Goal: Task Accomplishment & Management: Manage account settings

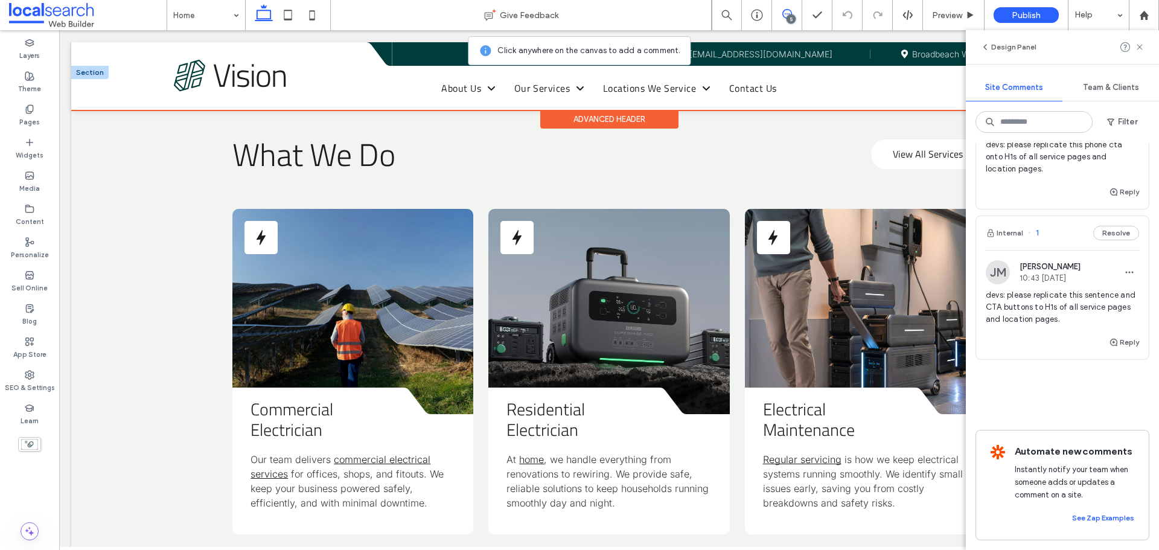
scroll to position [551, 0]
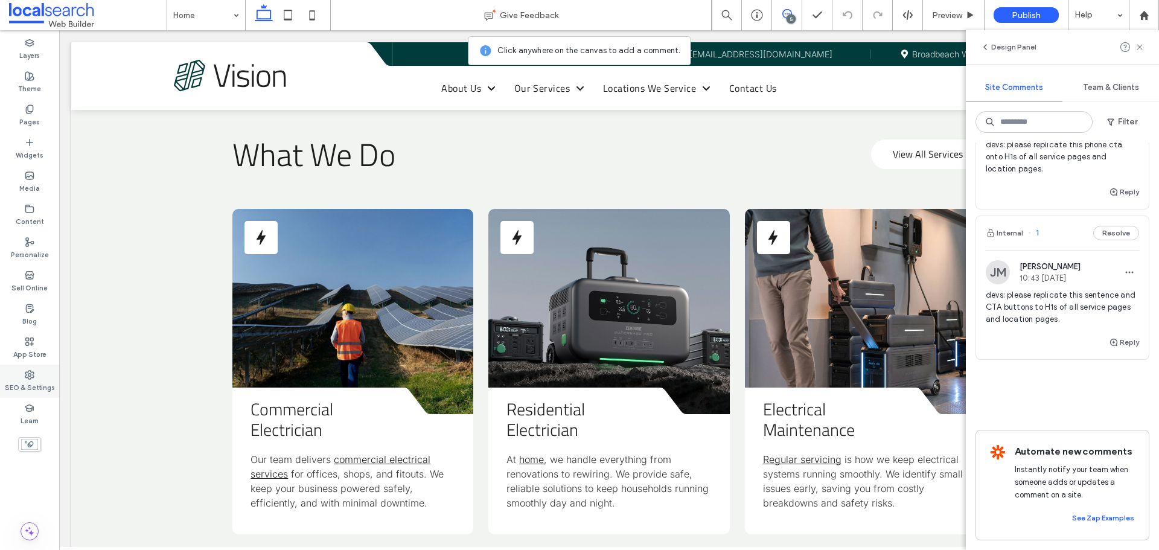
click at [37, 376] on div "SEO & Settings" at bounding box center [29, 380] width 59 height 33
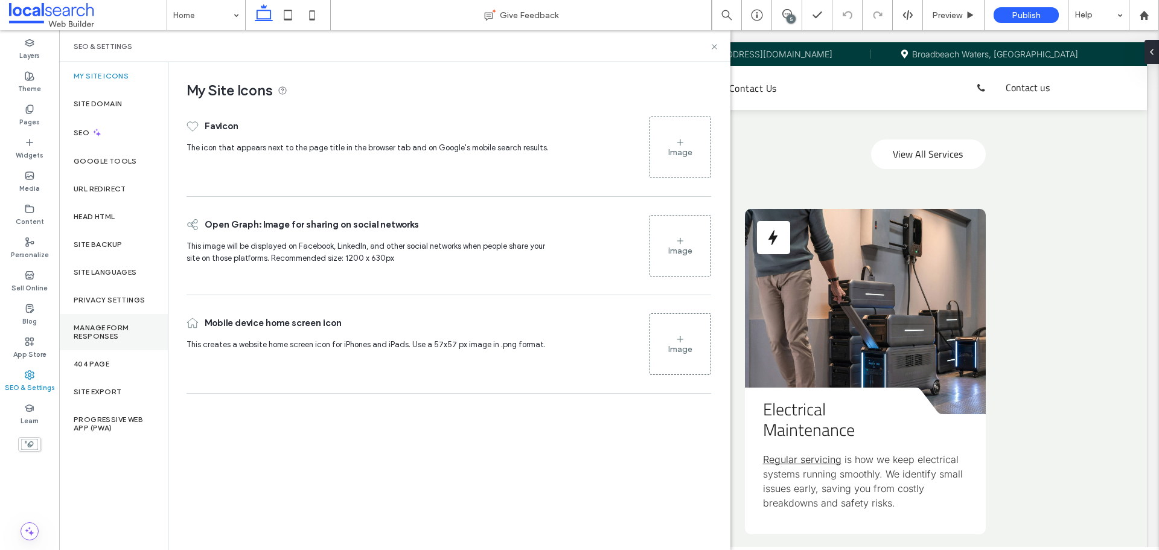
scroll to position [0, 0]
click at [120, 249] on div "Site Backup" at bounding box center [113, 245] width 109 height 28
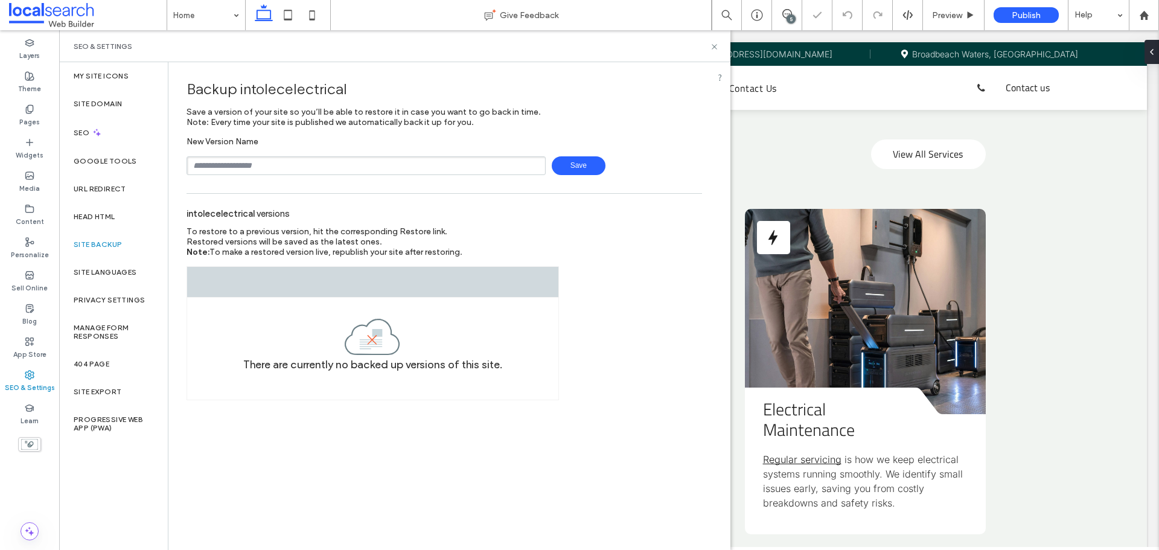
click at [294, 158] on input "text" at bounding box center [365, 165] width 359 height 19
type input "**********"
click at [571, 165] on span "Save" at bounding box center [579, 165] width 54 height 19
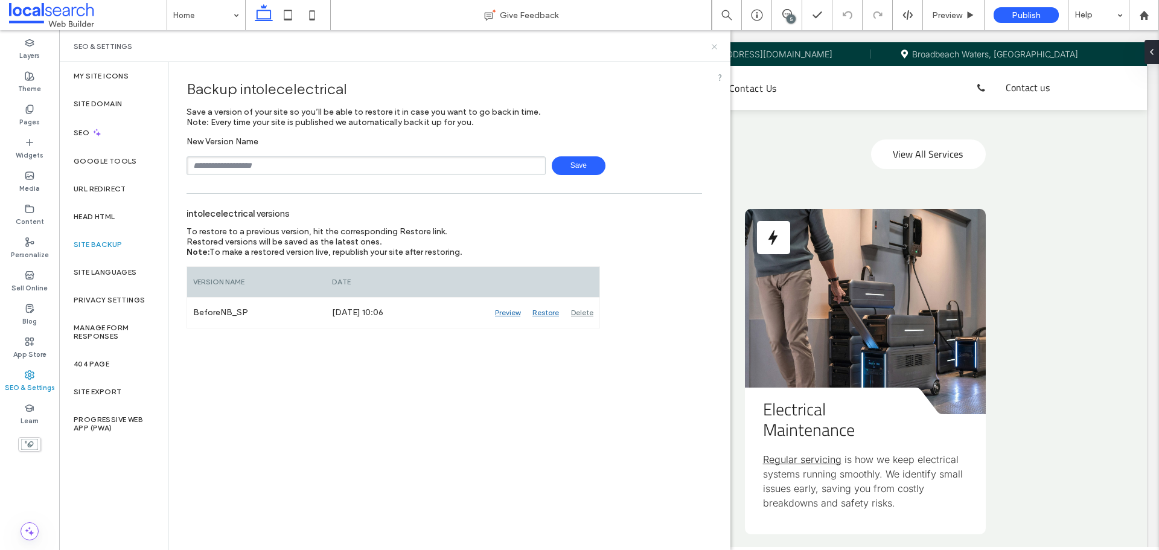
click at [715, 46] on icon at bounding box center [714, 46] width 9 height 9
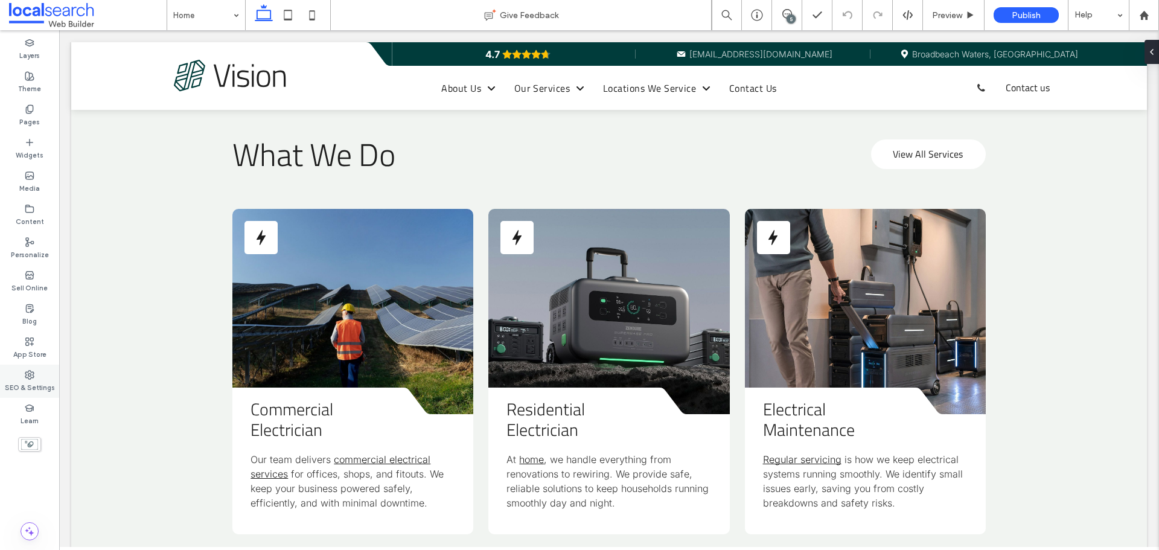
click at [31, 377] on use at bounding box center [29, 375] width 8 height 8
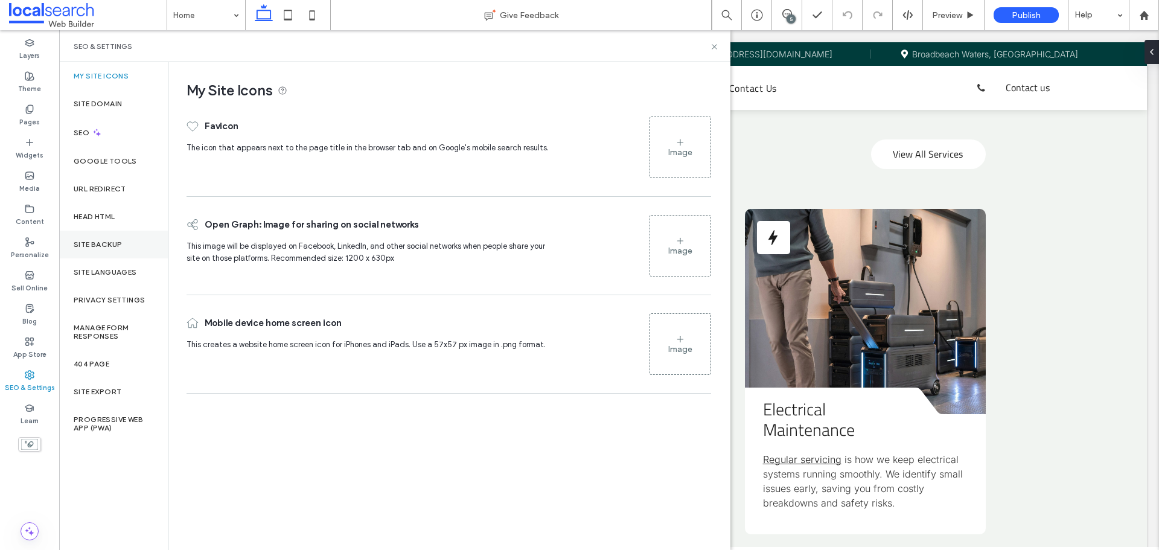
click at [96, 243] on label "Site Backup" at bounding box center [98, 244] width 48 height 8
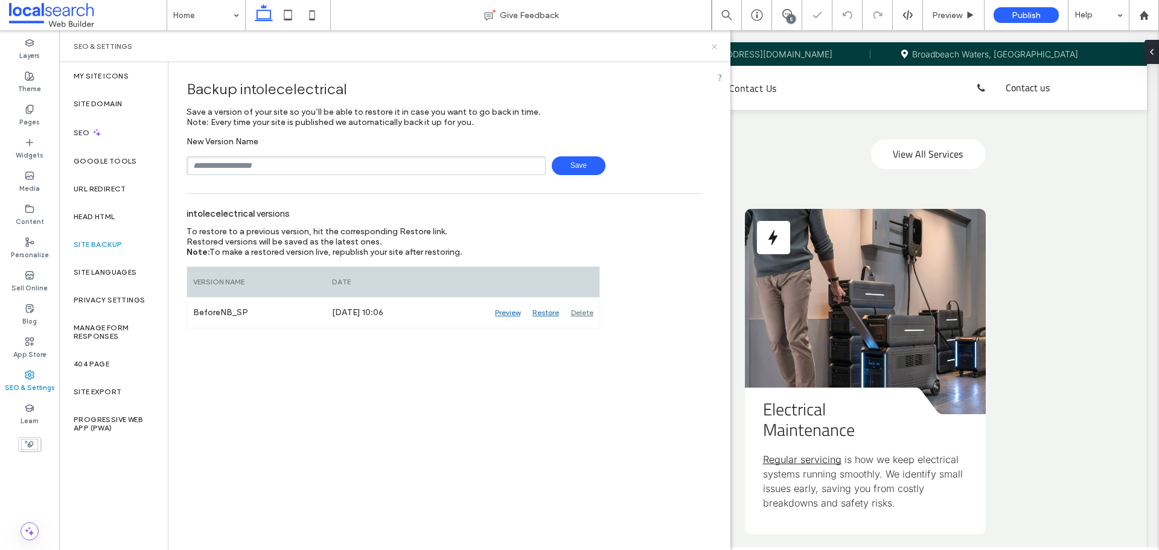
click at [716, 51] on icon at bounding box center [714, 46] width 9 height 9
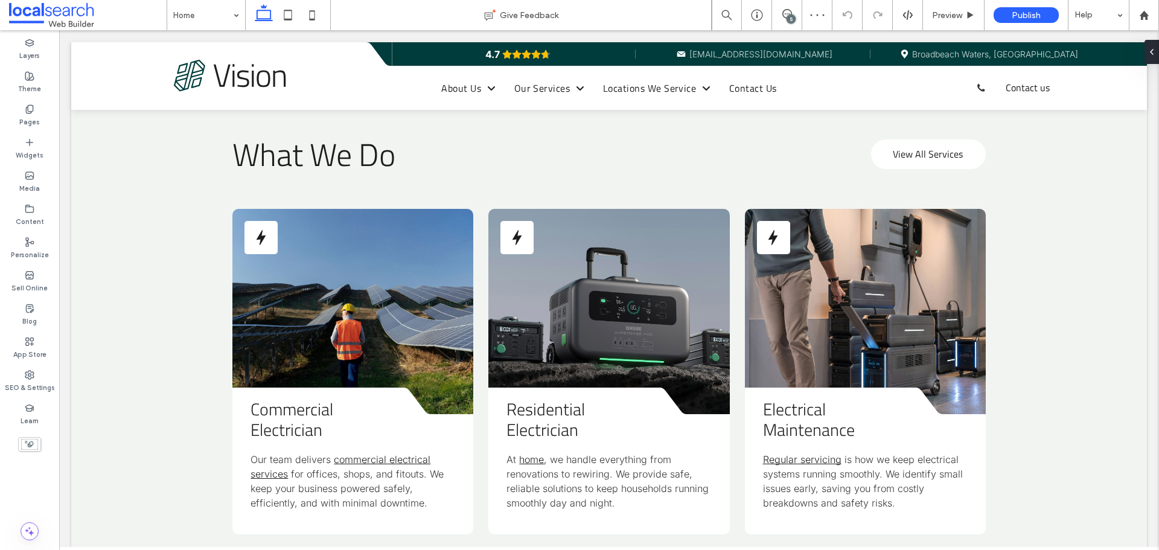
click at [793, 20] on div "5" at bounding box center [790, 18] width 9 height 9
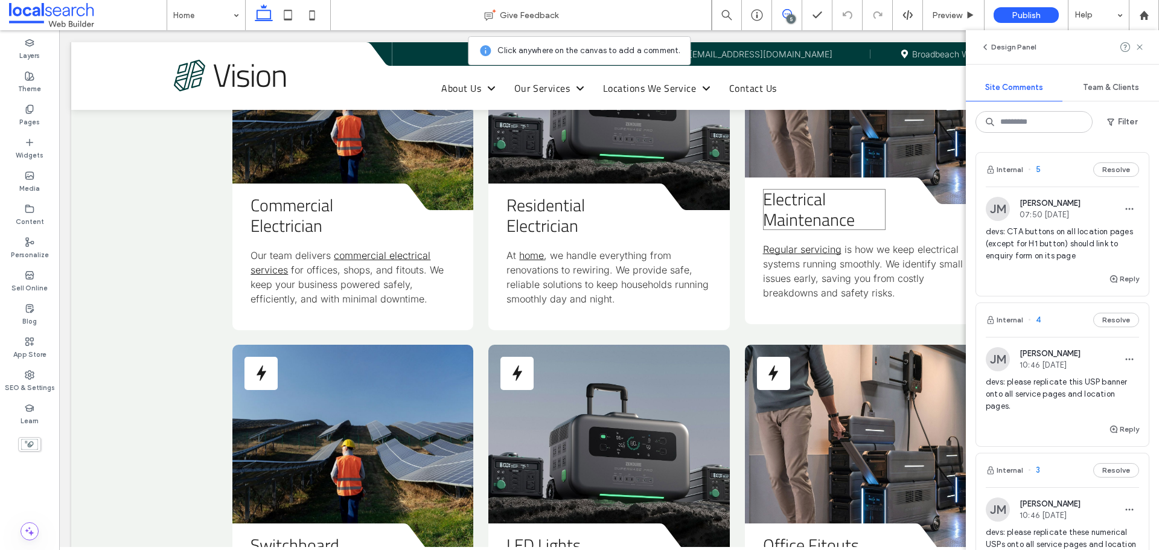
scroll to position [1509, 0]
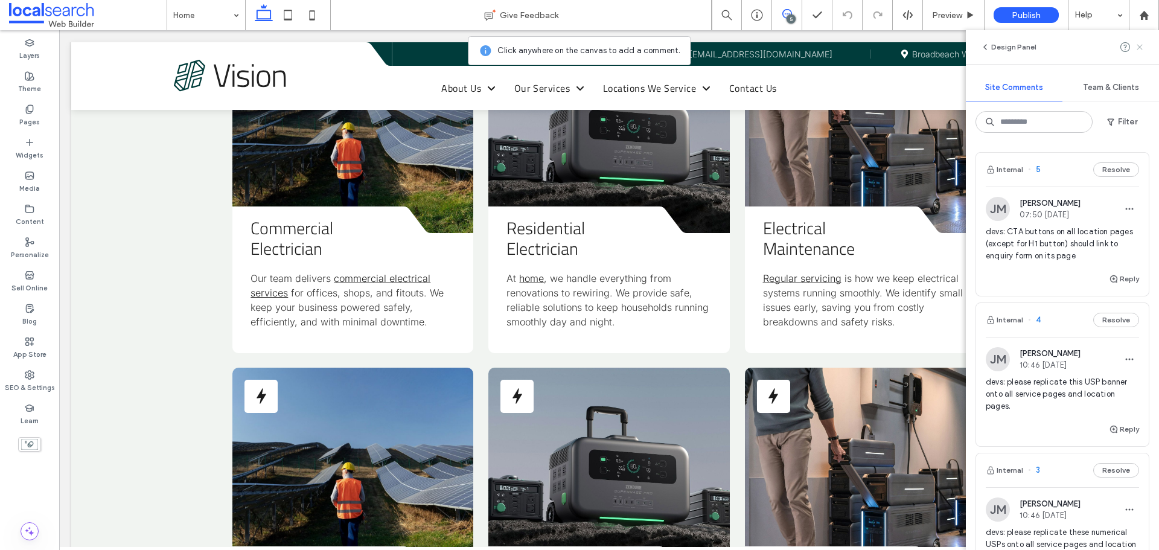
click at [1138, 51] on icon at bounding box center [1140, 47] width 10 height 10
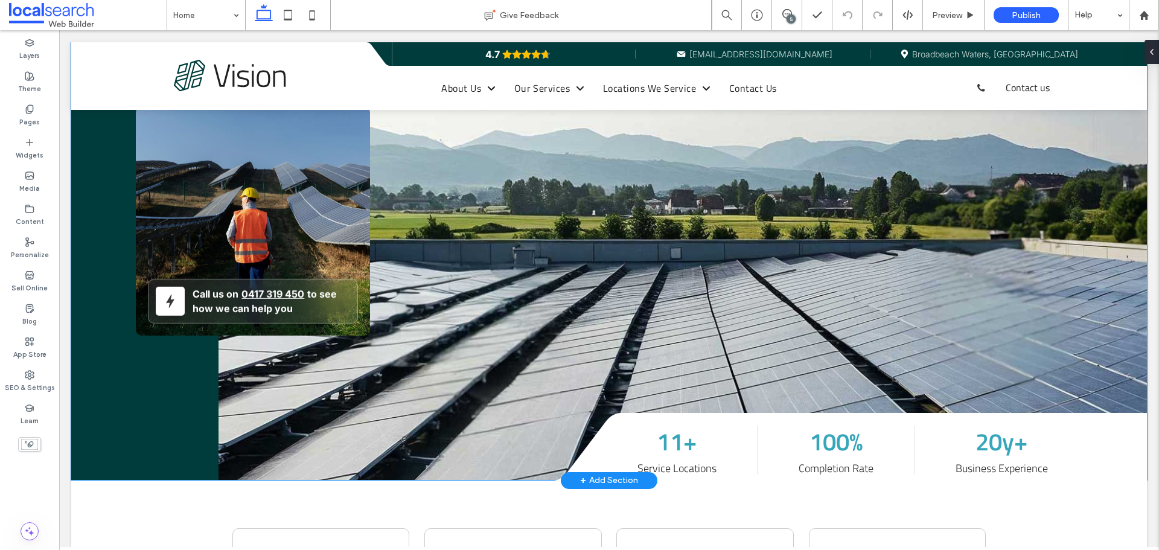
scroll to position [0, 0]
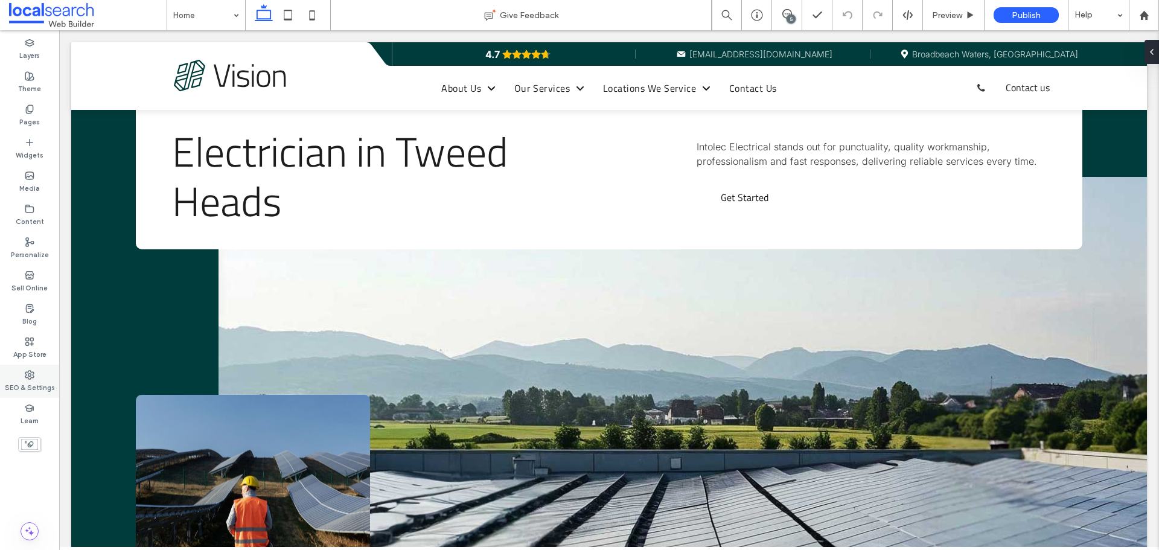
click at [43, 388] on label "SEO & Settings" at bounding box center [30, 386] width 50 height 13
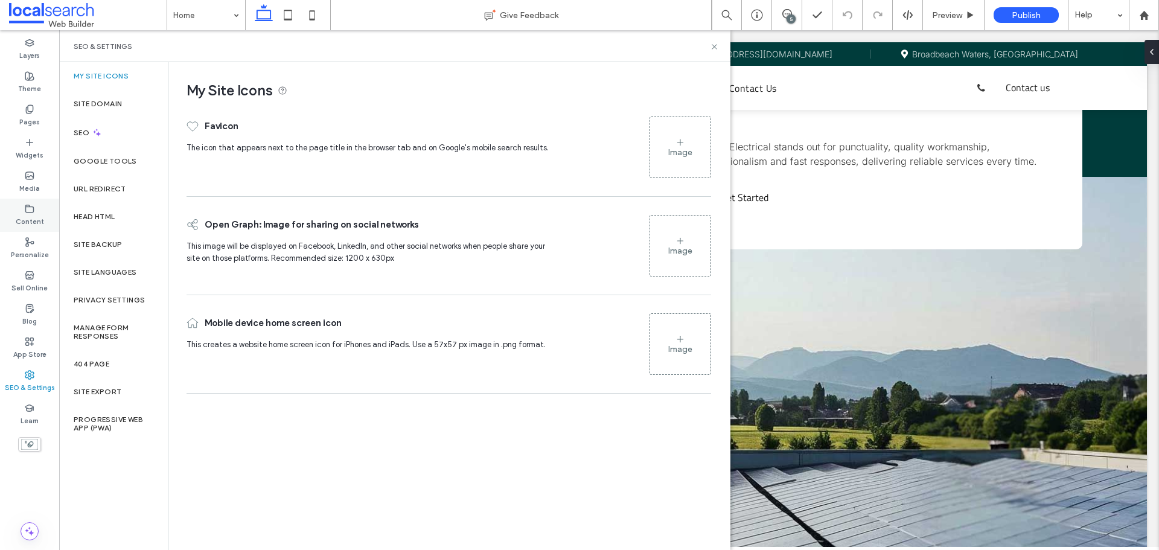
click at [35, 209] on div "Content" at bounding box center [29, 215] width 59 height 33
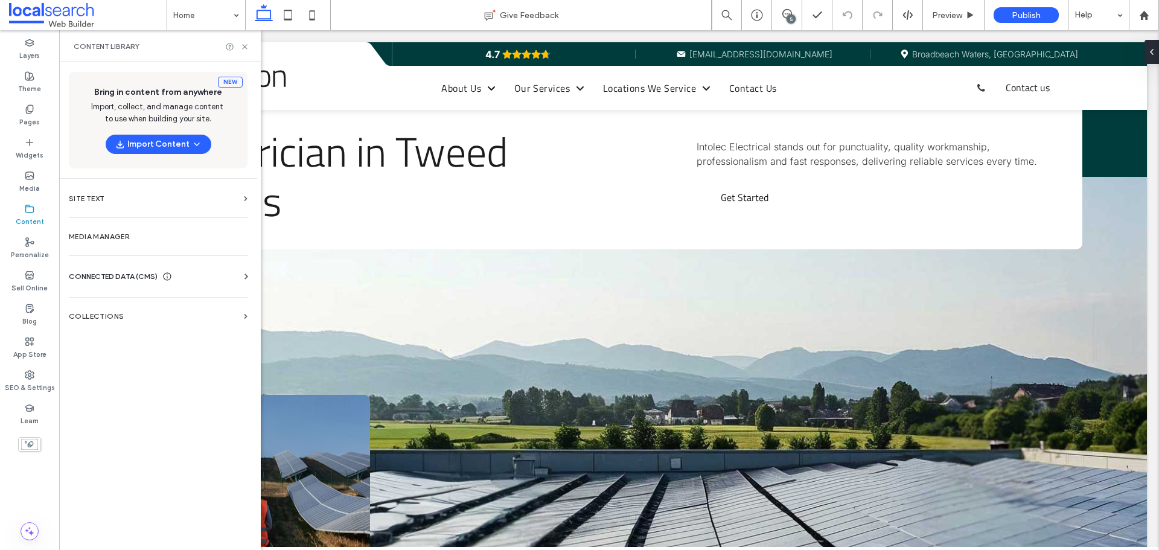
click at [241, 277] on icon at bounding box center [246, 276] width 12 height 12
click at [214, 302] on label "Business Info" at bounding box center [160, 306] width 164 height 8
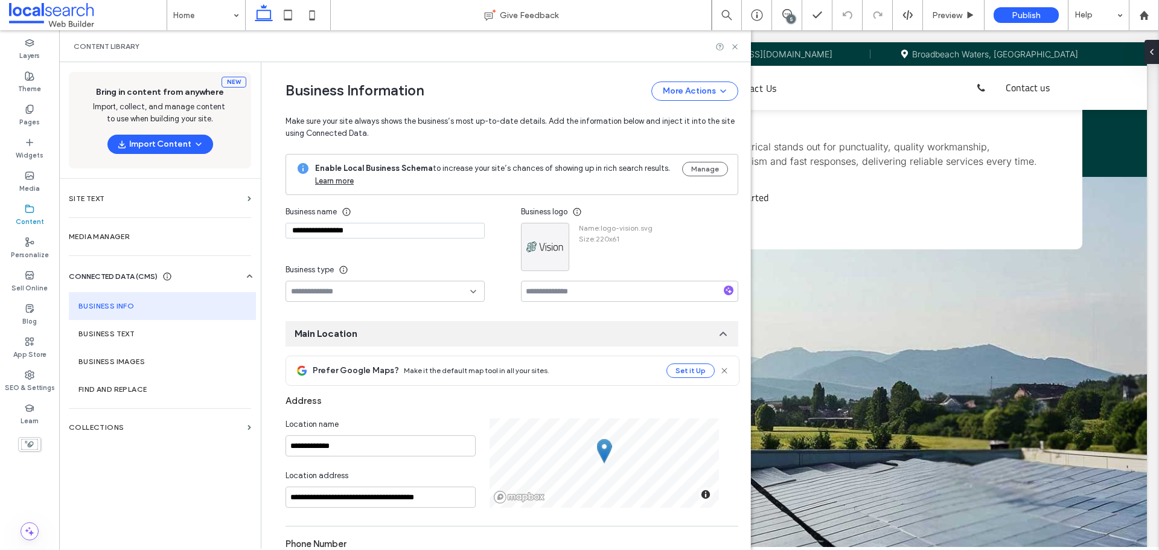
drag, startPoint x: 354, startPoint y: 227, endPoint x: 263, endPoint y: 229, distance: 91.2
click at [267, 229] on div "**********" at bounding box center [502, 558] width 471 height 993
paste input "*"
type input "**********"
click at [372, 215] on div "Business name" at bounding box center [384, 212] width 199 height 22
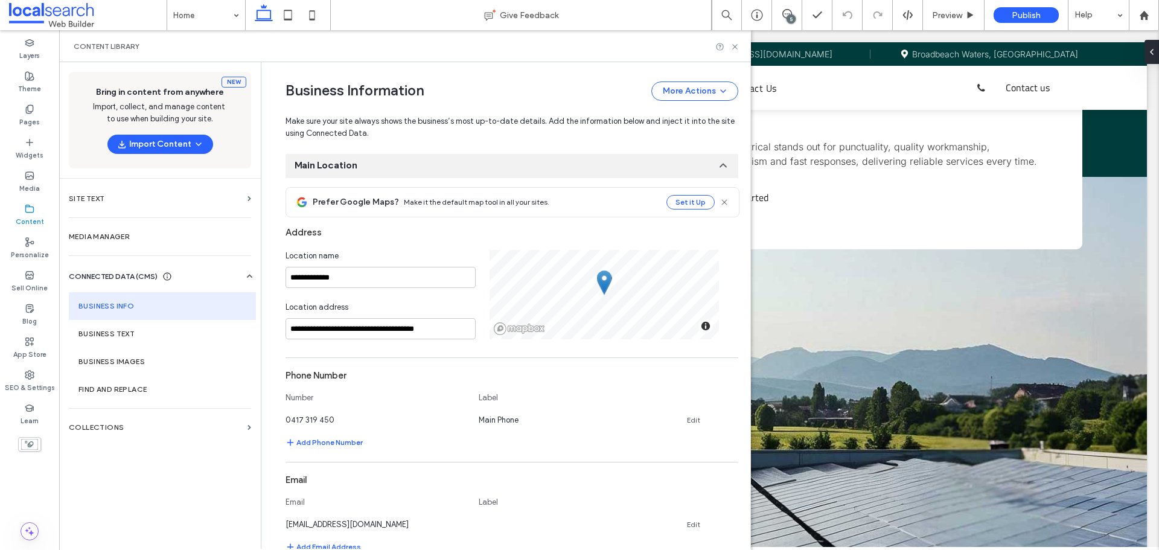
scroll to position [241, 0]
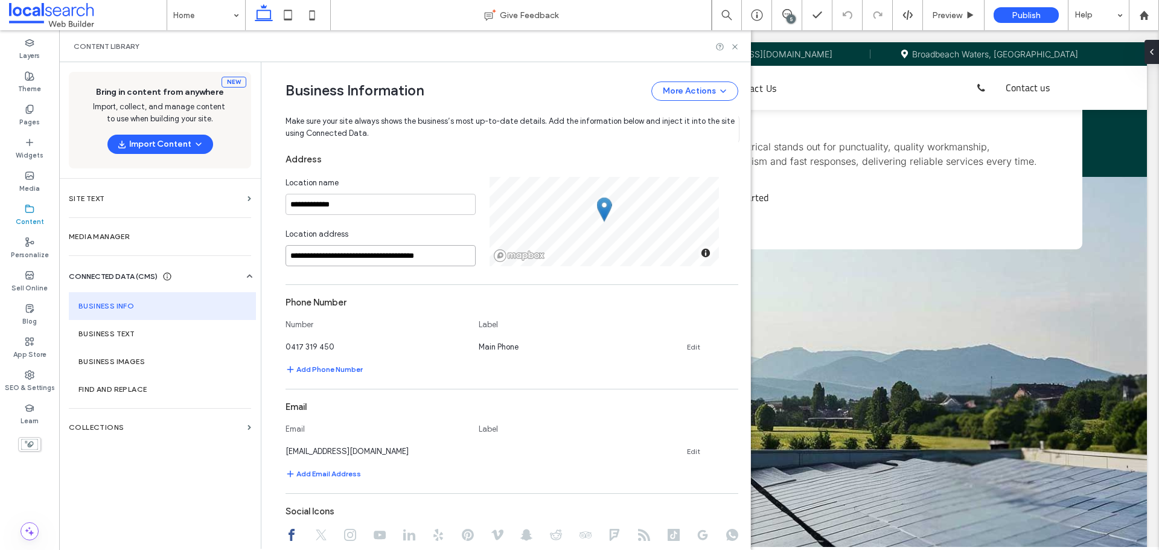
click at [401, 258] on input "**********" at bounding box center [380, 255] width 190 height 21
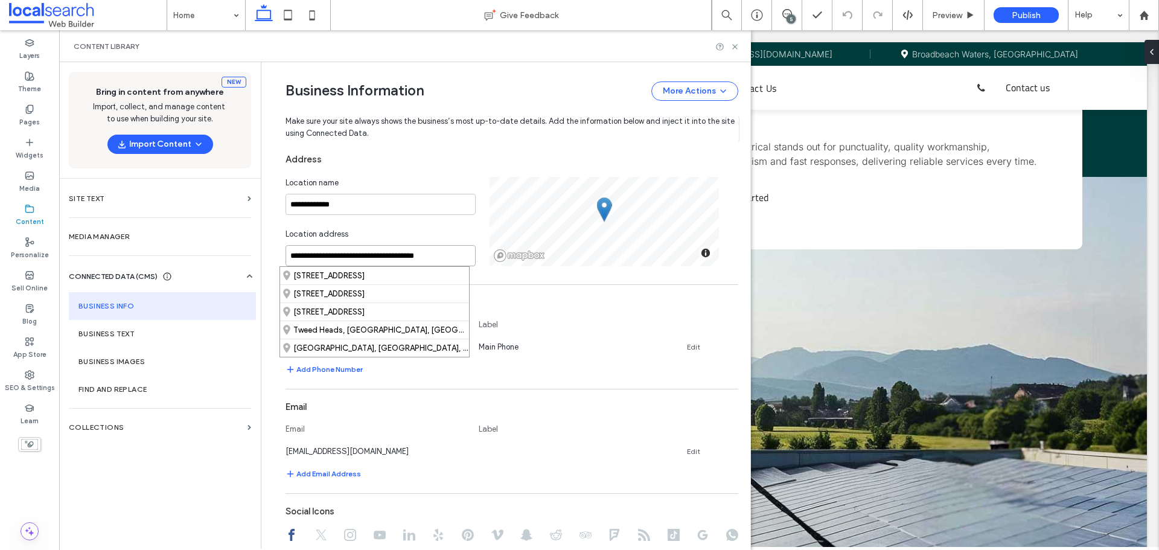
paste input
click at [407, 274] on div "[STREET_ADDRESS]" at bounding box center [374, 276] width 189 height 18
type input "**********"
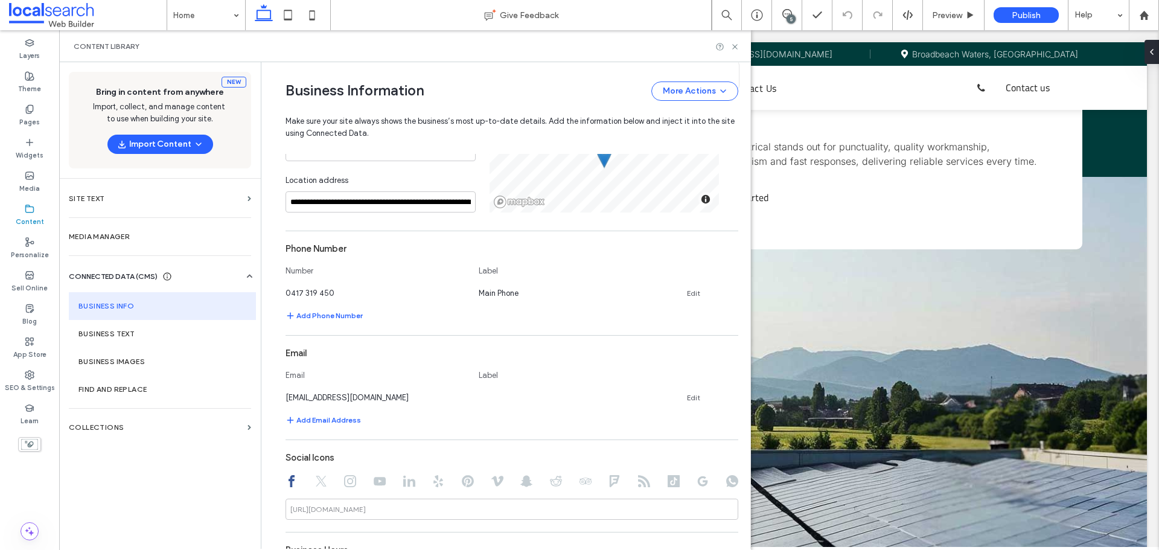
scroll to position [362, 0]
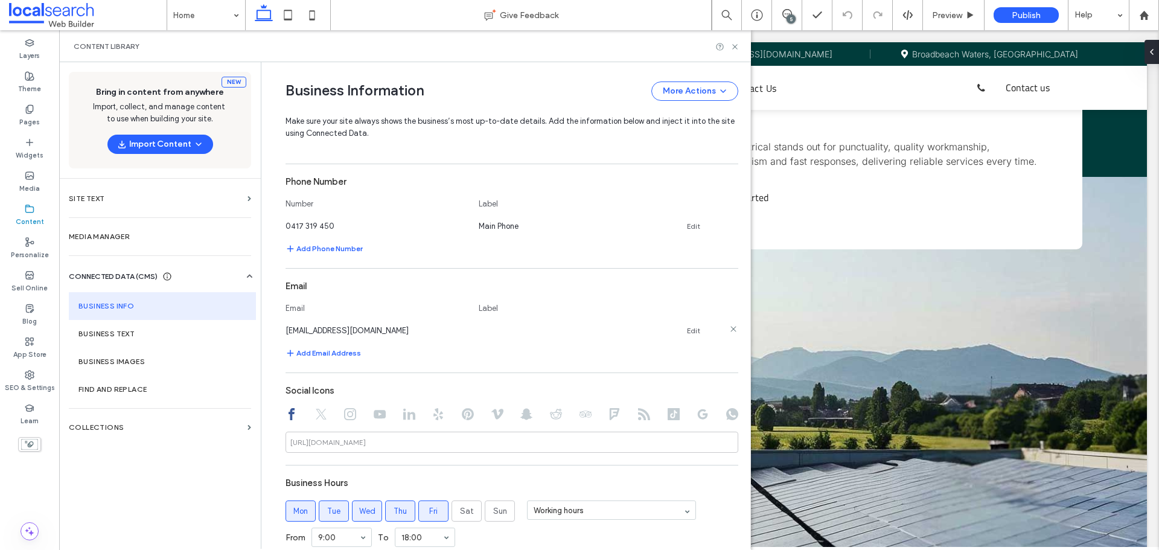
click at [680, 331] on div "service@intolec.com Edit" at bounding box center [500, 330] width 431 height 13
click at [690, 331] on link "Edit" at bounding box center [693, 331] width 13 height 10
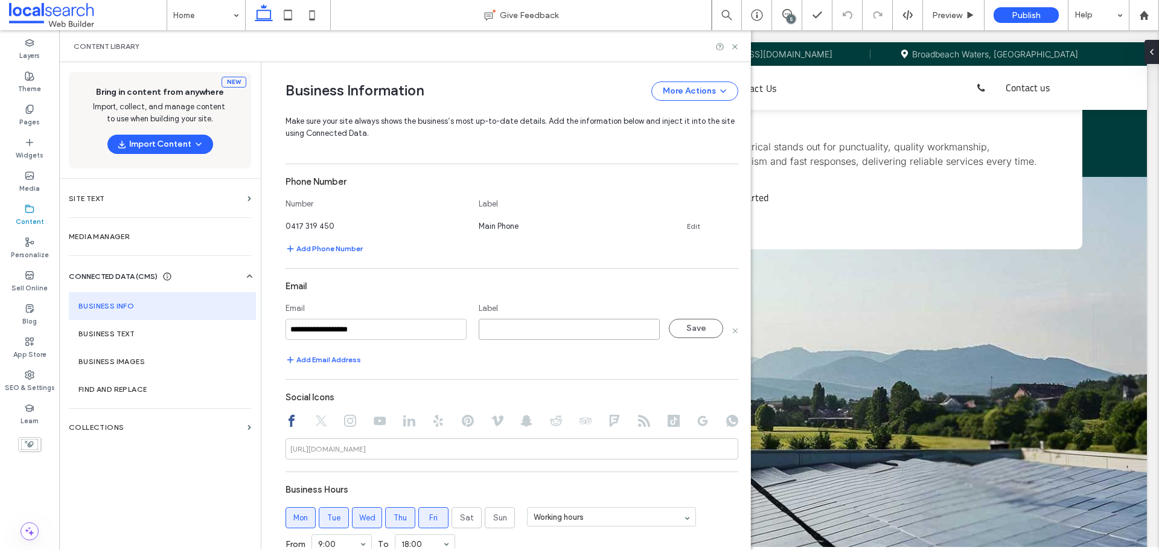
click at [575, 325] on input at bounding box center [569, 329] width 181 height 21
type input "*****"
click at [686, 329] on button "Save" at bounding box center [696, 328] width 54 height 19
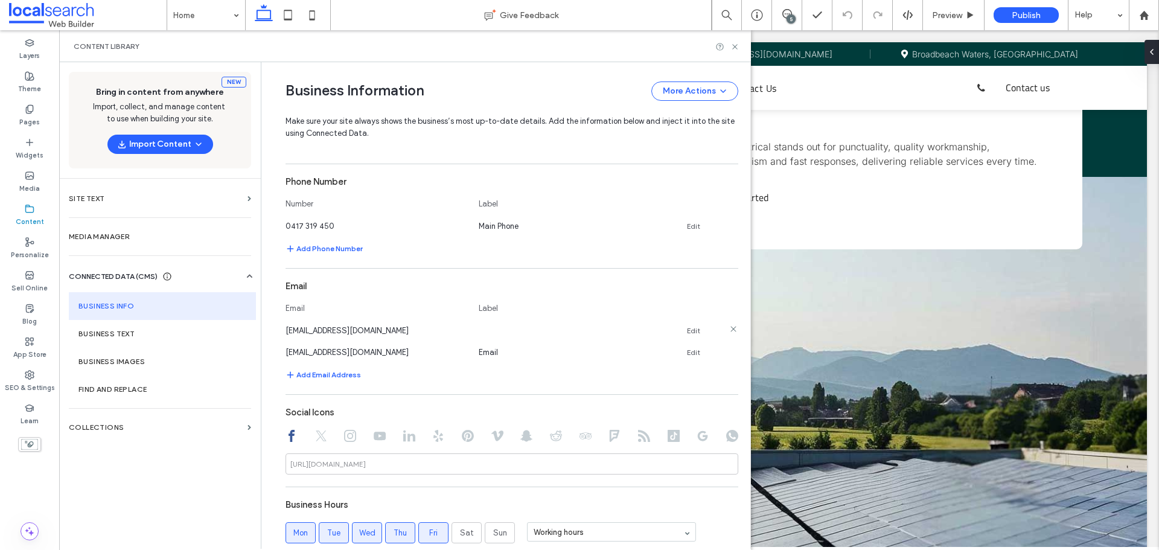
click at [729, 329] on icon at bounding box center [733, 329] width 10 height 10
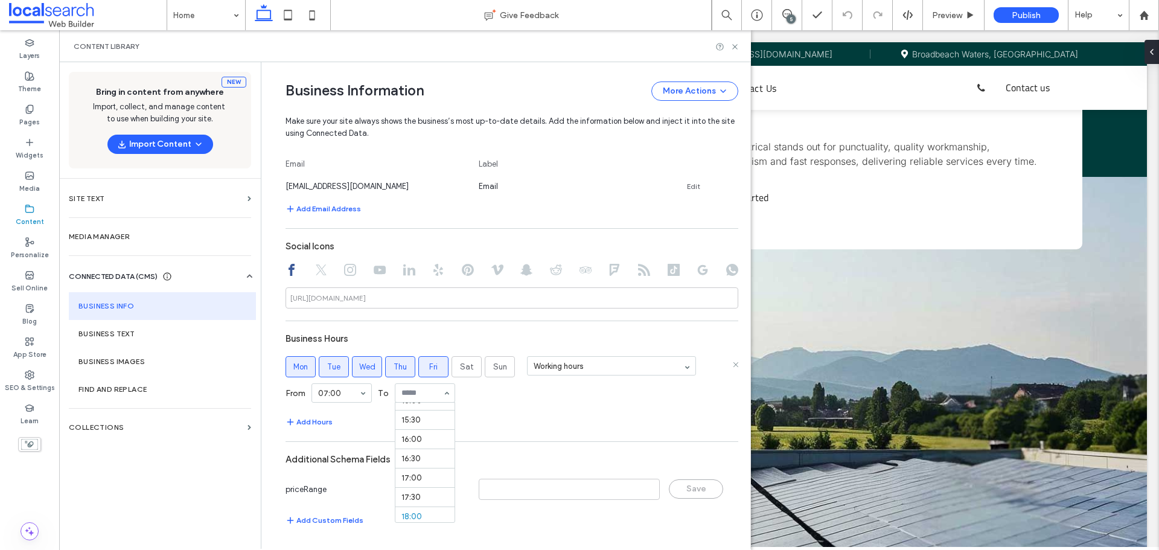
scroll to position [574, 0]
click at [735, 45] on icon at bounding box center [734, 46] width 9 height 9
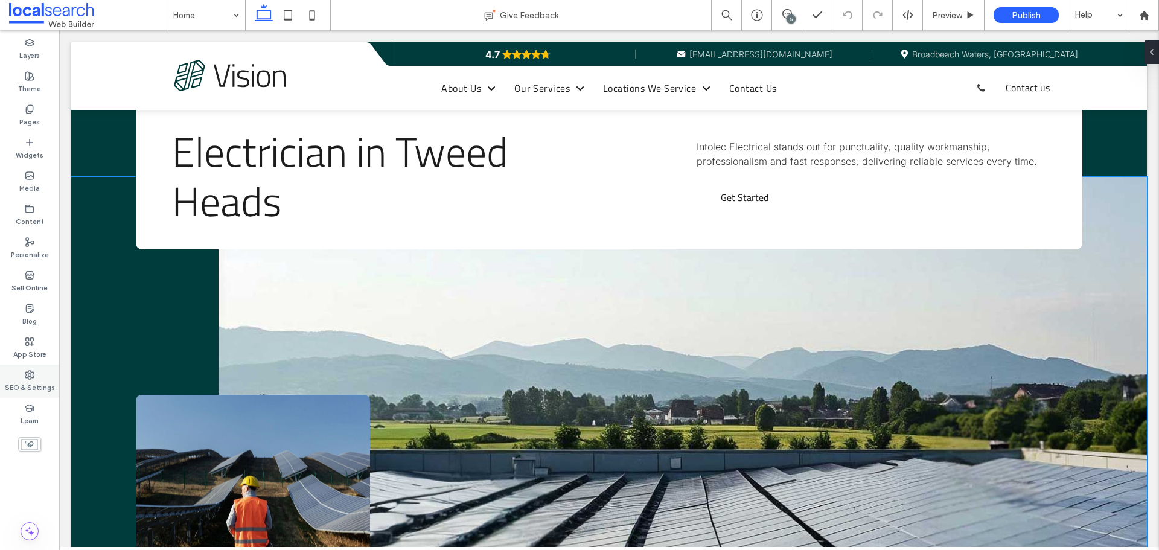
click at [45, 381] on label "SEO & Settings" at bounding box center [30, 386] width 50 height 13
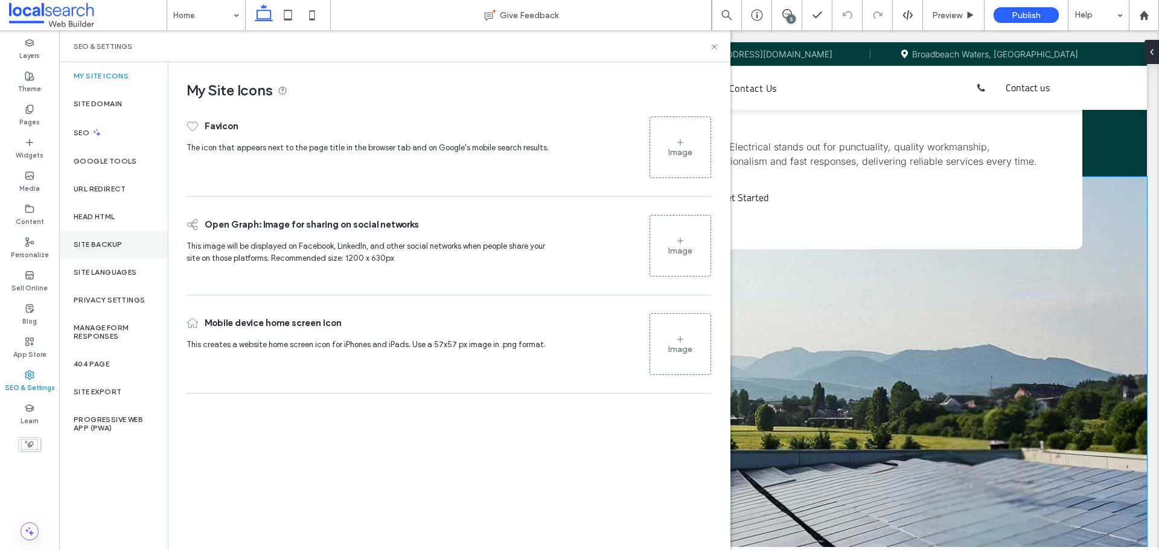
click at [129, 252] on div "Site Backup" at bounding box center [113, 245] width 109 height 28
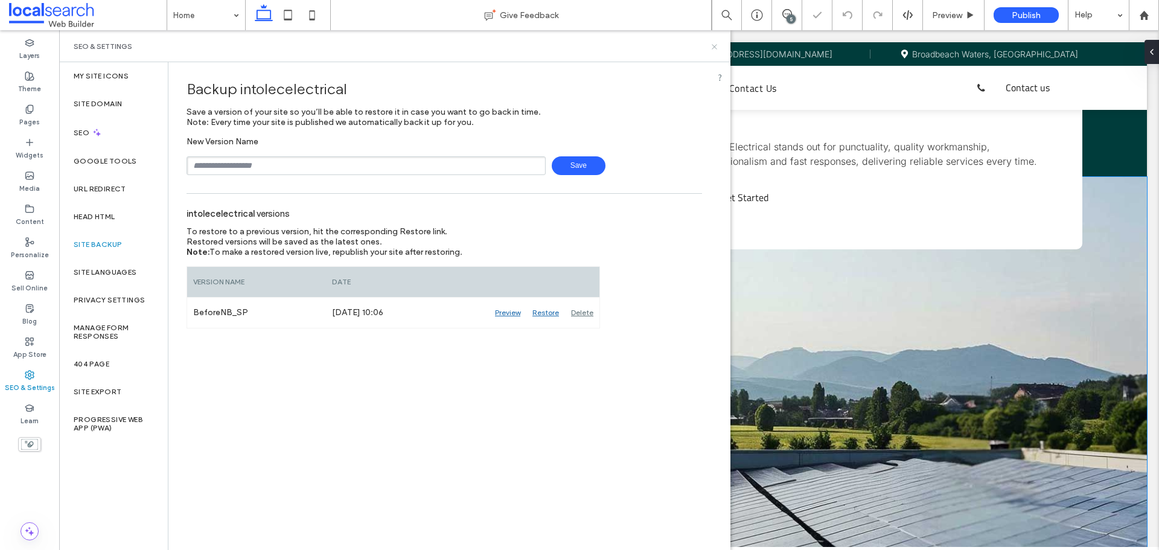
click at [714, 46] on use at bounding box center [713, 46] width 5 height 5
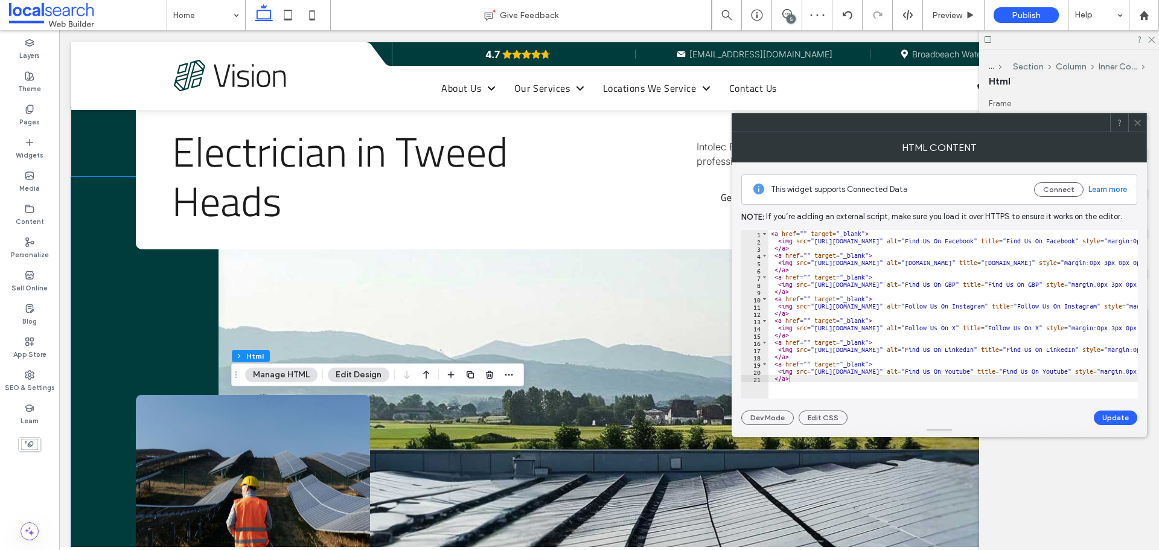
paste textarea "**********"
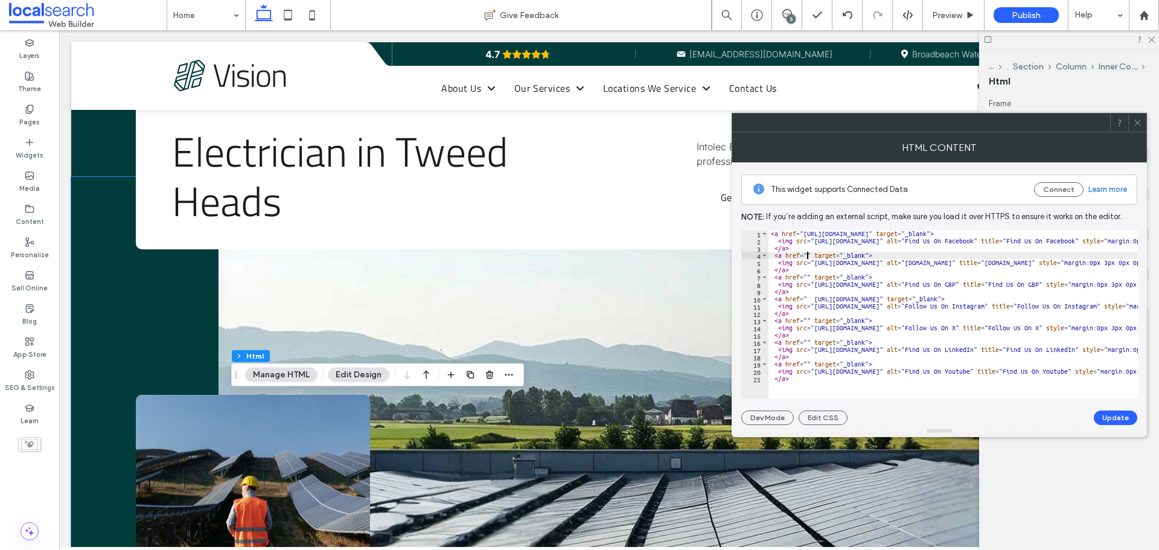
paste textarea "**********"
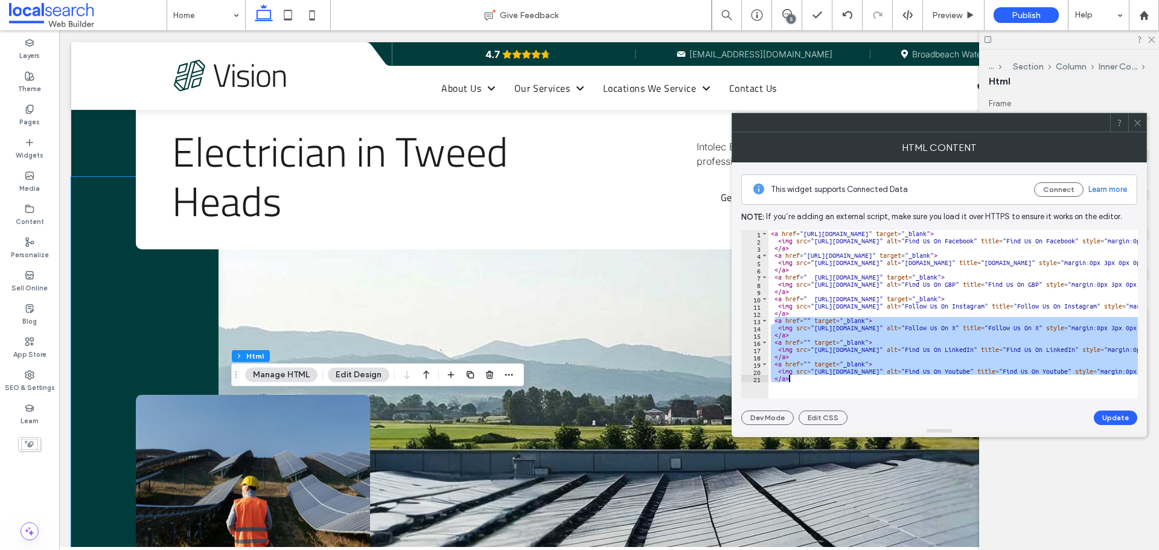
drag, startPoint x: 789, startPoint y: 333, endPoint x: 823, endPoint y: 399, distance: 74.0
click at [823, 413] on div "**********" at bounding box center [939, 293] width 396 height 263
type textarea "**********"
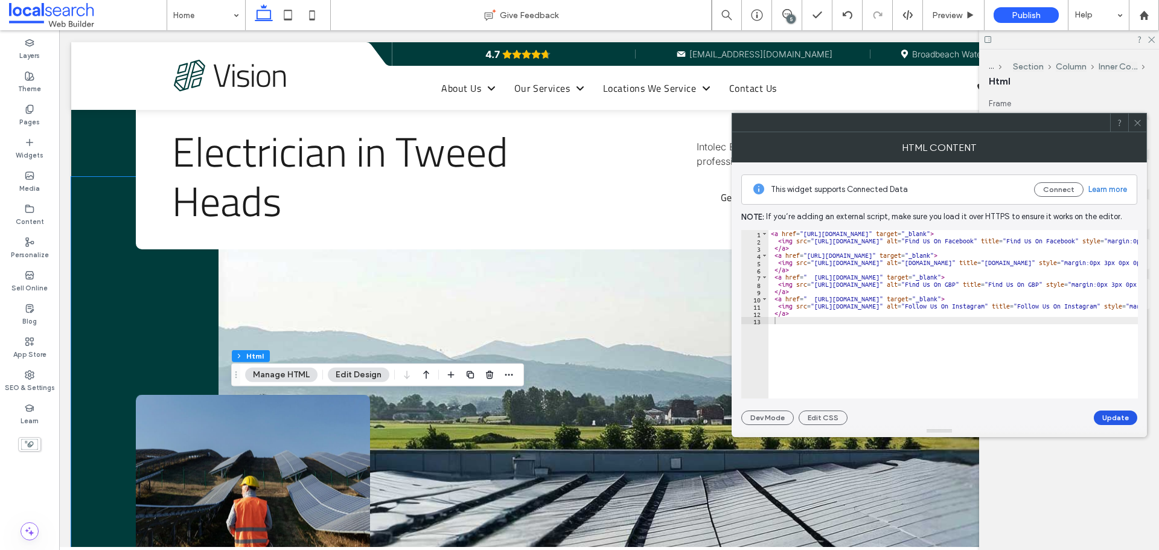
click at [1116, 416] on button "Update" at bounding box center [1114, 417] width 43 height 14
click at [1135, 119] on icon at bounding box center [1137, 122] width 9 height 9
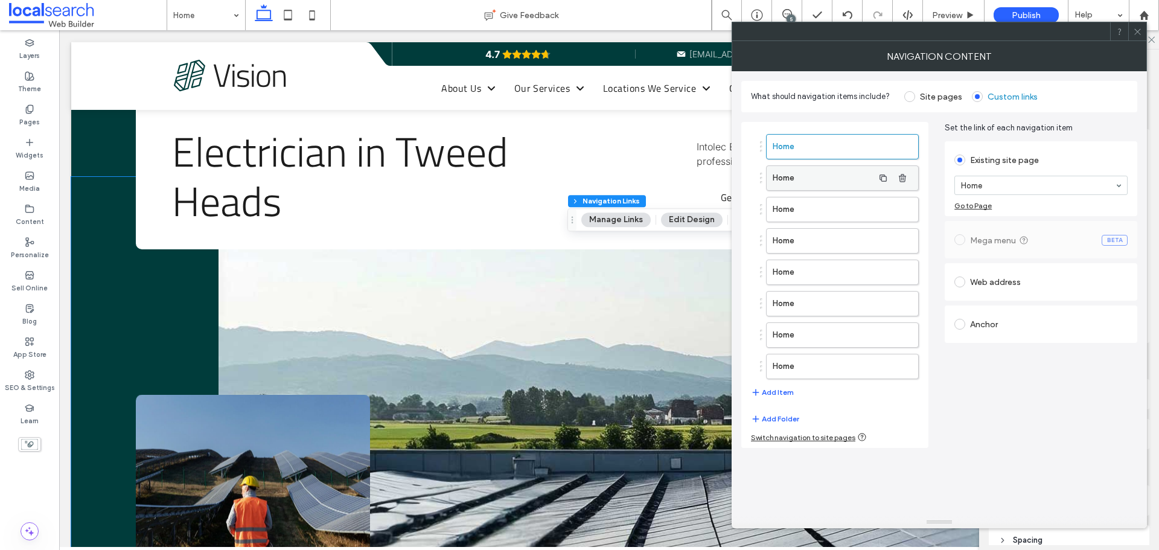
click at [795, 175] on label "Home" at bounding box center [822, 178] width 101 height 24
click at [826, 213] on label "Home" at bounding box center [822, 209] width 101 height 24
click at [827, 234] on label "Home" at bounding box center [822, 241] width 101 height 24
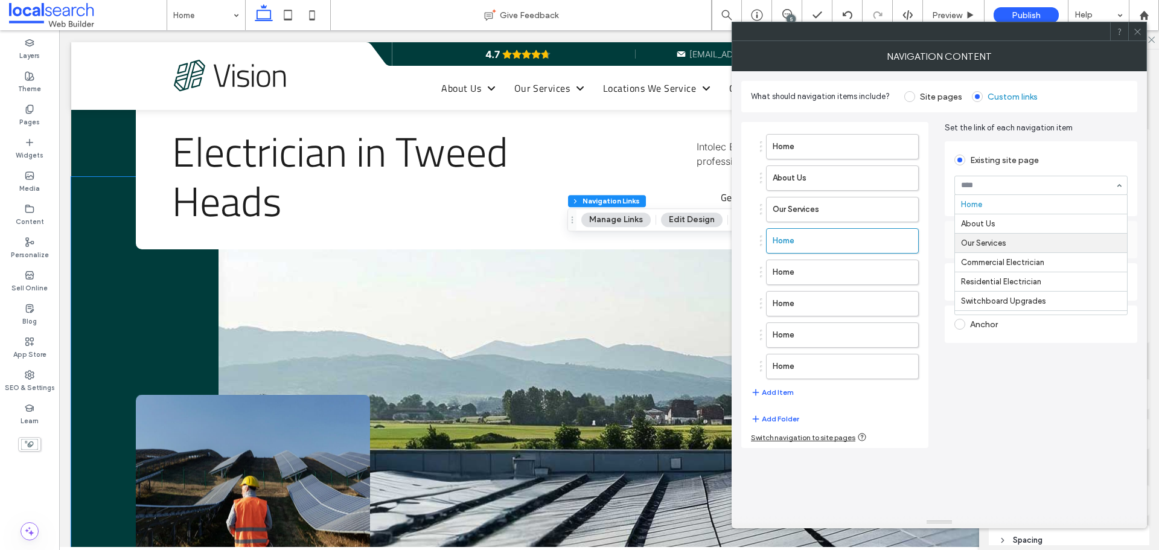
scroll to position [121, 0]
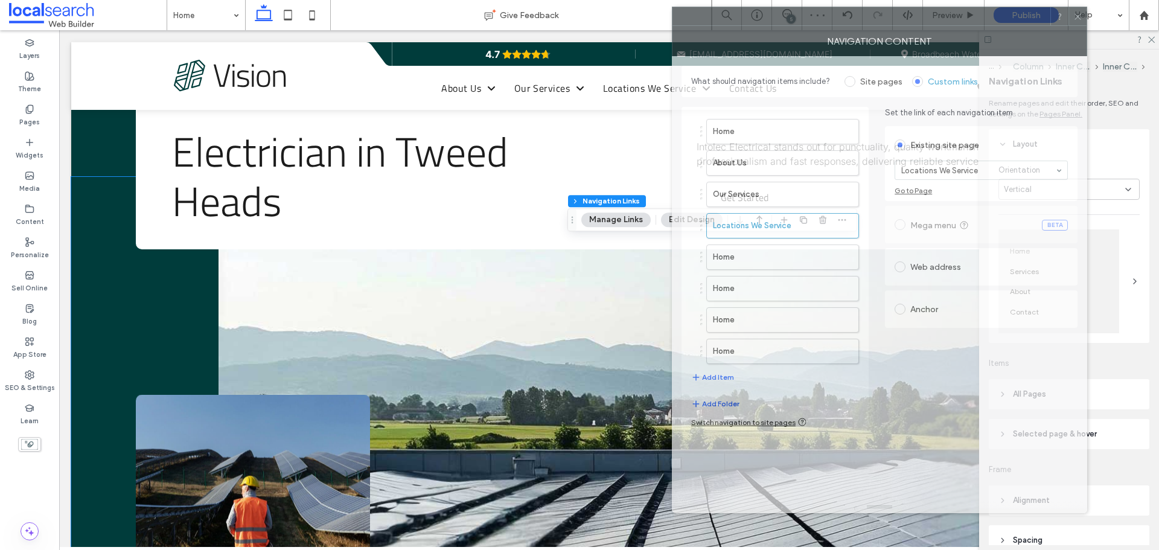
drag, startPoint x: 801, startPoint y: 35, endPoint x: 795, endPoint y: 26, distance: 10.9
click at [795, 25] on div at bounding box center [861, 16] width 378 height 18
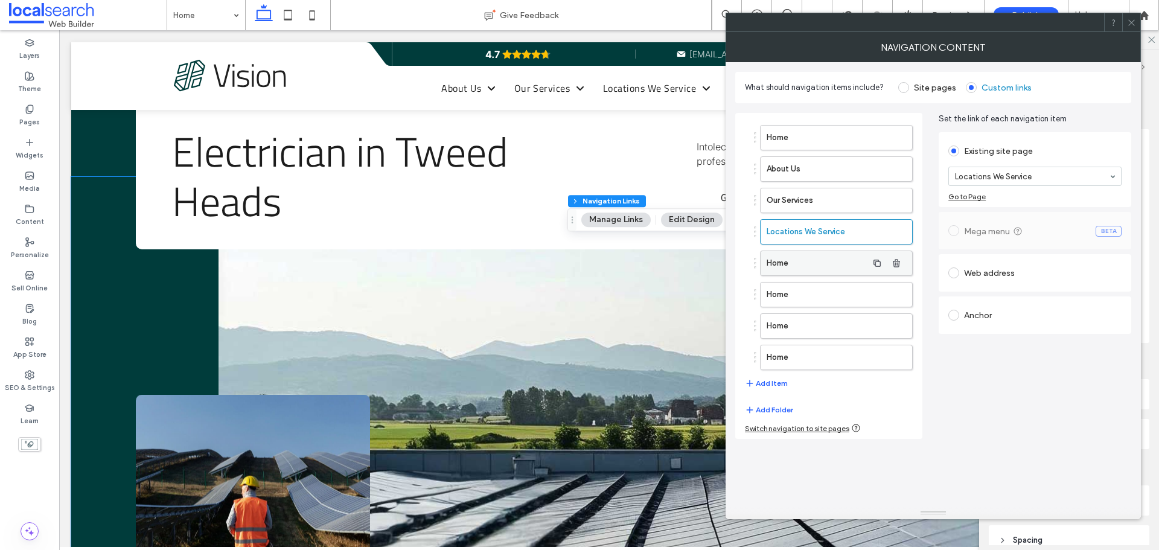
click at [815, 257] on label "Home" at bounding box center [816, 263] width 101 height 24
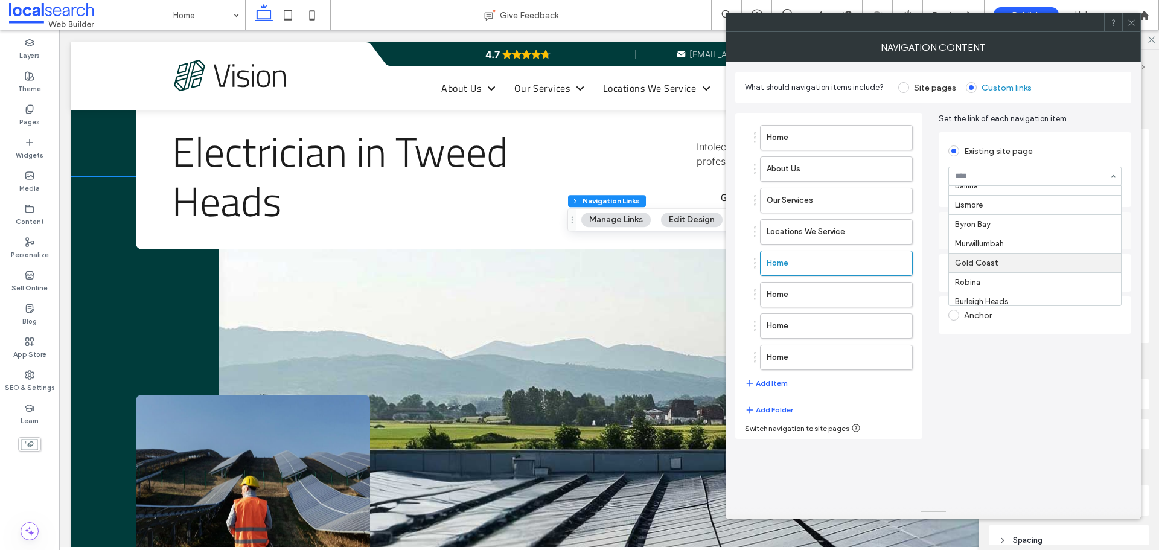
scroll to position [305, 0]
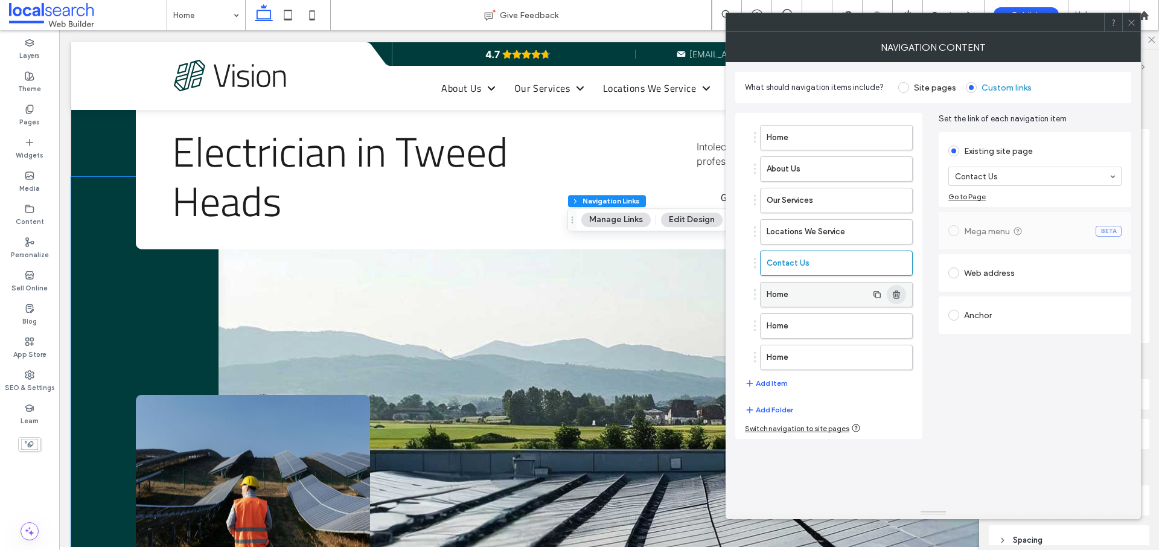
click at [894, 293] on use "button" at bounding box center [896, 294] width 7 height 8
click at [894, 295] on icon "button" at bounding box center [896, 295] width 10 height 10
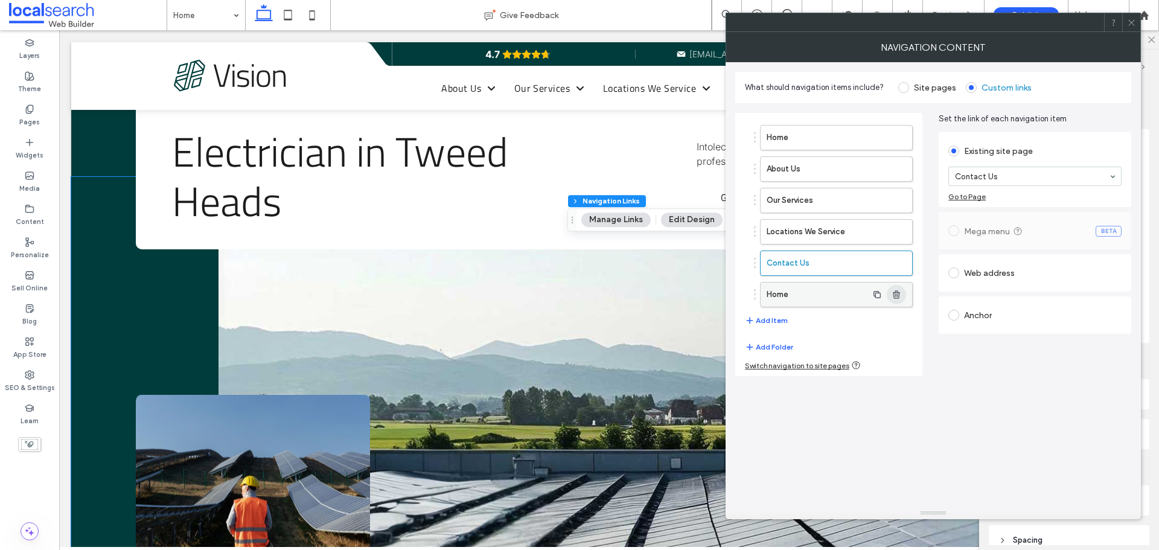
click at [896, 298] on use "button" at bounding box center [896, 294] width 7 height 8
click at [1127, 20] on icon at bounding box center [1131, 22] width 9 height 9
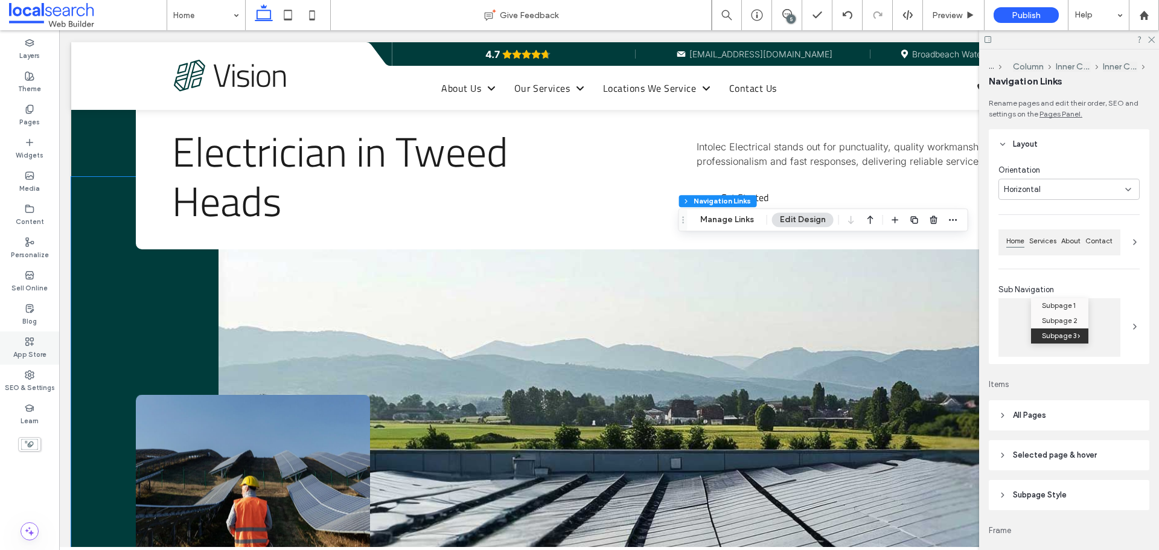
type input "***"
type input "****"
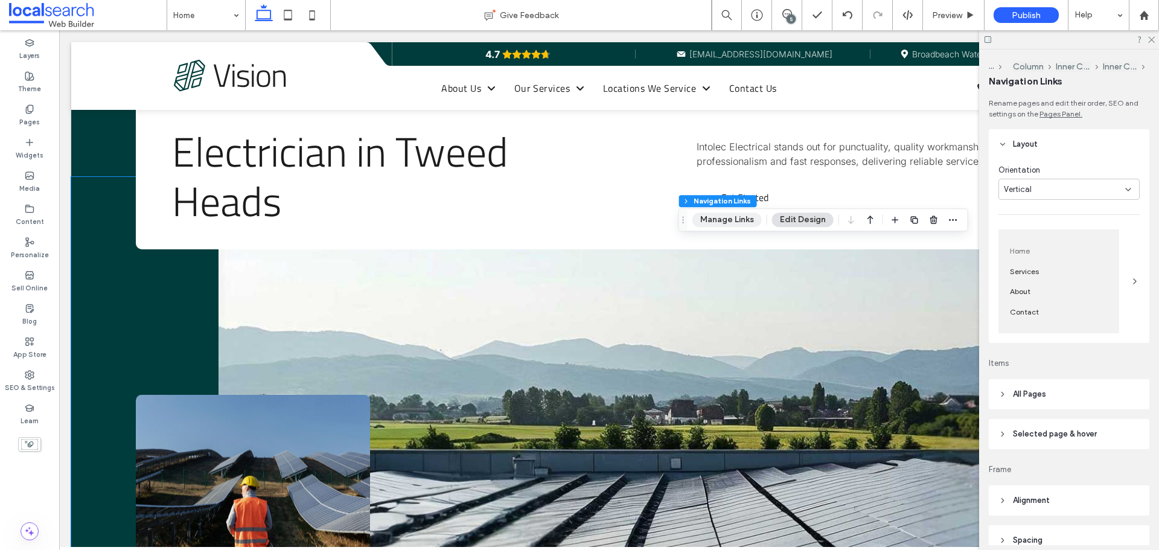
click at [726, 215] on button "Manage Links" at bounding box center [726, 219] width 69 height 14
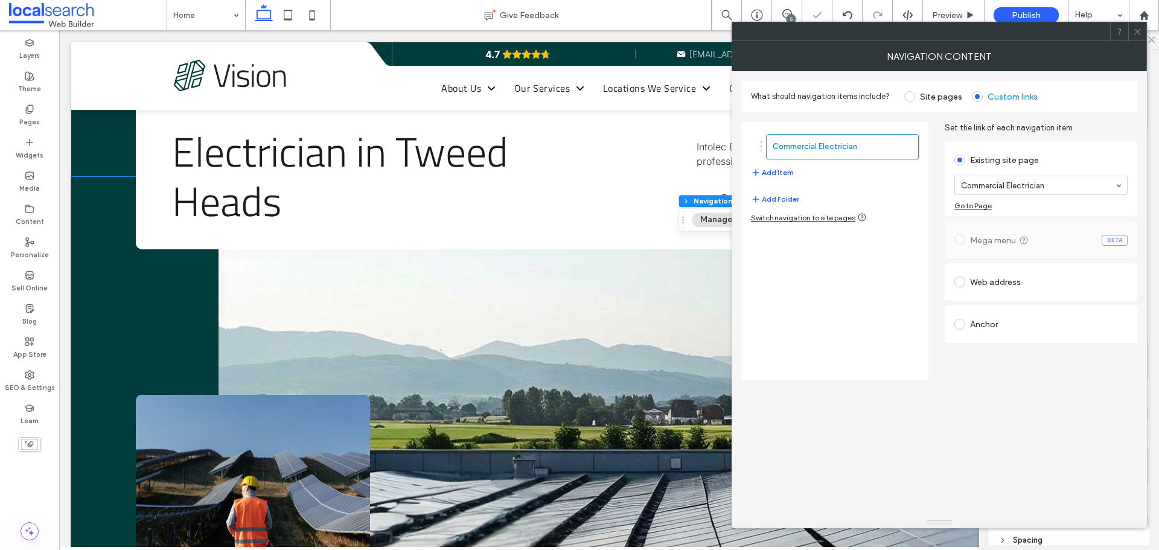
click at [779, 171] on button "Add Item" at bounding box center [772, 172] width 43 height 14
click at [782, 201] on button "Add Item" at bounding box center [772, 204] width 43 height 14
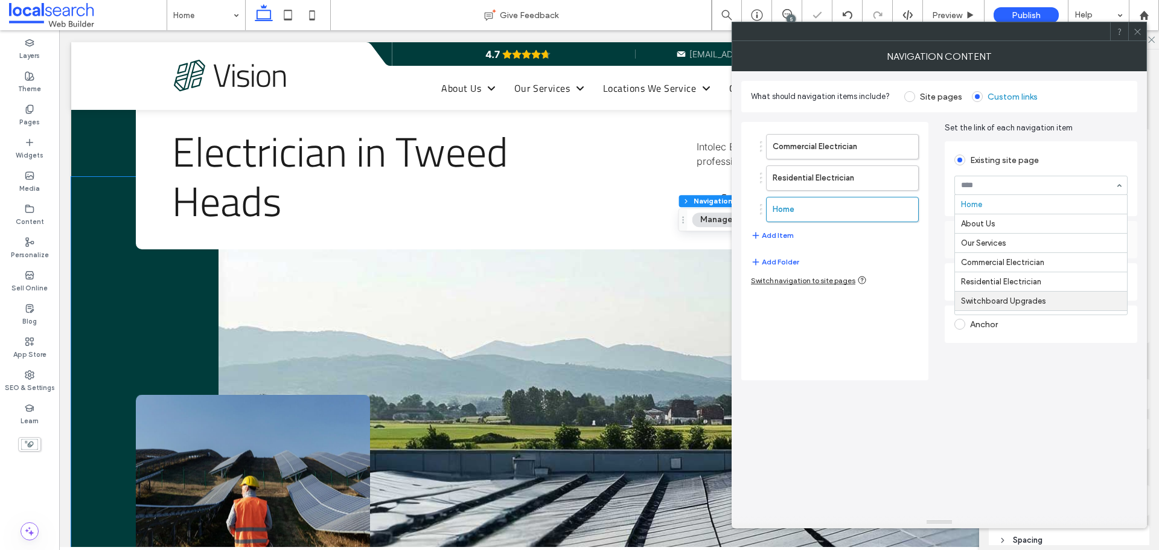
scroll to position [60, 0]
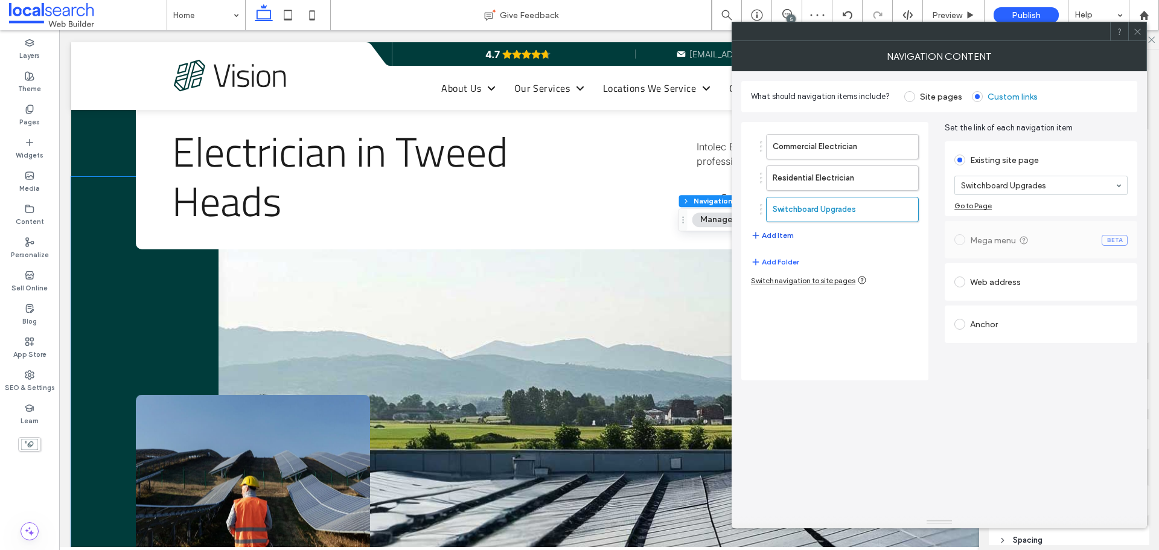
click at [783, 237] on button "Add Item" at bounding box center [772, 235] width 43 height 14
click at [768, 263] on button "Add Item" at bounding box center [772, 266] width 43 height 14
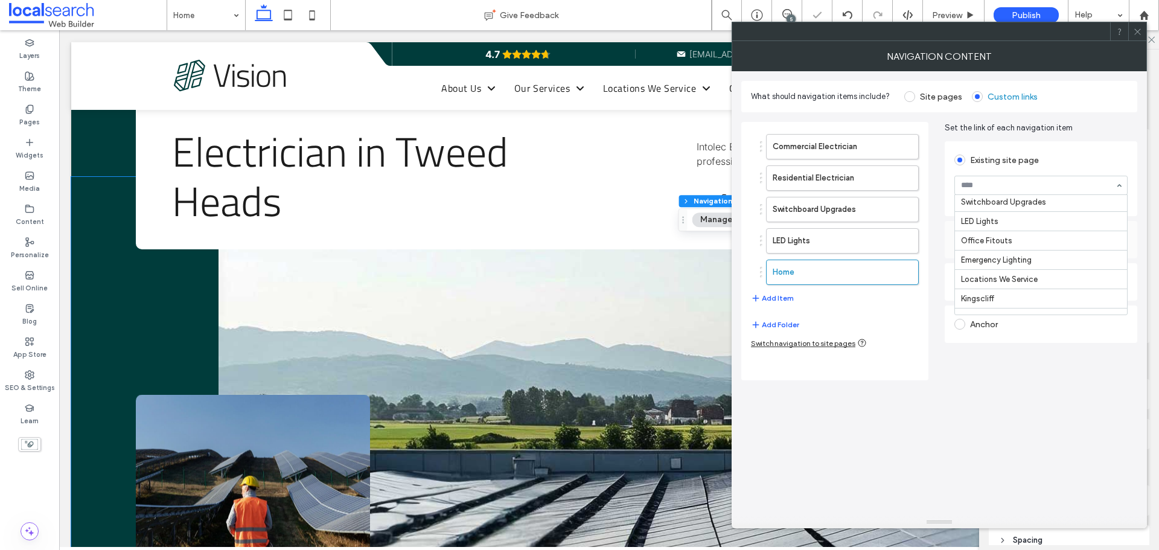
scroll to position [121, 0]
click at [771, 288] on div "Commercial Electrician Residential Electrician Switchboard Upgrades LED Lights …" at bounding box center [835, 219] width 168 height 183
click at [769, 299] on button "Add Item" at bounding box center [772, 298] width 43 height 14
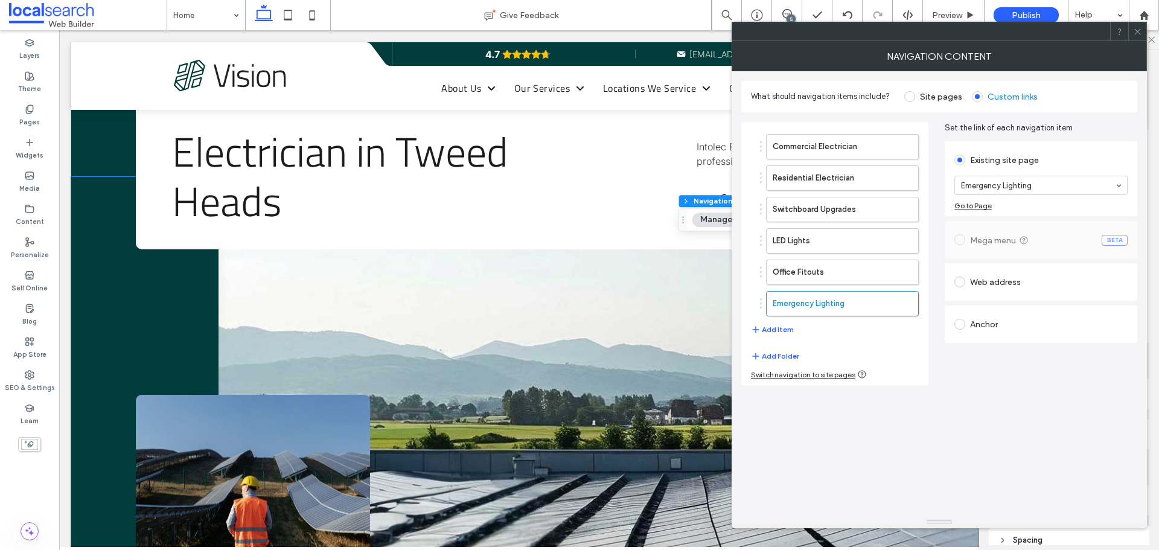
click at [1135, 28] on icon at bounding box center [1137, 31] width 9 height 9
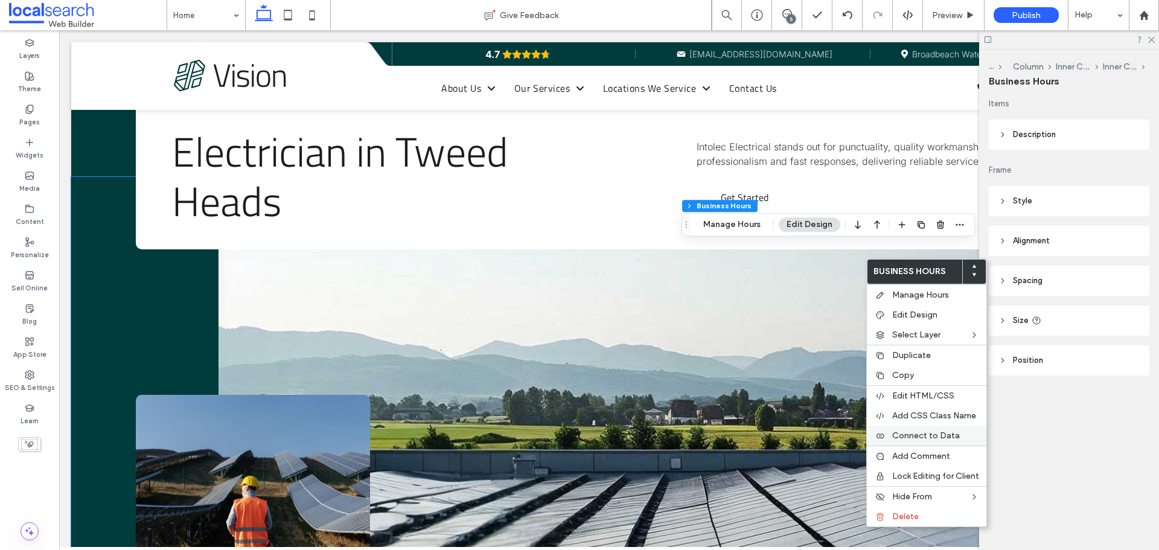
click at [939, 433] on span "Connect to Data" at bounding box center [926, 435] width 68 height 10
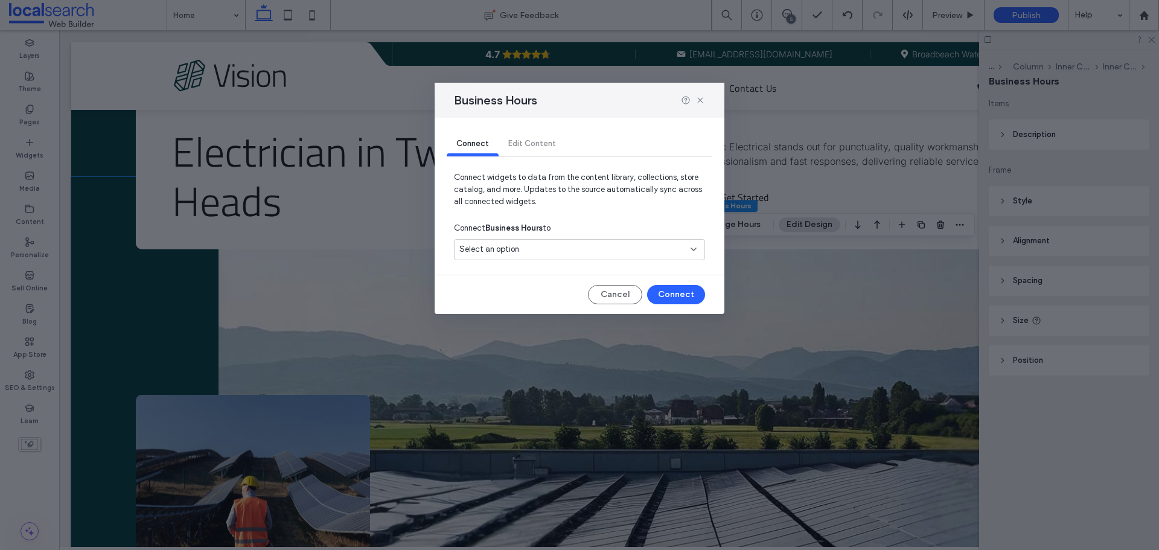
click at [590, 247] on div "Select an option" at bounding box center [572, 249] width 226 height 12
click at [574, 290] on div "Main Location" at bounding box center [579, 291] width 250 height 21
click at [683, 293] on button "Connect" at bounding box center [676, 294] width 58 height 19
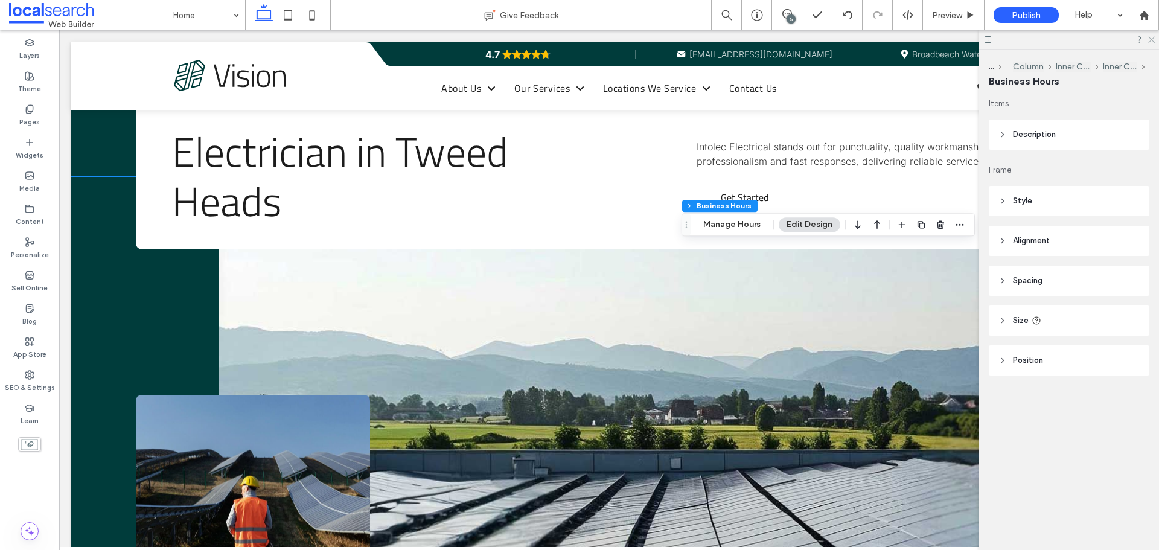
click at [1149, 40] on icon at bounding box center [1151, 39] width 8 height 8
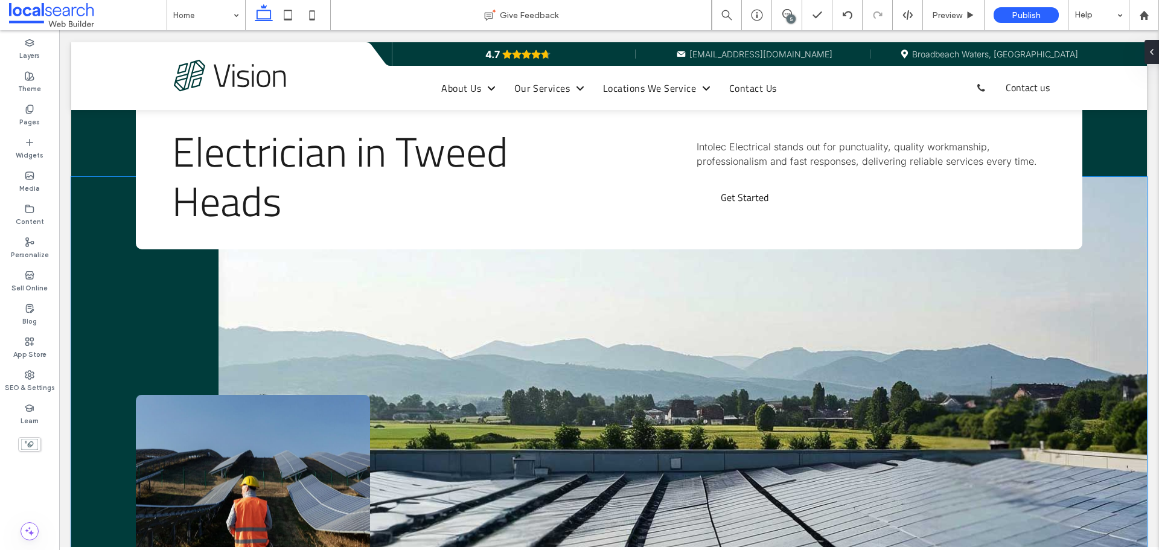
type input "**"
type input "****"
type input "**"
type input "****"
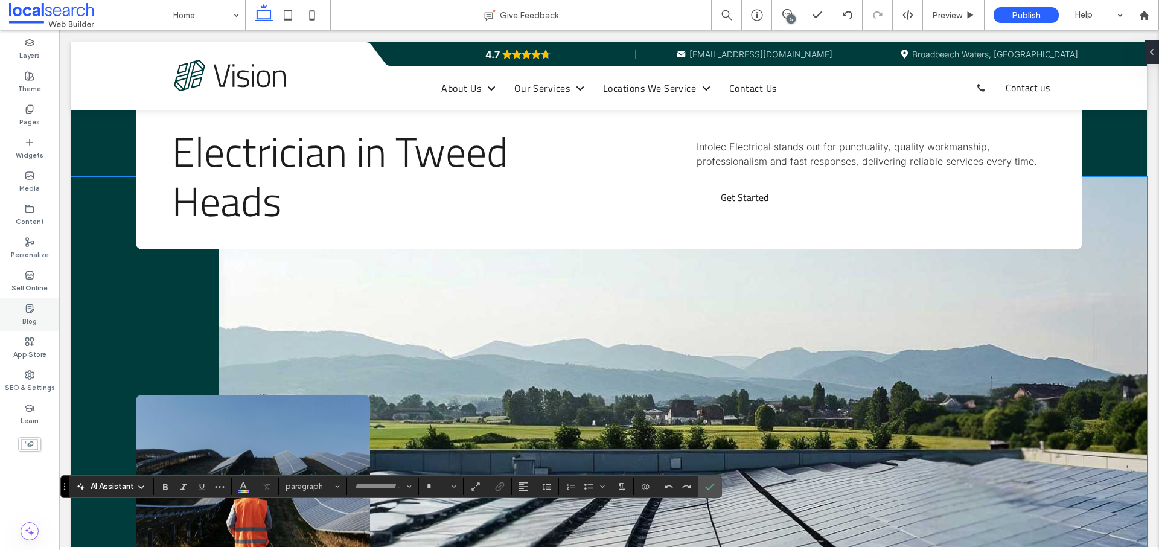
type input "*****"
type input "**"
click at [715, 487] on label "Confirm" at bounding box center [710, 487] width 18 height 22
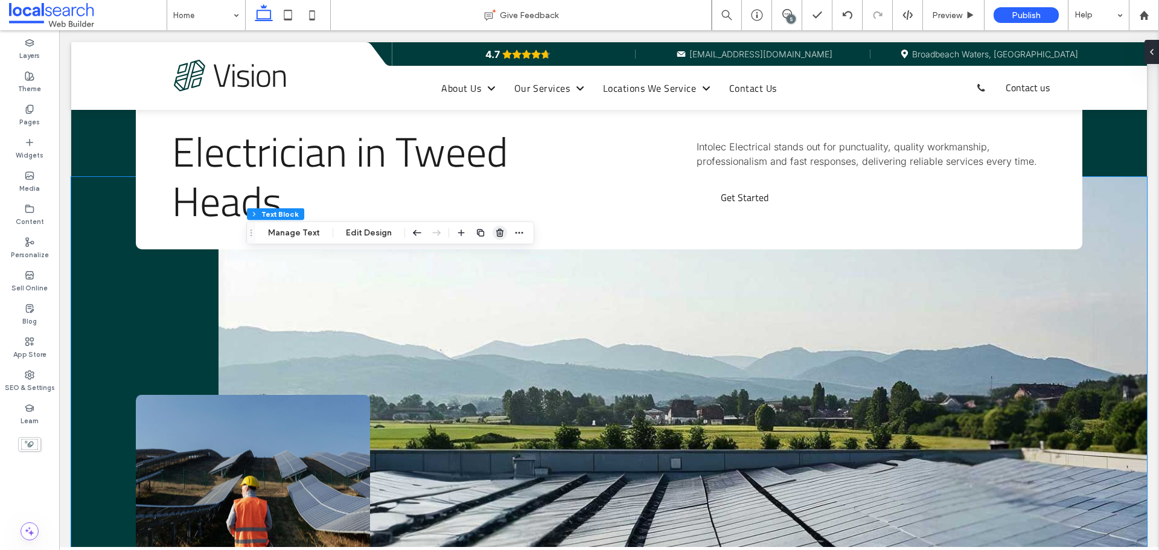
click at [495, 232] on icon "button" at bounding box center [500, 233] width 10 height 10
click at [438, 230] on use "button" at bounding box center [440, 234] width 7 height 8
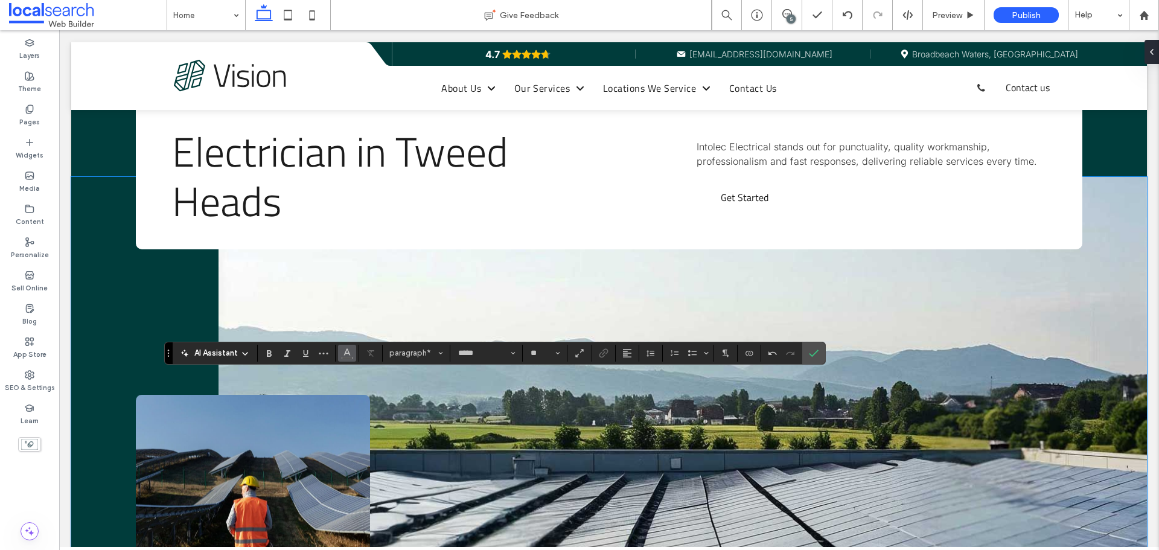
click at [340, 349] on button "Color" at bounding box center [347, 353] width 18 height 17
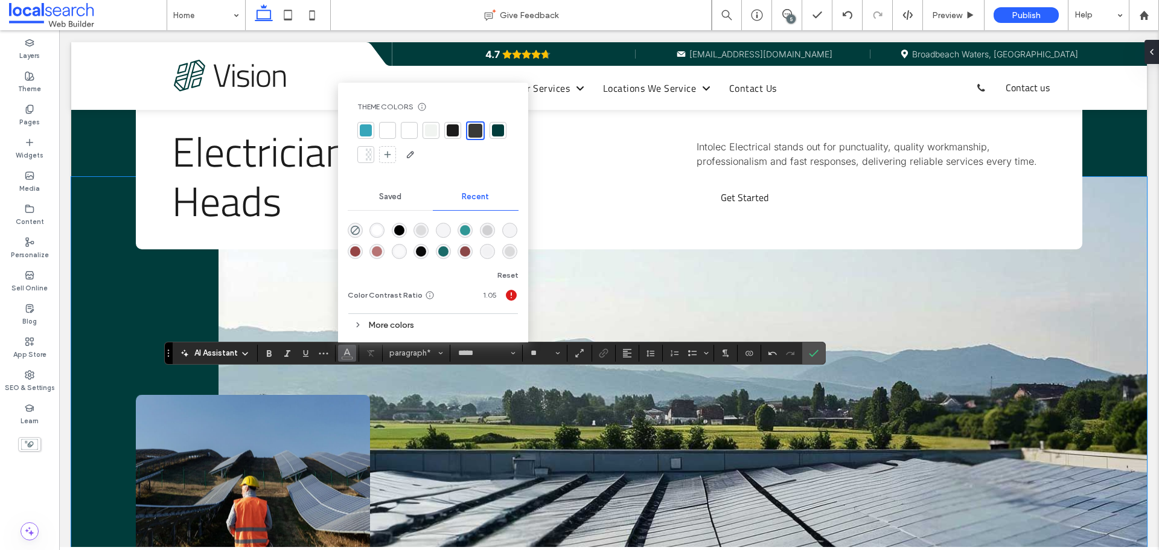
click at [375, 227] on div "rgba(255, 255, 255, 1)" at bounding box center [377, 230] width 10 height 10
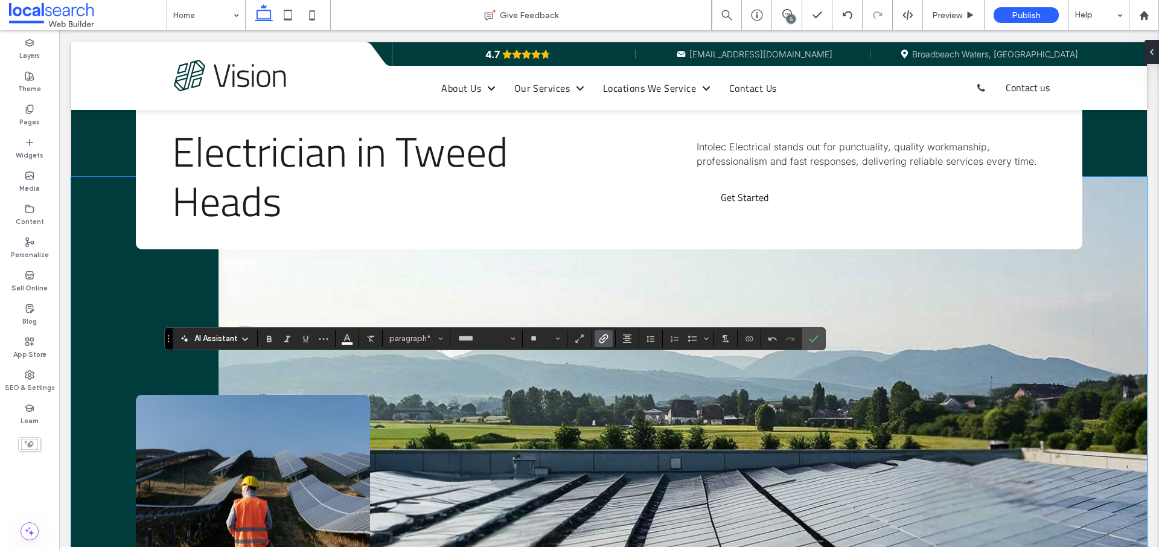
click at [606, 339] on use "Link" at bounding box center [603, 338] width 9 height 9
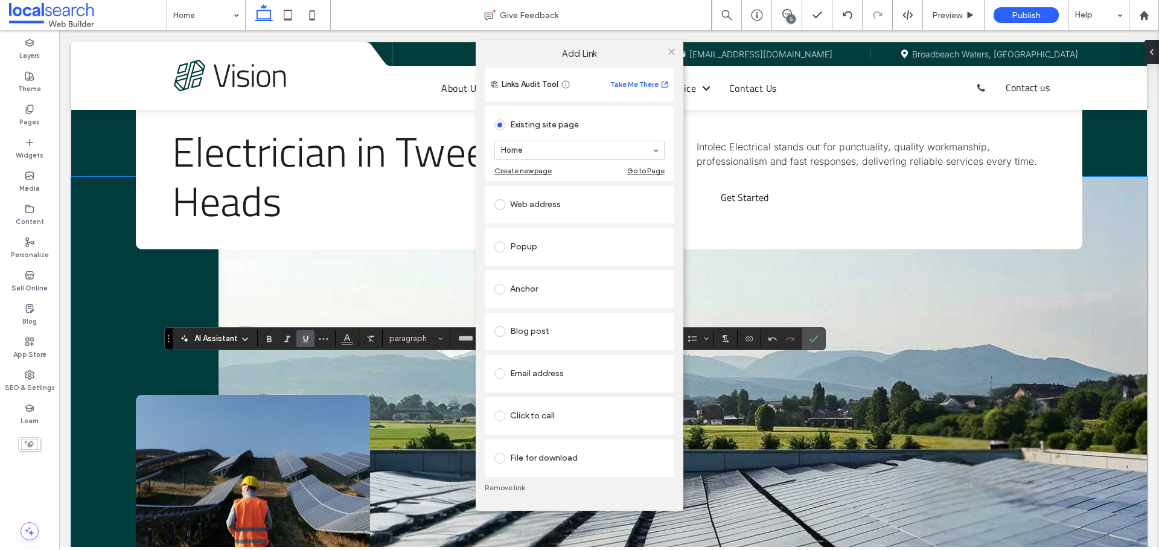
click at [533, 205] on div "Web address" at bounding box center [579, 204] width 170 height 19
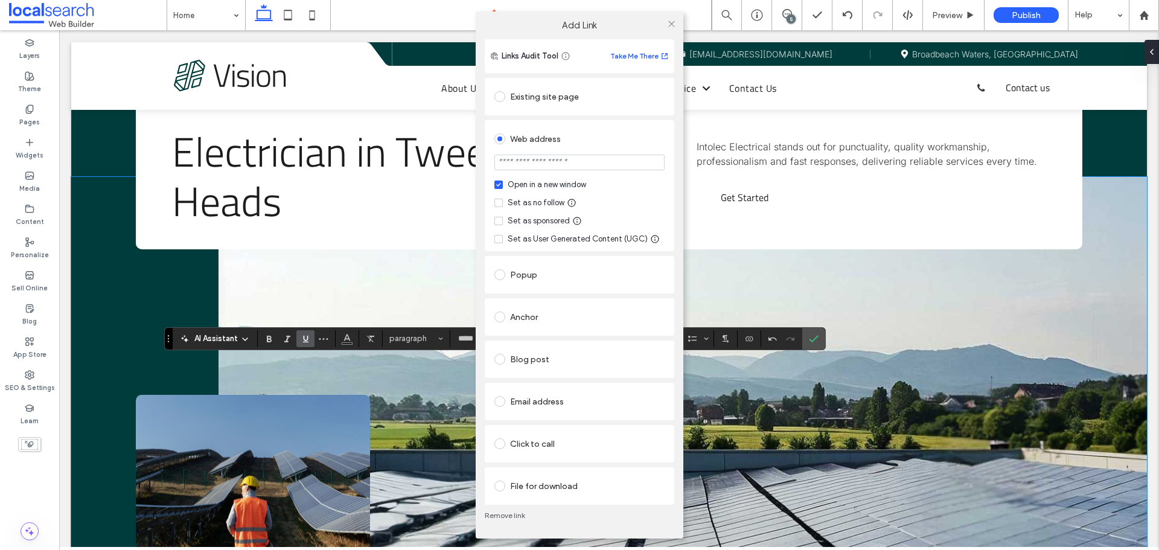
click at [535, 161] on input "url" at bounding box center [579, 162] width 170 height 16
paste input "**********"
type input "**********"
click at [529, 202] on div "Set as no follow" at bounding box center [536, 203] width 57 height 12
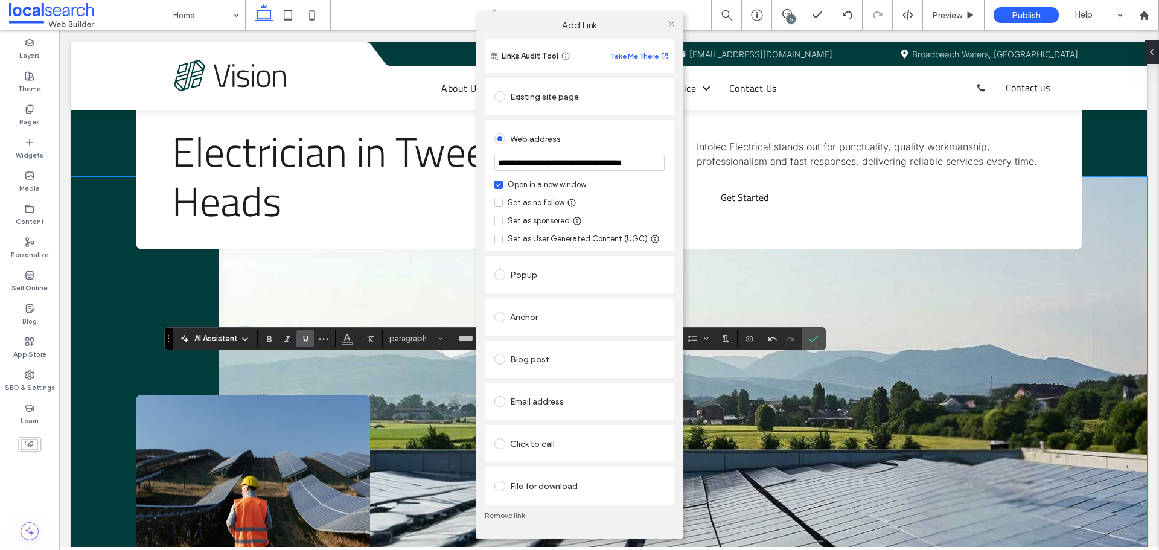
scroll to position [0, 0]
click at [611, 122] on div "**********" at bounding box center [579, 185] width 189 height 131
click at [670, 24] on icon at bounding box center [671, 23] width 9 height 9
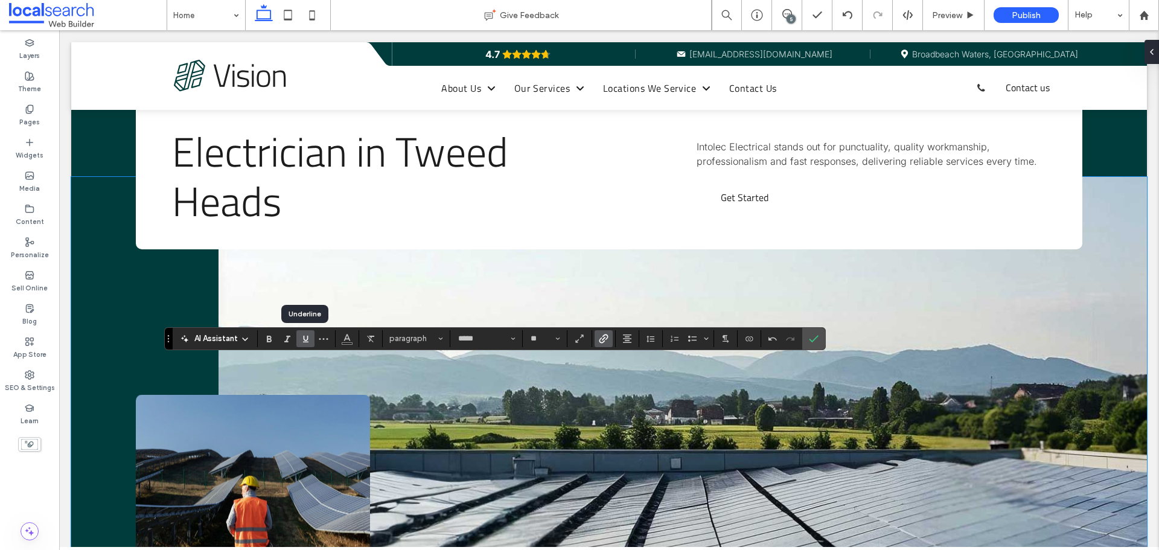
click at [306, 341] on icon "Underline" at bounding box center [306, 339] width 10 height 10
click at [353, 340] on button "Color" at bounding box center [347, 338] width 18 height 17
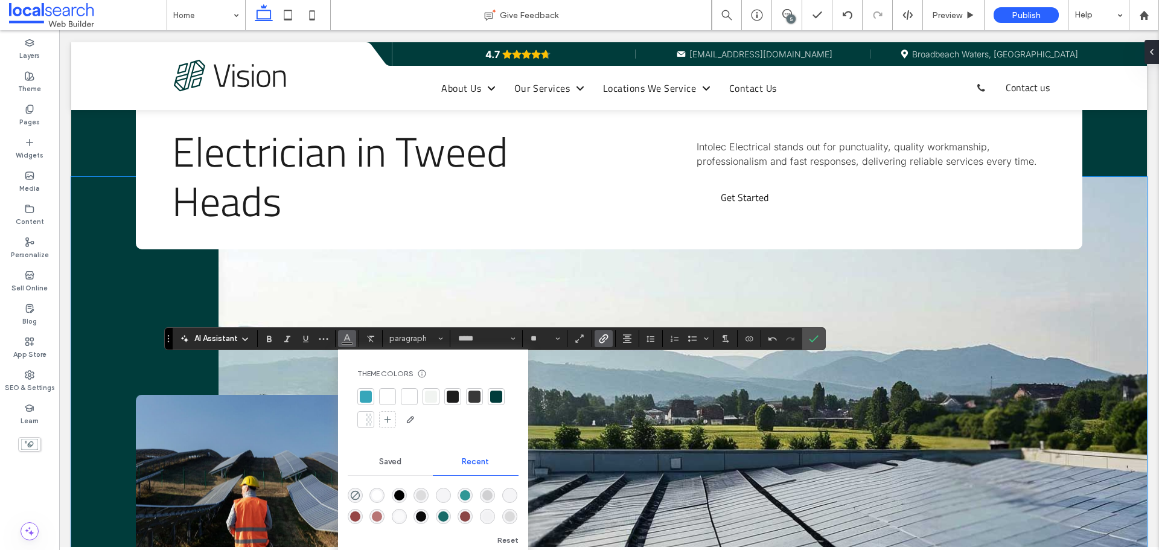
click at [377, 500] on div "rgba(255, 255, 255, 1)" at bounding box center [377, 495] width 10 height 10
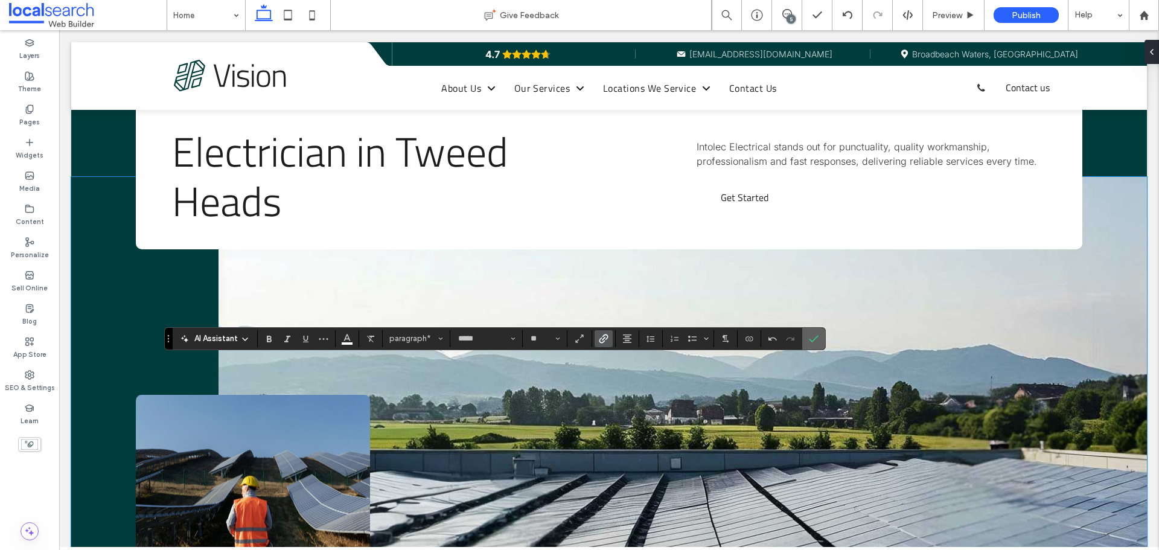
click at [809, 337] on icon "Confirm" at bounding box center [814, 339] width 10 height 10
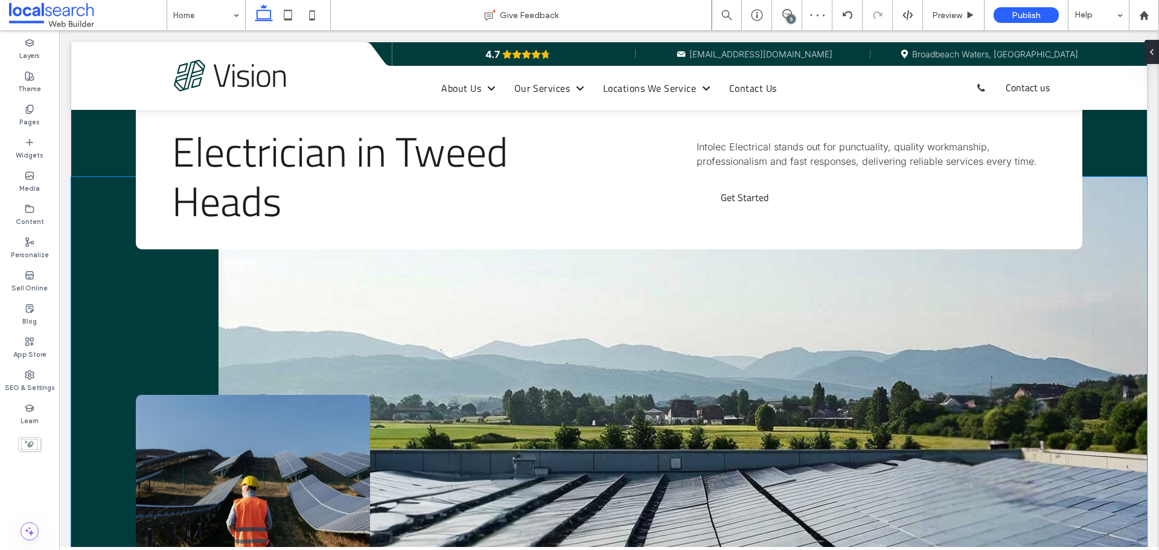
type input "*****"
type input "**"
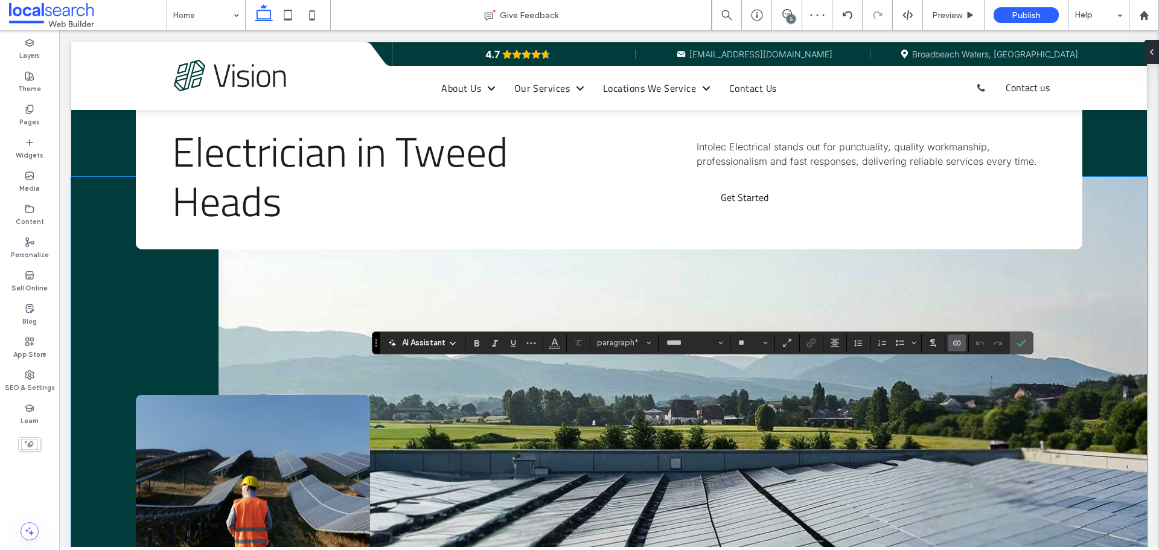
click at [957, 342] on icon "Connect To Data" at bounding box center [957, 343] width 10 height 10
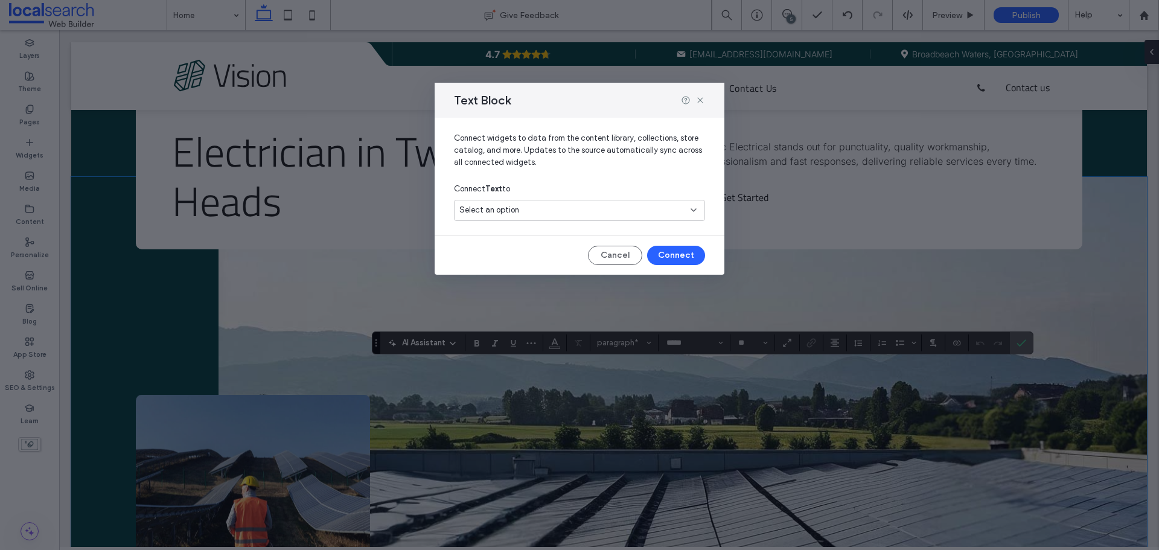
click at [668, 210] on div "Select an option" at bounding box center [572, 210] width 226 height 12
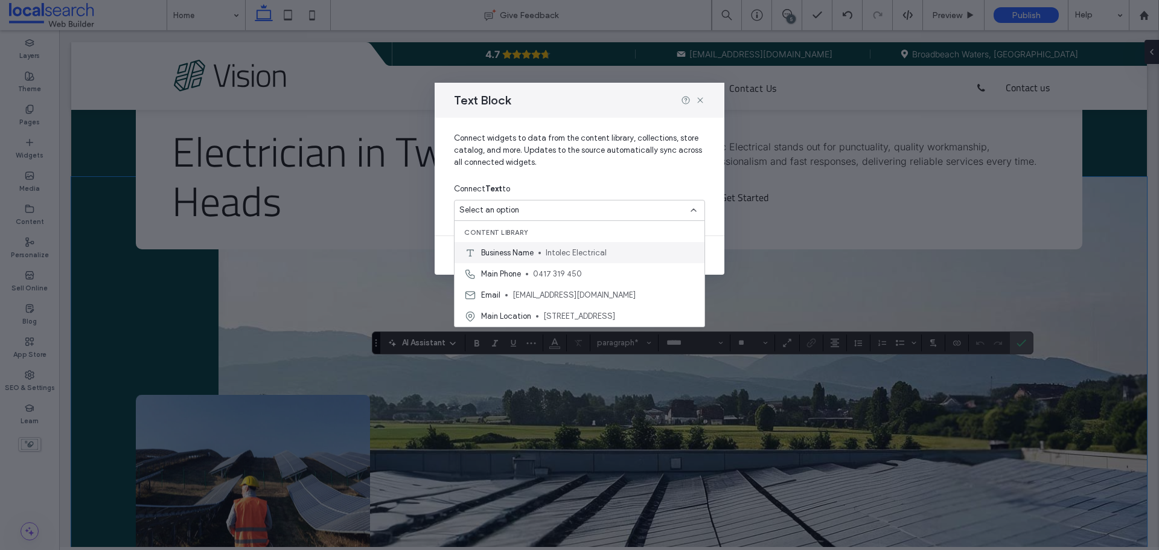
click at [628, 263] on div "Business Name Intolec Electrical" at bounding box center [579, 252] width 250 height 21
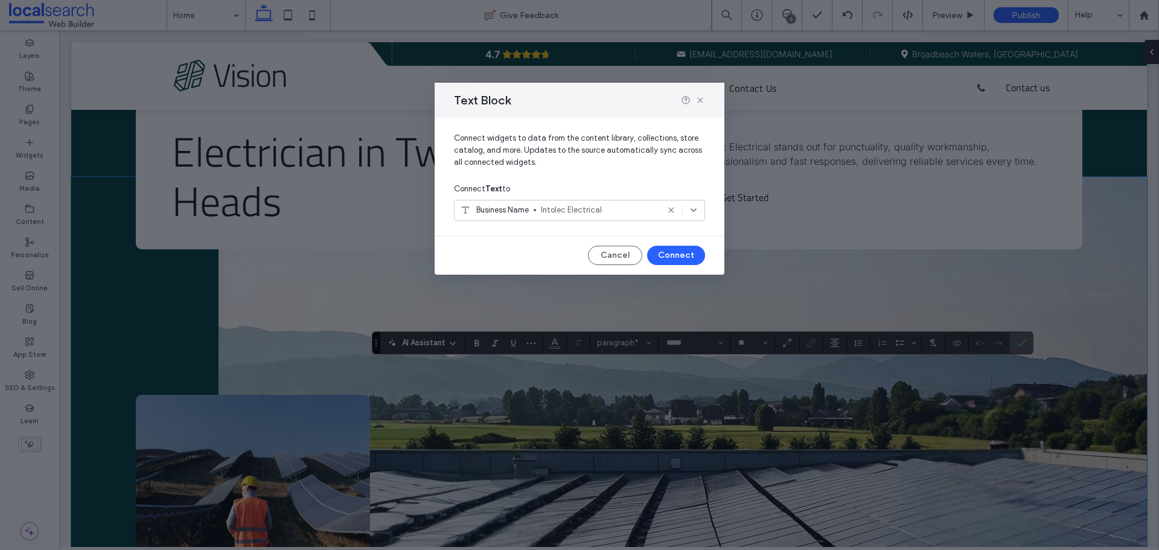
click at [622, 209] on span "Intolec Electrical" at bounding box center [599, 210] width 117 height 12
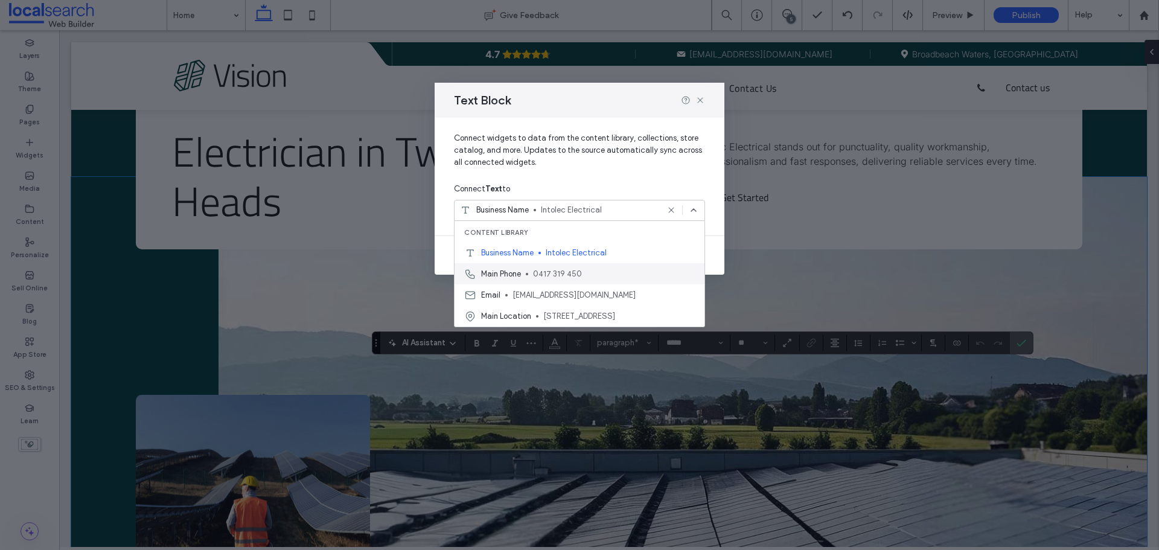
click at [602, 266] on div "Main Phone 0417 319 450" at bounding box center [579, 273] width 250 height 21
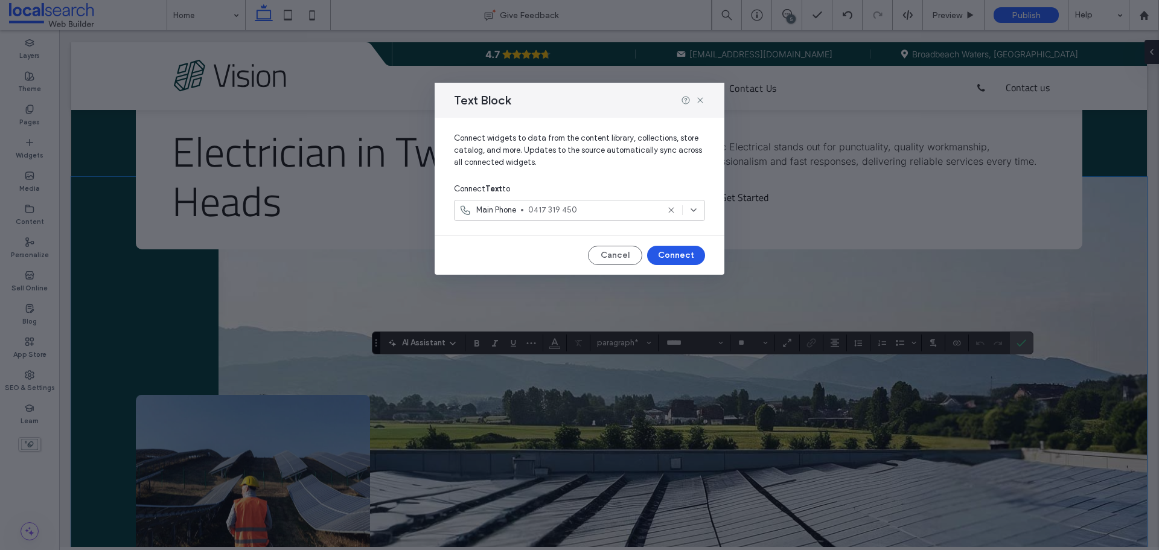
click at [681, 254] on button "Connect" at bounding box center [676, 255] width 58 height 19
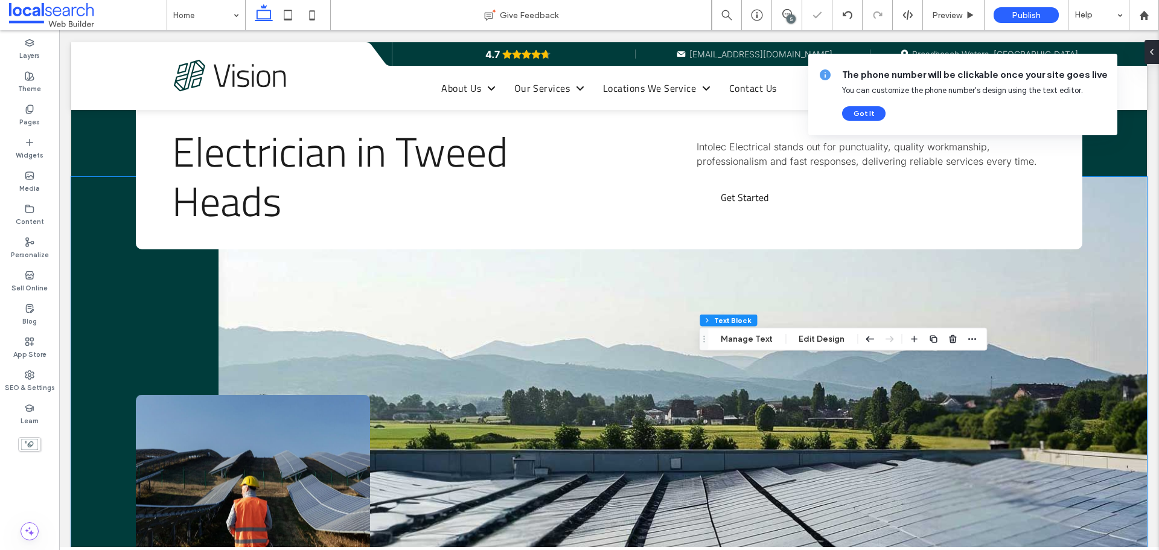
click at [739, 348] on div "Footer Section Column Inner Column Inner Column Inner Column Inner Column Text …" at bounding box center [843, 339] width 288 height 23
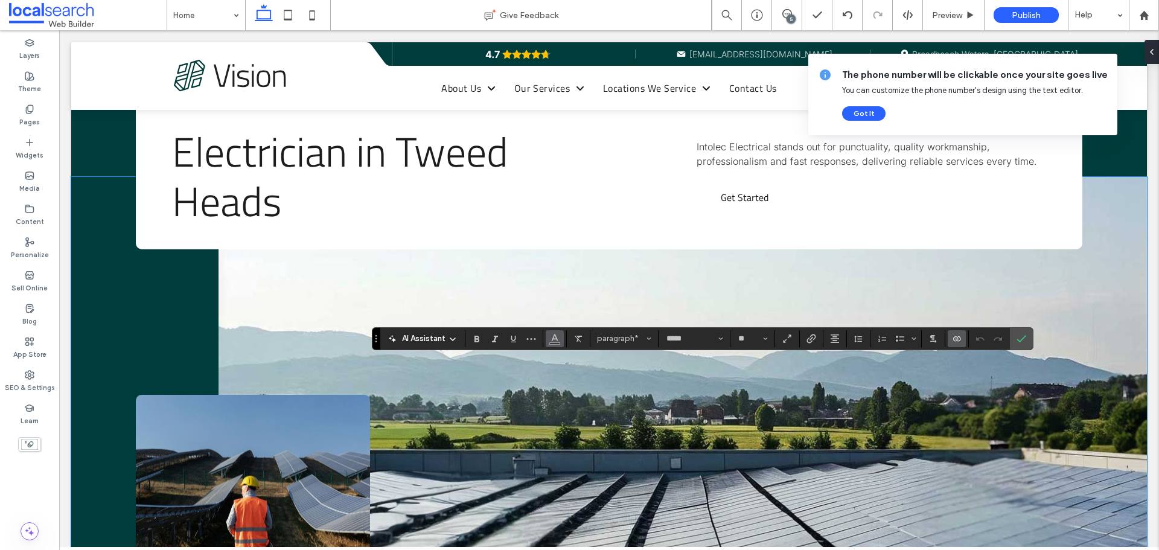
click at [557, 339] on icon "Color" at bounding box center [555, 338] width 10 height 10
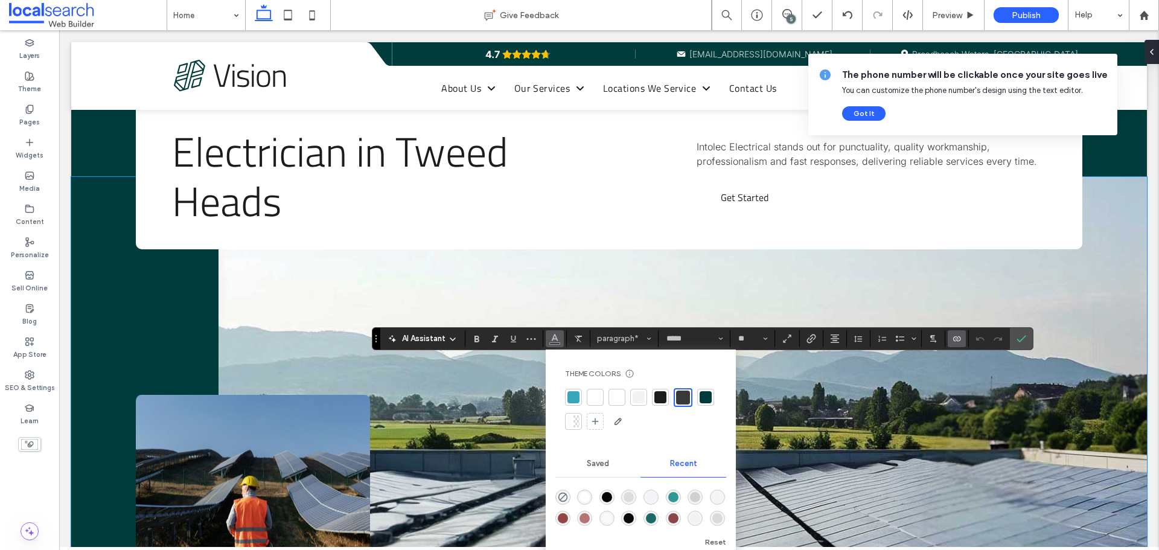
click at [588, 494] on div "rgba(255, 255, 255, 1)" at bounding box center [584, 497] width 10 height 10
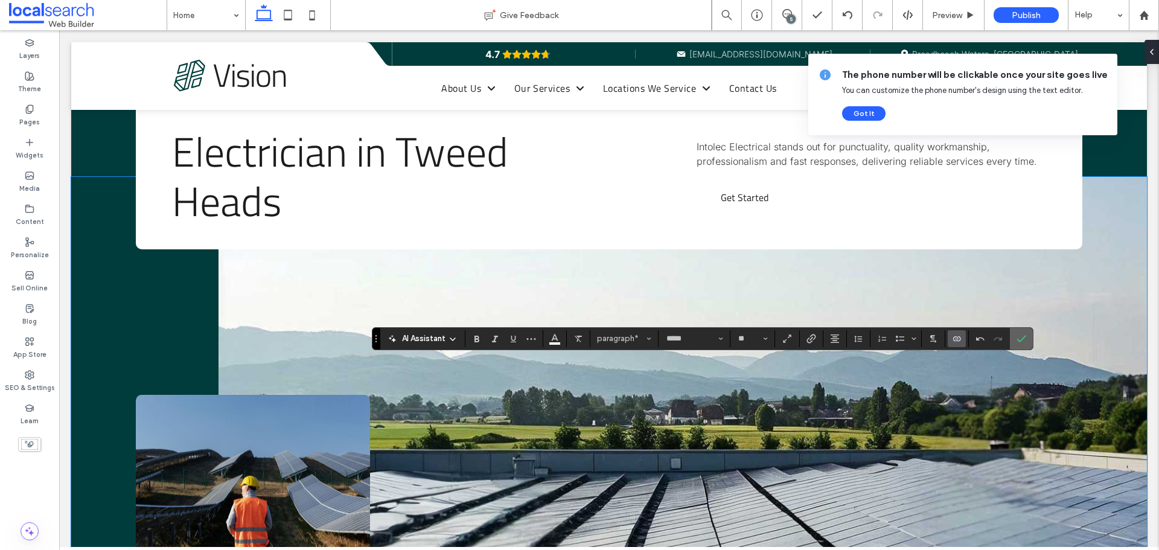
click at [1023, 339] on icon "Confirm" at bounding box center [1021, 339] width 10 height 10
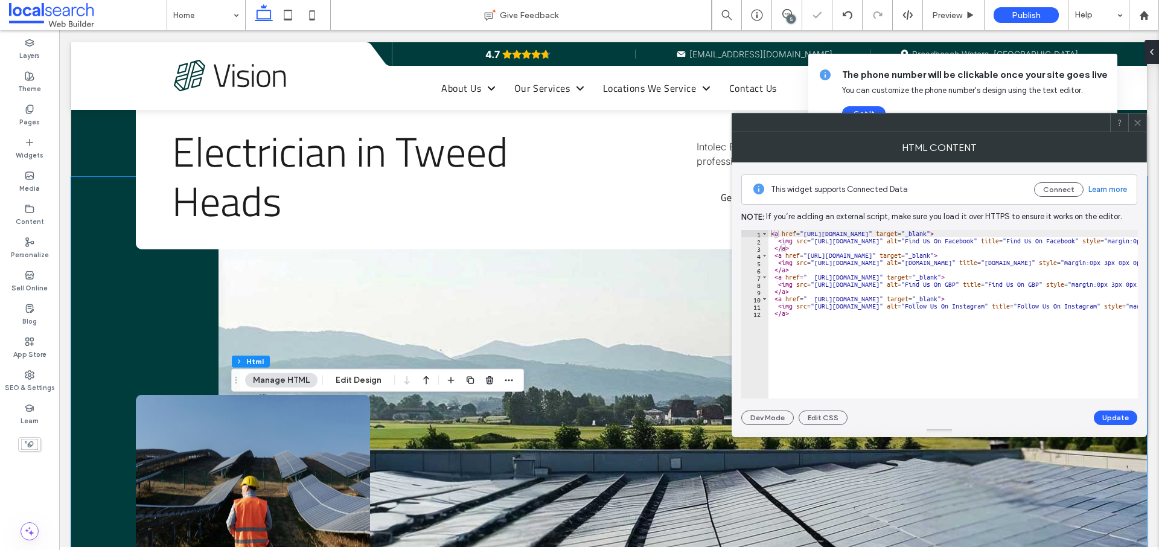
type textarea "****"
paste textarea "****"
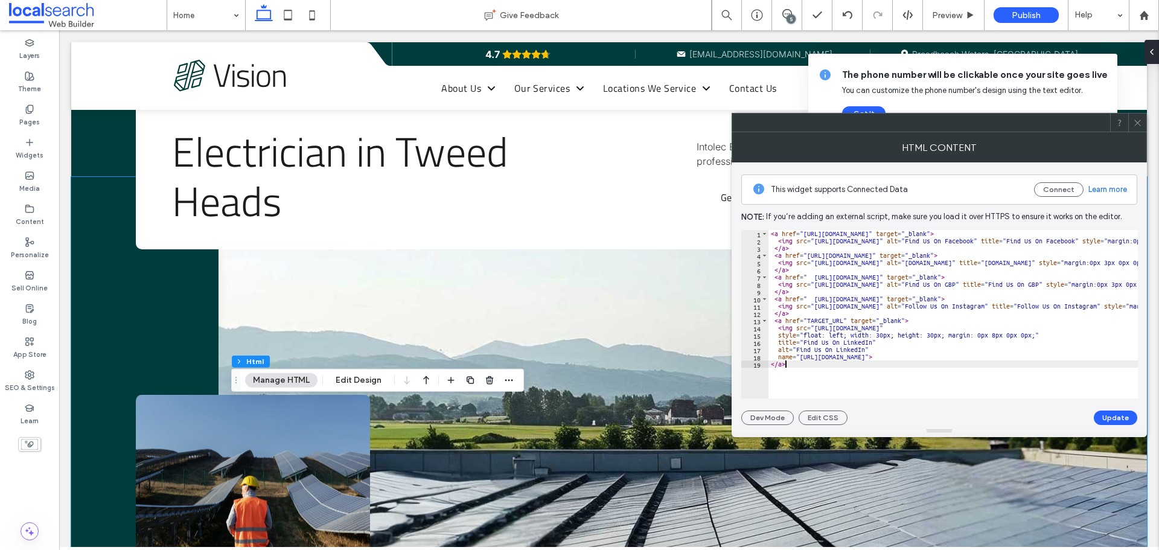
type textarea "****"
click at [1110, 416] on button "Update" at bounding box center [1114, 417] width 43 height 14
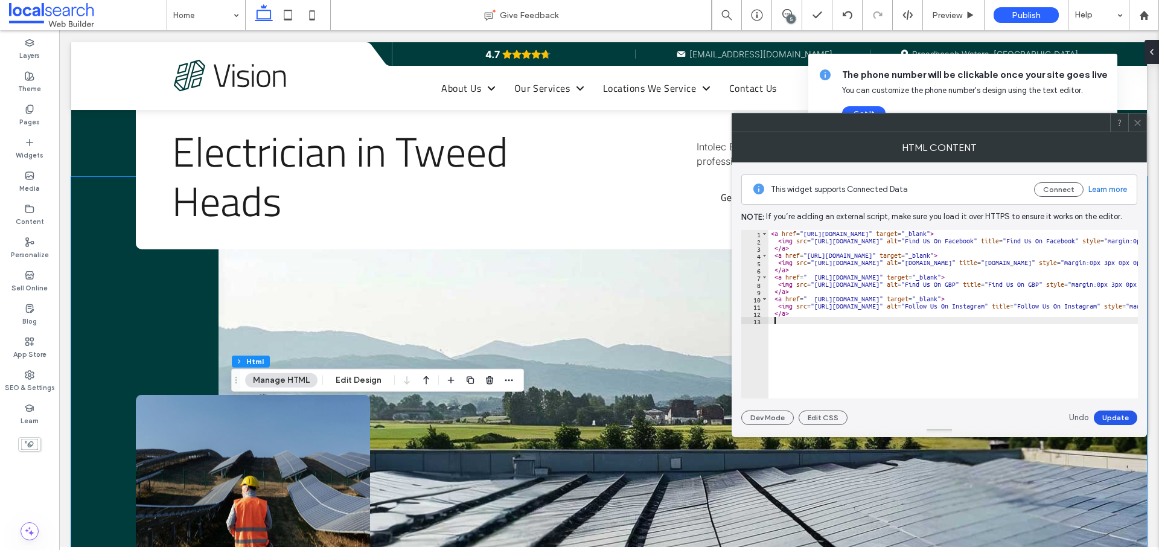
click at [1110, 413] on button "Update" at bounding box center [1114, 417] width 43 height 14
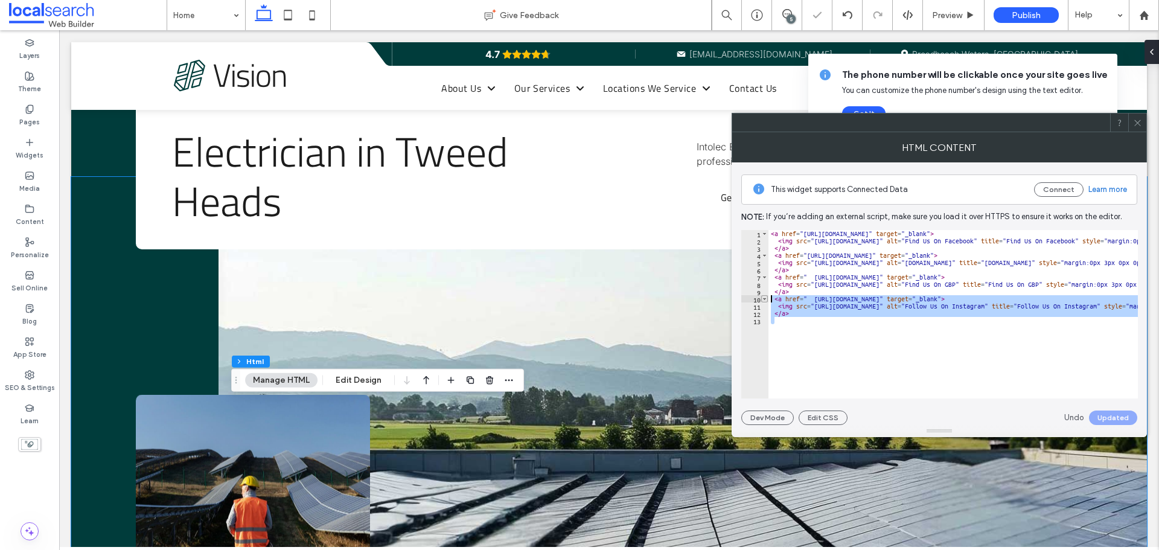
drag, startPoint x: 801, startPoint y: 317, endPoint x: 765, endPoint y: 302, distance: 39.2
click at [765, 302] on div "1 2 3 4 5 6 7 8 9 10 11 12 13 < a href = "https://www.facebook.com/Intolec/" ta…" at bounding box center [939, 314] width 396 height 168
click at [802, 316] on div "< a href = "https://www.facebook.com/Intolec/" target = "_blank" > < img src = …" at bounding box center [952, 314] width 369 height 168
type textarea "****"
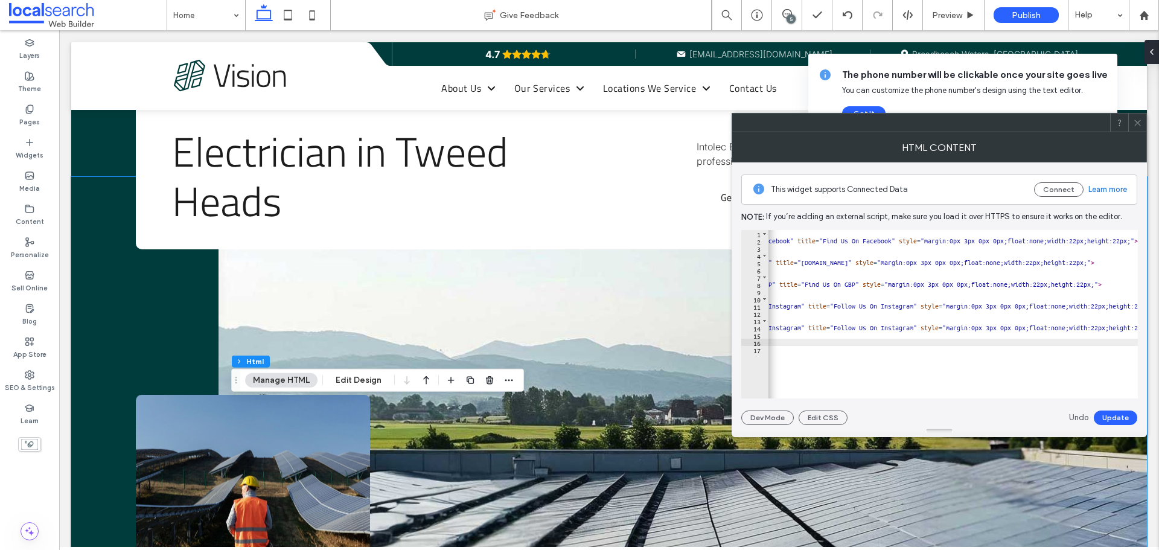
scroll to position [0, 183]
click at [931, 328] on div "< a href = "https://www.facebook.com/Intolec/" target = "_blank" > < img src = …" at bounding box center [1011, 317] width 852 height 174
click at [1104, 413] on button "Update" at bounding box center [1114, 417] width 43 height 14
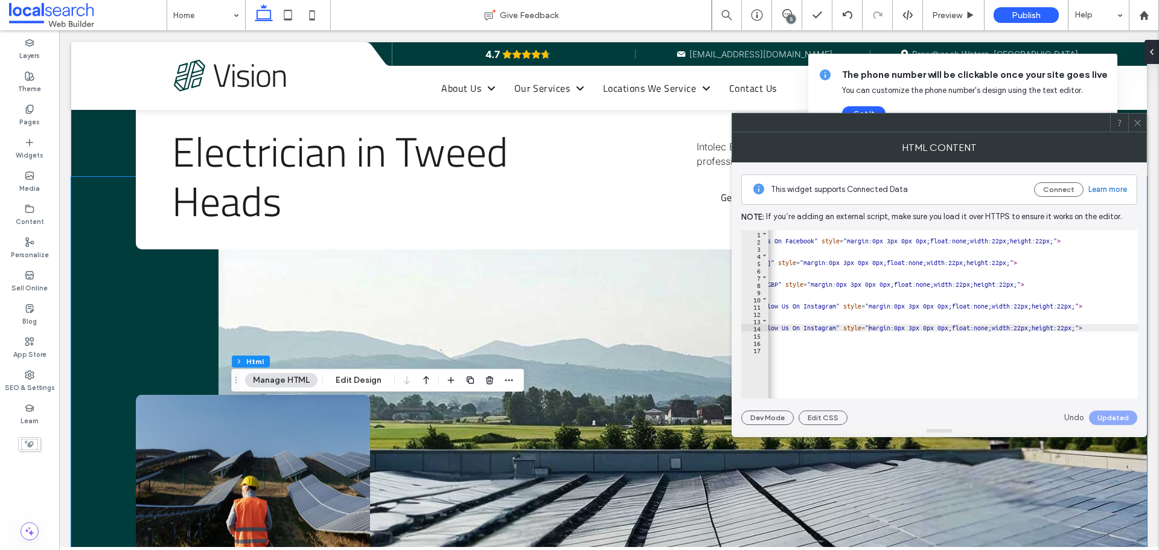
scroll to position [0, 277]
drag, startPoint x: 893, startPoint y: 327, endPoint x: 971, endPoint y: 329, distance: 77.9
click at [971, 329] on div "< a href = "https://www.facebook.com/Intolec/" target = "_blank" > < img src = …" at bounding box center [917, 317] width 852 height 174
paste textarea "Cursor at row 14"
type textarea "**********"
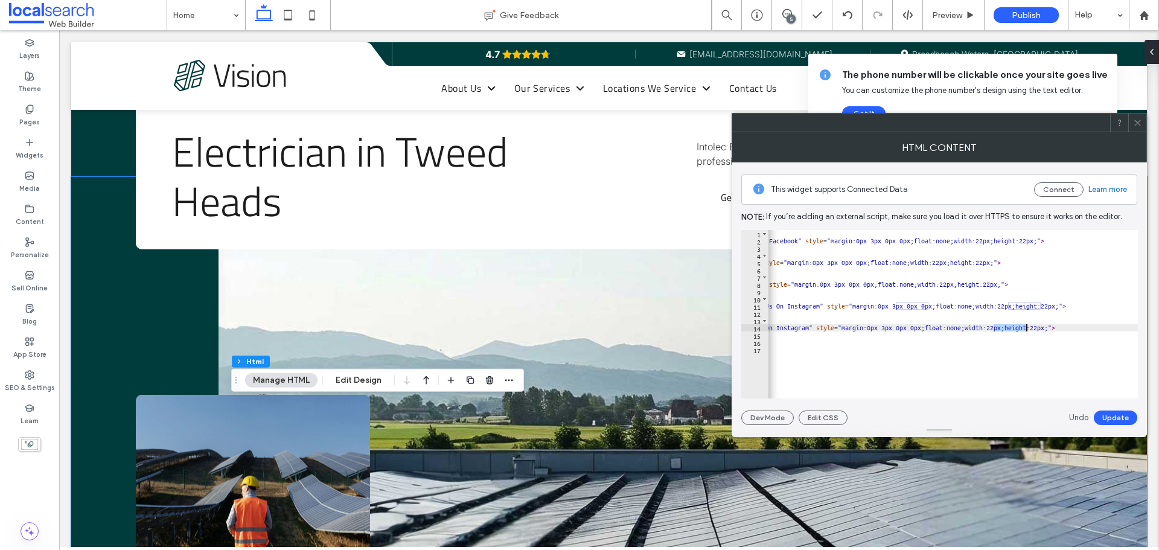
scroll to position [0, 13]
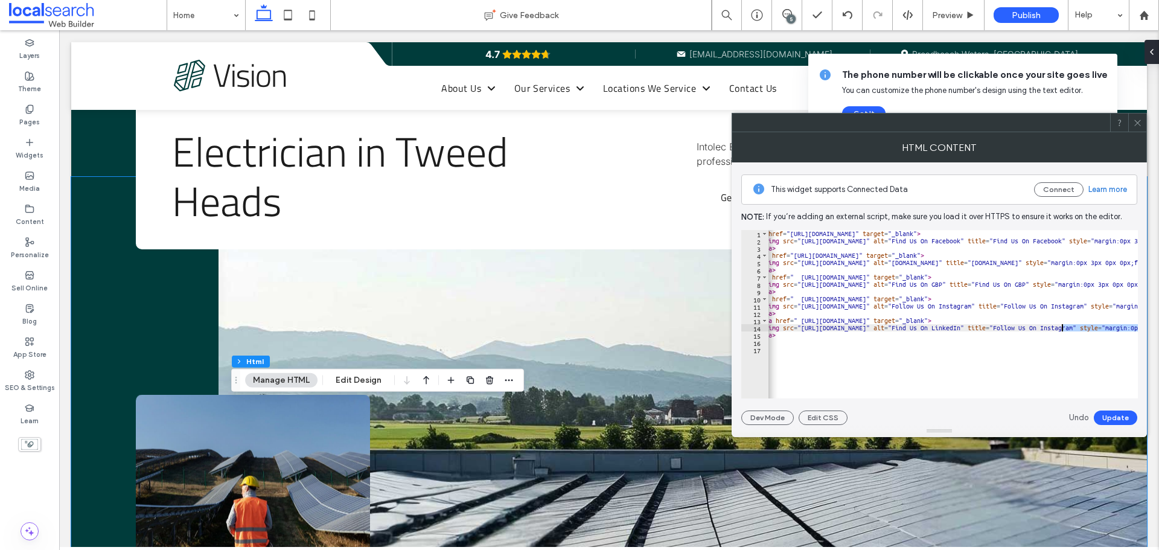
drag, startPoint x: 995, startPoint y: 328, endPoint x: 1060, endPoint y: 330, distance: 65.8
click at [1060, 330] on div "< a href = "https://www.facebook.com/Intolec/" target = "_blank" > < img src = …" at bounding box center [1181, 317] width 852 height 174
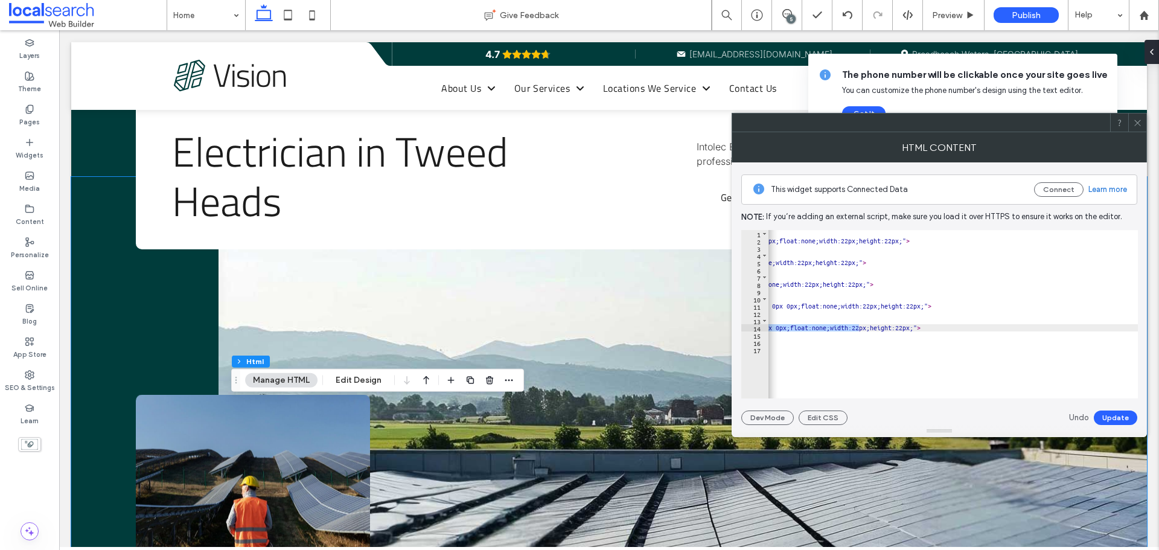
scroll to position [0, 435]
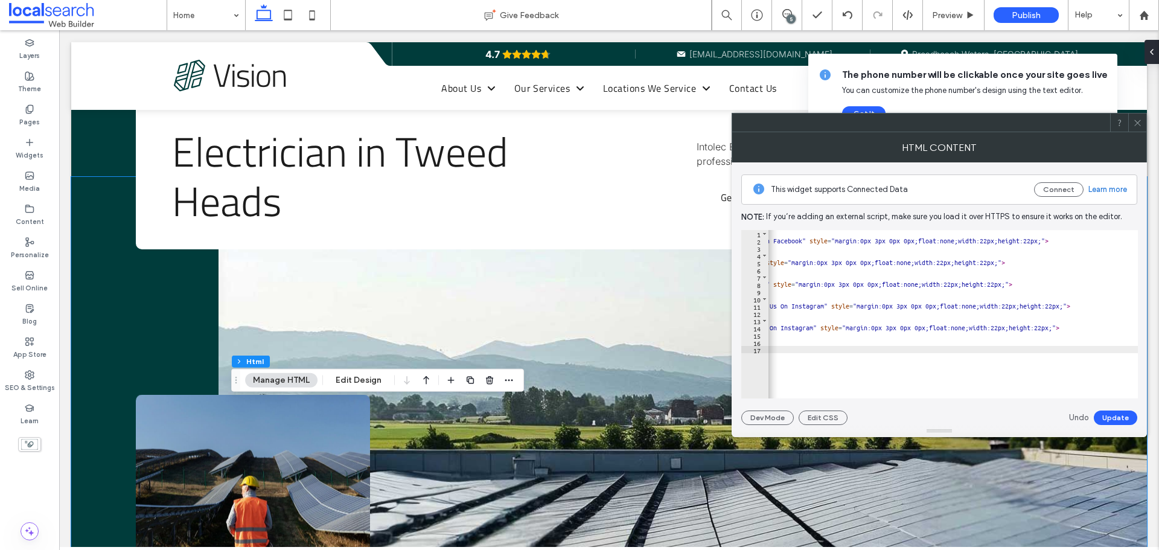
scroll to position [0, 307]
click at [1043, 326] on div "< a href = "https://www.facebook.com/Intolec/" target = "_blank" > < img src = …" at bounding box center [888, 317] width 852 height 174
drag, startPoint x: 1043, startPoint y: 328, endPoint x: 964, endPoint y: 329, distance: 79.7
click at [964, 329] on div "< a href = "https://www.facebook.com/Intolec/" target = "_blank" > < img src = …" at bounding box center [888, 317] width 852 height 174
paste textarea "Cursor at row 14"
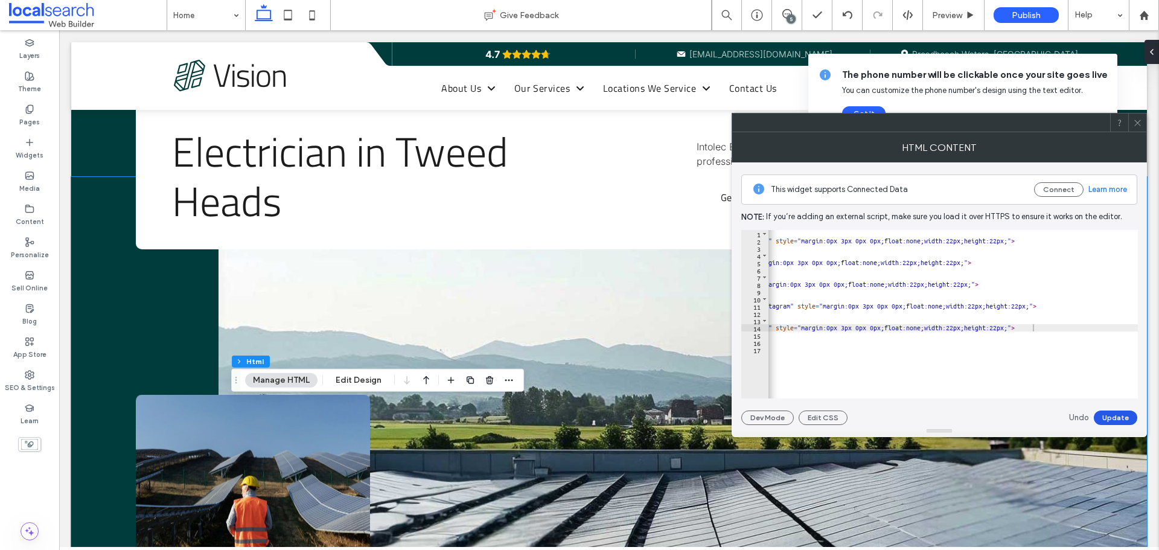
click at [1115, 414] on button "Update" at bounding box center [1114, 417] width 43 height 14
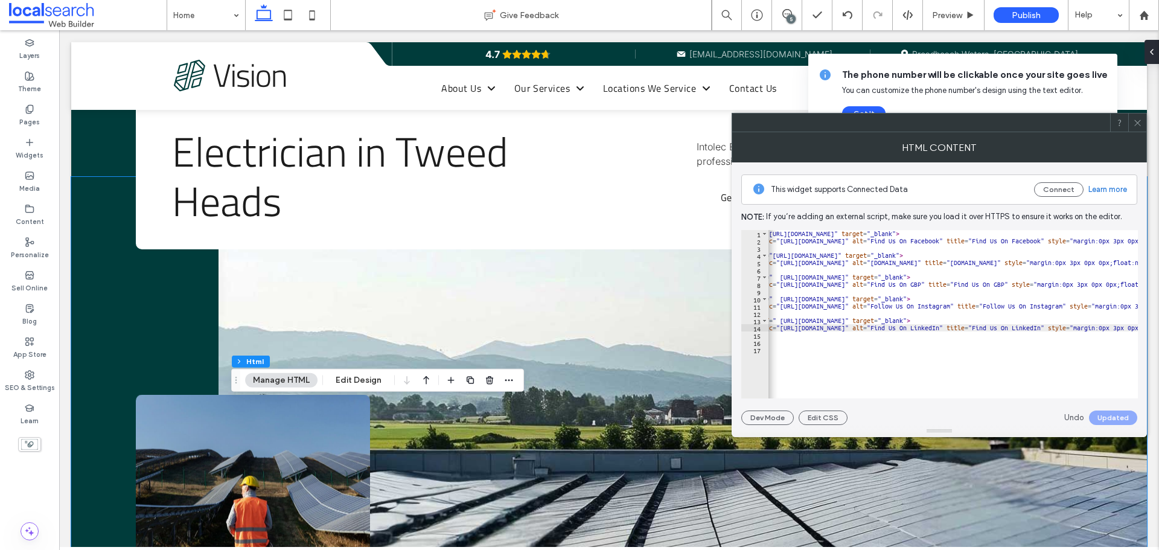
scroll to position [0, 0]
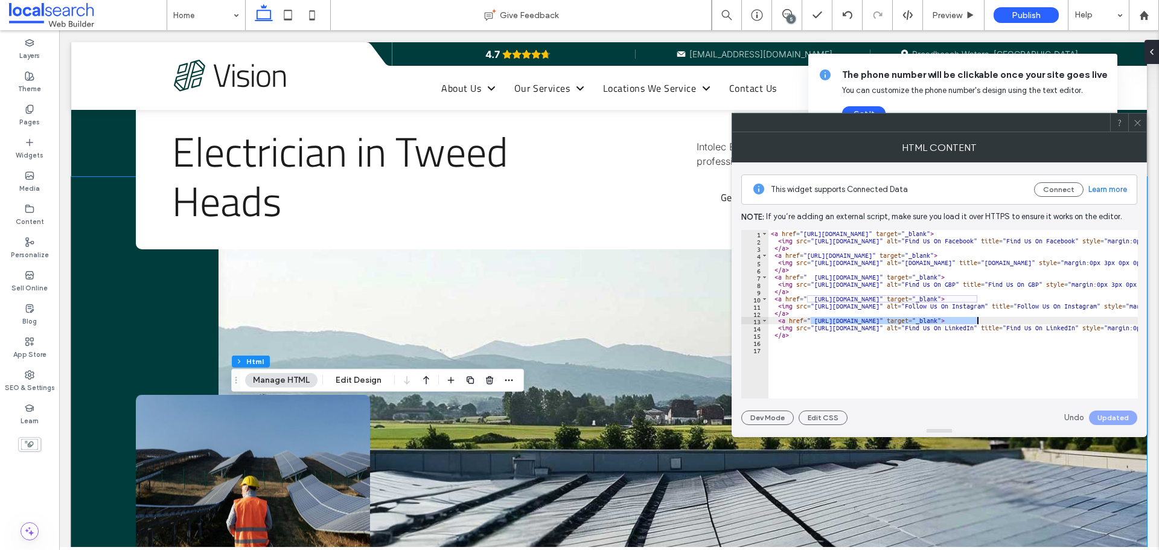
drag, startPoint x: 811, startPoint y: 320, endPoint x: 976, endPoint y: 320, distance: 165.3
paste textarea "******"
type textarea "**********"
click at [1117, 421] on button "Update" at bounding box center [1114, 417] width 43 height 14
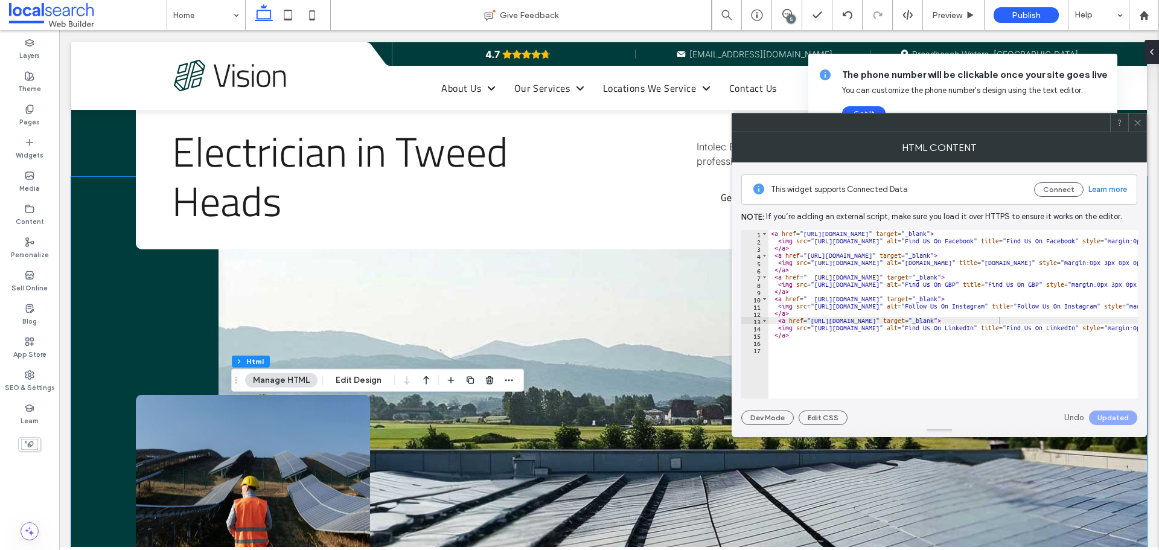
click at [1135, 121] on icon at bounding box center [1137, 122] width 9 height 9
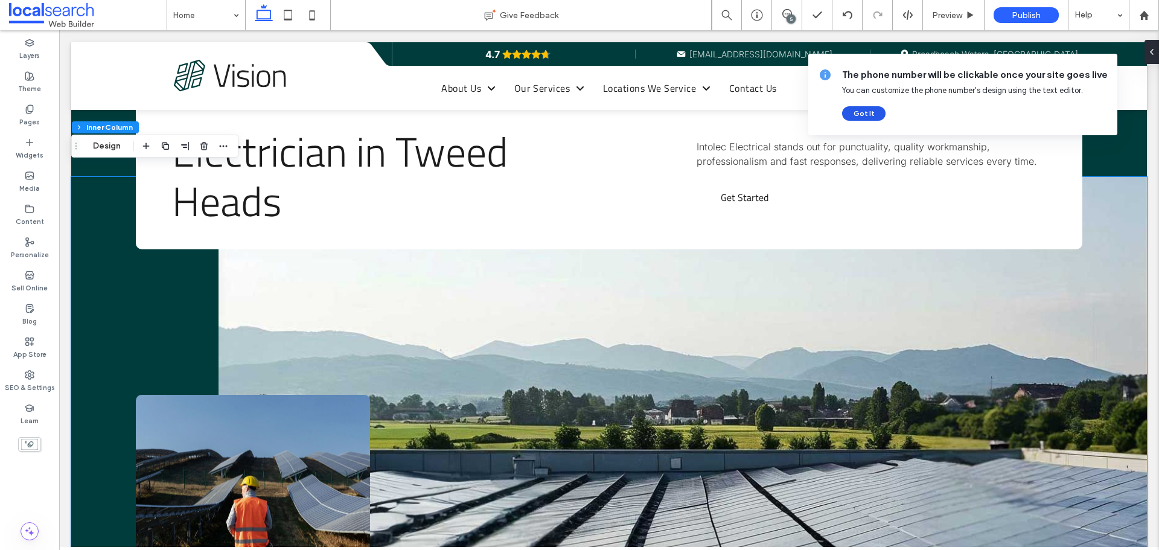
click at [857, 112] on button "Got It" at bounding box center [863, 113] width 43 height 14
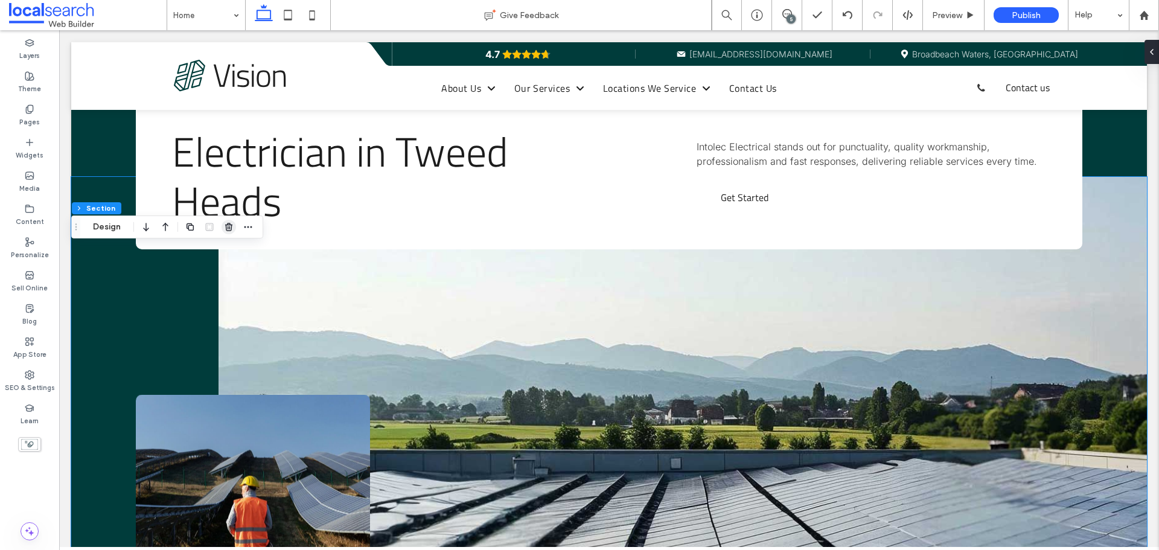
click at [225, 224] on icon "button" at bounding box center [229, 227] width 10 height 10
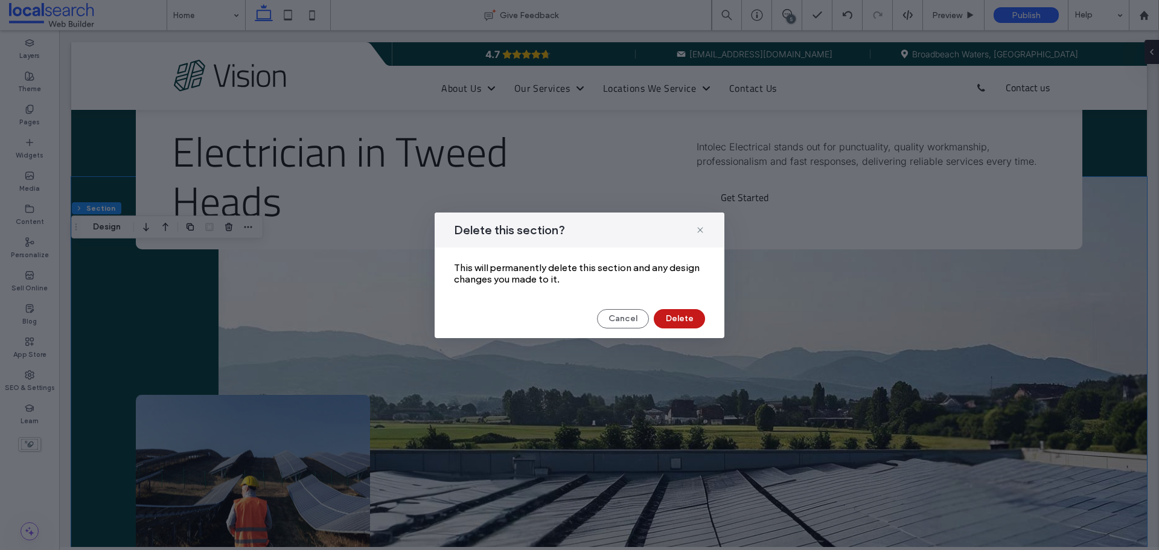
click at [674, 311] on button "Delete" at bounding box center [679, 318] width 51 height 19
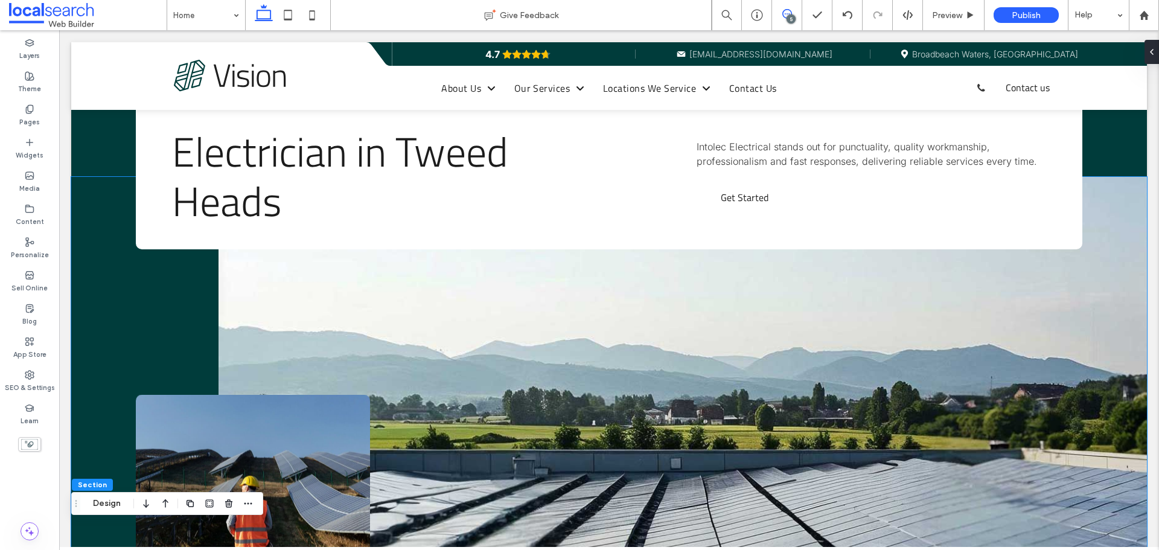
click at [787, 12] on icon at bounding box center [787, 14] width 10 height 10
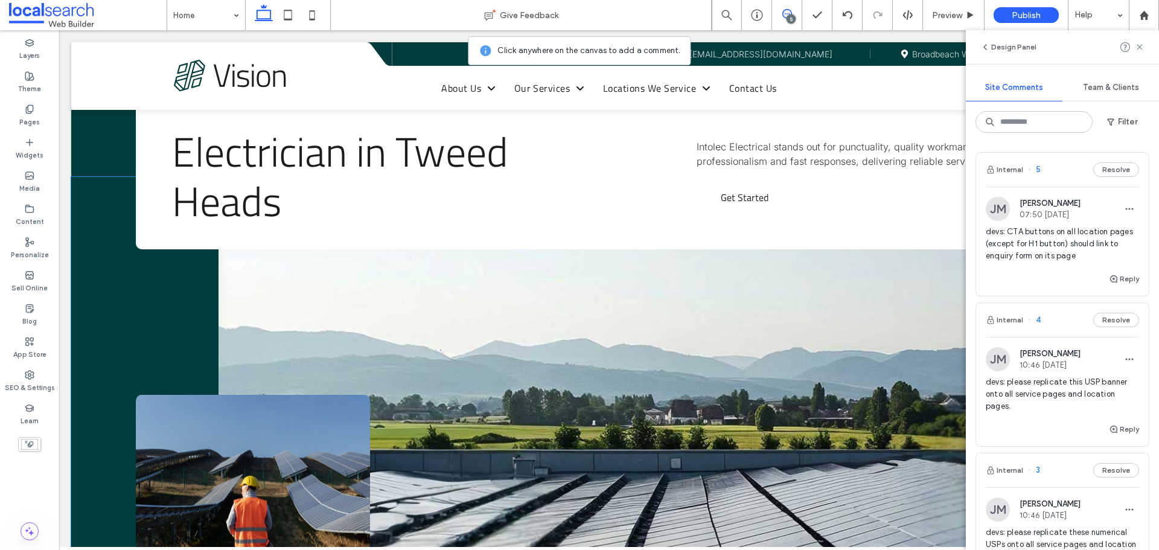
click at [791, 13] on icon at bounding box center [787, 14] width 10 height 10
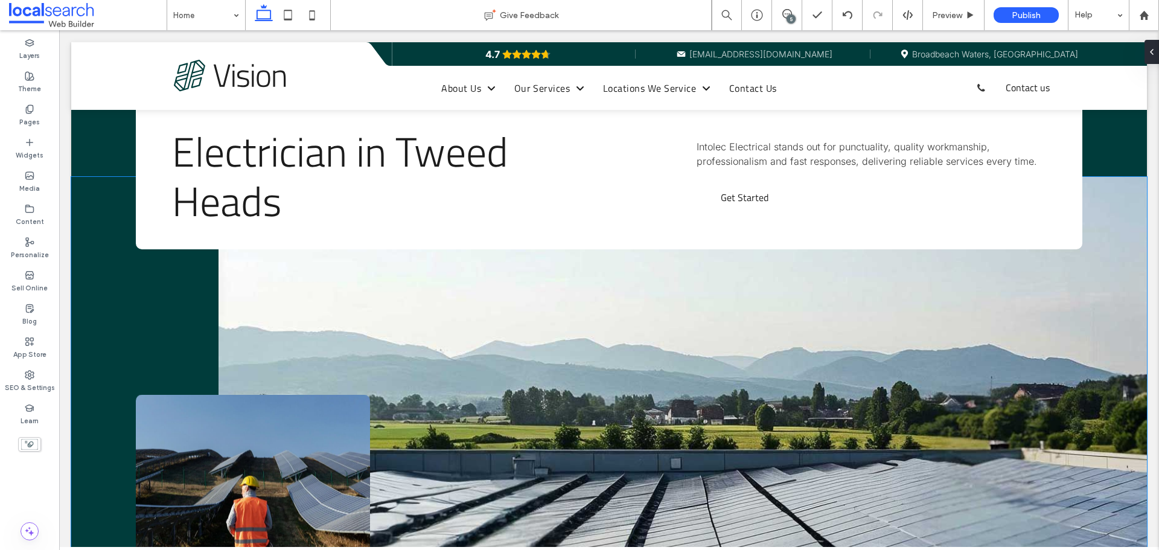
click at [789, 16] on div "5" at bounding box center [790, 18] width 9 height 9
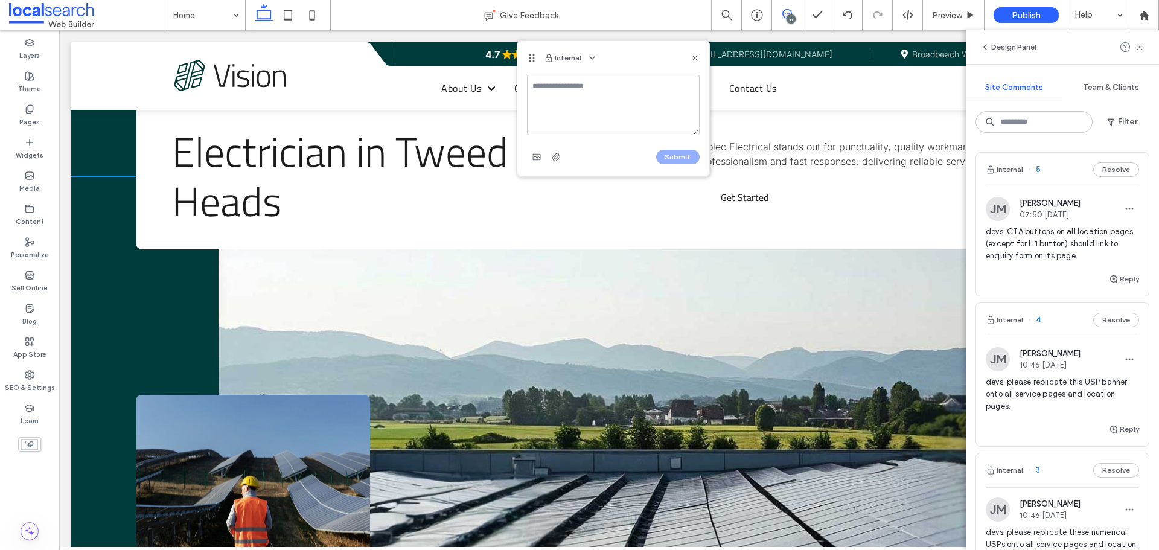
click at [602, 103] on textarea at bounding box center [613, 105] width 173 height 60
type textarea "**********"
click at [667, 157] on button "Submit" at bounding box center [677, 157] width 43 height 14
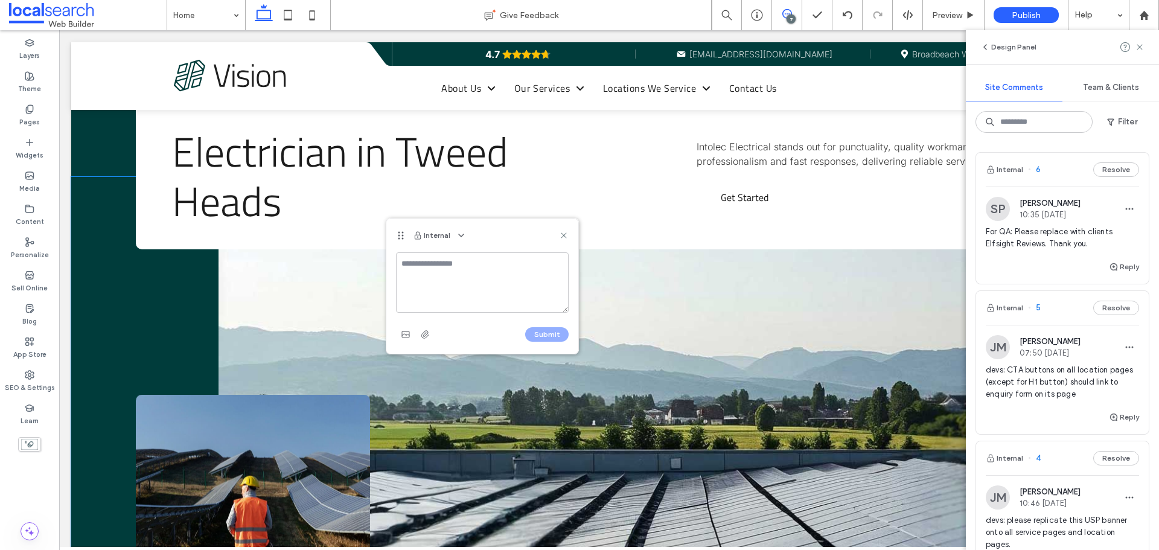
click at [430, 277] on textarea at bounding box center [482, 282] width 173 height 60
type textarea "**********"
click at [543, 333] on button "Submit" at bounding box center [546, 334] width 43 height 14
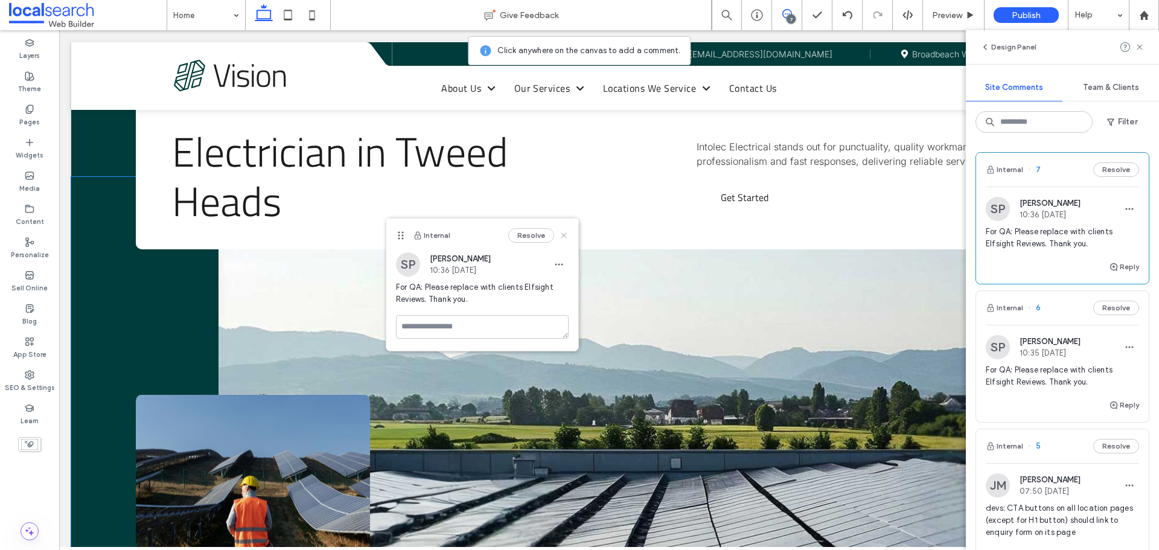
click at [567, 234] on icon at bounding box center [564, 236] width 10 height 10
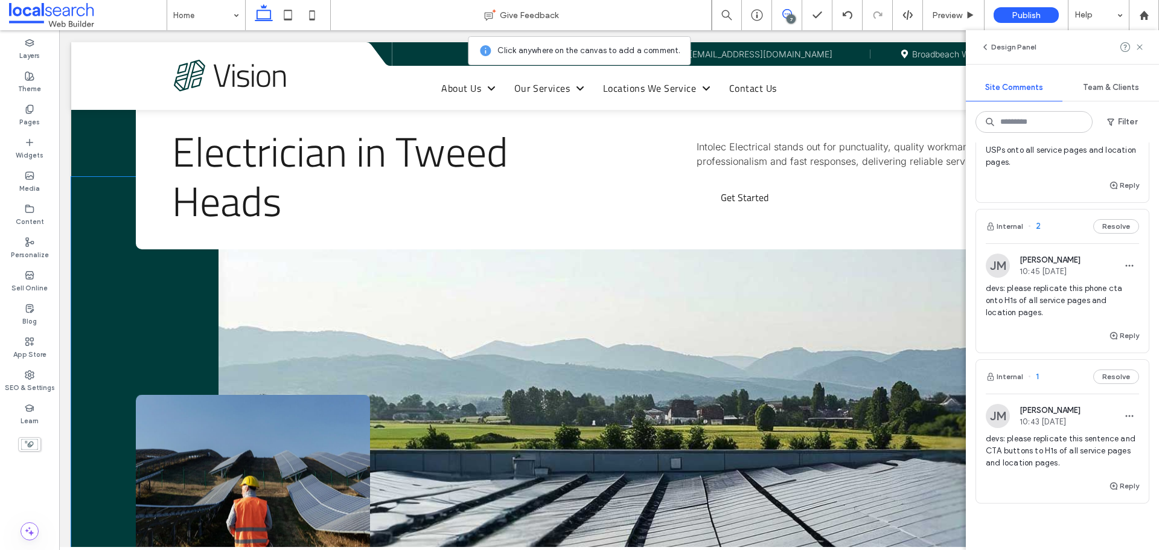
scroll to position [784, 0]
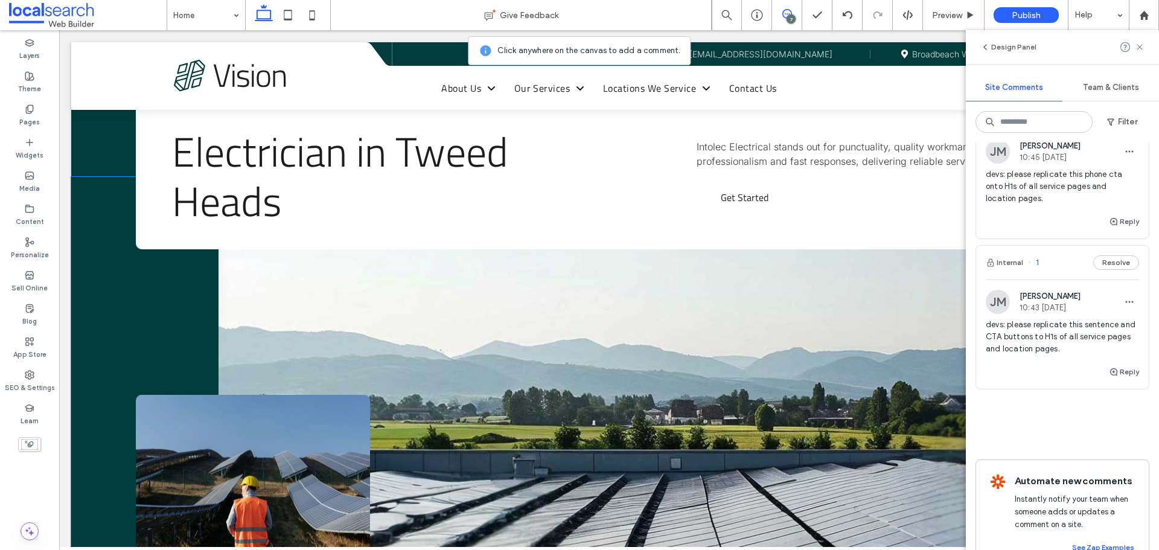
click at [1088, 343] on span "devs: please replicate this sentence and CTA buttons to H1s of all service page…" at bounding box center [1061, 337] width 153 height 36
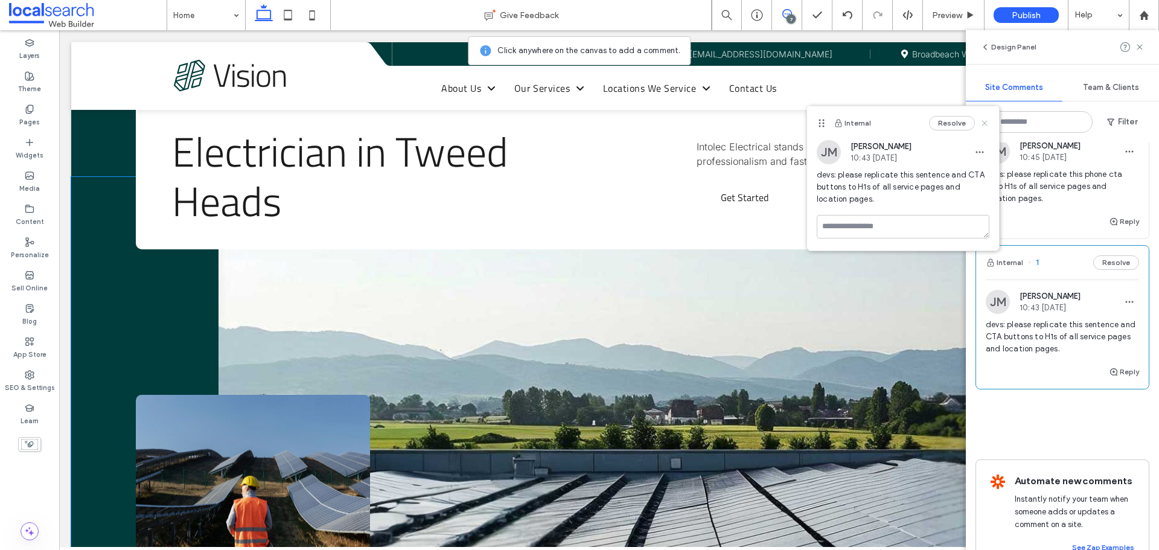
click at [983, 123] on use at bounding box center [983, 123] width 5 height 5
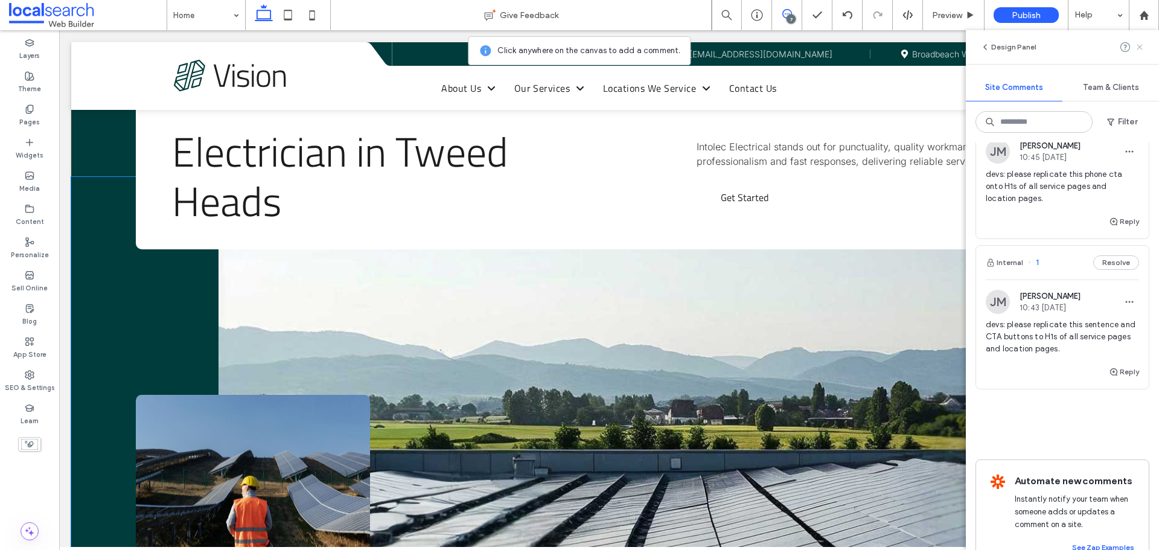
click at [1141, 46] on use at bounding box center [1138, 46] width 5 height 5
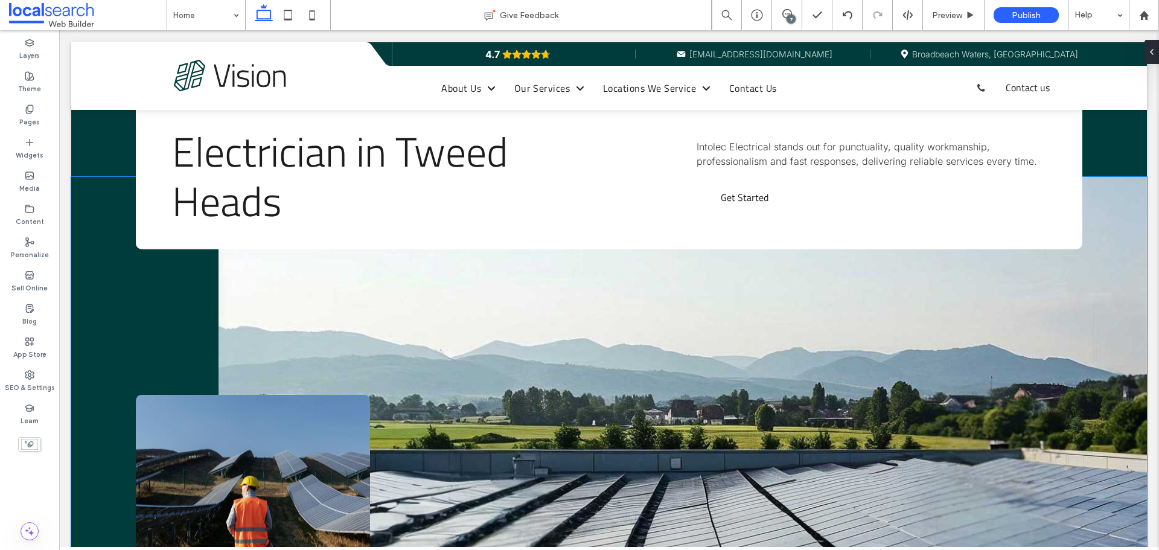
scroll to position [0, 0]
click at [37, 78] on div "Theme" at bounding box center [29, 82] width 59 height 33
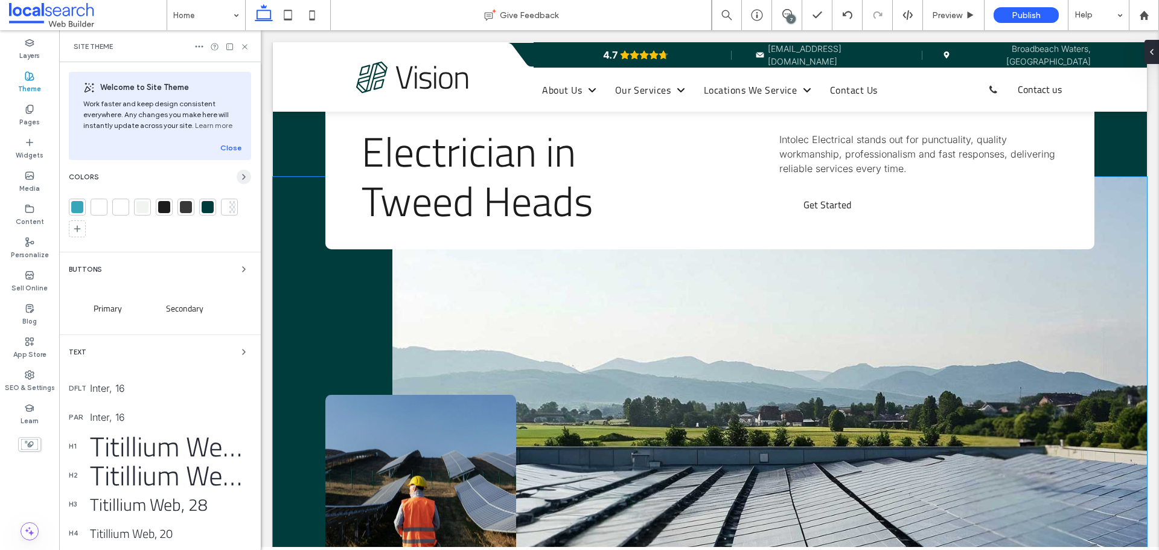
click at [239, 176] on icon "button" at bounding box center [244, 177] width 10 height 10
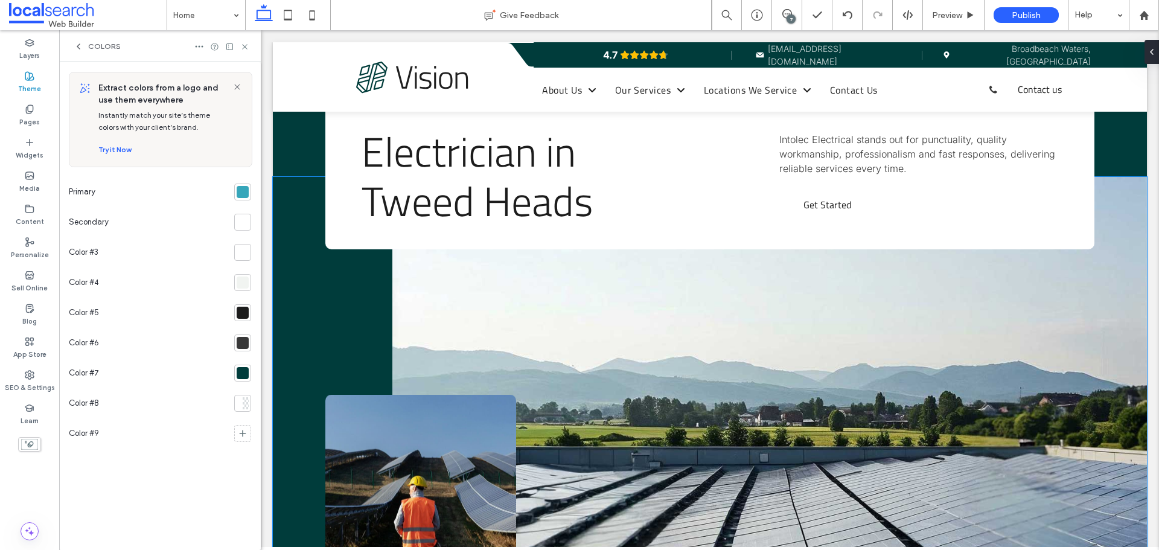
click at [244, 189] on div at bounding box center [243, 192] width 12 height 12
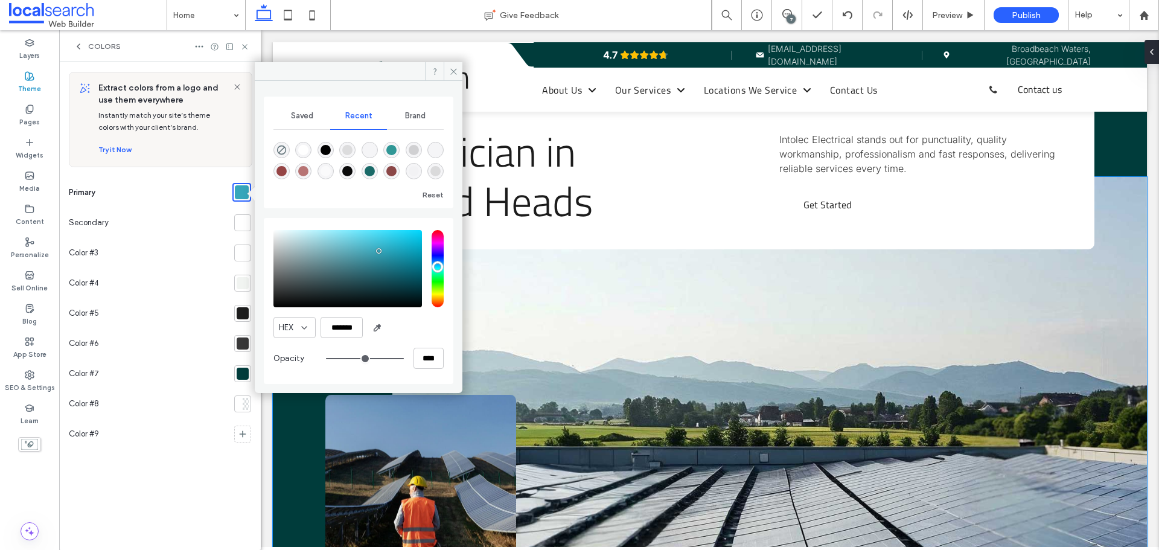
click at [307, 116] on span "Saved" at bounding box center [302, 116] width 22 height 10
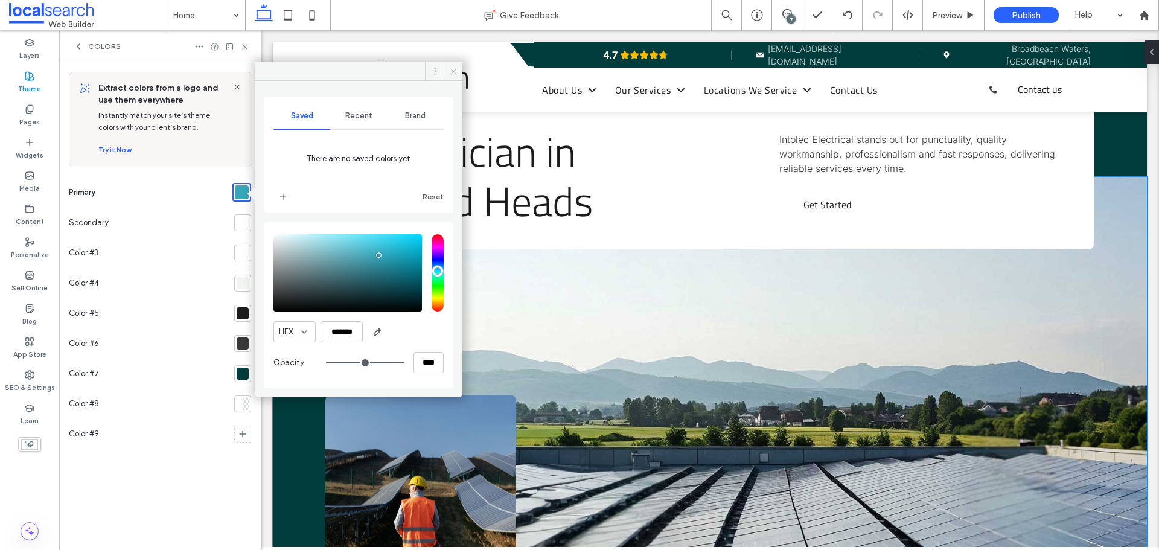
click at [459, 72] on span at bounding box center [453, 71] width 19 height 18
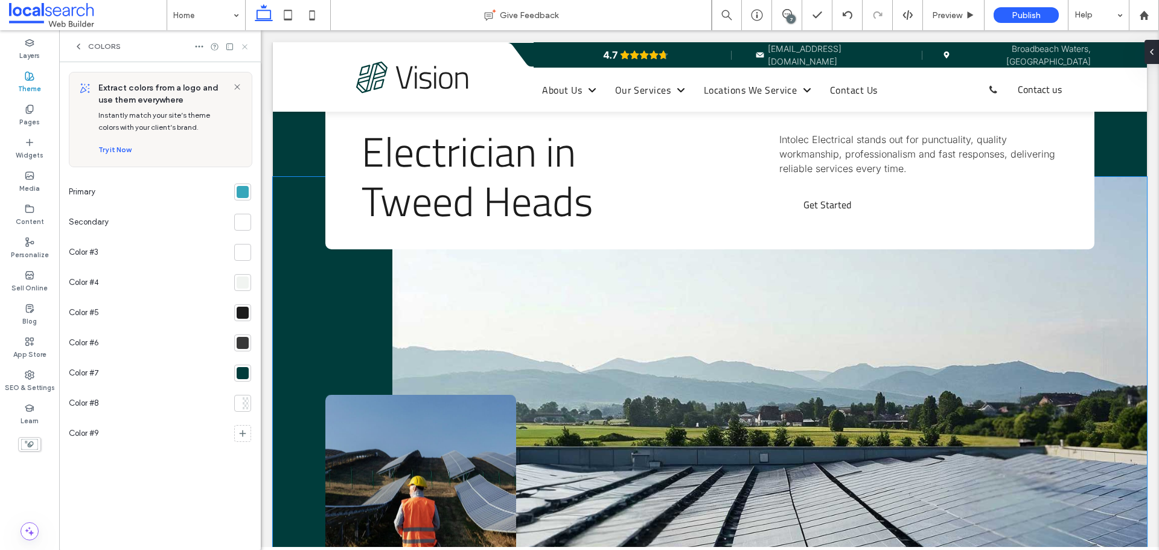
click at [247, 49] on use at bounding box center [244, 46] width 5 height 5
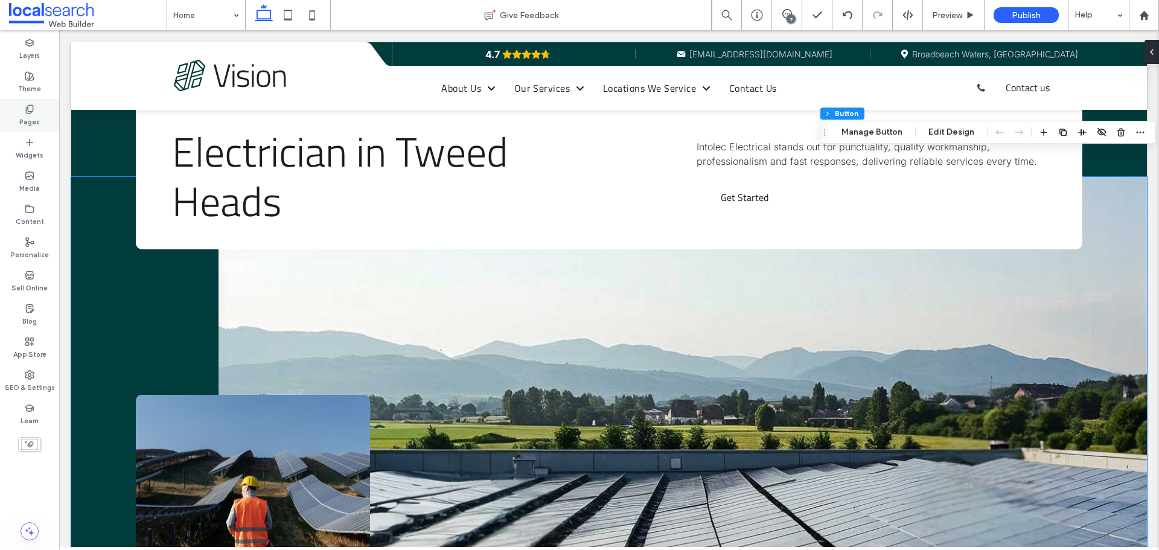
click at [31, 116] on label "Pages" at bounding box center [29, 120] width 21 height 13
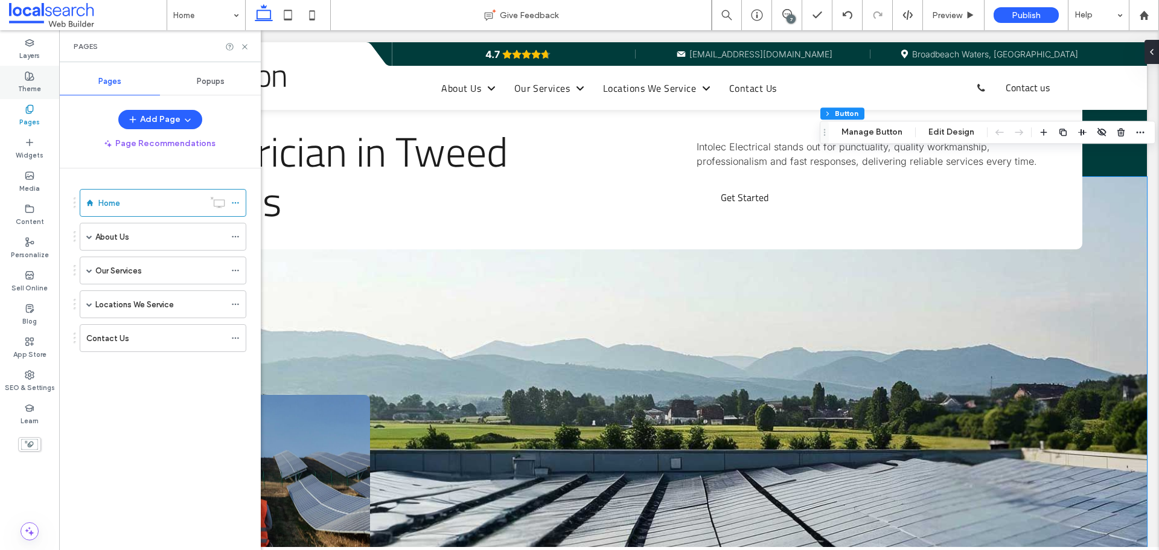
click at [37, 90] on label "Theme" at bounding box center [29, 87] width 23 height 13
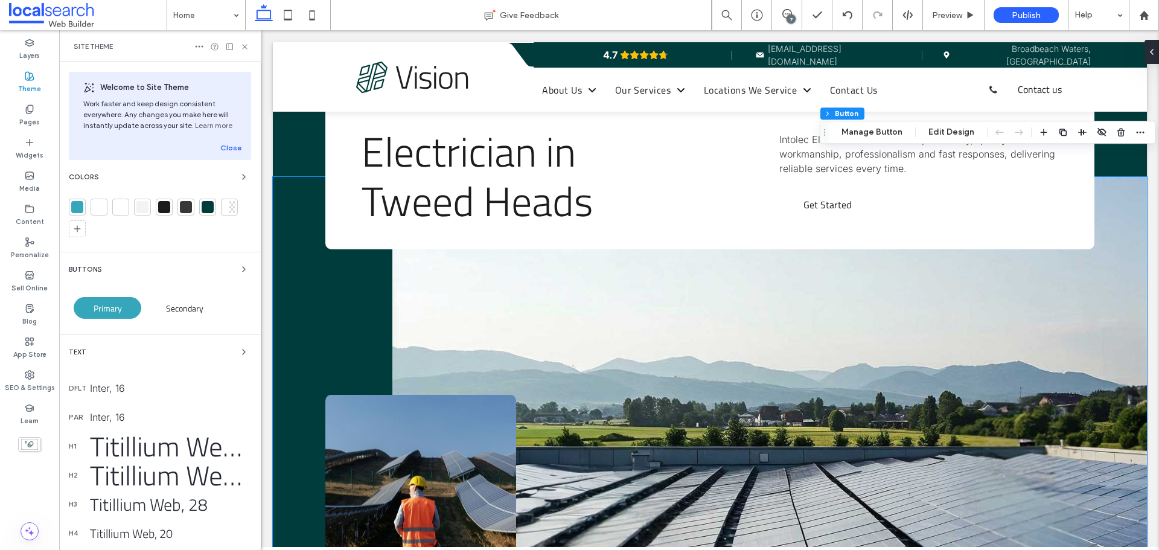
click at [96, 305] on span "Primary" at bounding box center [108, 308] width 28 height 13
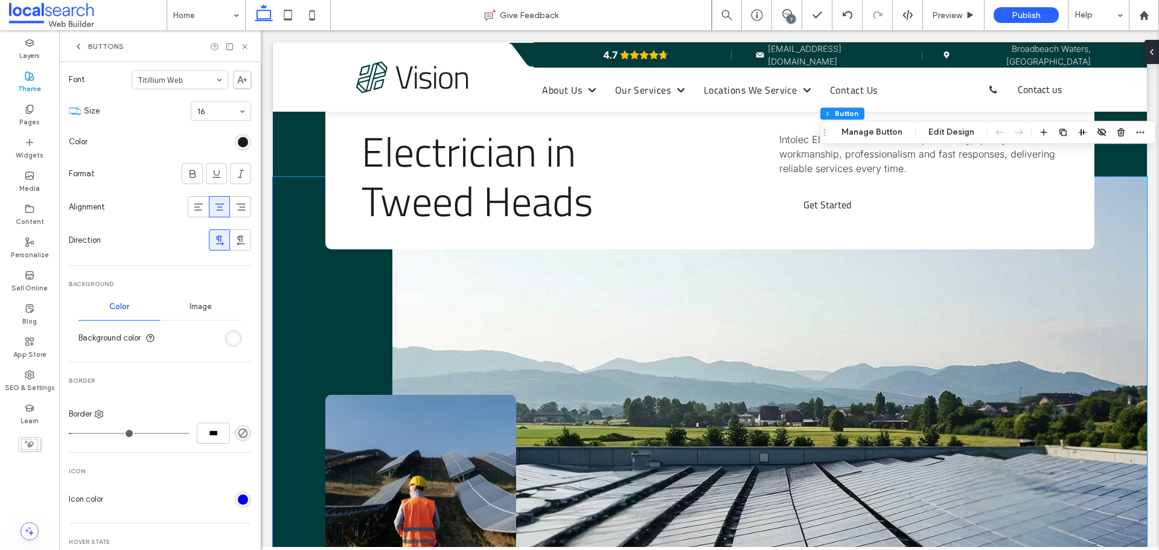
scroll to position [181, 0]
click at [233, 341] on section "Background color" at bounding box center [159, 334] width 163 height 30
click at [232, 337] on div "rgb(255, 255, 255)" at bounding box center [233, 334] width 16 height 16
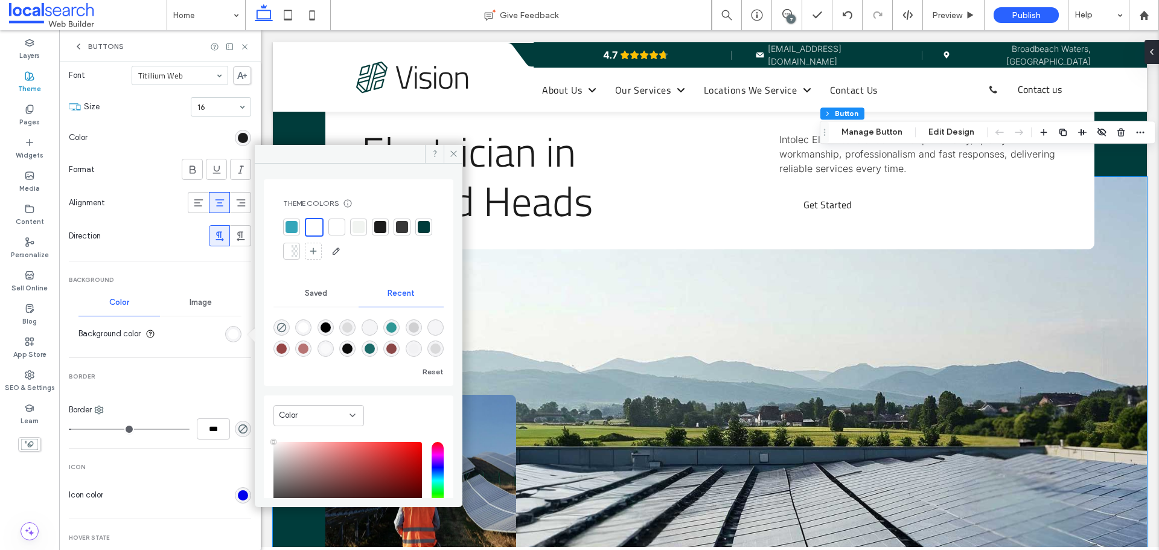
click at [287, 229] on div at bounding box center [291, 227] width 12 height 12
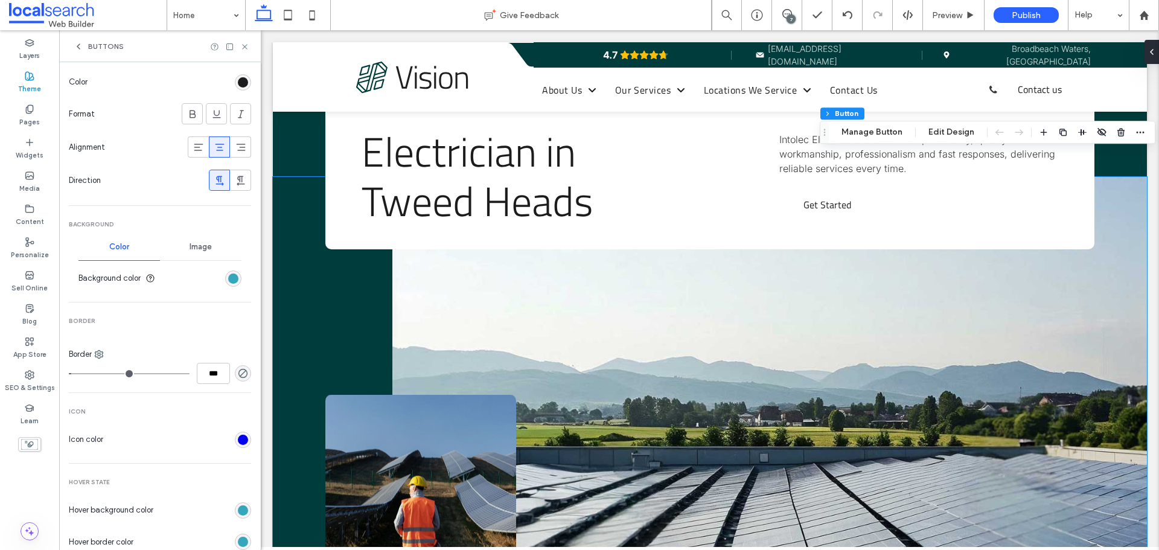
scroll to position [362, 0]
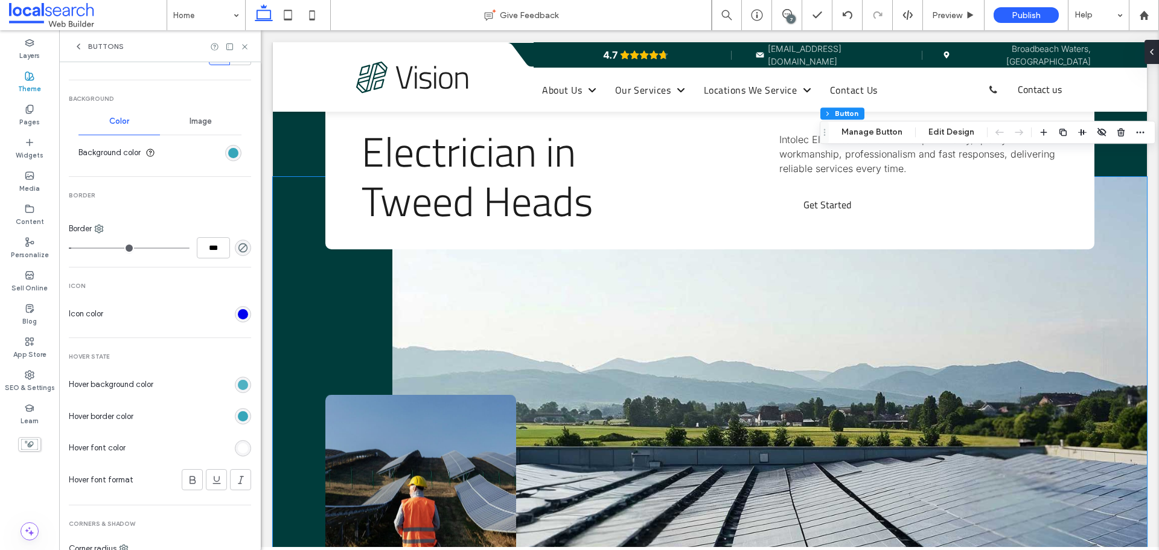
click at [238, 386] on div "rgb(54, 166, 186)" at bounding box center [243, 385] width 10 height 10
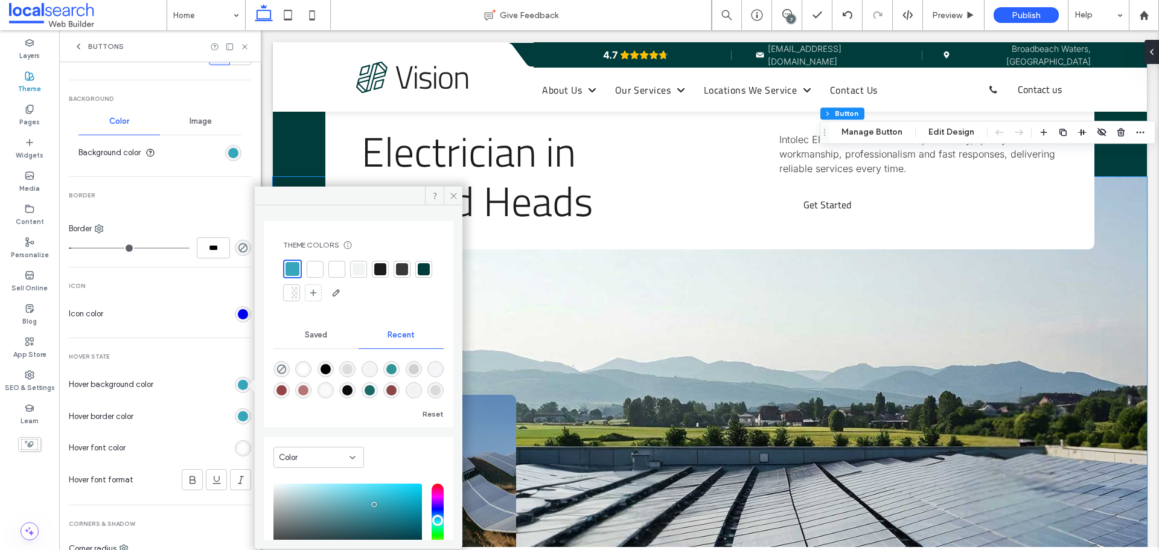
click at [312, 268] on div at bounding box center [315, 269] width 12 height 12
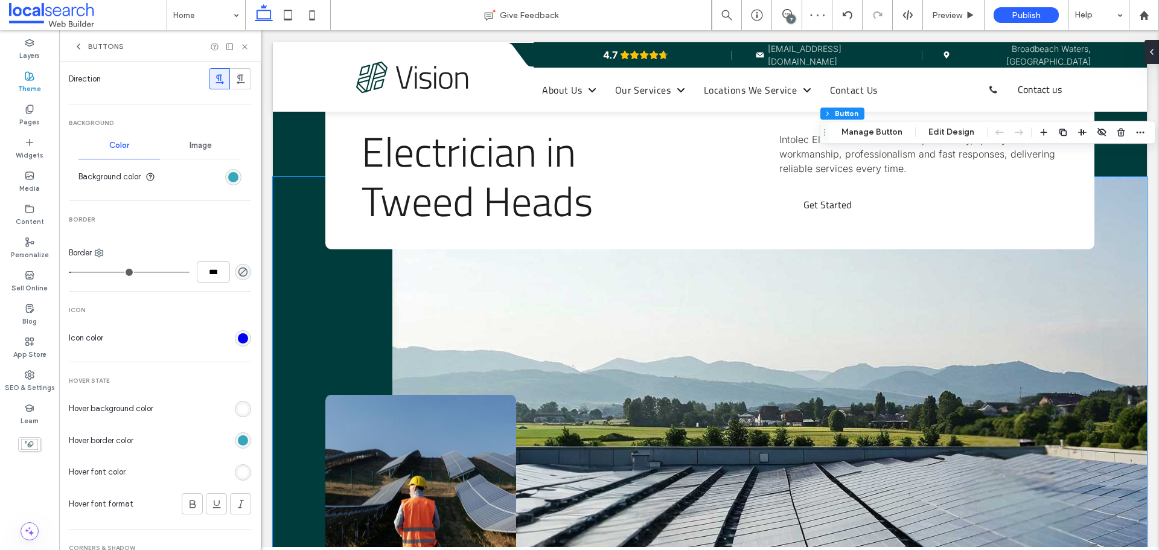
scroll to position [321, 0]
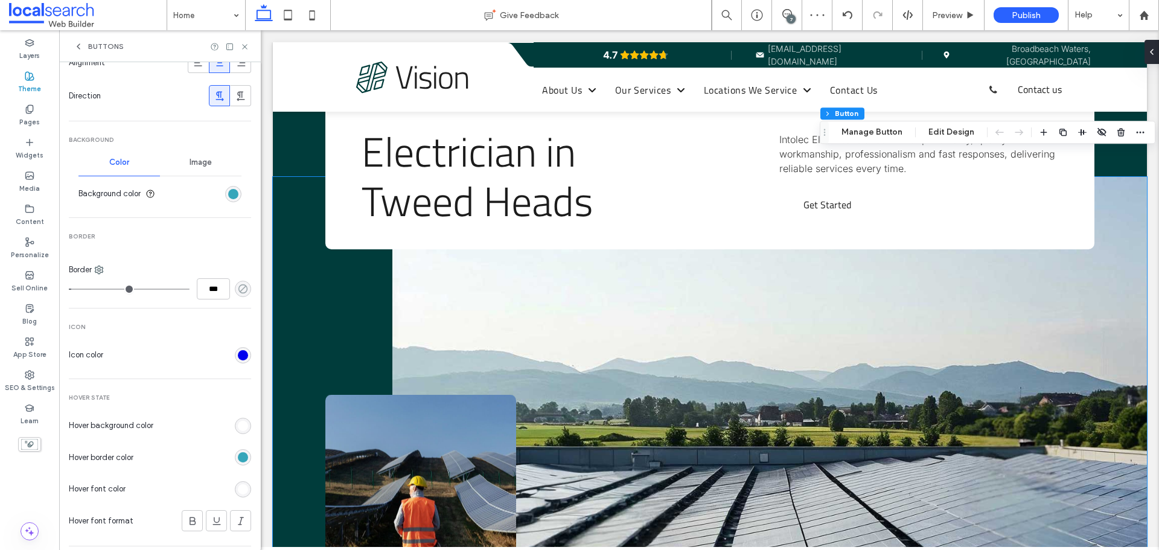
click at [239, 288] on icon "rgba(0, 0, 0, 0)" at bounding box center [243, 289] width 10 height 10
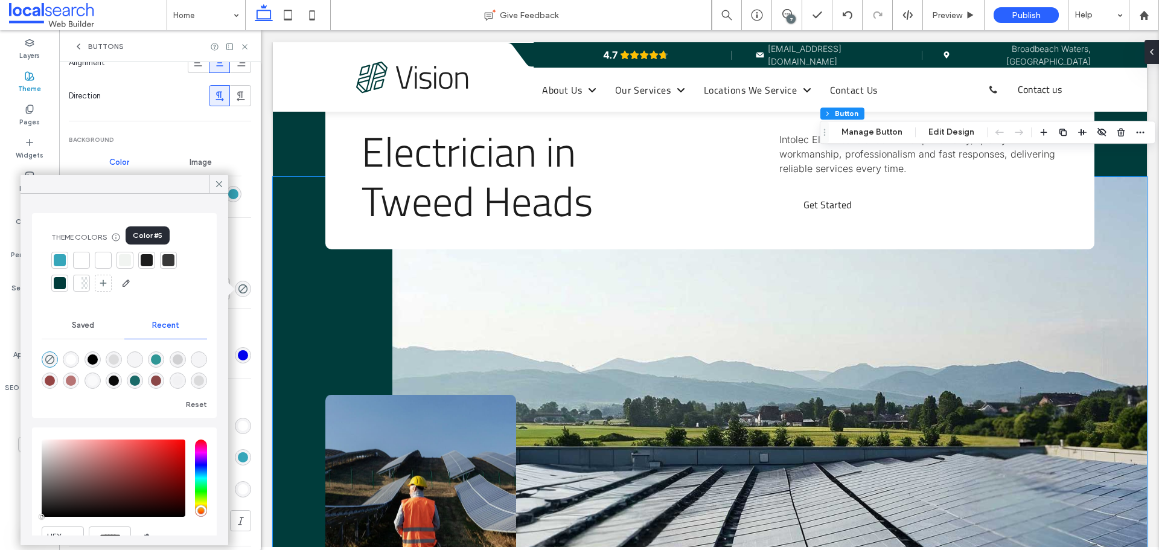
click at [150, 260] on div at bounding box center [147, 260] width 12 height 12
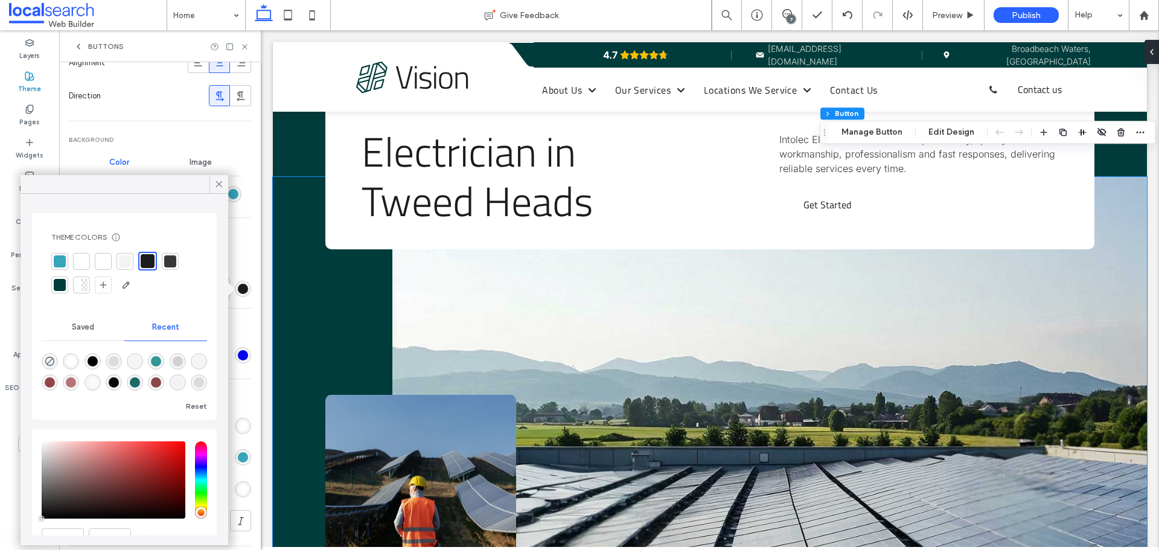
click at [98, 360] on div "rgba(0, 0, 0, 1)" at bounding box center [93, 361] width 10 height 10
type input "***"
type input "****"
click at [216, 182] on icon at bounding box center [219, 184] width 11 height 11
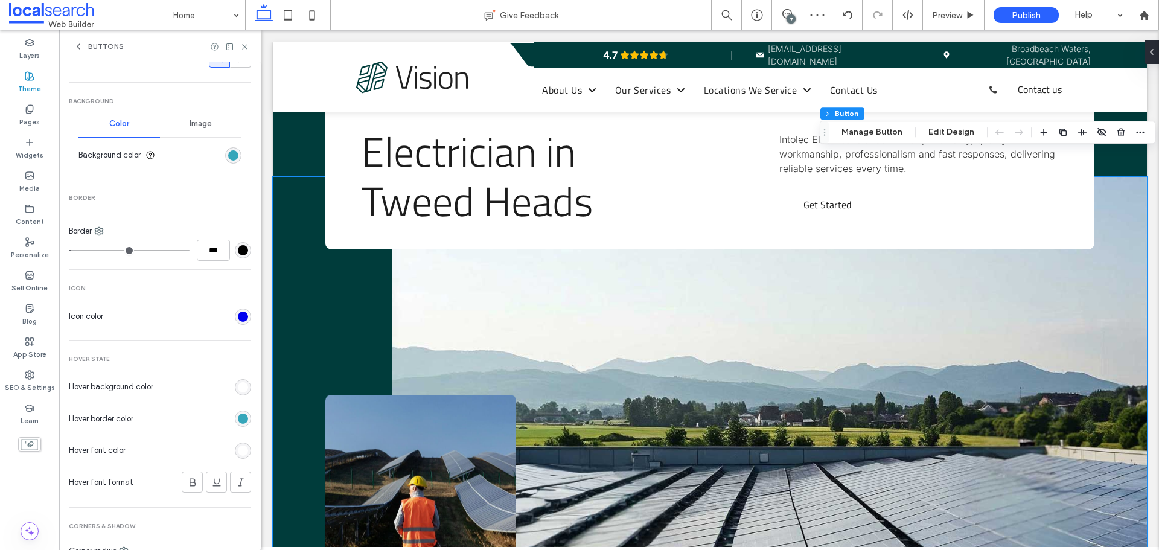
scroll to position [442, 0]
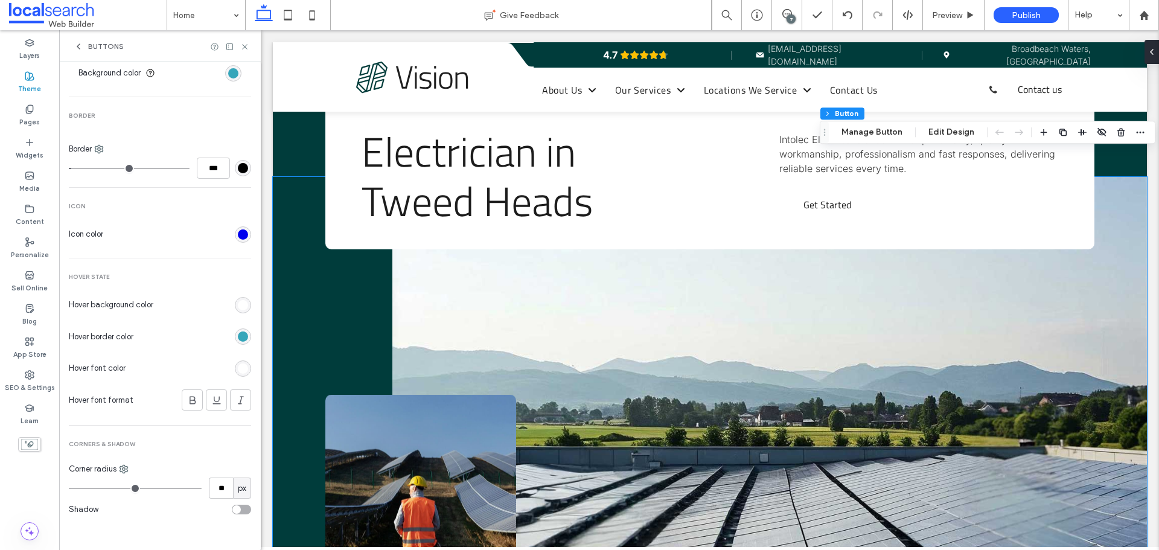
click at [238, 372] on div "rgb(255, 255, 255)" at bounding box center [243, 368] width 10 height 10
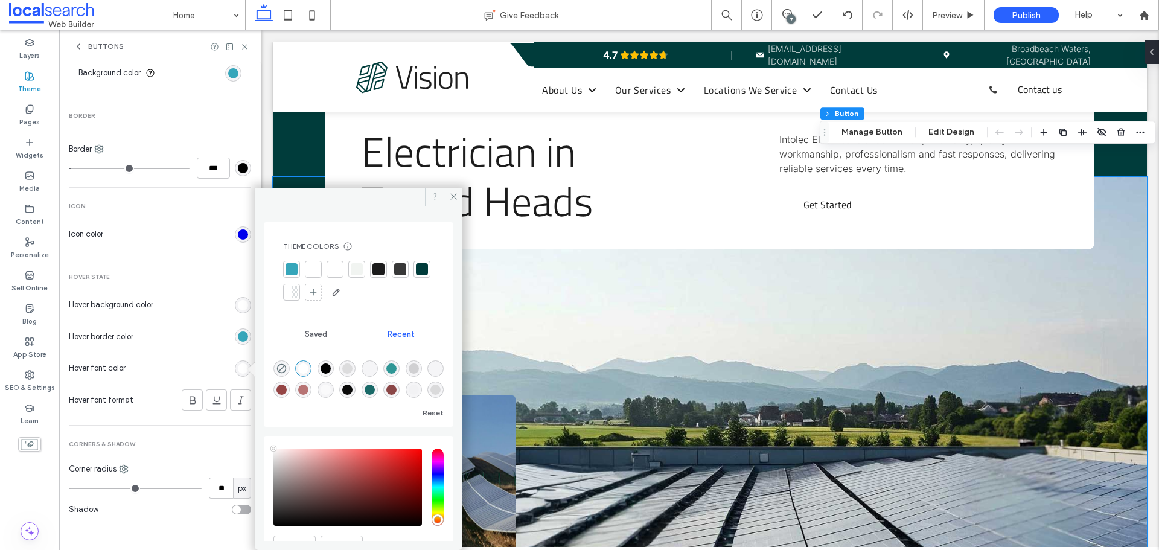
click at [331, 365] on div "rgba(0, 0, 0, 1)" at bounding box center [325, 368] width 10 height 10
type input "*******"
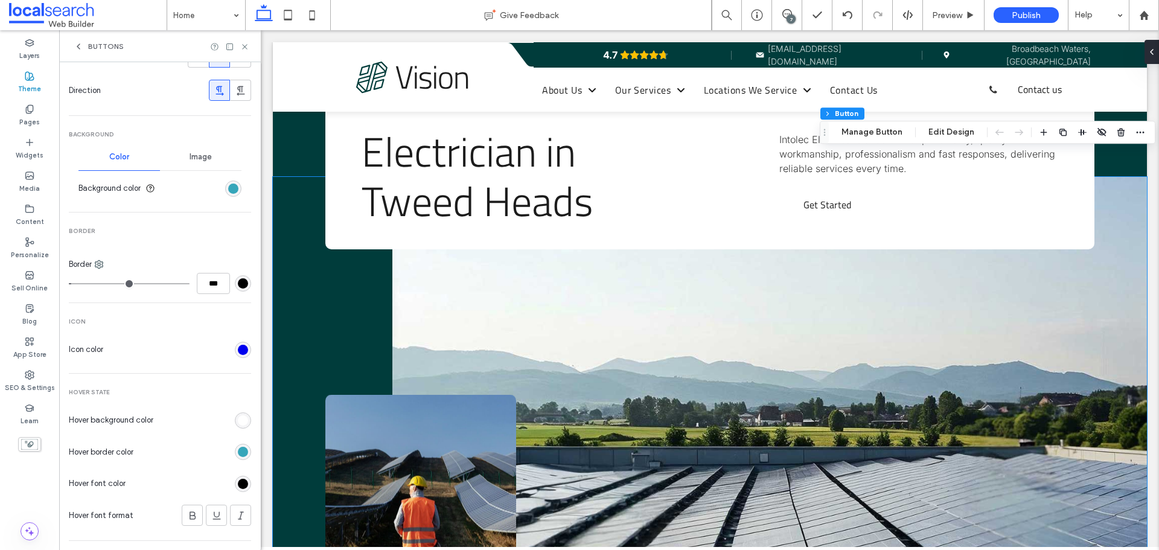
scroll to position [321, 0]
click at [238, 355] on div "rgb(0, 0, 238)" at bounding box center [243, 355] width 10 height 10
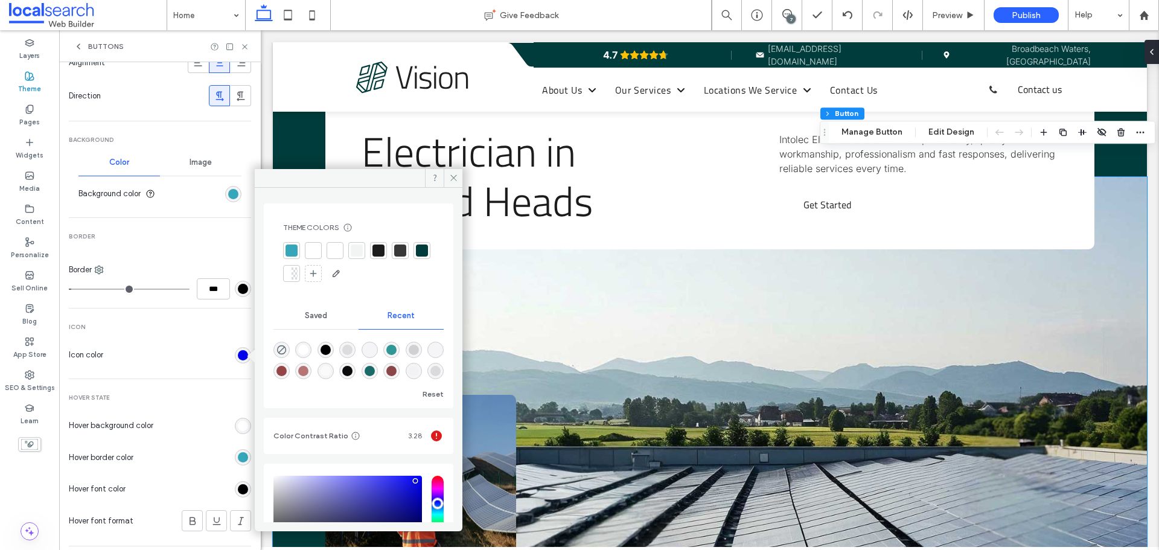
click at [314, 253] on div at bounding box center [313, 250] width 12 height 12
click at [314, 253] on div at bounding box center [314, 251] width 14 height 14
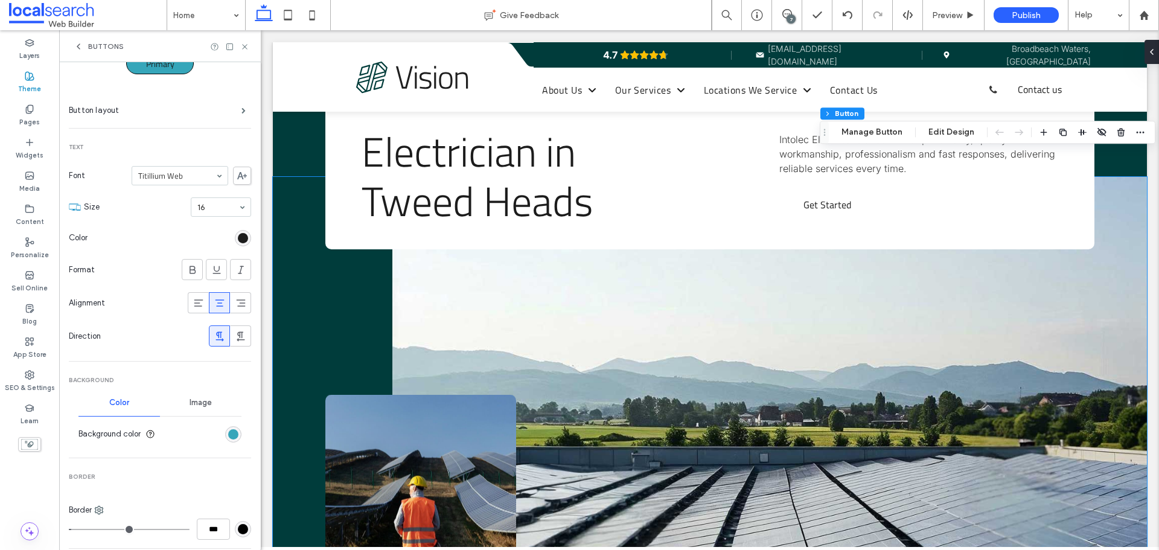
scroll to position [80, 0]
click at [238, 241] on div "rgb(28, 28, 28)" at bounding box center [243, 239] width 10 height 10
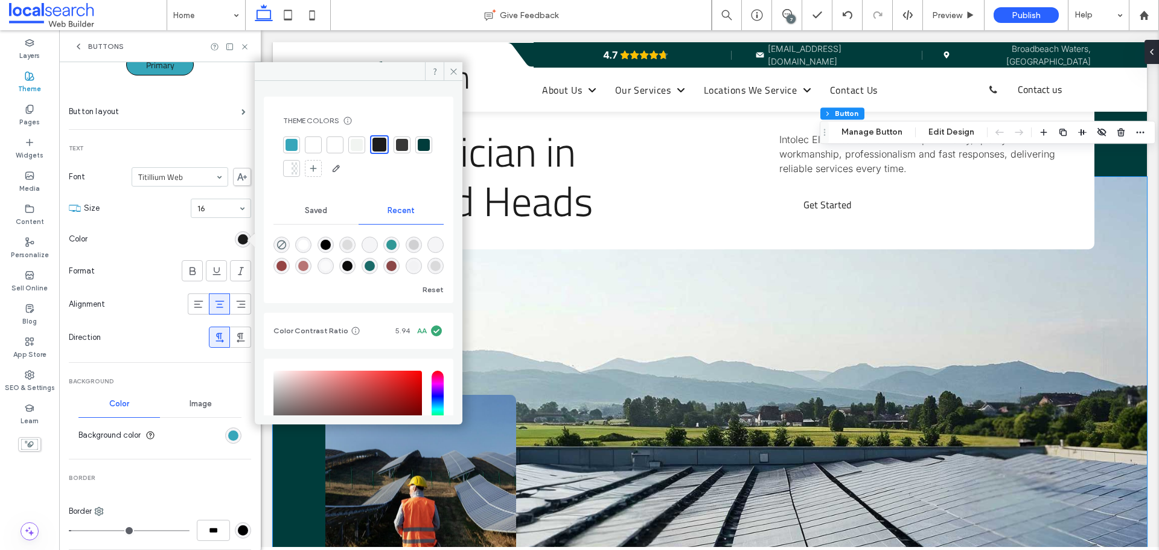
click at [316, 147] on div at bounding box center [313, 145] width 12 height 12
click at [453, 70] on icon at bounding box center [453, 71] width 9 height 9
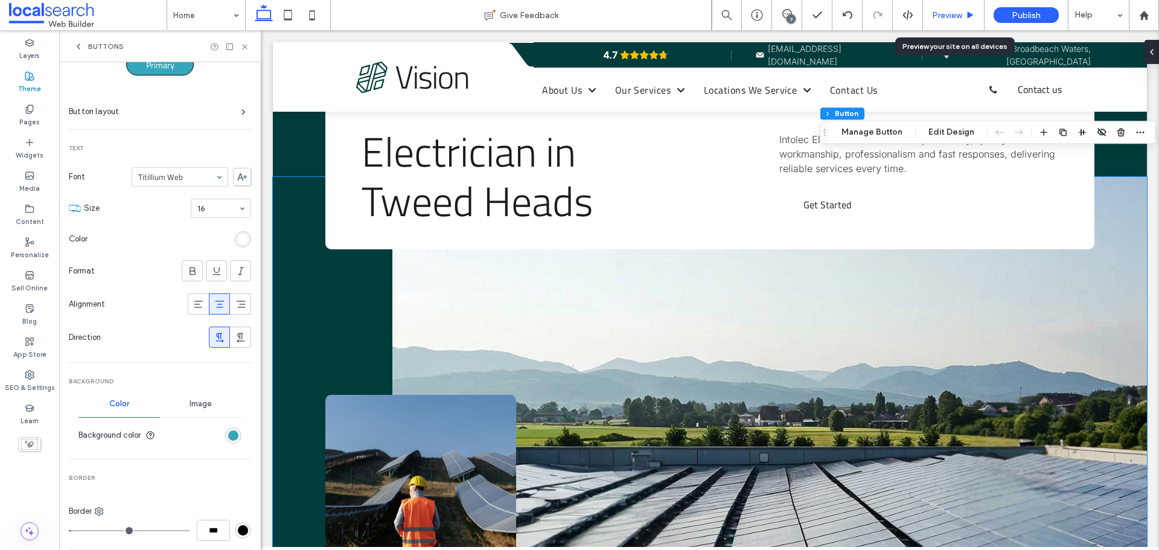
click at [951, 18] on span "Preview" at bounding box center [947, 15] width 30 height 10
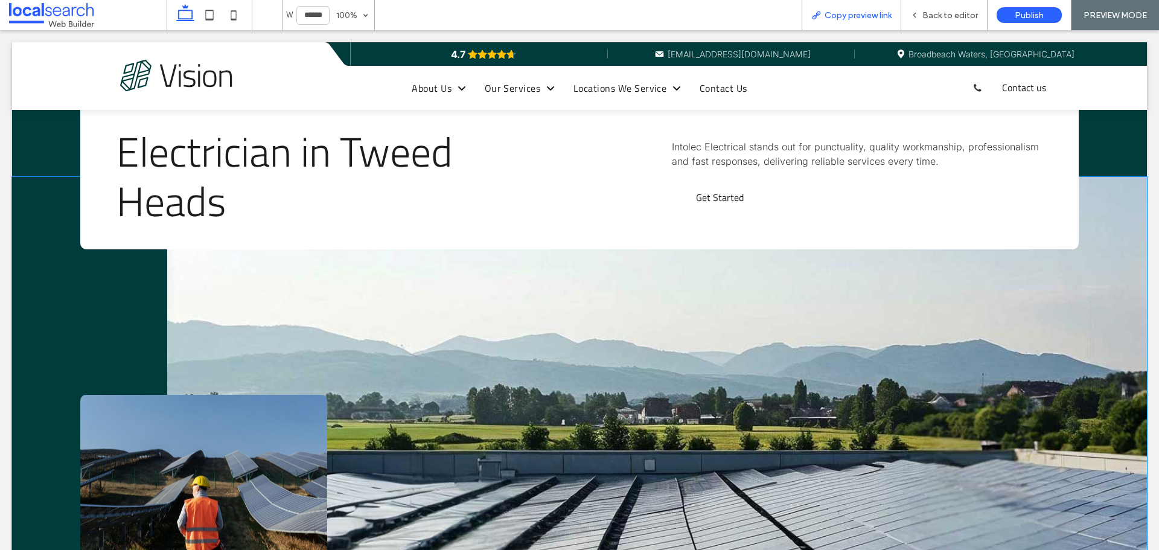
click at [870, 22] on div "Copy preview link" at bounding box center [851, 15] width 100 height 30
click at [868, 18] on span "Copy preview link" at bounding box center [857, 15] width 67 height 10
click at [944, 8] on div "Back to editor" at bounding box center [944, 15] width 86 height 30
click at [941, 13] on span "Back to editor" at bounding box center [950, 15] width 56 height 10
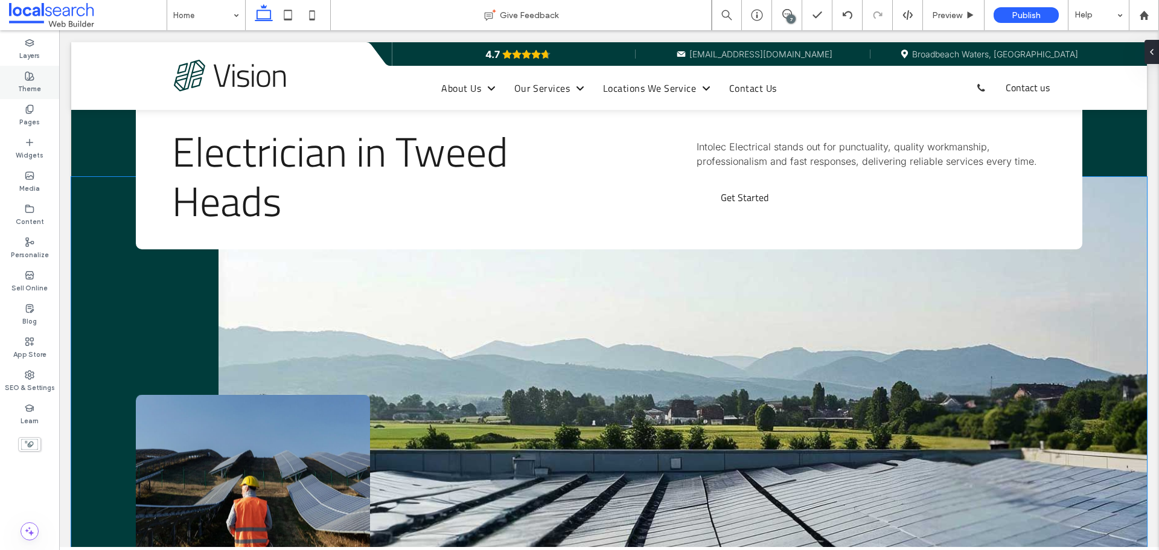
click at [33, 73] on icon at bounding box center [30, 76] width 10 height 10
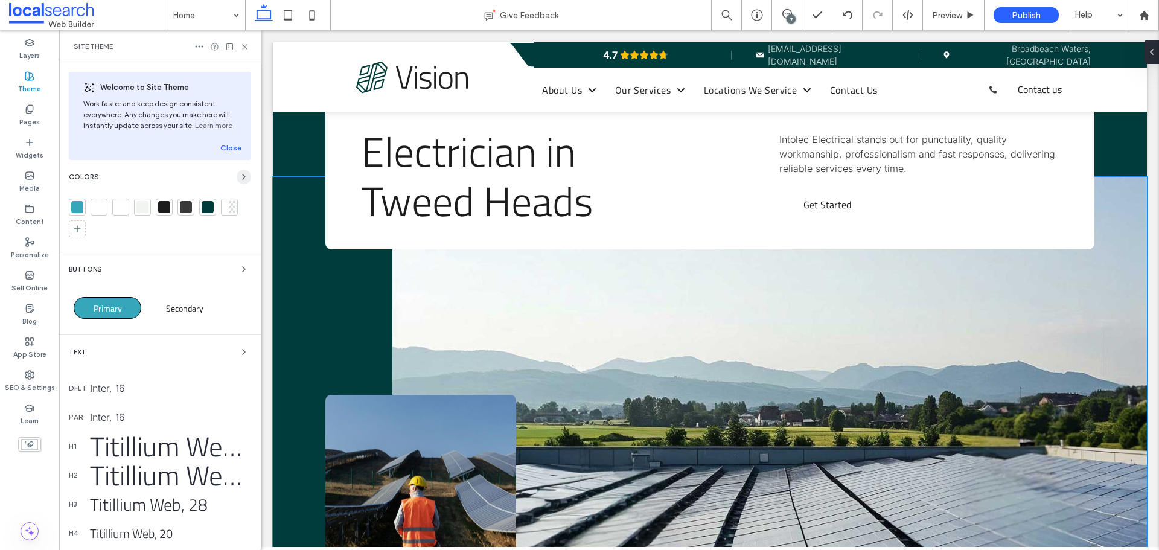
click at [243, 179] on use "button" at bounding box center [244, 176] width 2 height 5
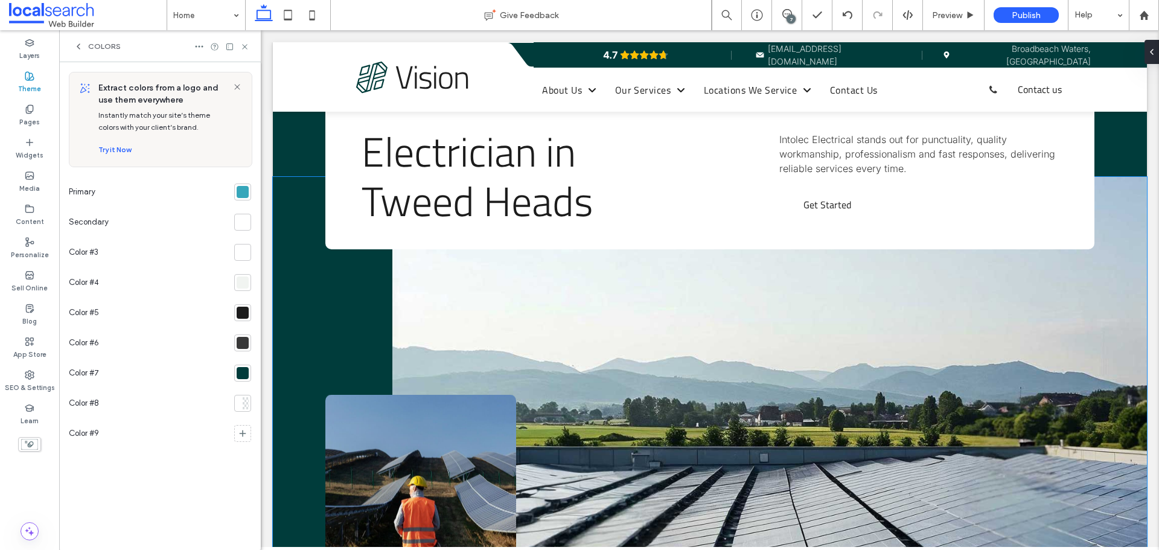
click at [77, 45] on icon at bounding box center [79, 47] width 10 height 10
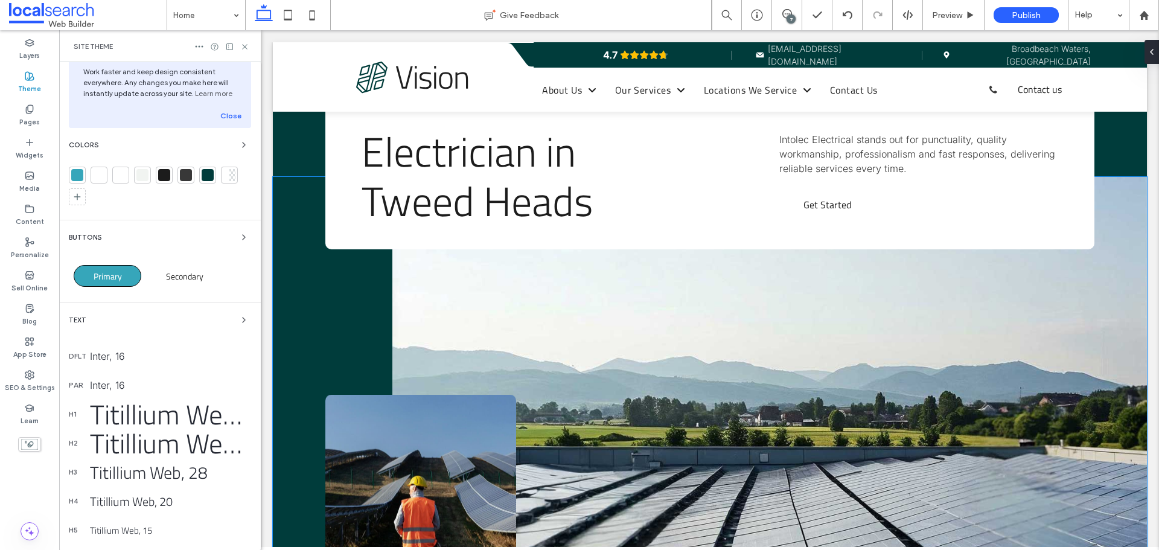
scroll to position [60, 0]
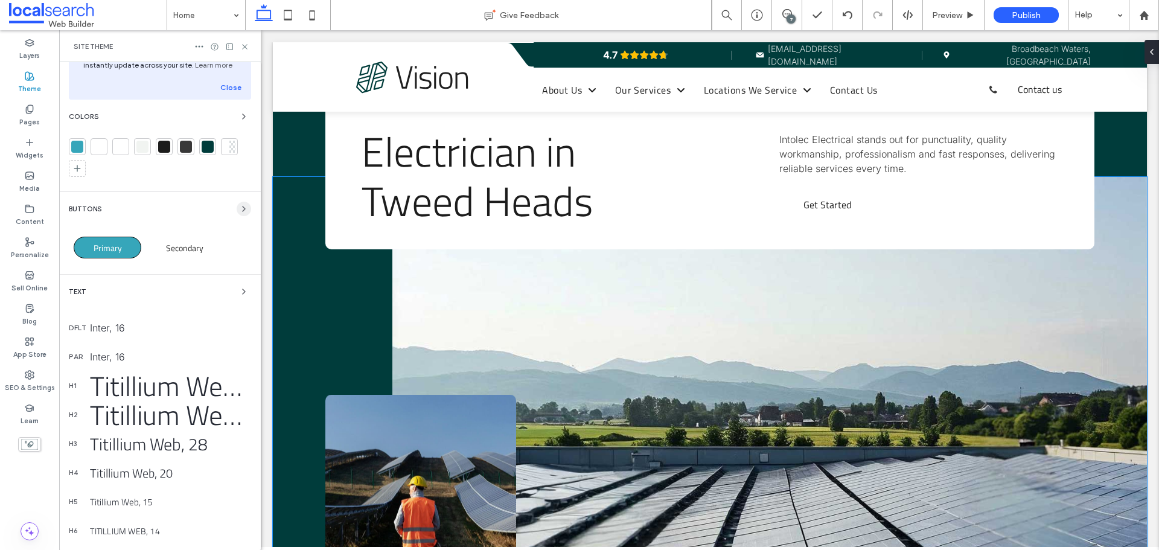
click at [242, 205] on span "button" at bounding box center [244, 209] width 14 height 14
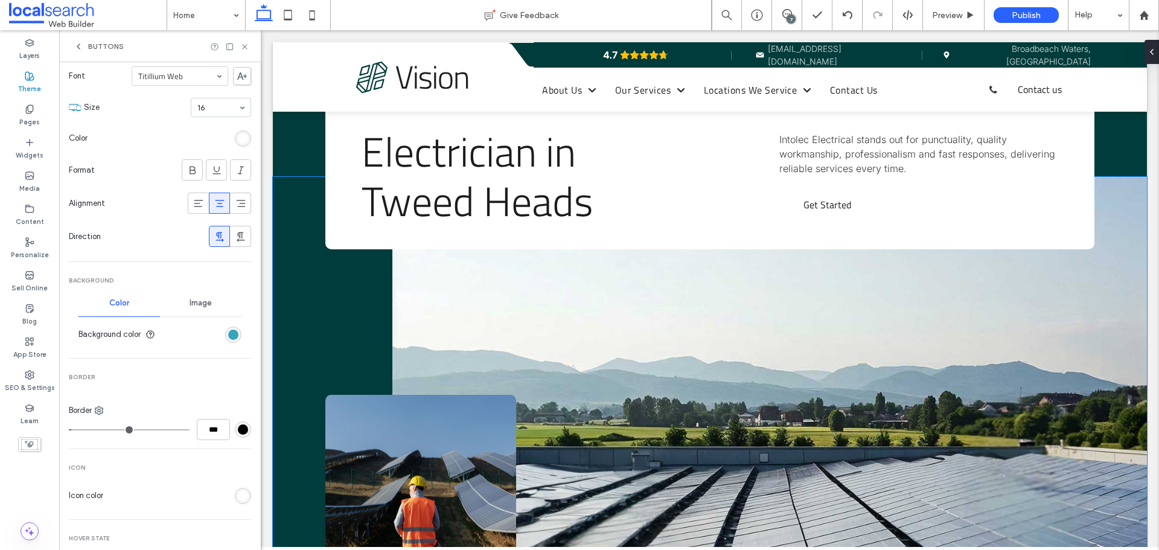
scroll to position [181, 0]
click at [238, 431] on div "rgb(0, 0, 0)" at bounding box center [243, 429] width 10 height 10
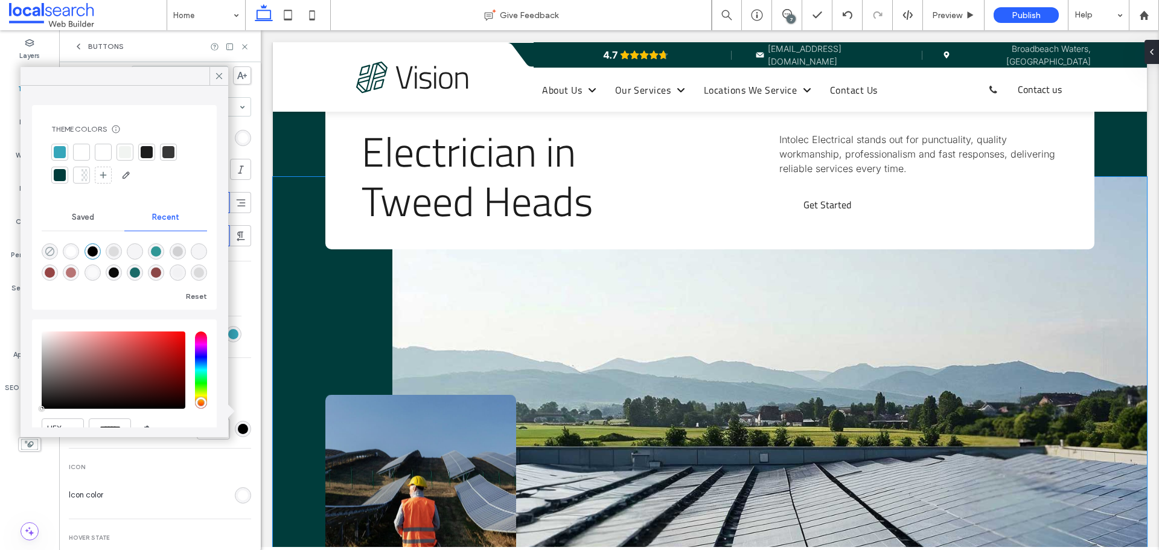
click at [51, 249] on icon "rgba(0, 0, 0, 0)" at bounding box center [50, 251] width 10 height 10
type input "*"
type input "**"
drag, startPoint x: 216, startPoint y: 74, endPoint x: 220, endPoint y: 84, distance: 10.9
click at [217, 74] on icon at bounding box center [219, 76] width 11 height 11
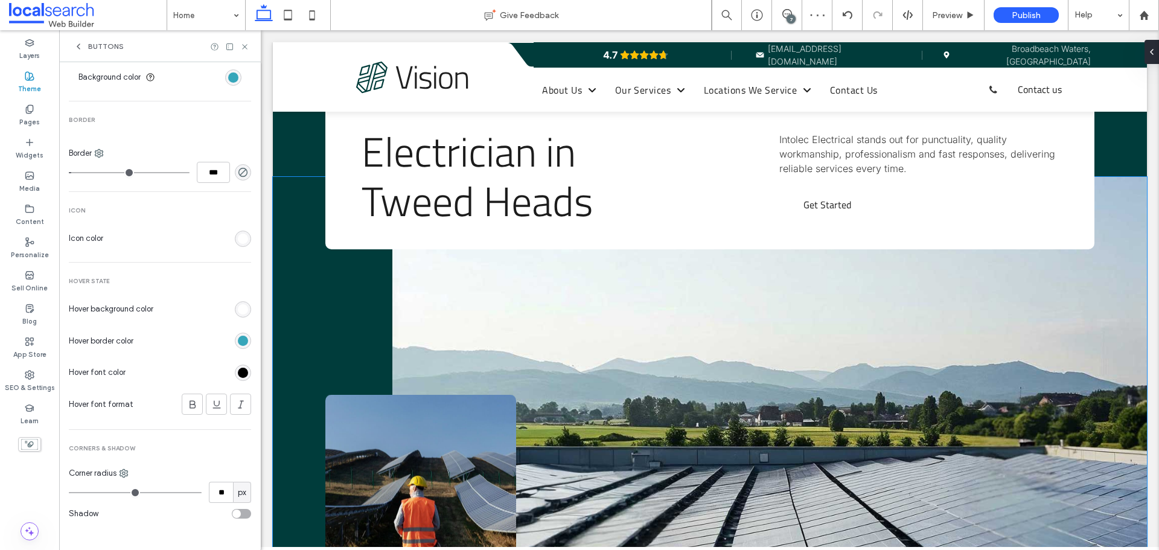
scroll to position [442, 0]
click at [239, 336] on div "rgb(54, 166, 186)" at bounding box center [243, 336] width 10 height 10
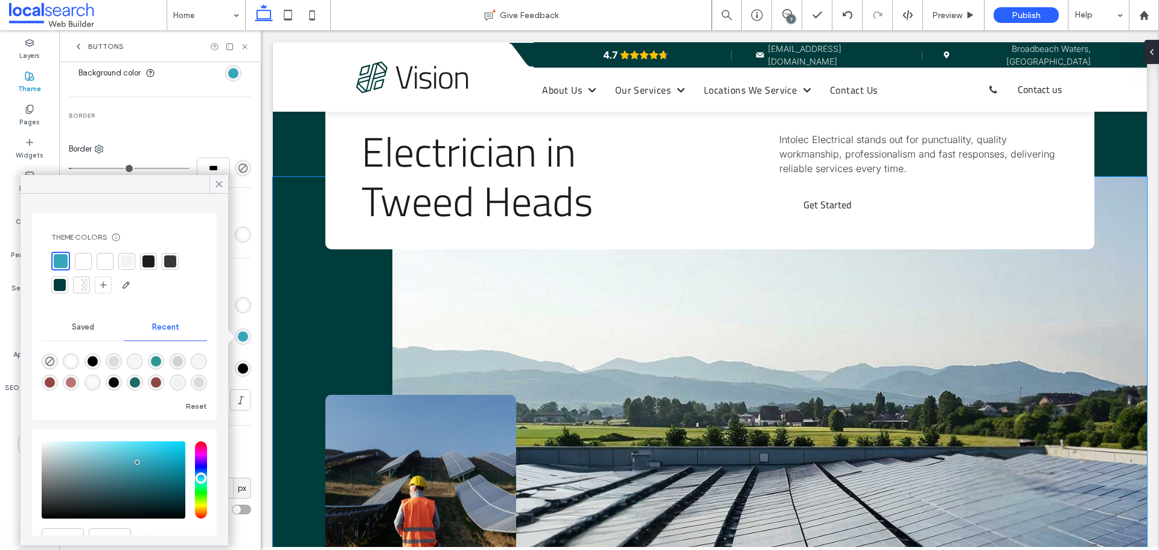
click at [96, 357] on div "rgba(0, 0, 0, 1)" at bounding box center [93, 361] width 10 height 10
type input "*******"
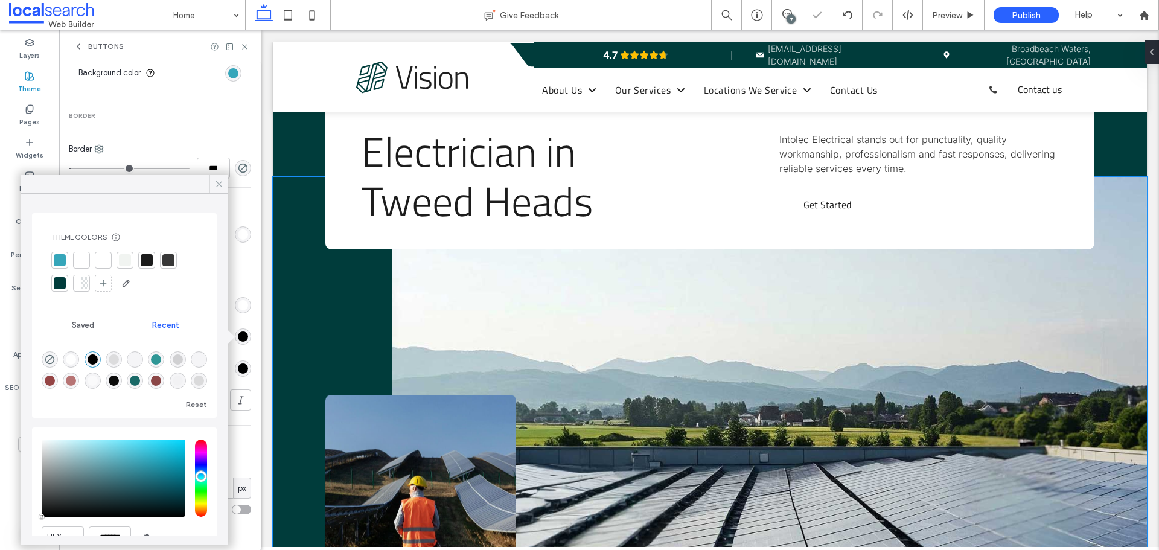
click at [218, 182] on icon at bounding box center [219, 184] width 11 height 11
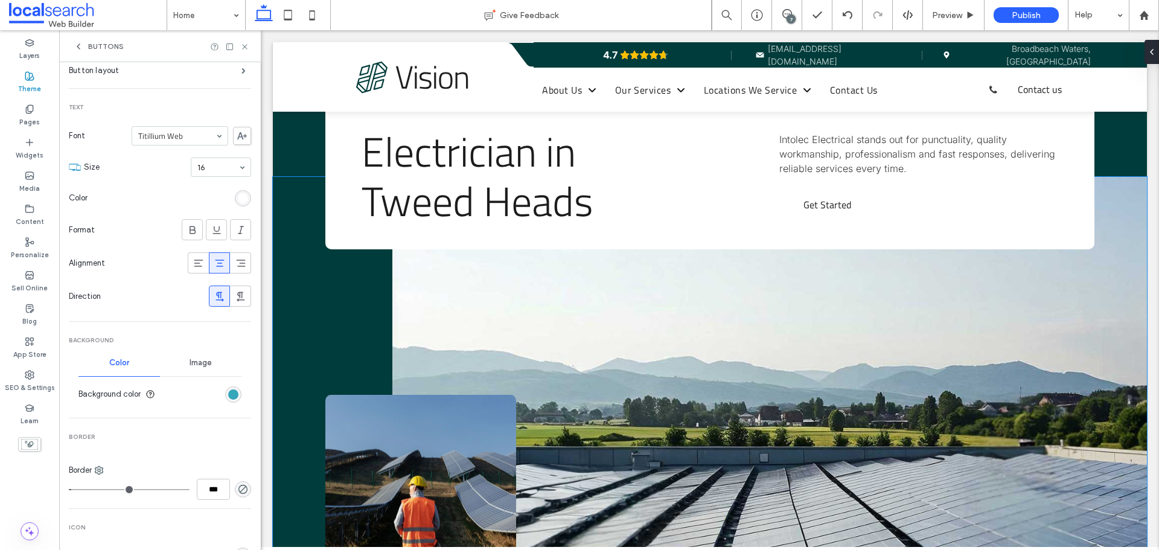
scroll to position [181, 0]
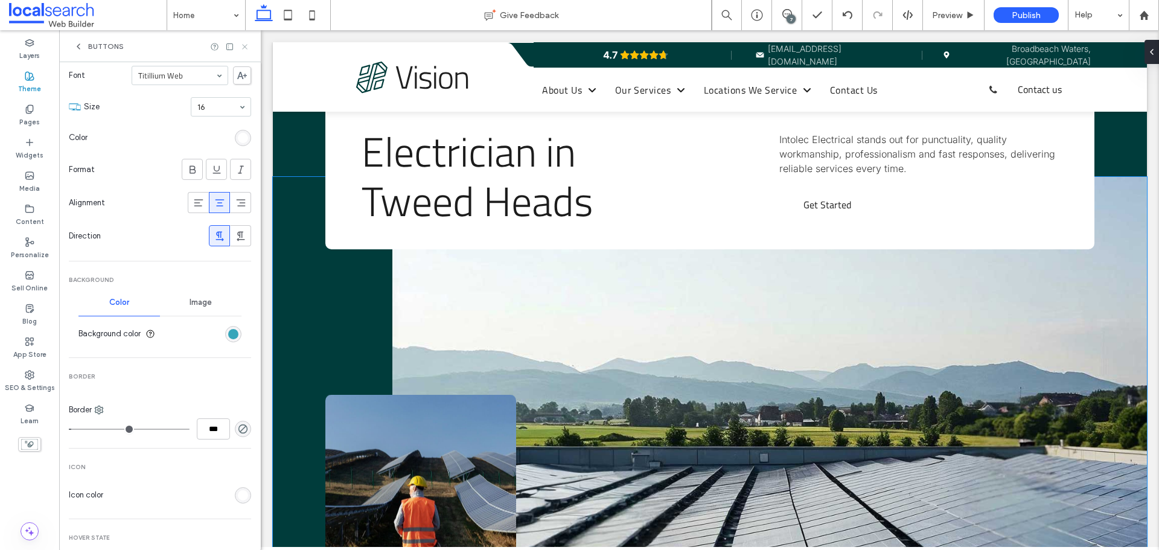
click at [246, 48] on use at bounding box center [244, 46] width 5 height 5
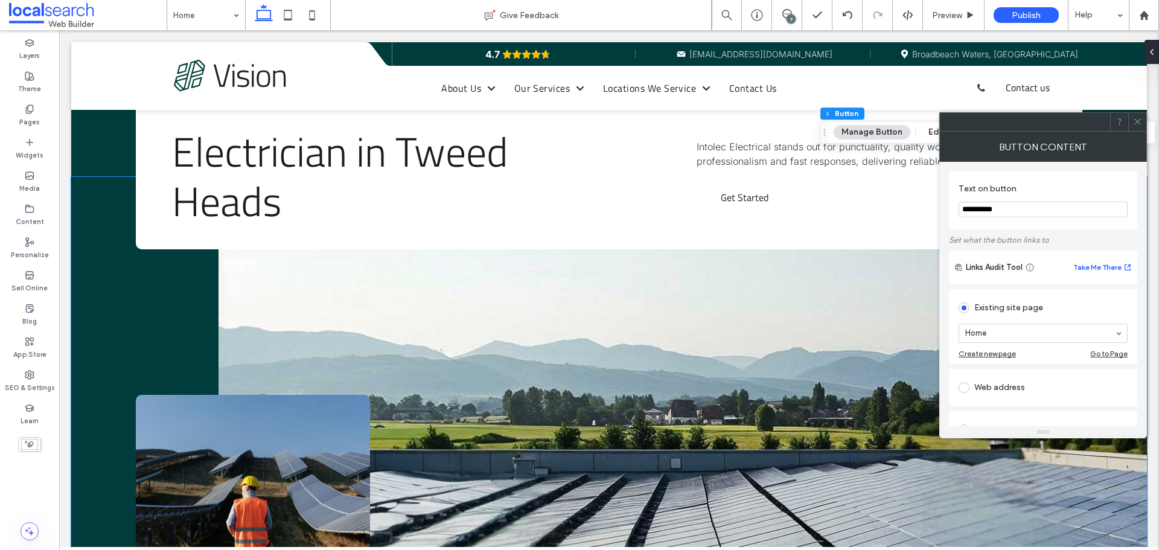
paste input "**"
type input "**********"
click at [1062, 183] on label "Text on button" at bounding box center [1040, 189] width 164 height 13
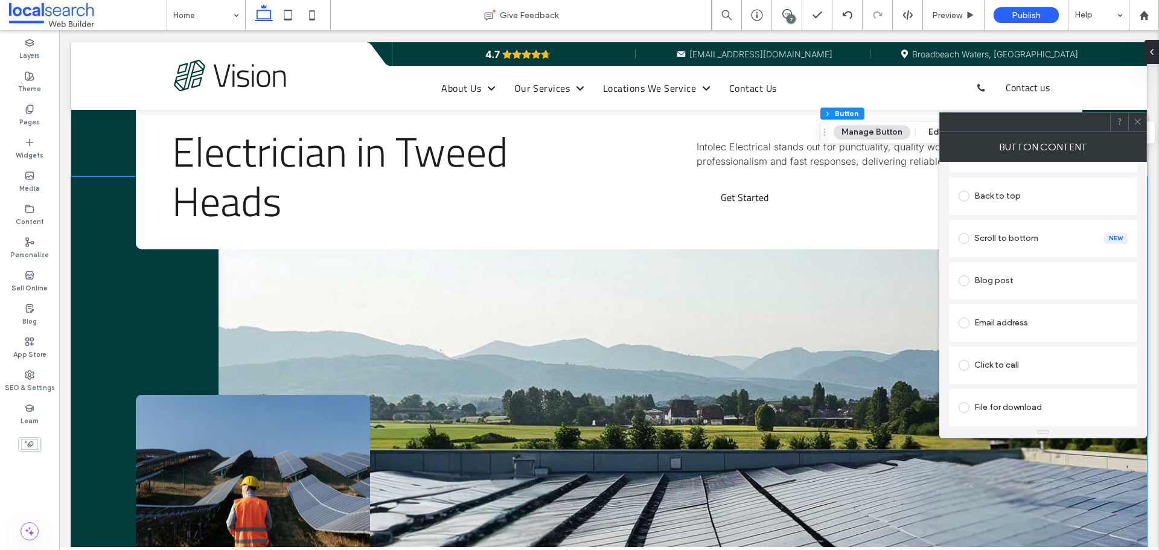
click at [1043, 375] on div "Click to call" at bounding box center [1042, 364] width 169 height 25
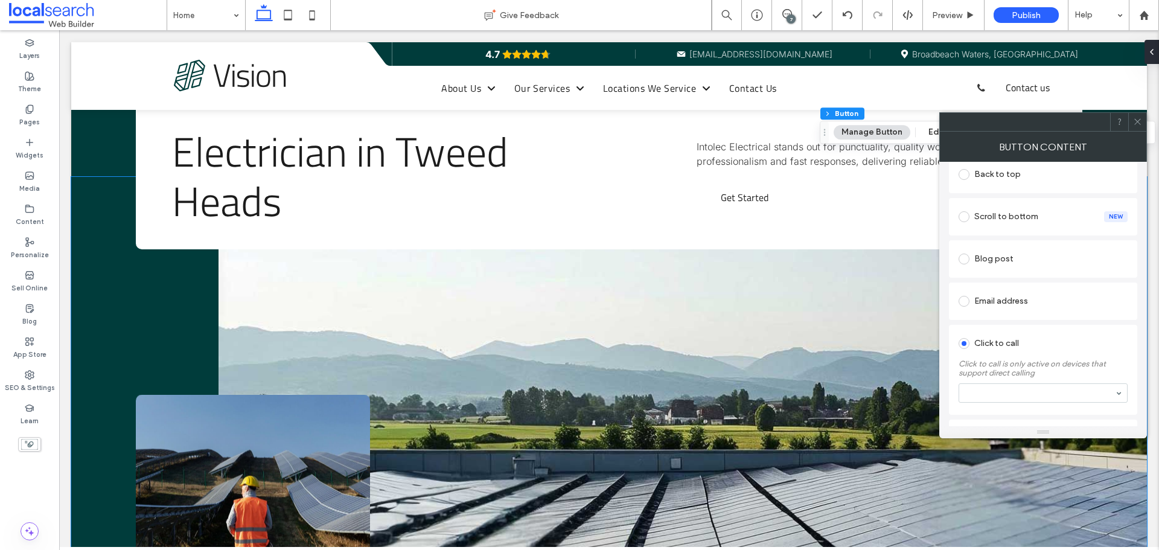
scroll to position [334, 0]
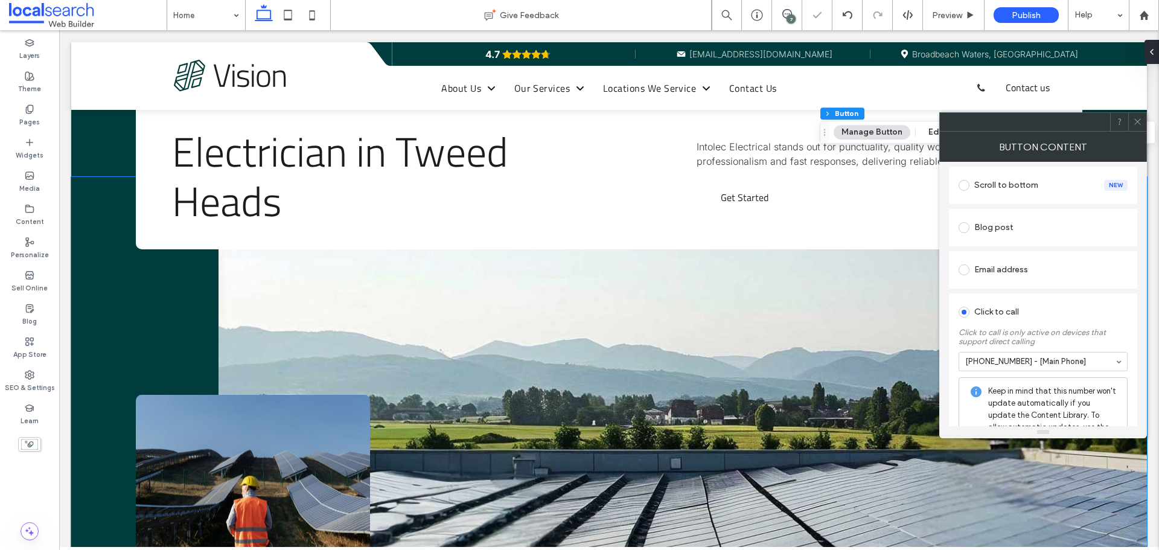
click at [1135, 122] on icon at bounding box center [1137, 121] width 9 height 9
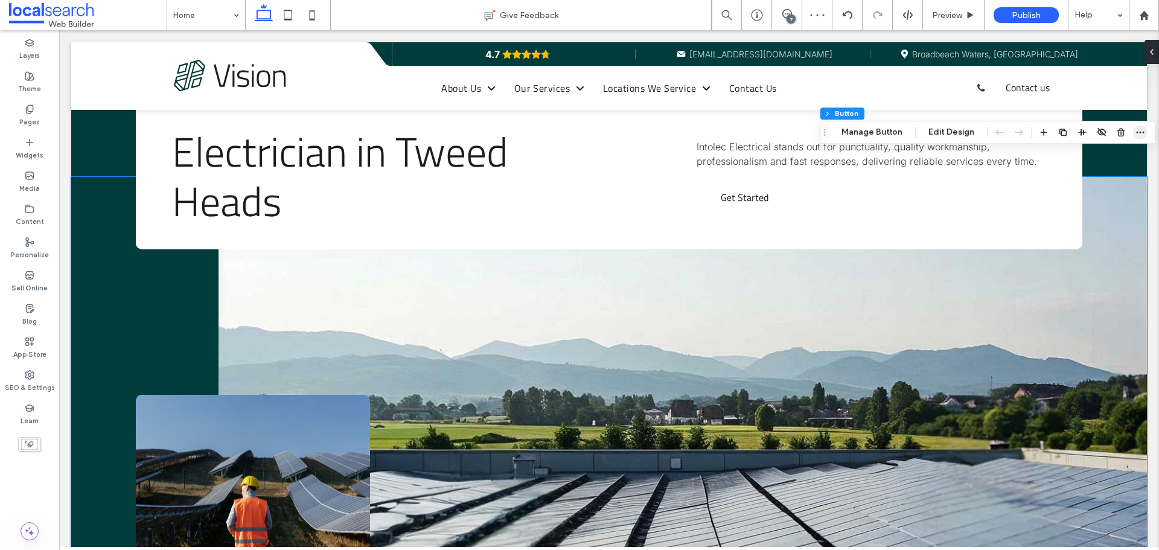
click at [1139, 133] on icon "button" at bounding box center [1140, 132] width 10 height 10
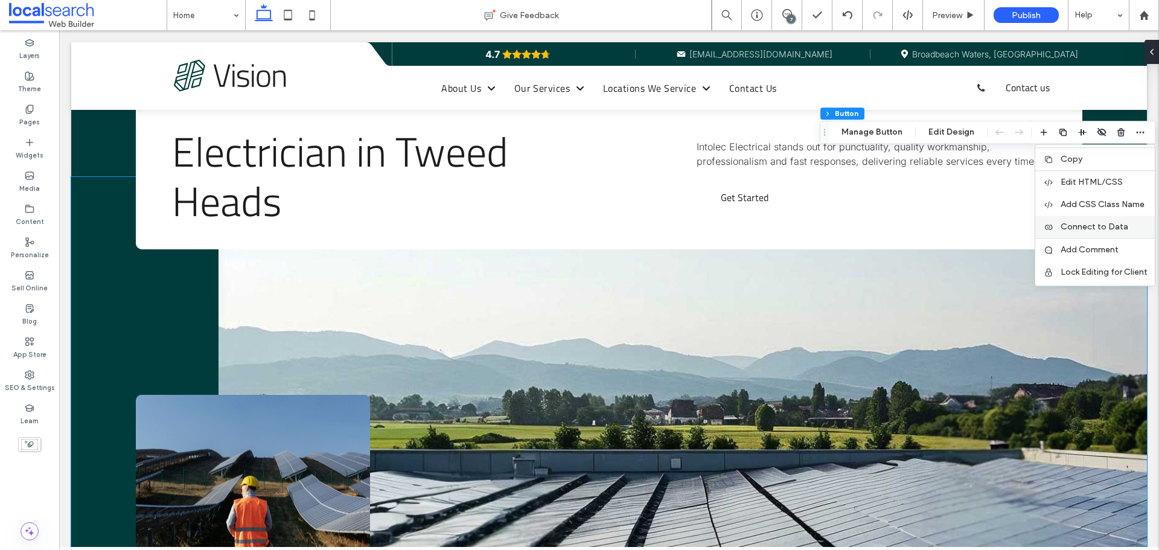
click at [1061, 223] on span "Connect to Data" at bounding box center [1094, 226] width 68 height 10
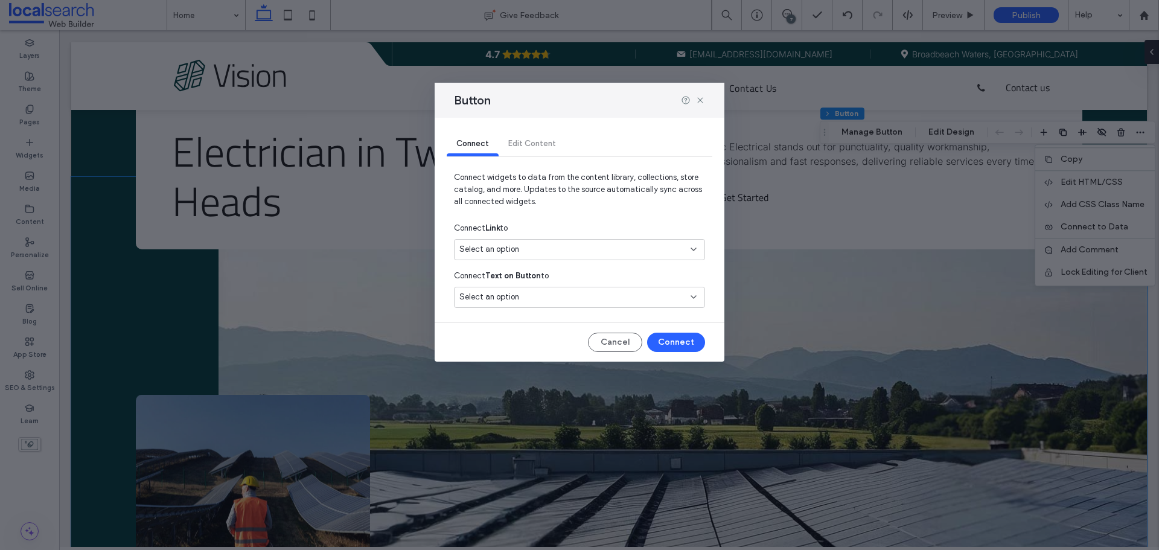
drag, startPoint x: 609, startPoint y: 246, endPoint x: 605, endPoint y: 236, distance: 11.1
click at [609, 247] on div "Select an option" at bounding box center [572, 249] width 226 height 12
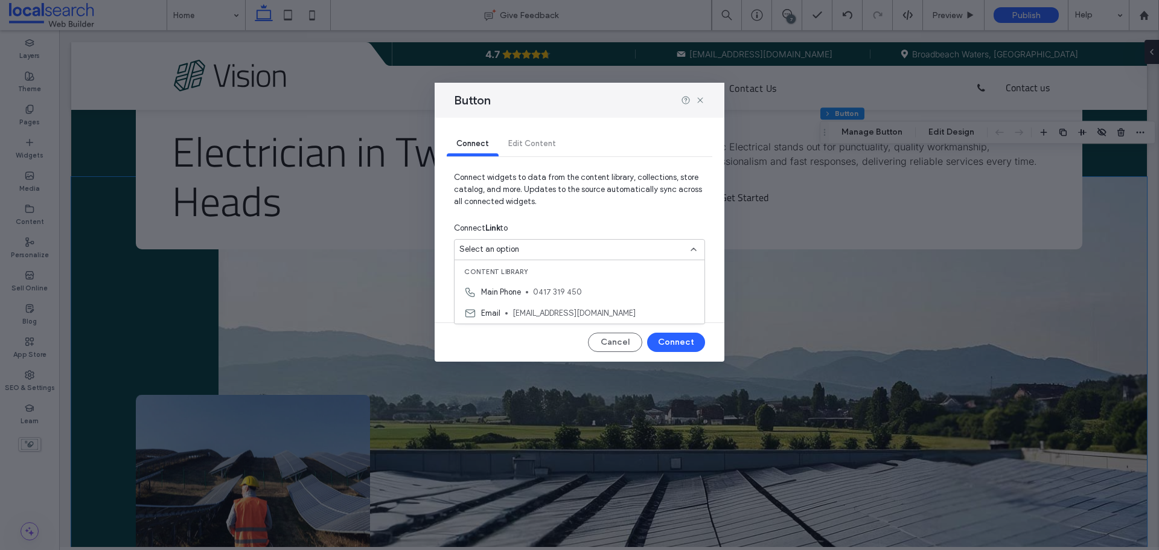
click at [553, 290] on span "0417 319 450" at bounding box center [614, 292] width 162 height 12
click at [688, 345] on button "Connect" at bounding box center [676, 342] width 58 height 19
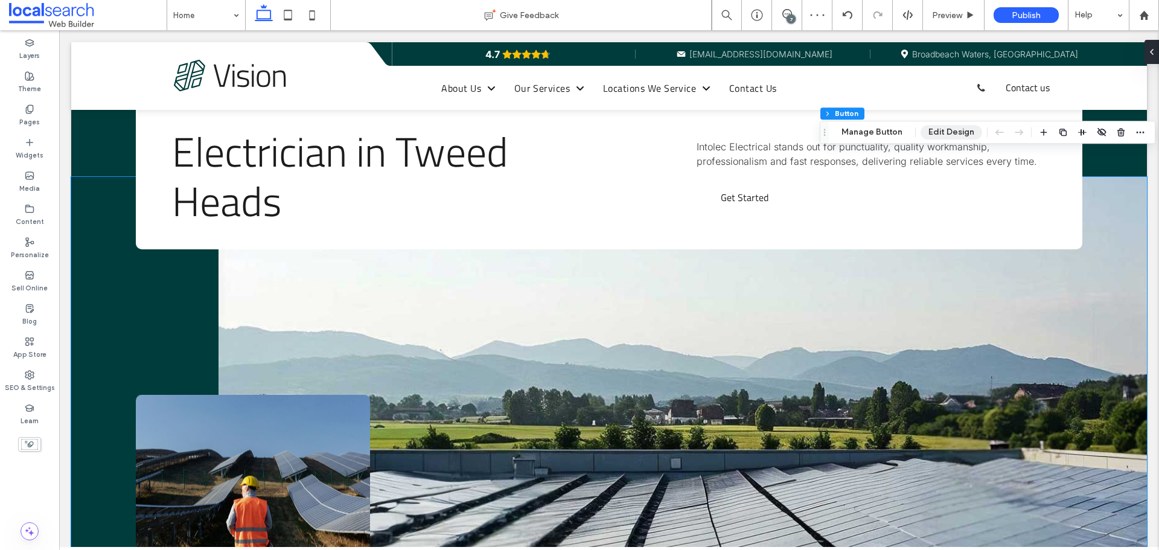
click at [947, 130] on button "Edit Design" at bounding box center [951, 132] width 62 height 14
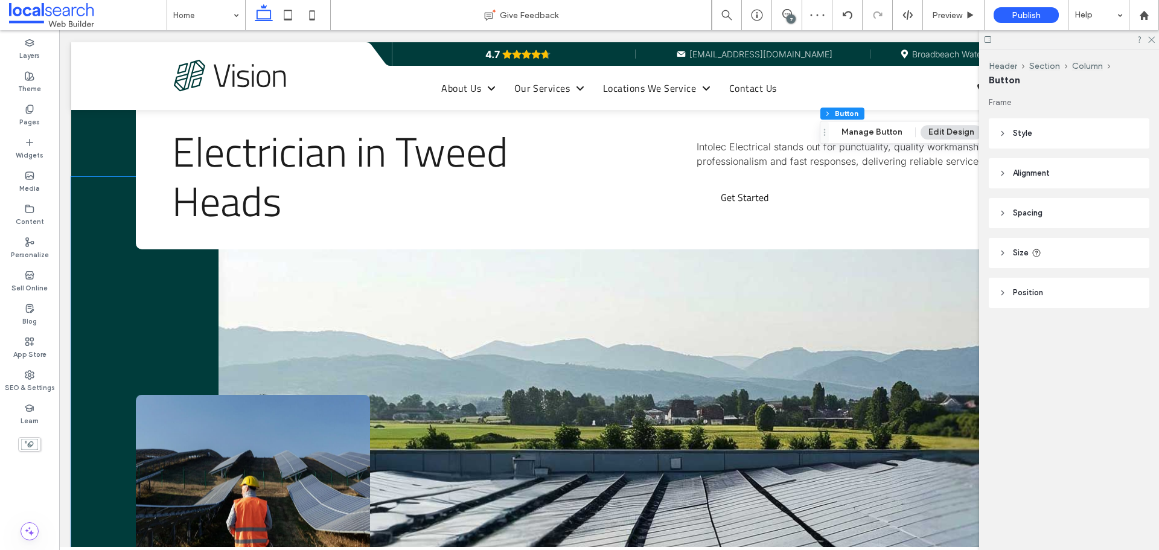
click at [989, 40] on icon at bounding box center [987, 39] width 9 height 9
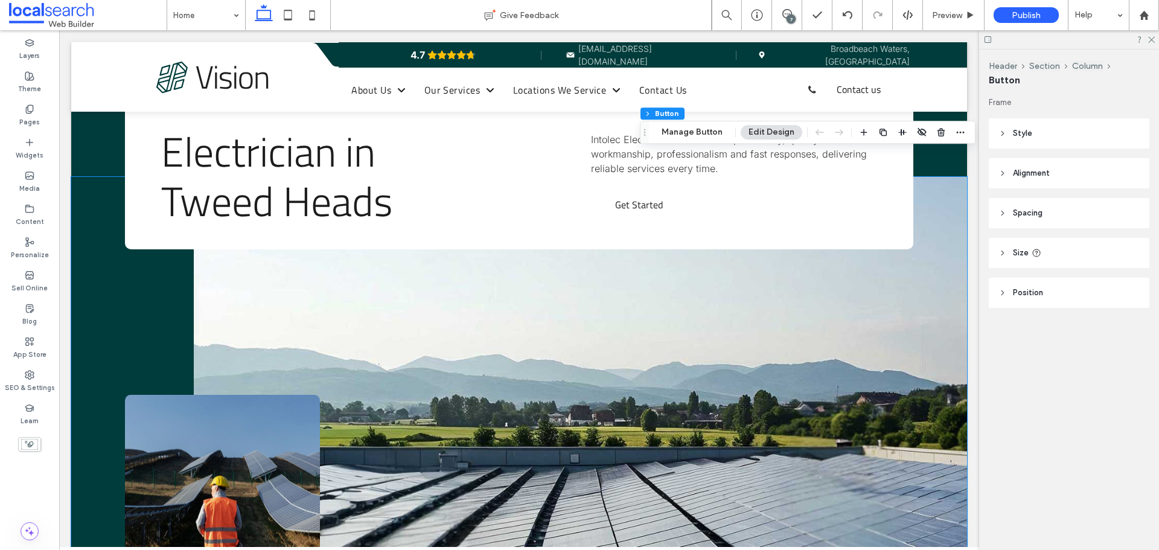
click at [1051, 136] on header "Style" at bounding box center [1068, 133] width 161 height 30
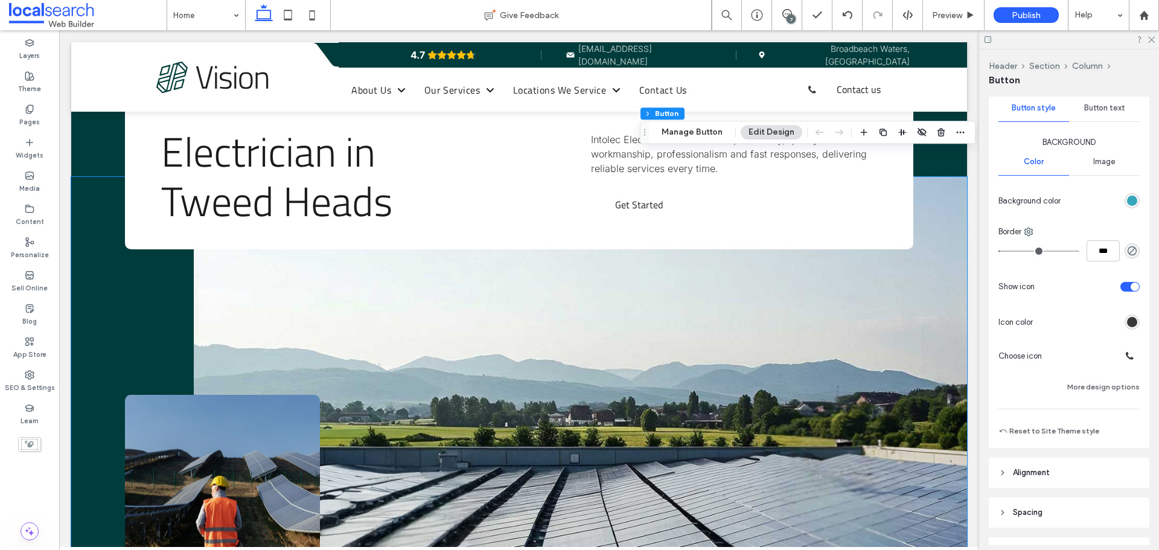
scroll to position [181, 0]
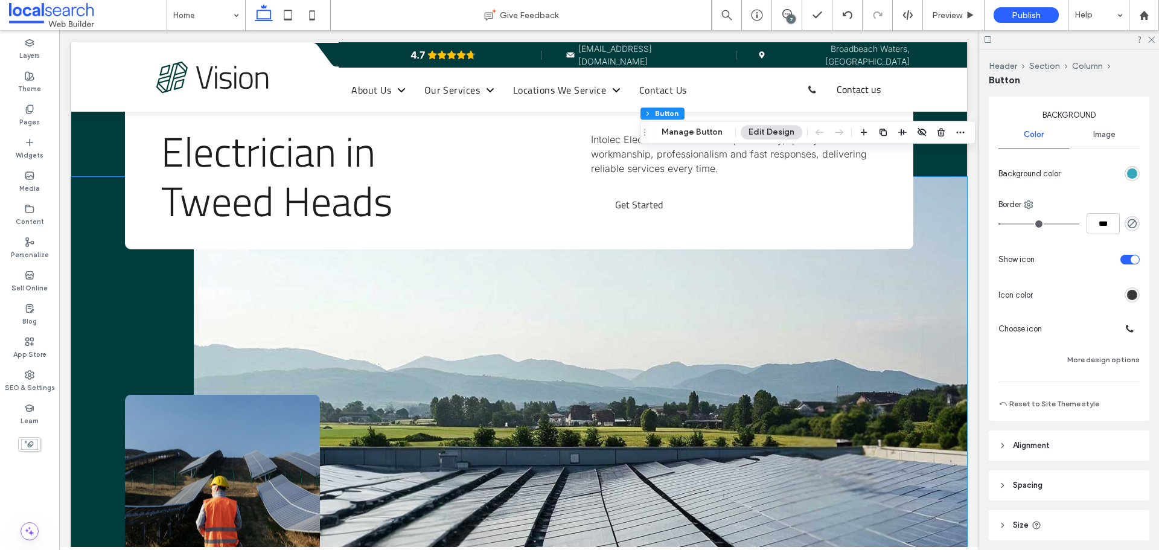
click at [1127, 296] on div "rgb(56, 56, 56)" at bounding box center [1132, 295] width 10 height 10
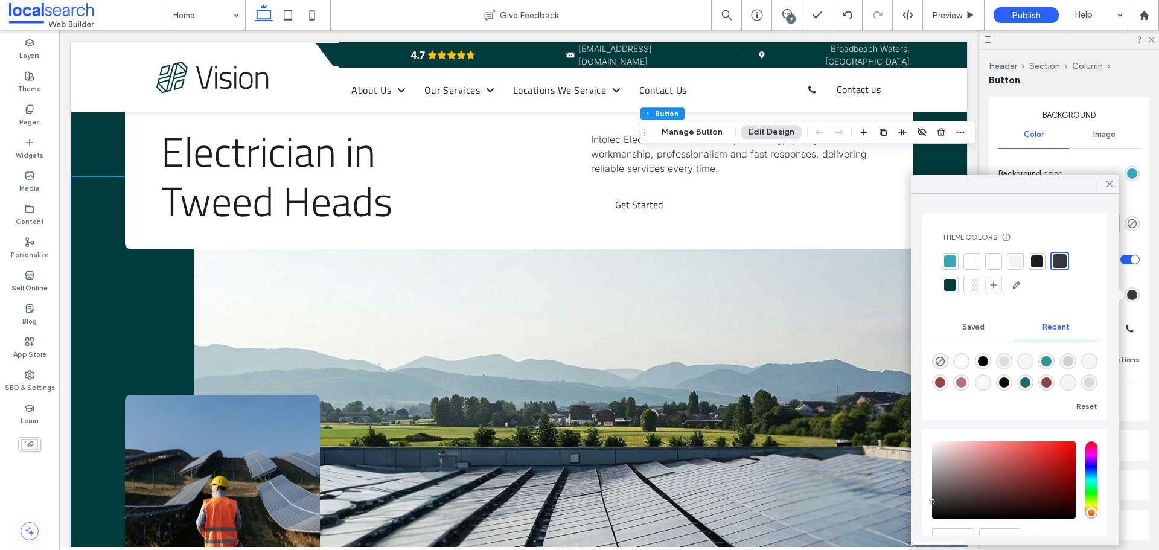
click at [970, 261] on div at bounding box center [972, 261] width 12 height 12
click at [1106, 185] on icon at bounding box center [1109, 184] width 11 height 11
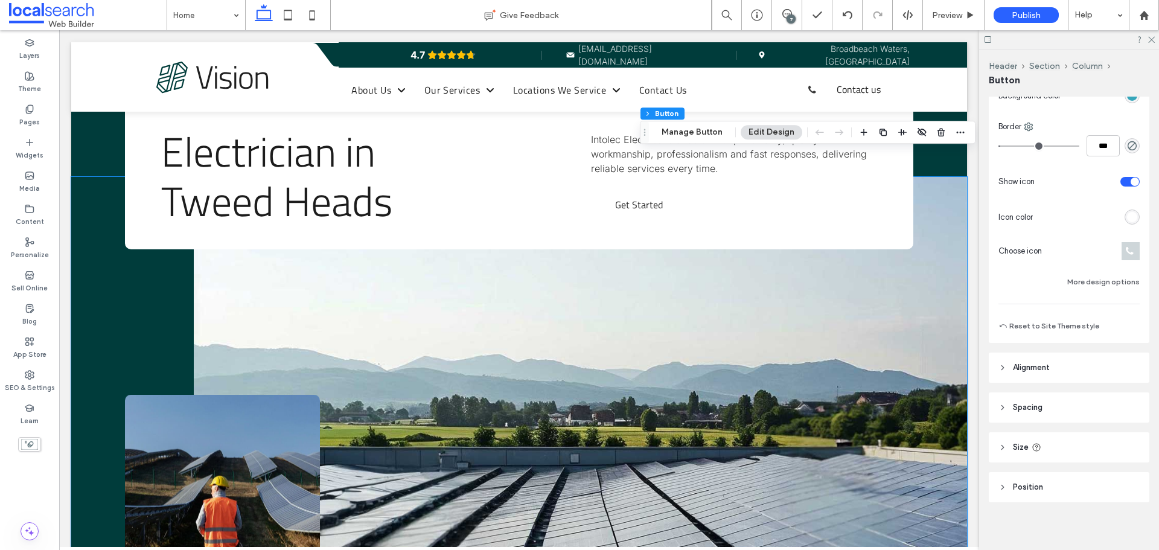
scroll to position [264, 0]
click at [1075, 276] on button "More design options" at bounding box center [1103, 276] width 72 height 14
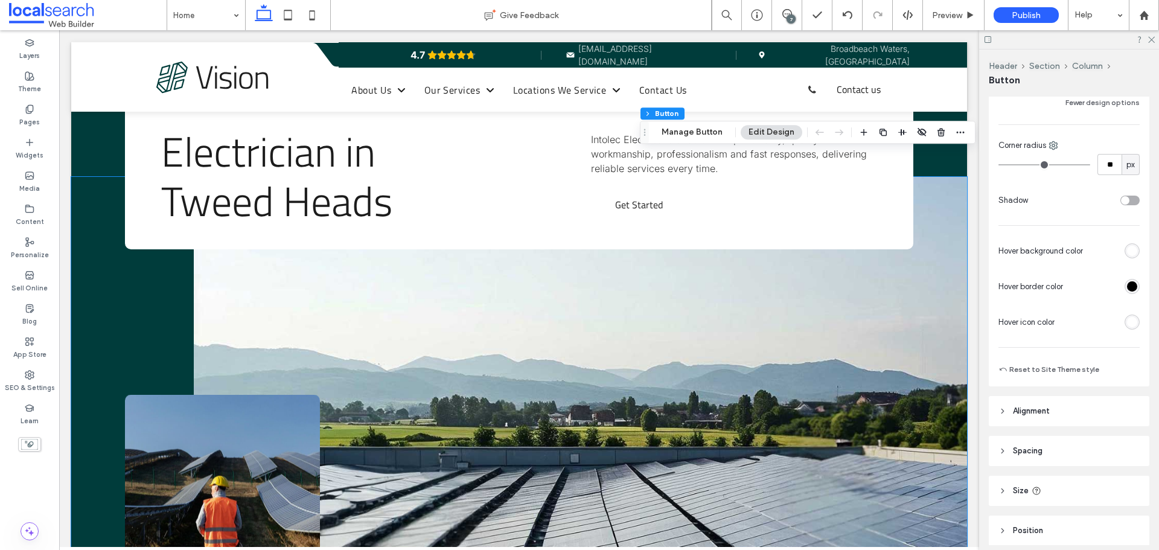
scroll to position [445, 0]
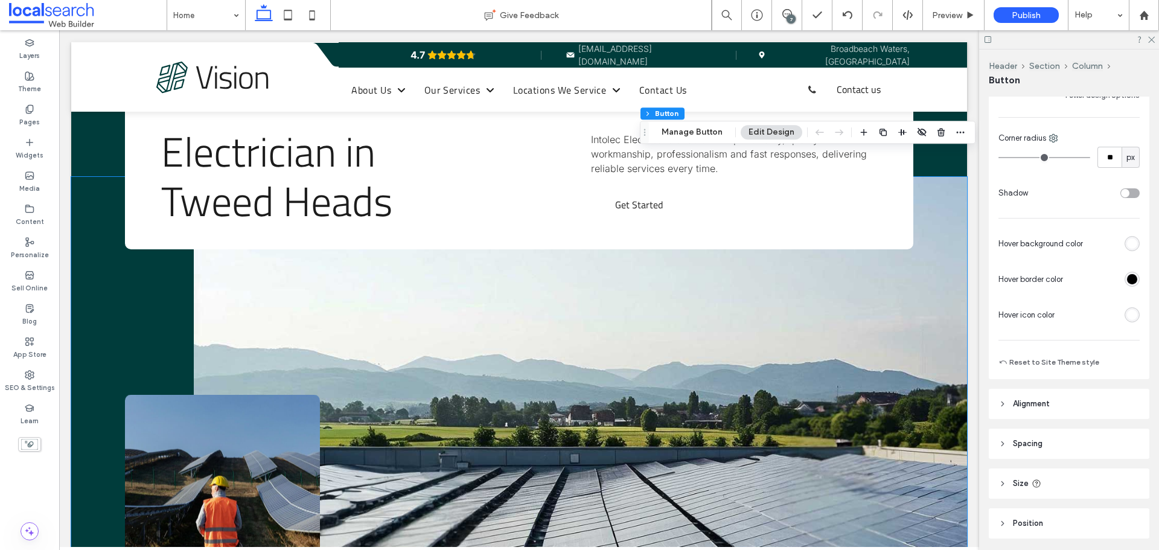
click at [1127, 318] on div "rgb(255, 255, 255)" at bounding box center [1132, 315] width 10 height 10
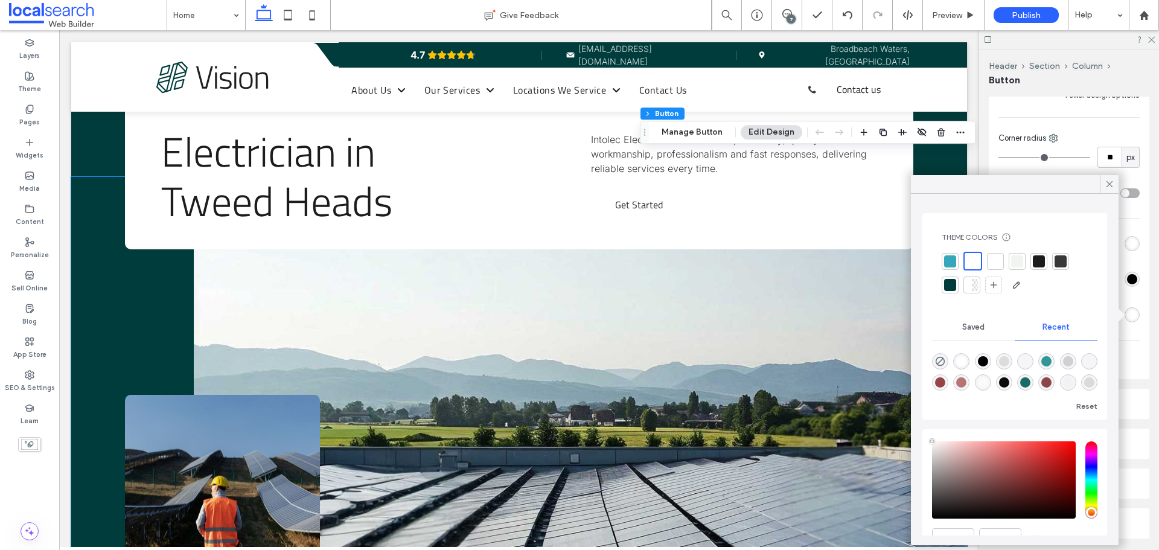
click at [988, 360] on div "rgba(0, 0, 0, 1)" at bounding box center [983, 361] width 10 height 10
type input "*******"
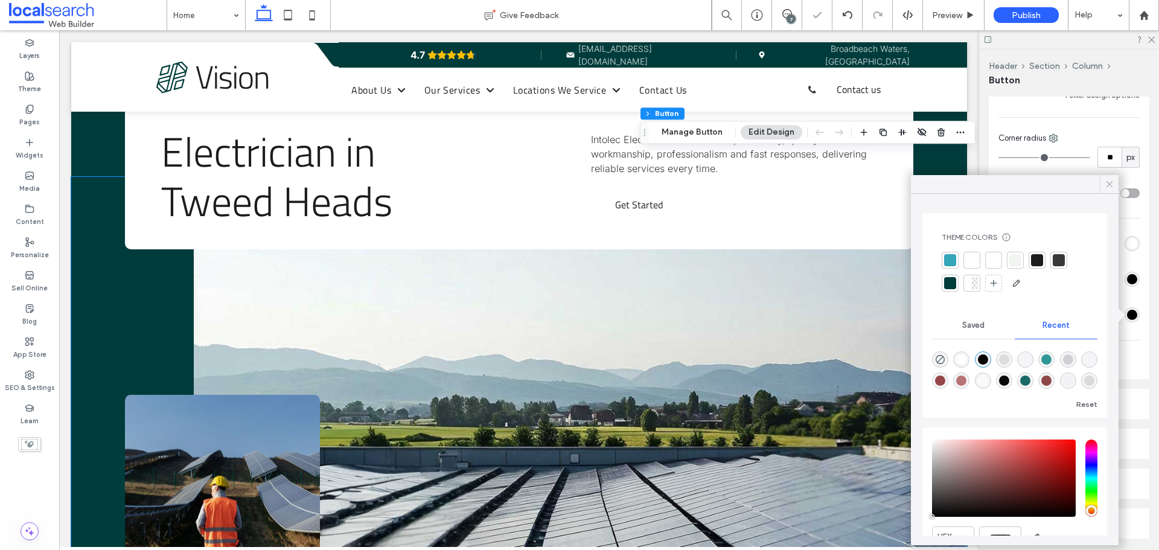
click at [1112, 186] on use at bounding box center [1109, 184] width 6 height 6
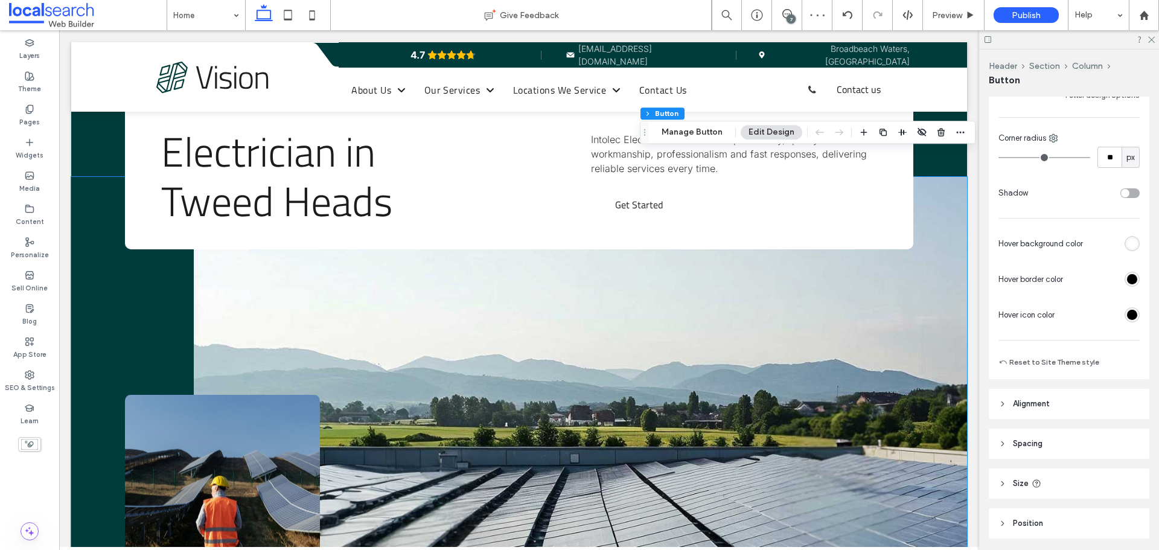
click at [1152, 44] on div at bounding box center [1069, 39] width 180 height 19
click at [44, 83] on div "Theme" at bounding box center [29, 82] width 59 height 33
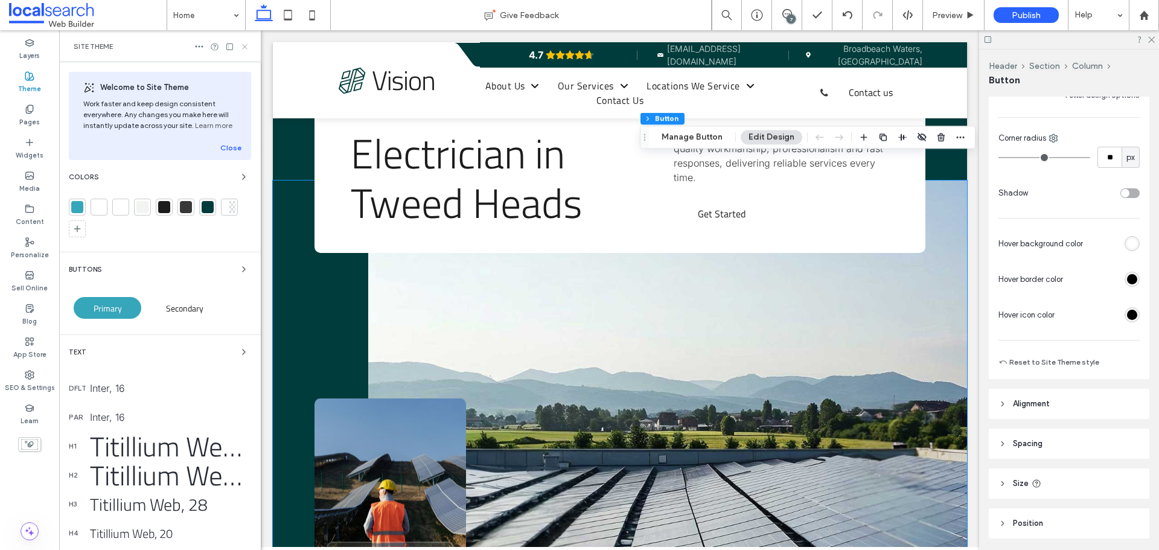
click at [244, 46] on use at bounding box center [244, 46] width 5 height 5
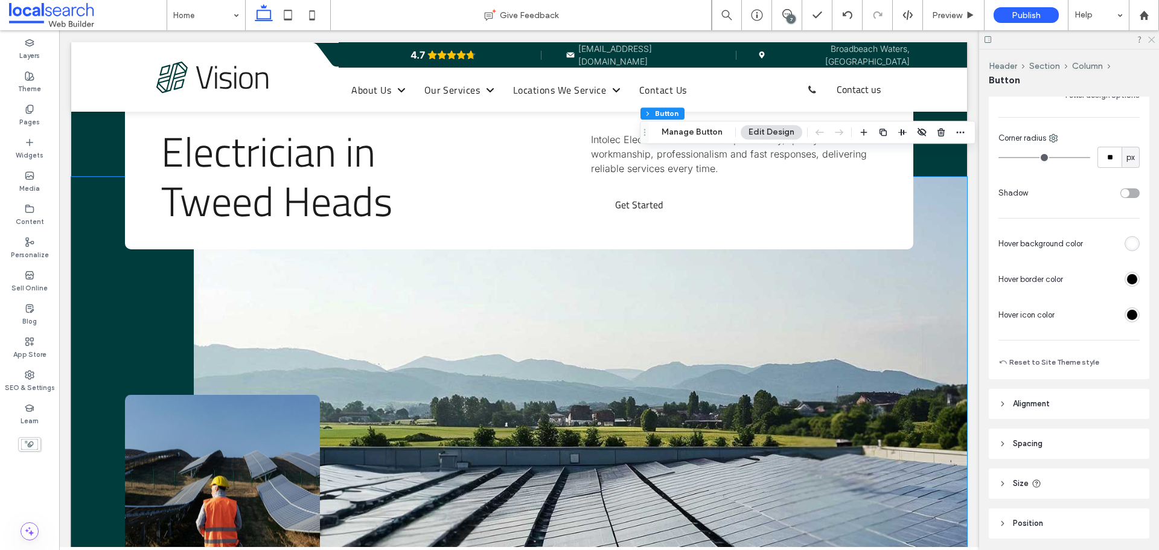
click at [1148, 38] on icon at bounding box center [1151, 39] width 8 height 8
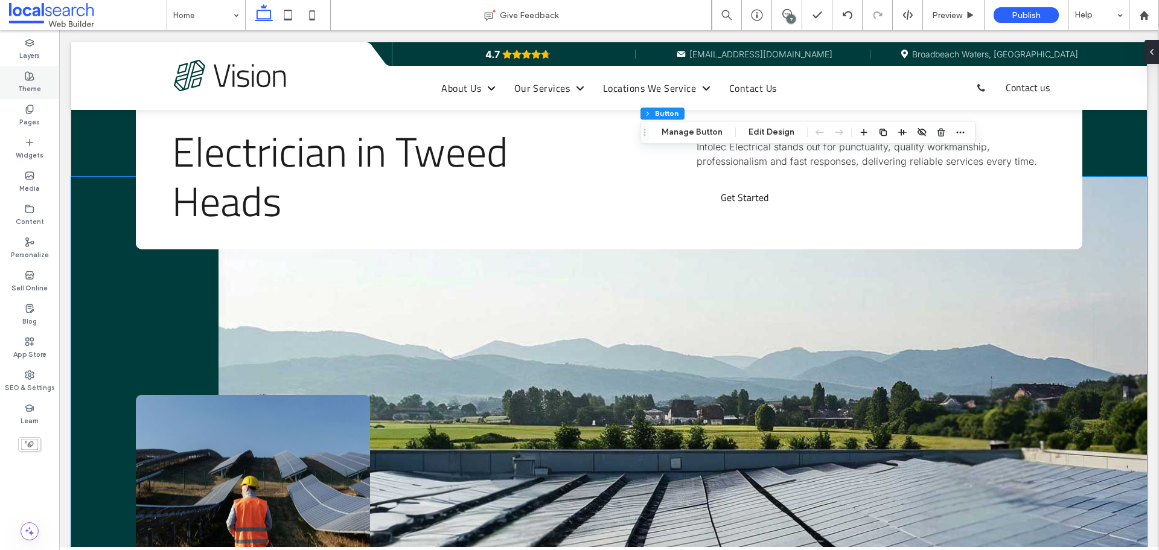
click at [39, 91] on label "Theme" at bounding box center [29, 87] width 23 height 13
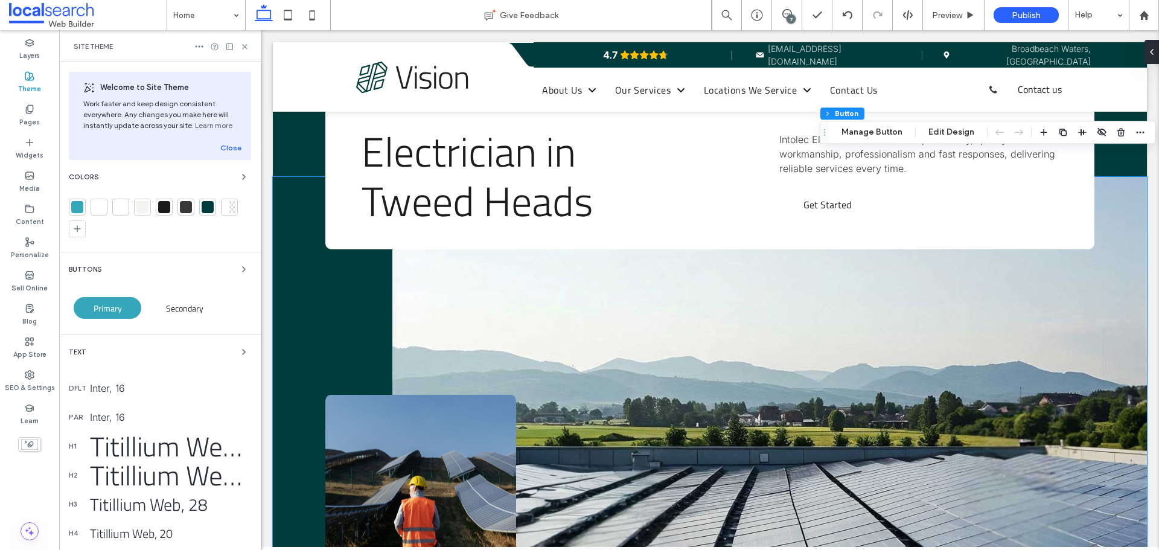
click at [82, 206] on div at bounding box center [77, 207] width 12 height 12
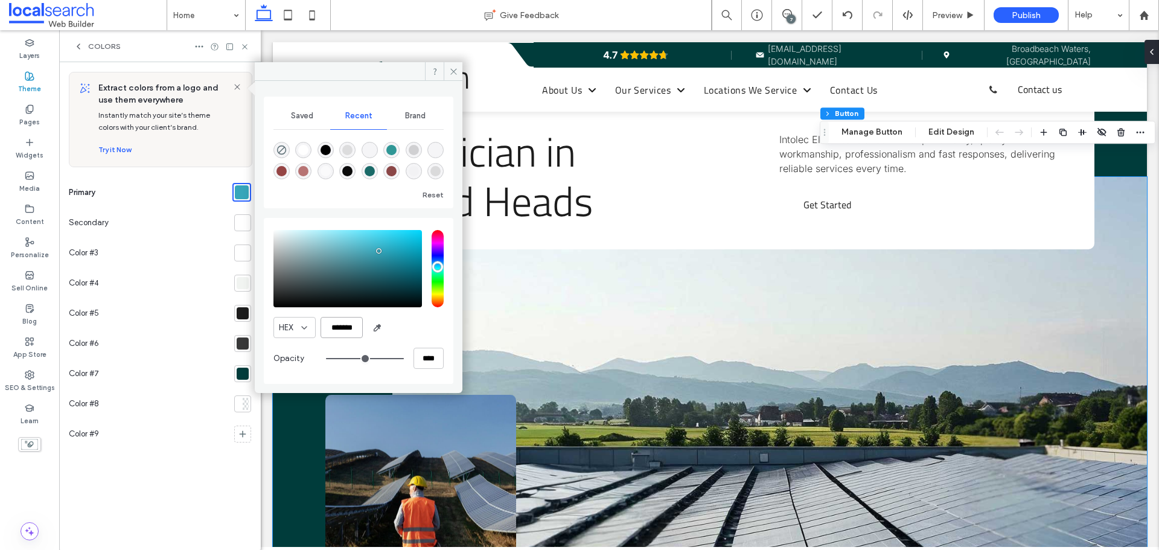
click at [343, 331] on input "*******" at bounding box center [341, 327] width 42 height 21
click at [458, 72] on span at bounding box center [453, 71] width 19 height 18
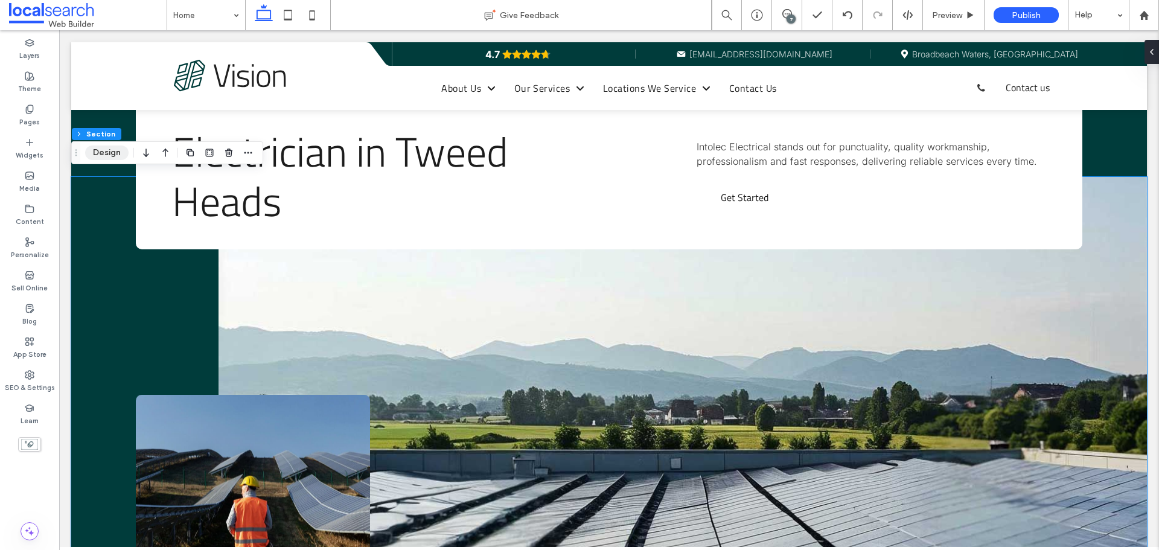
click at [115, 150] on button "Design" at bounding box center [106, 152] width 43 height 14
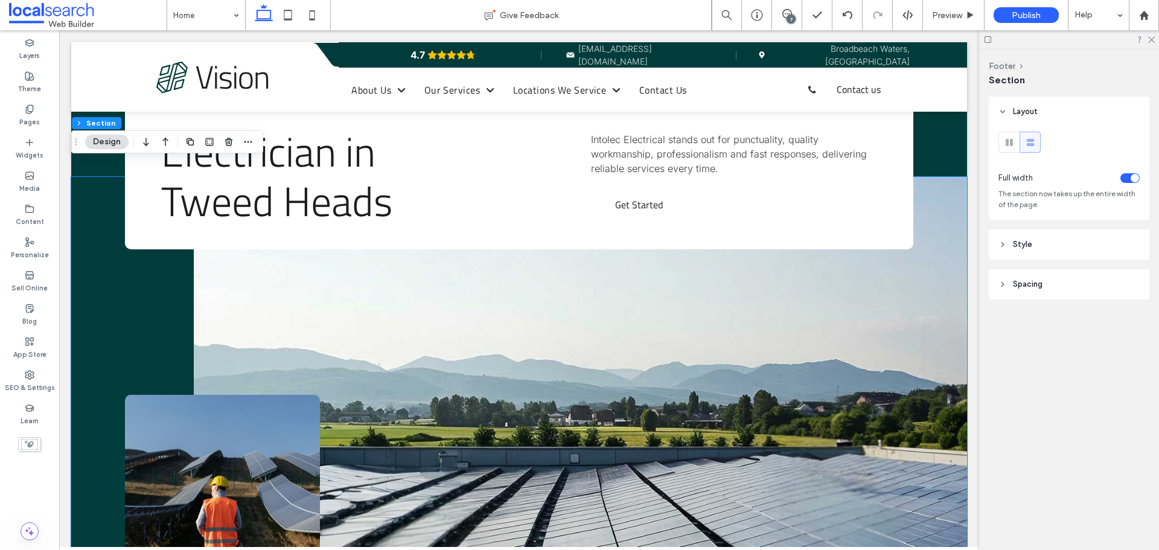
click at [1041, 246] on header "Style" at bounding box center [1068, 244] width 161 height 30
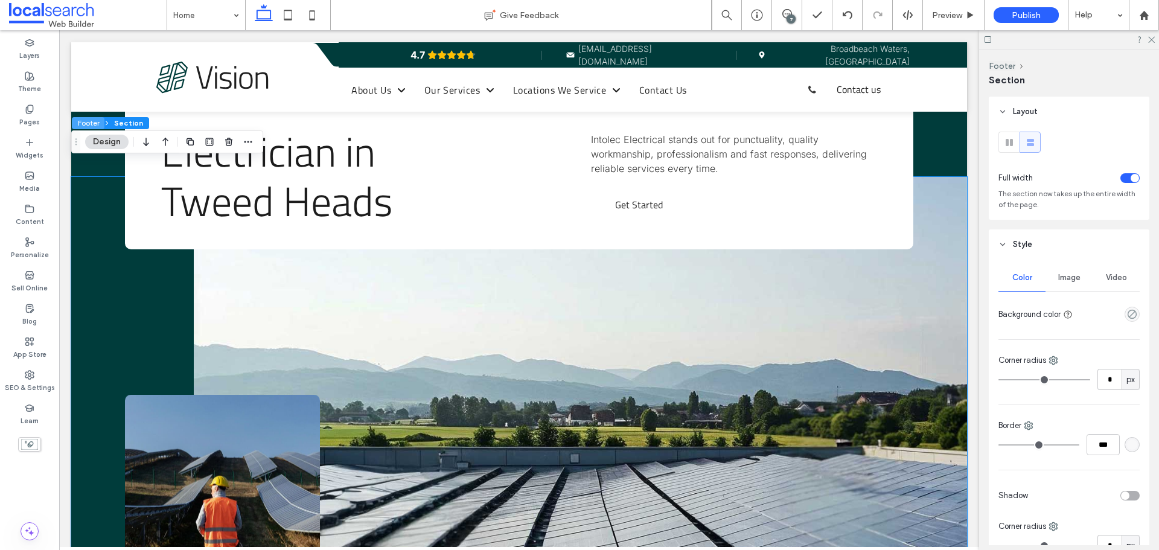
click at [92, 125] on button "Footer" at bounding box center [88, 123] width 33 height 12
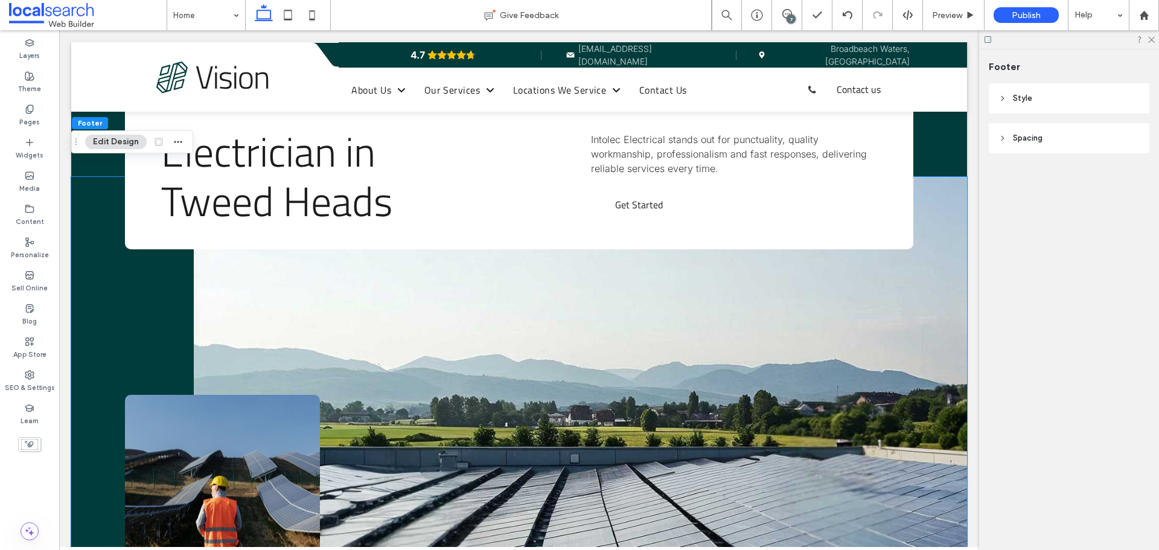
click at [1055, 83] on div "Footer" at bounding box center [1068, 66] width 161 height 34
click at [1055, 91] on header "Style" at bounding box center [1068, 98] width 161 height 30
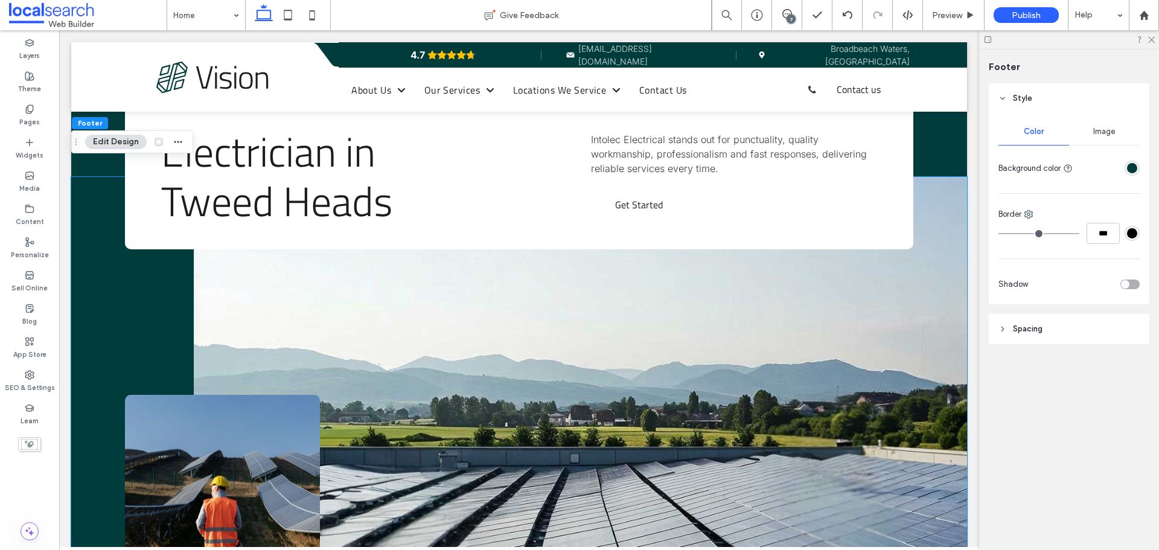
click at [1134, 167] on div "rgba(0, 60, 59, 1)" at bounding box center [1132, 168] width 10 height 10
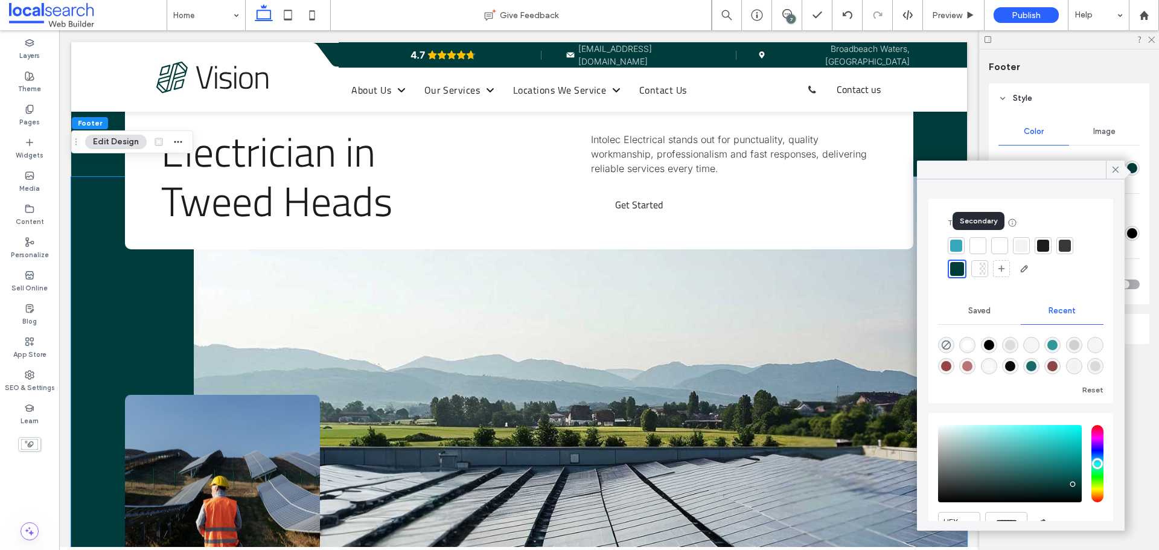
click at [956, 248] on div at bounding box center [956, 246] width 12 height 12
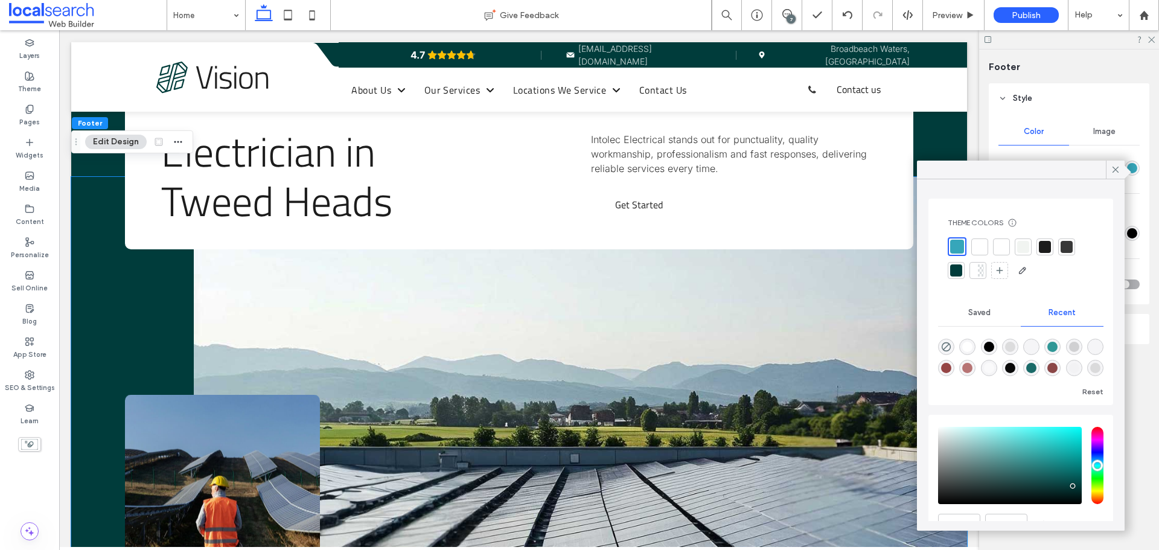
click at [958, 269] on div at bounding box center [956, 270] width 12 height 12
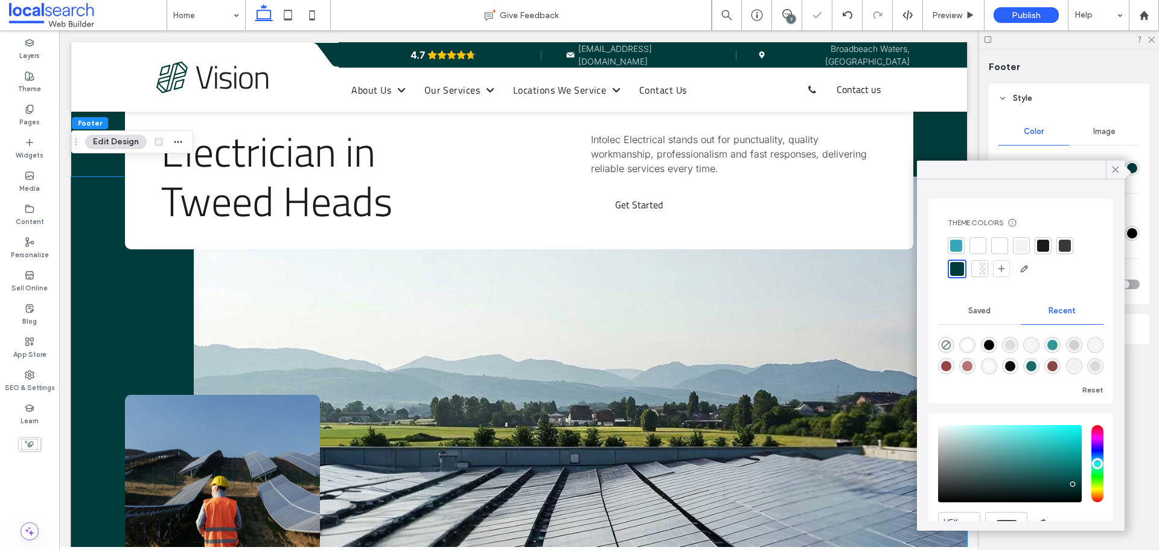
click at [1023, 244] on div at bounding box center [1021, 246] width 12 height 12
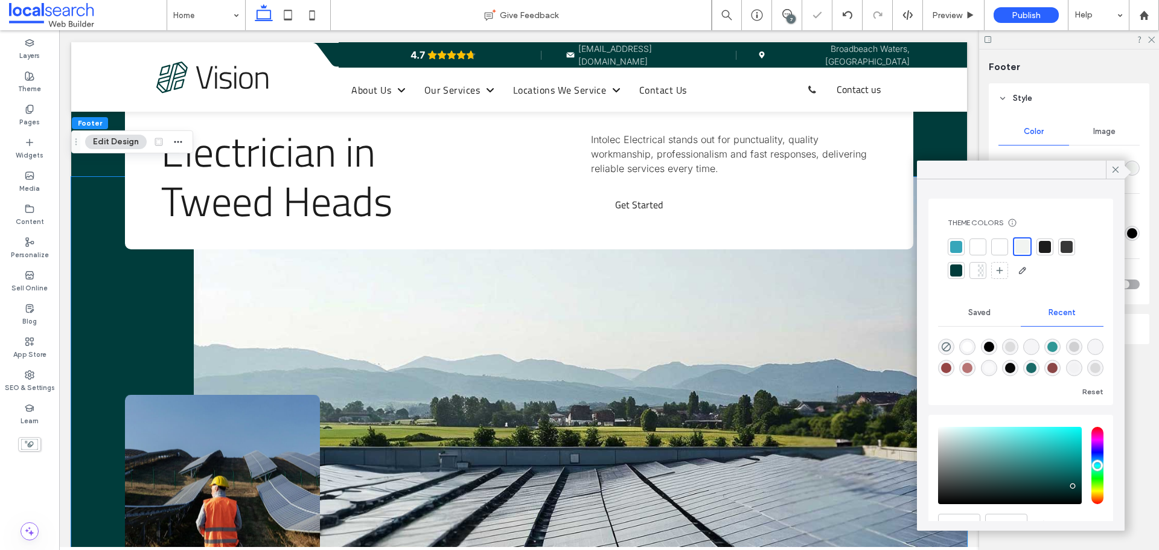
click at [981, 243] on div at bounding box center [978, 247] width 12 height 12
click at [1050, 244] on div at bounding box center [1045, 247] width 12 height 12
click at [1065, 247] on div at bounding box center [1066, 247] width 12 height 12
click at [1044, 247] on div at bounding box center [1043, 247] width 12 height 12
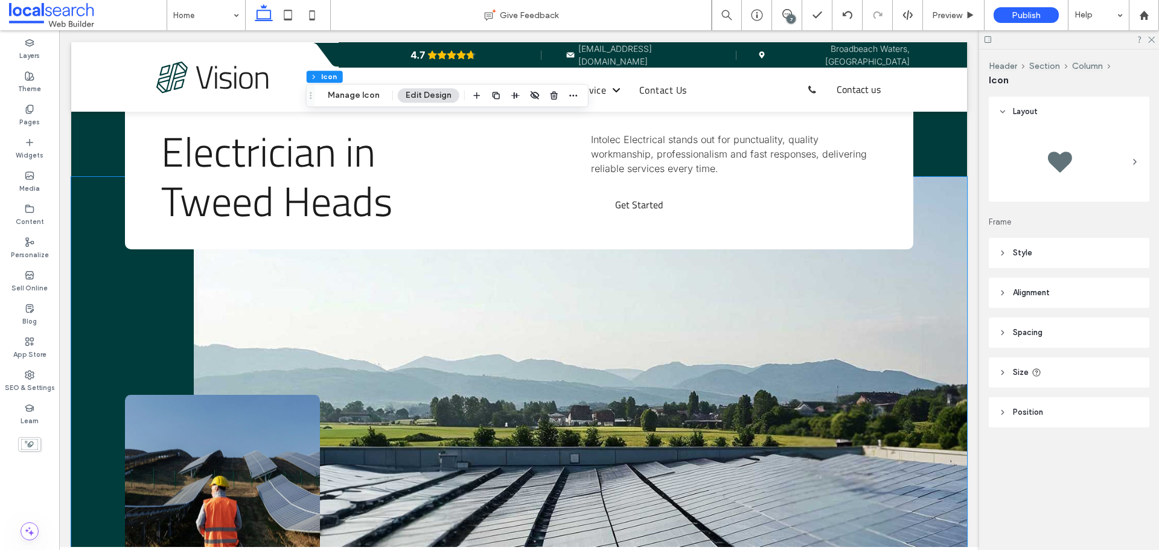
click at [1103, 255] on header "Style" at bounding box center [1068, 253] width 161 height 30
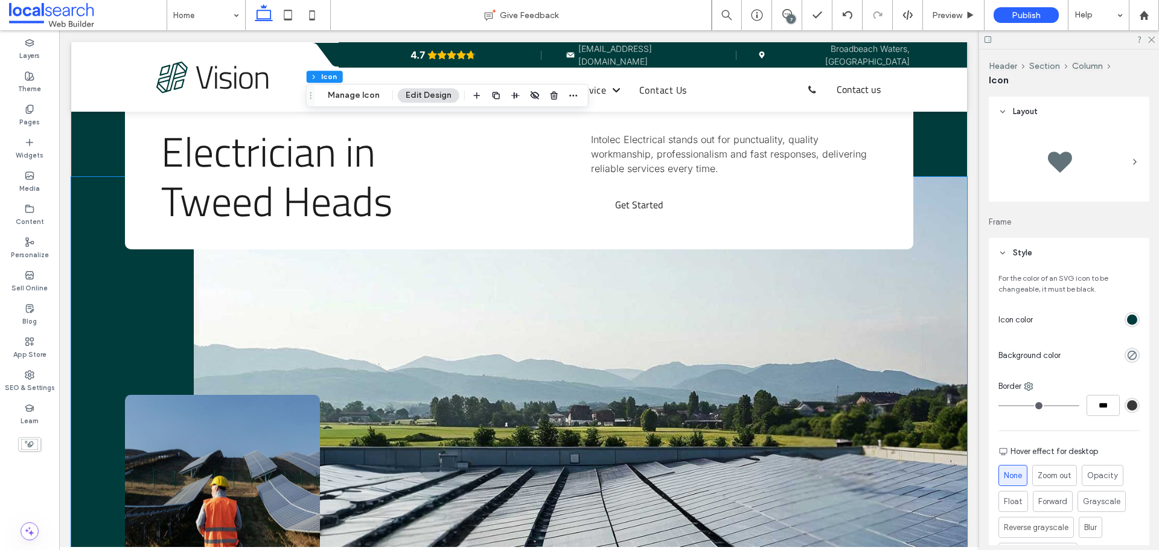
click at [1130, 323] on div "rgb(0, 60, 59)" at bounding box center [1132, 319] width 10 height 10
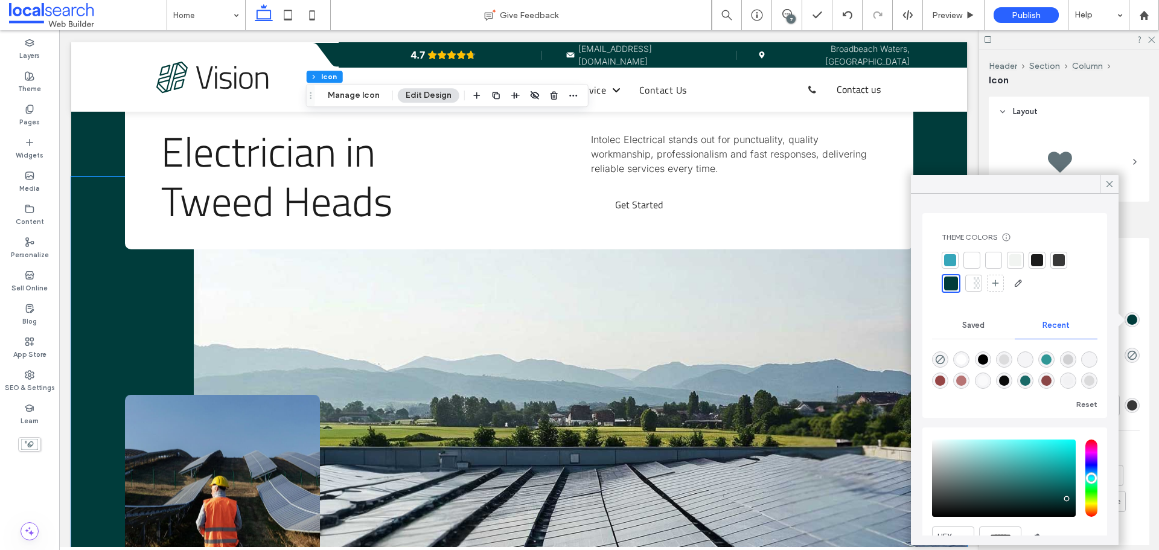
click at [1039, 258] on div at bounding box center [1037, 260] width 12 height 12
click at [953, 264] on div at bounding box center [950, 261] width 12 height 12
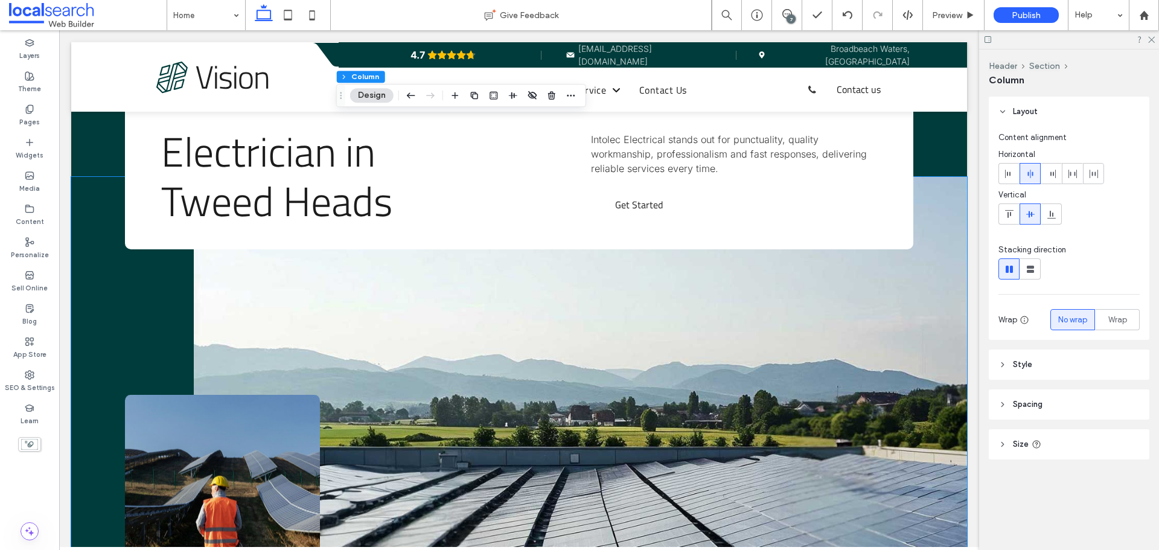
click at [1106, 355] on header "Style" at bounding box center [1068, 364] width 161 height 30
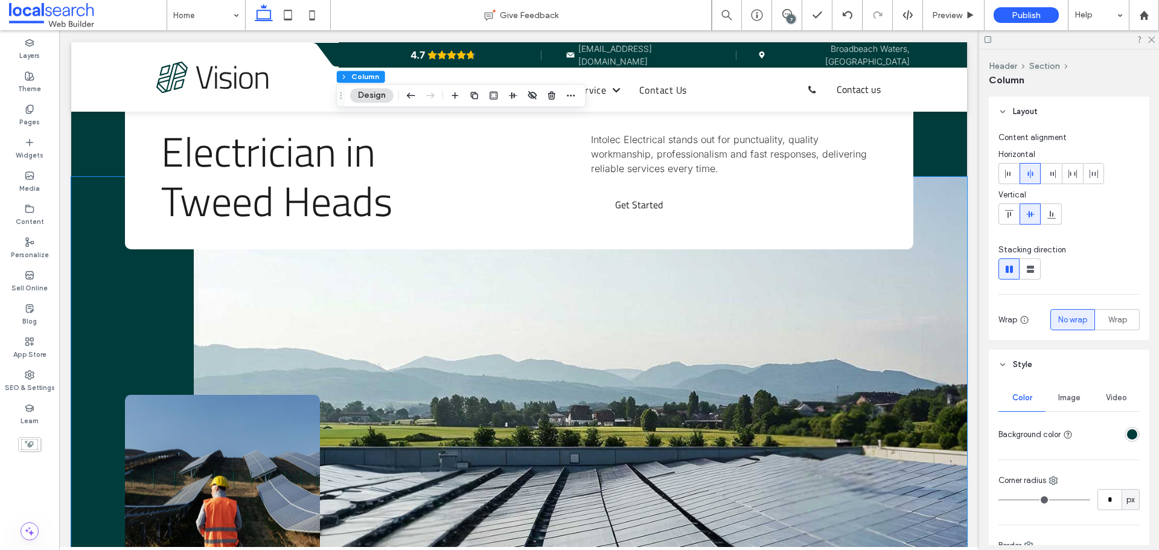
click at [1130, 438] on div "rgba(0, 60, 59, 1)" at bounding box center [1132, 434] width 10 height 10
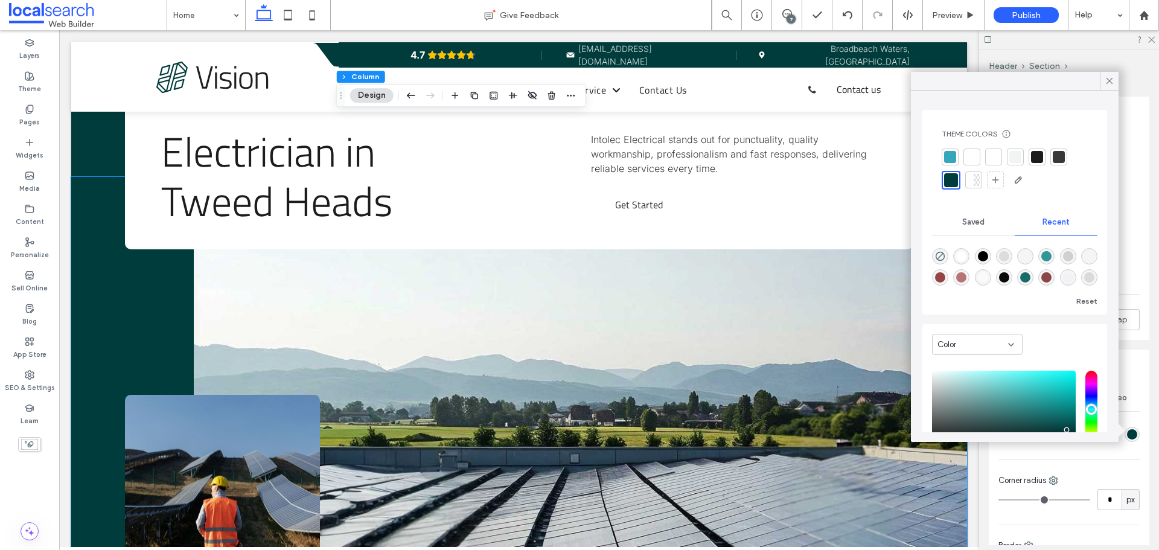
click at [1037, 153] on div at bounding box center [1037, 157] width 12 height 12
click at [948, 153] on div at bounding box center [950, 158] width 12 height 12
click at [1112, 80] on icon at bounding box center [1109, 80] width 11 height 11
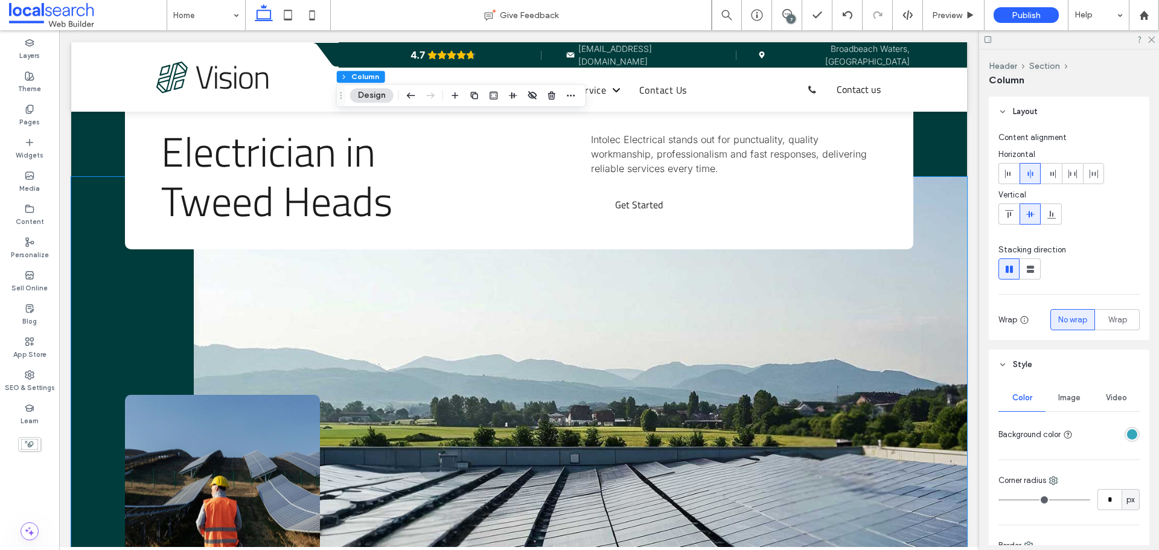
scroll to position [121, 0]
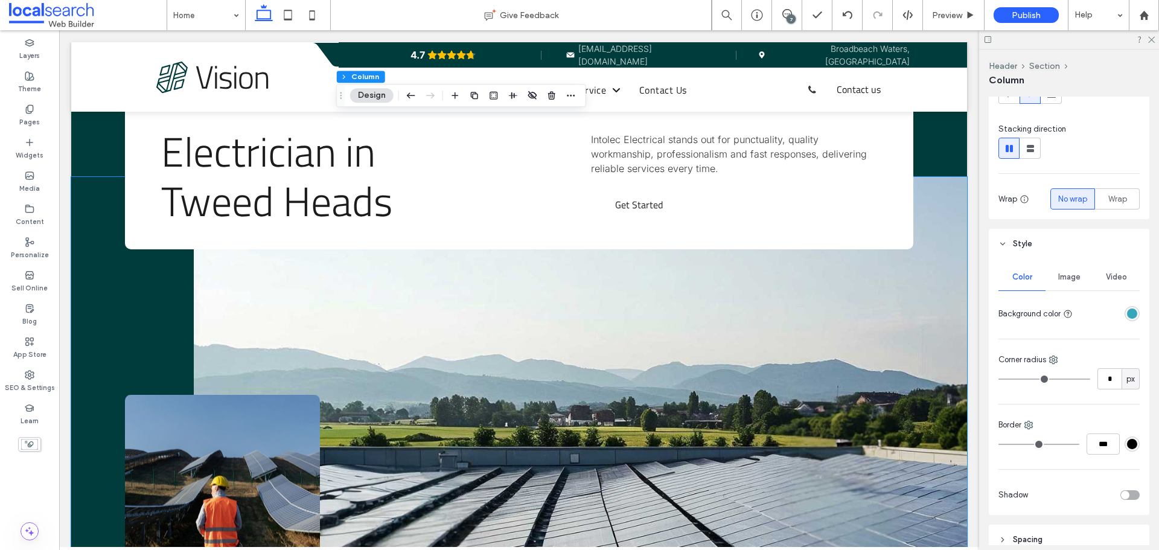
click at [1128, 315] on div "rgba(54,166,186,1)" at bounding box center [1132, 313] width 10 height 10
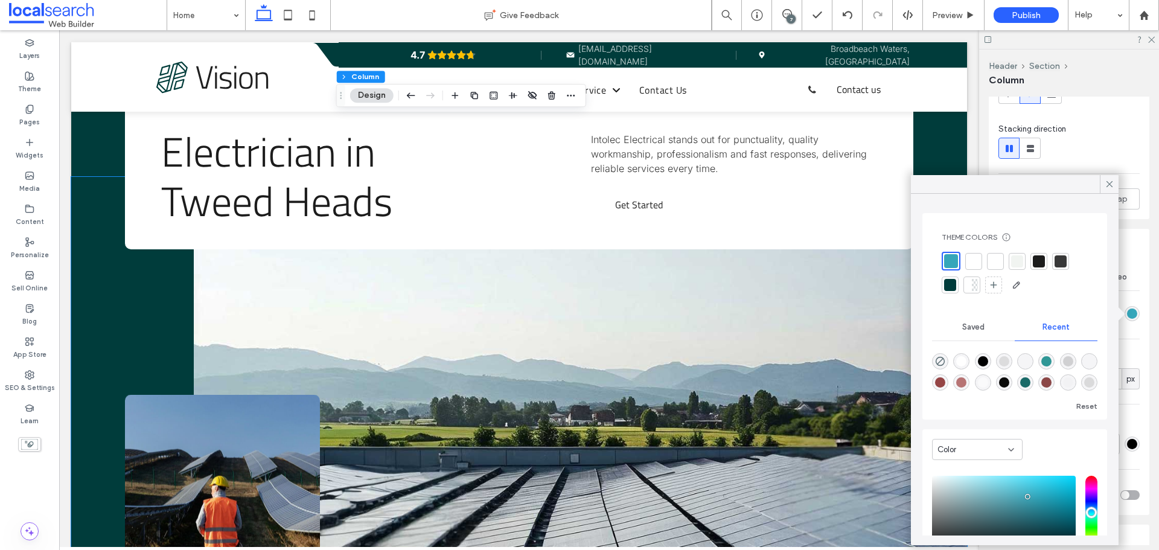
click at [1037, 260] on div at bounding box center [1039, 261] width 12 height 12
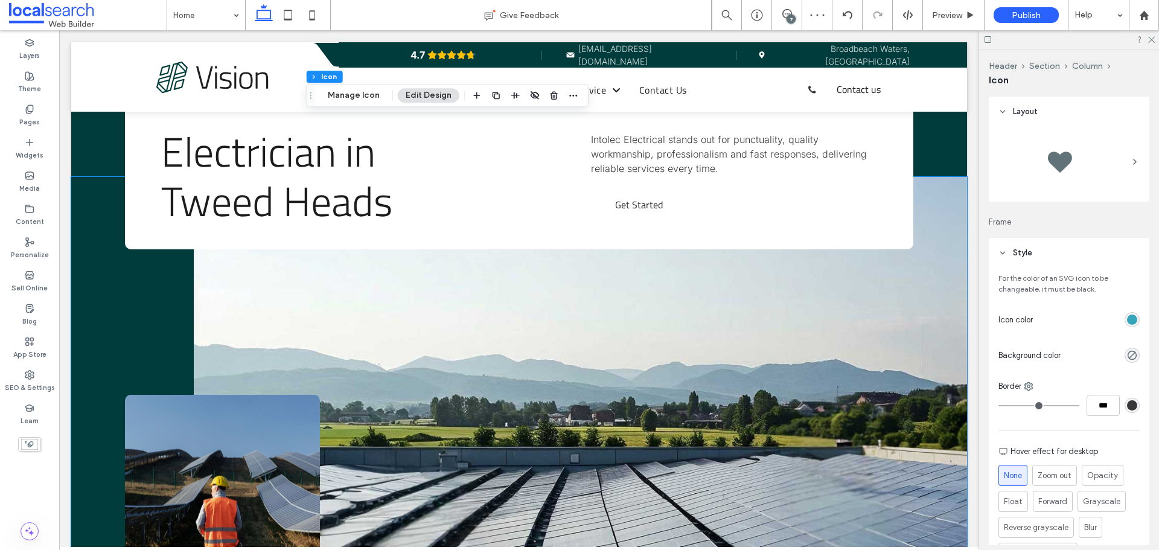
click at [1127, 318] on div "rgb(54, 166, 186)" at bounding box center [1132, 319] width 10 height 10
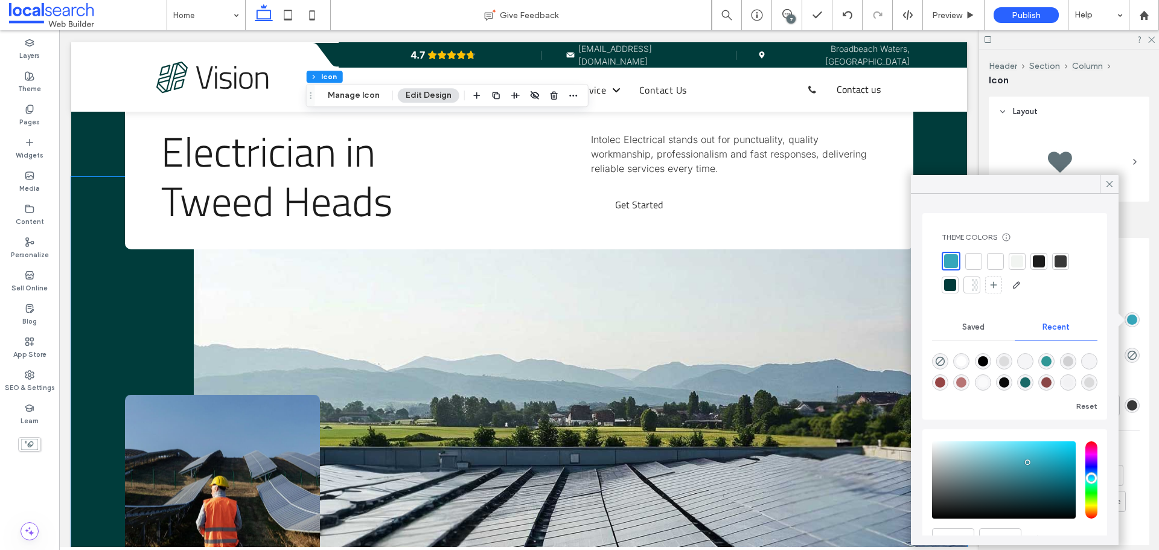
click at [1039, 261] on div at bounding box center [1039, 261] width 12 height 12
click at [1111, 182] on icon at bounding box center [1109, 184] width 11 height 11
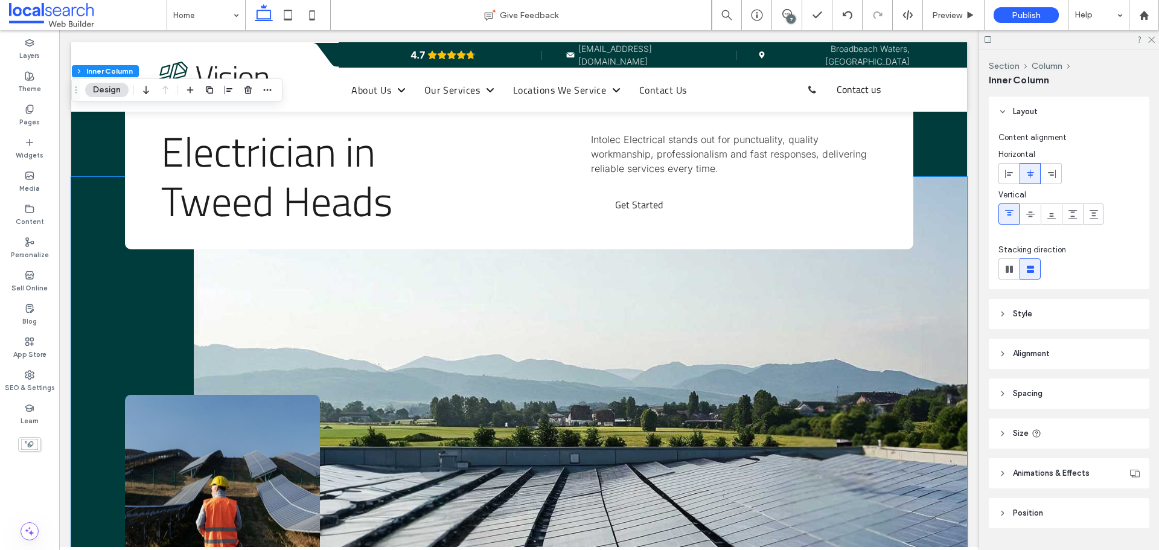
click at [1093, 306] on header "Style" at bounding box center [1068, 314] width 161 height 30
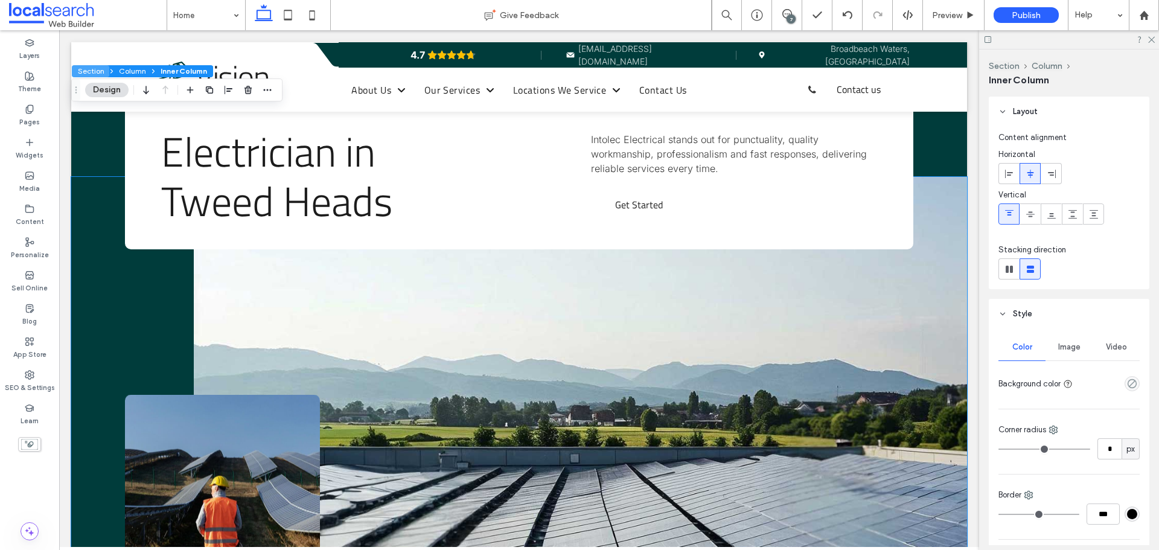
click at [88, 68] on button "Section" at bounding box center [90, 71] width 37 height 12
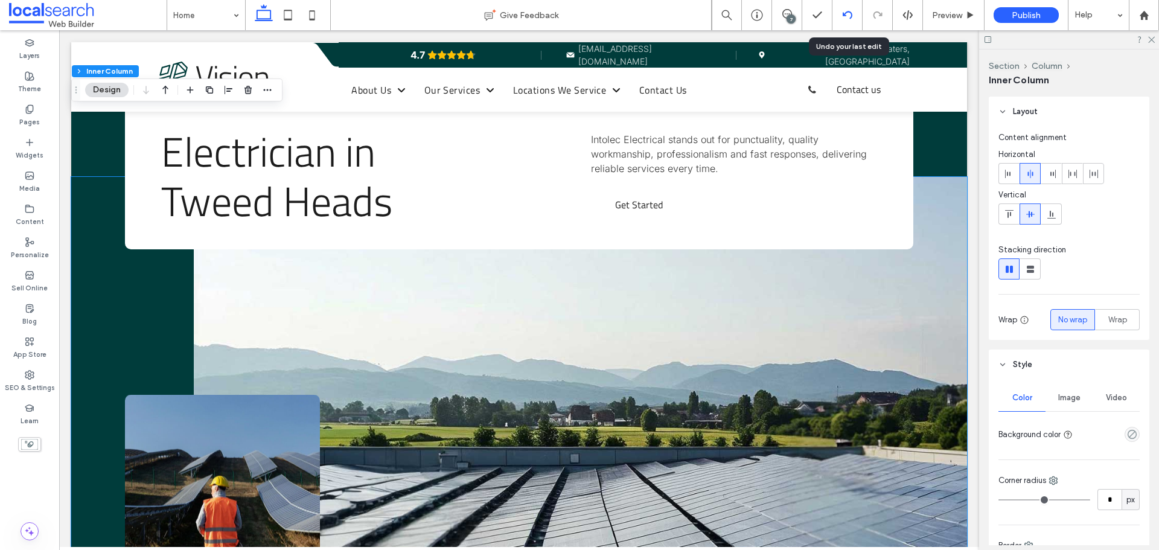
click at [849, 19] on icon at bounding box center [847, 15] width 10 height 10
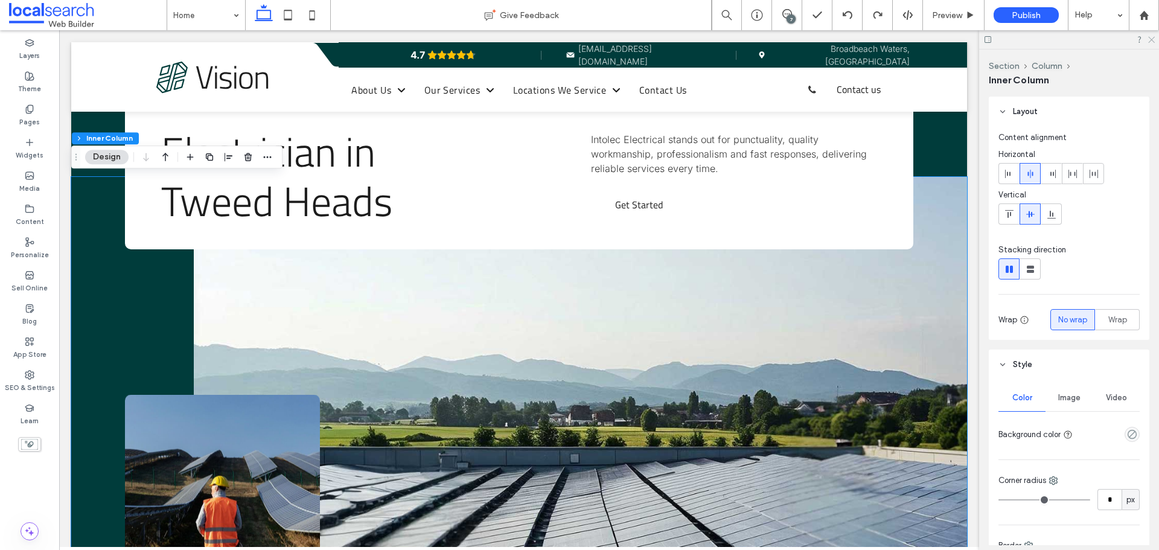
click at [1153, 40] on icon at bounding box center [1151, 39] width 8 height 8
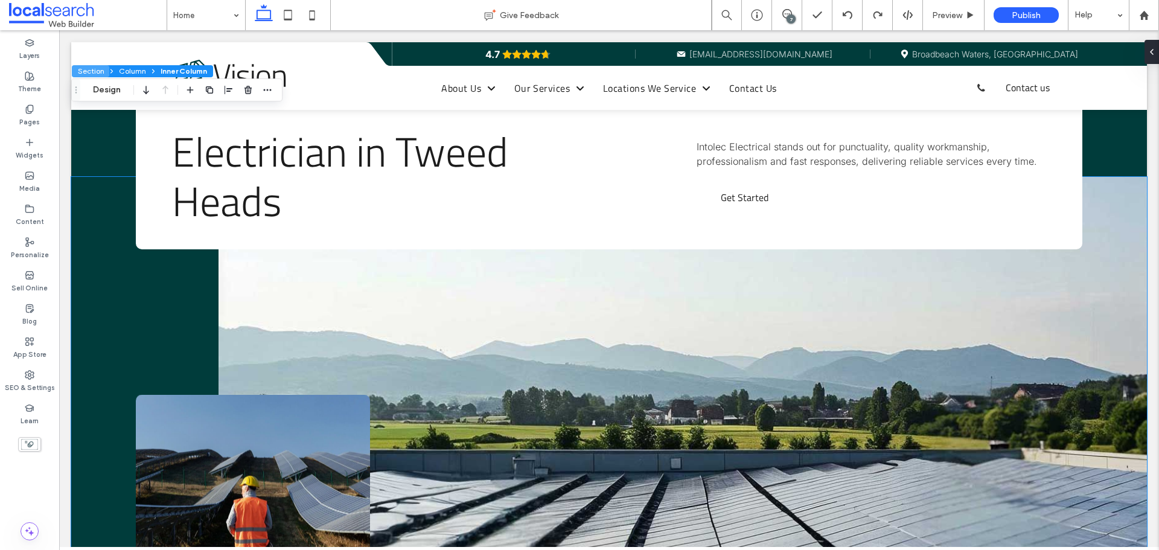
click at [95, 68] on button "Section" at bounding box center [90, 71] width 37 height 12
click at [112, 86] on button "Design" at bounding box center [106, 90] width 43 height 14
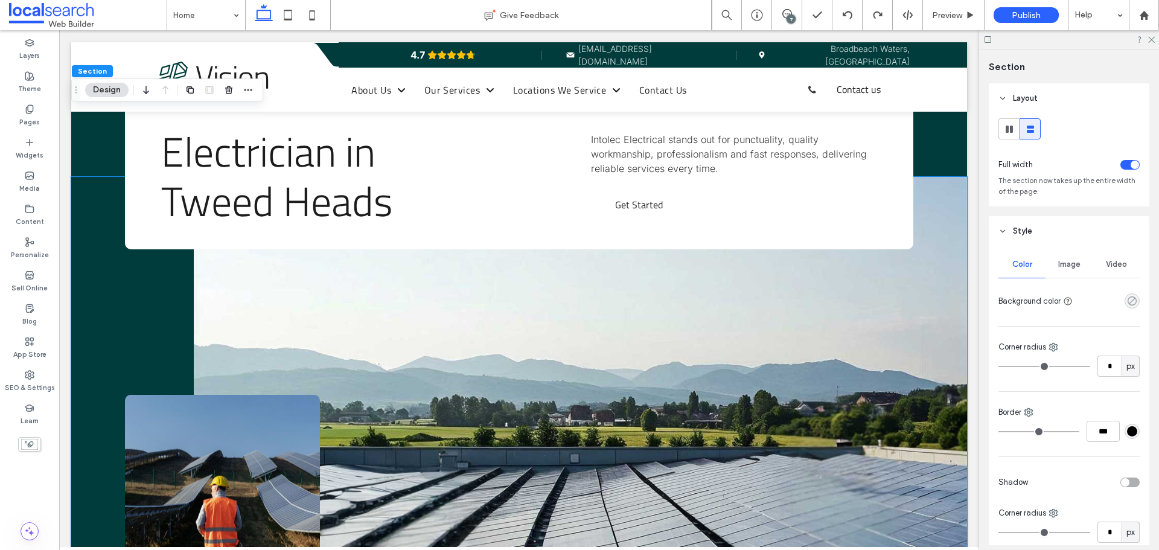
click at [1127, 299] on icon "rgba(0, 0, 0, 0)" at bounding box center [1132, 301] width 10 height 10
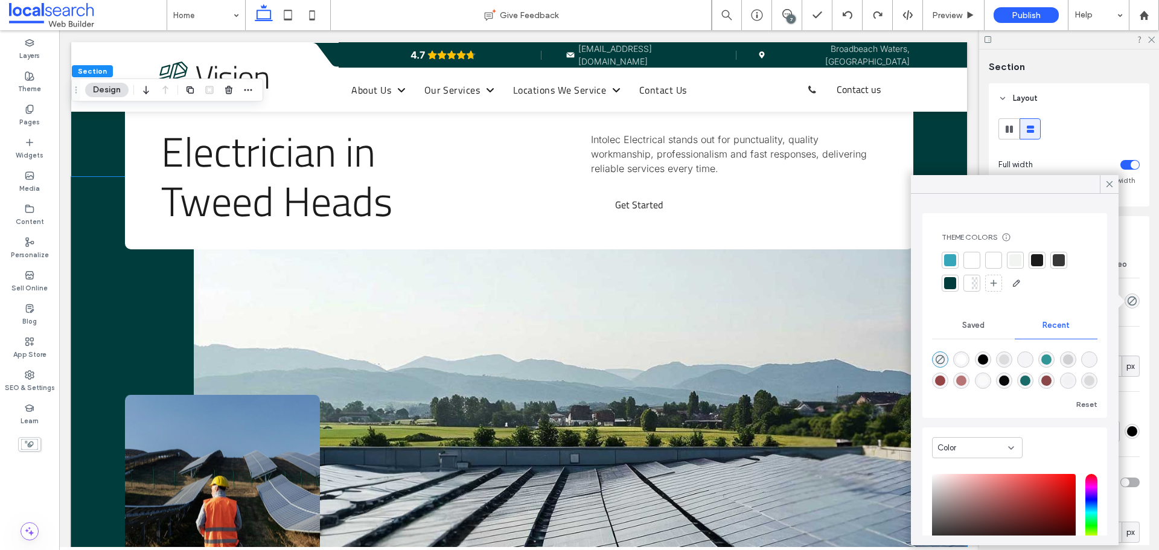
click at [984, 360] on div "rgba(0, 0, 0, 1)" at bounding box center [983, 359] width 10 height 10
type input "***"
type input "****"
click at [998, 360] on div "rgba(0, 0, 0, 0.1)" at bounding box center [1004, 359] width 16 height 16
type input "**"
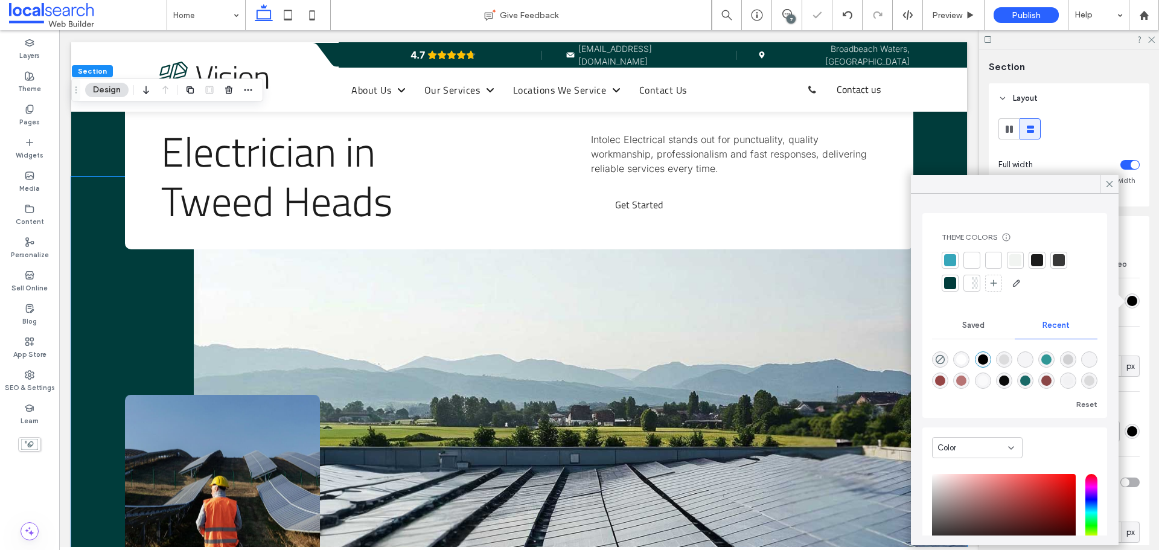
type input "***"
click at [982, 363] on div "rgba(0, 0, 0, 1)" at bounding box center [983, 359] width 10 height 10
type input "***"
type input "****"
click at [933, 360] on div "rgba(0, 0, 0, 0)" at bounding box center [940, 359] width 16 height 16
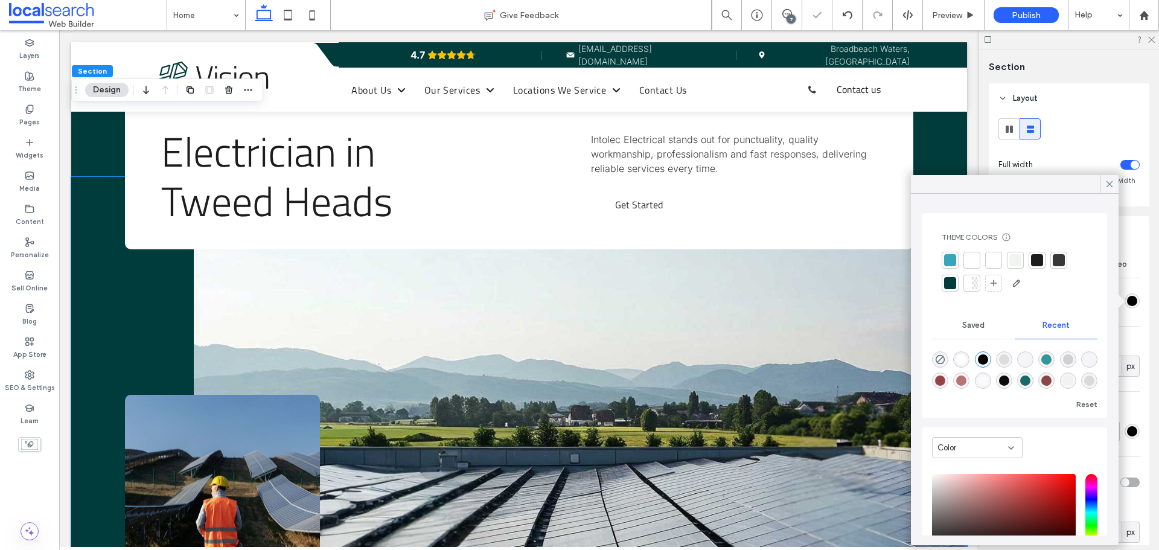
type input "*"
type input "**"
click at [1104, 186] on icon at bounding box center [1109, 184] width 11 height 11
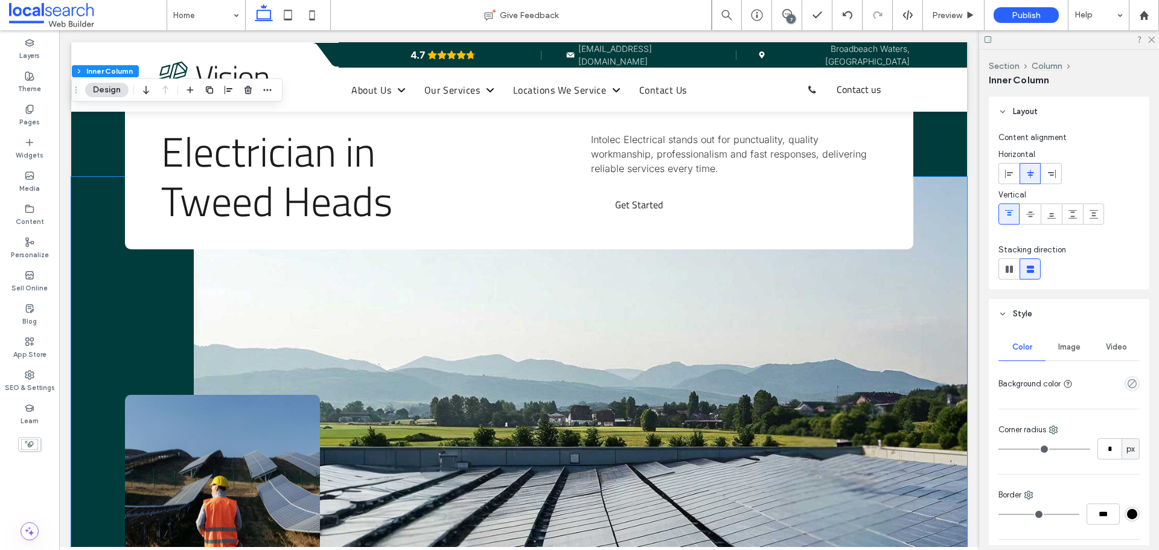
scroll to position [181, 0]
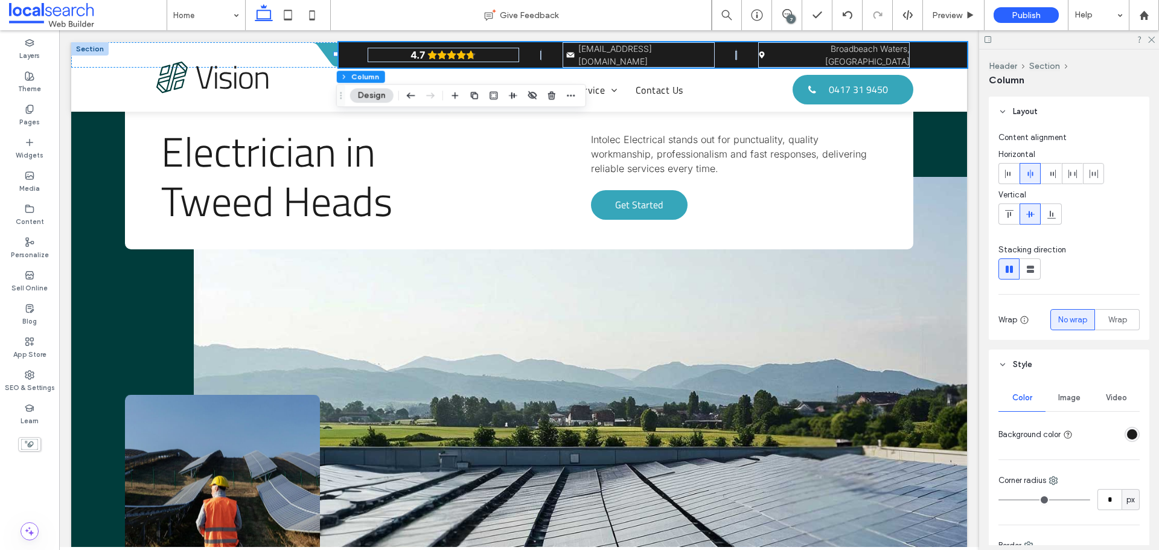
click at [1128, 435] on div "rgba(28, 28, 28, 1)" at bounding box center [1132, 434] width 10 height 10
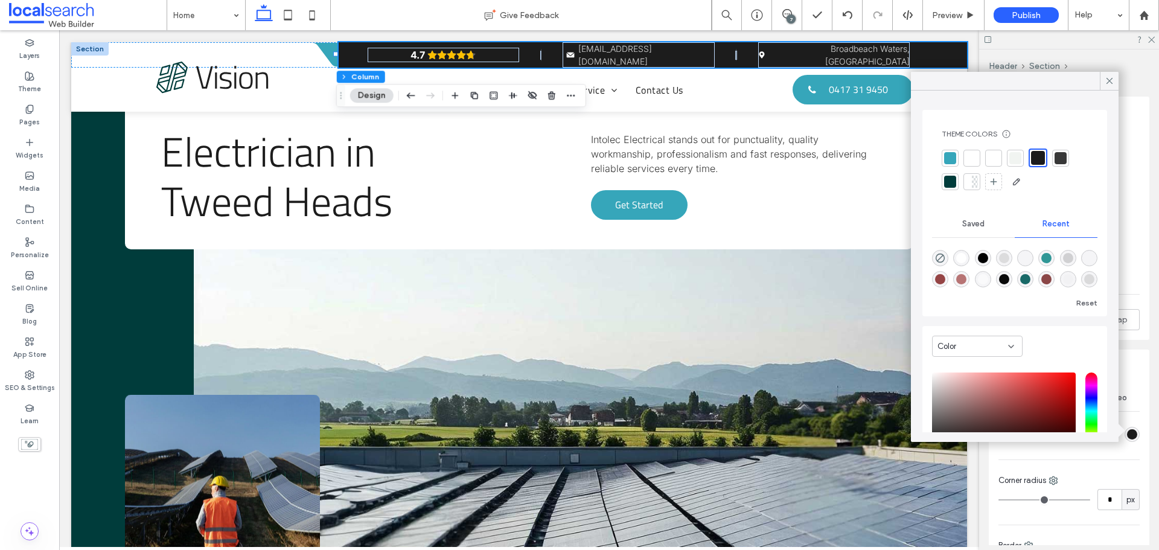
click at [946, 158] on div at bounding box center [950, 158] width 12 height 12
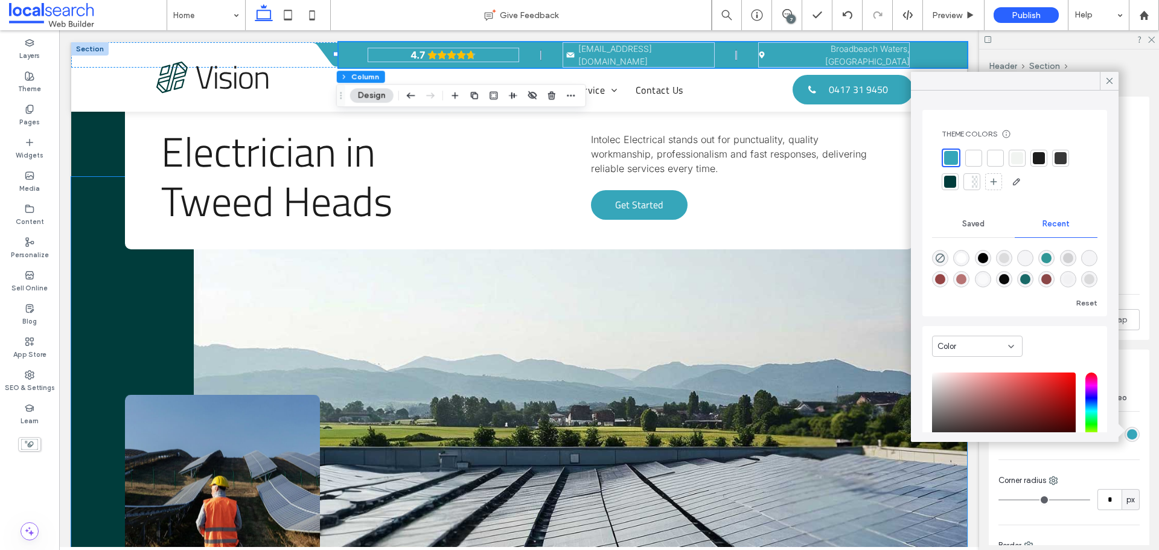
click at [107, 311] on div "Call us on 0417 319 450 to see how we can help you" at bounding box center [519, 433] width 896 height 513
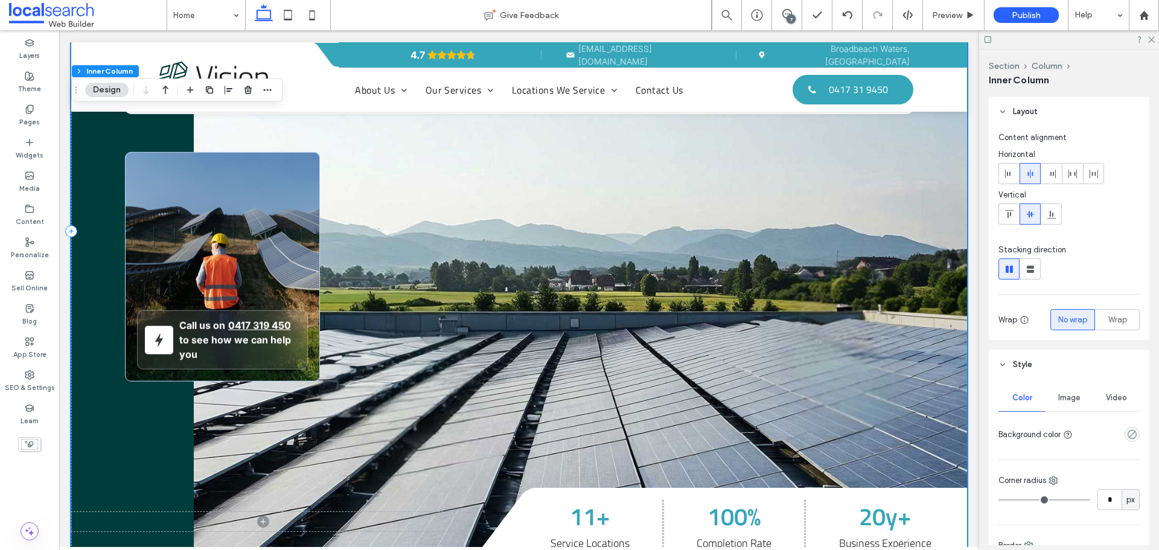
scroll to position [241, 0]
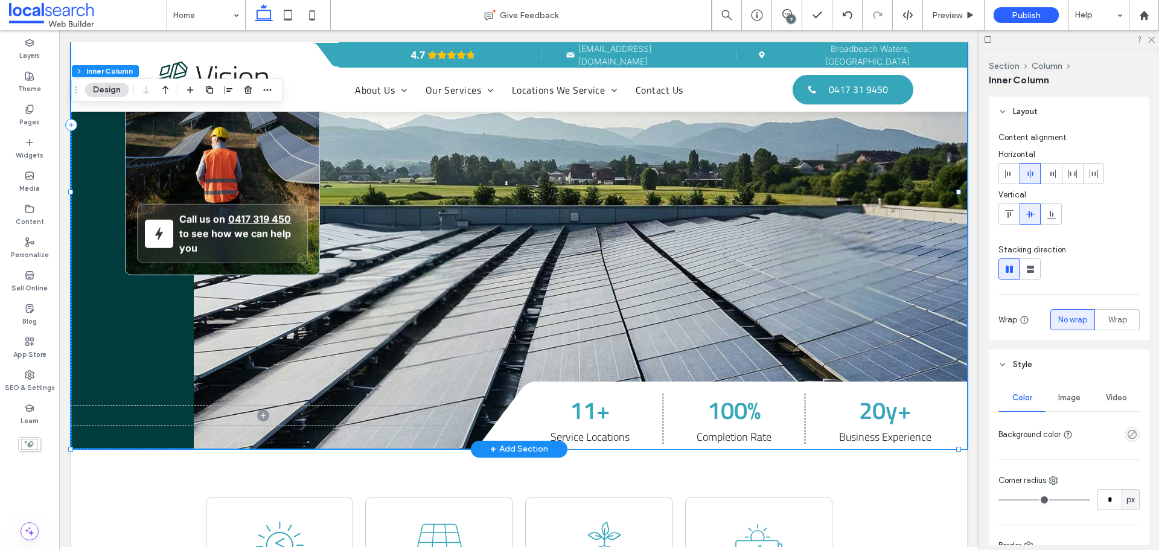
click at [107, 356] on div "Call us on 0417 319 450 to see how we can help you" at bounding box center [519, 191] width 896 height 513
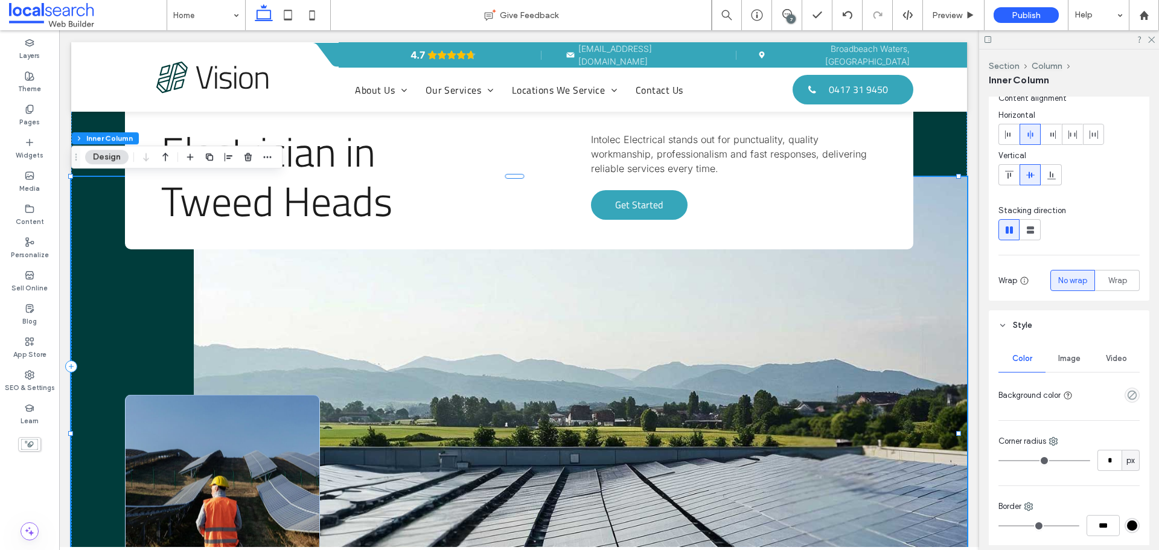
scroll to position [60, 0]
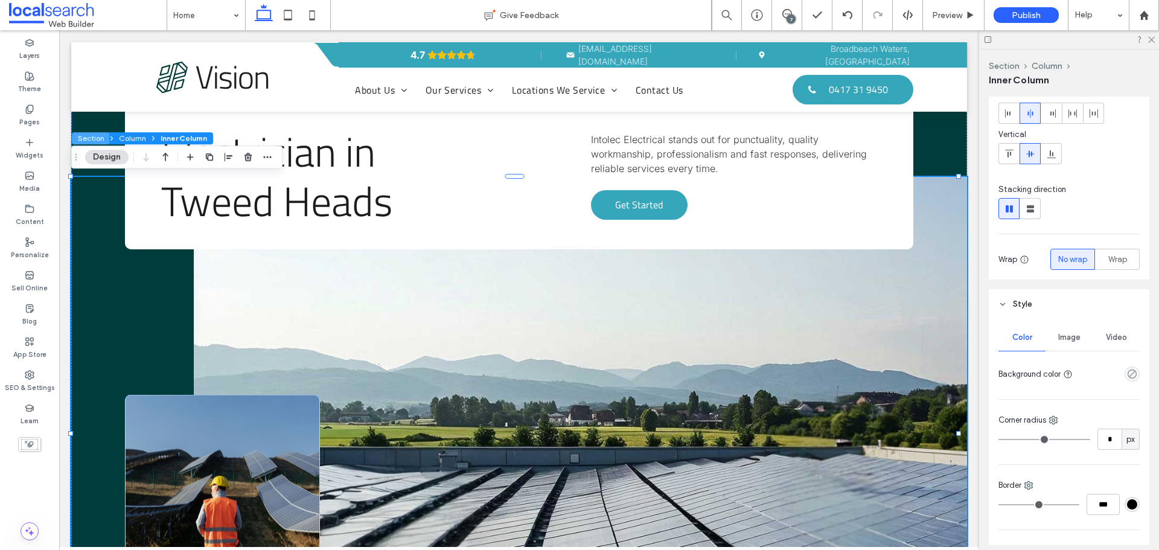
click at [92, 140] on button "Section" at bounding box center [90, 138] width 37 height 12
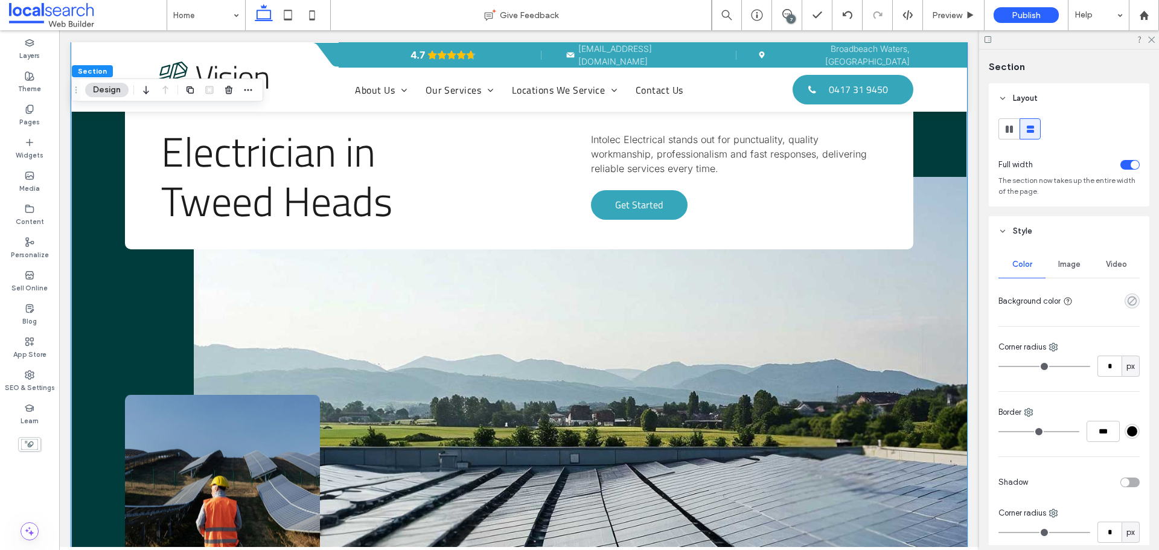
click at [1128, 302] on icon "rgba(0, 0, 0, 0)" at bounding box center [1132, 301] width 10 height 10
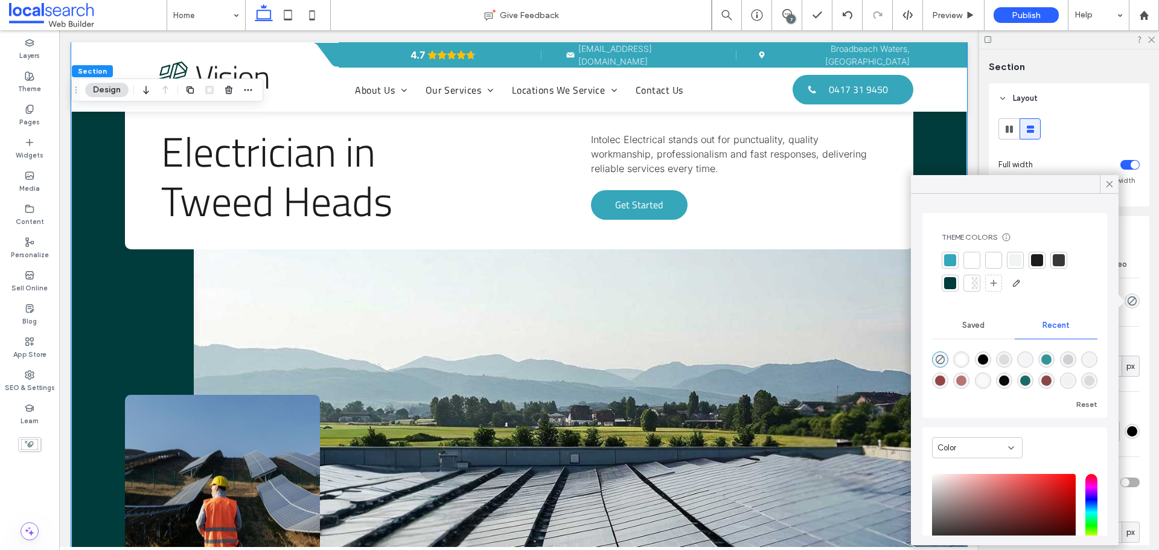
click at [953, 253] on div at bounding box center [949, 260] width 17 height 17
click at [936, 358] on icon "rgba(0, 0, 0, 0)" at bounding box center [940, 361] width 10 height 10
click at [1107, 189] on icon at bounding box center [1109, 184] width 11 height 11
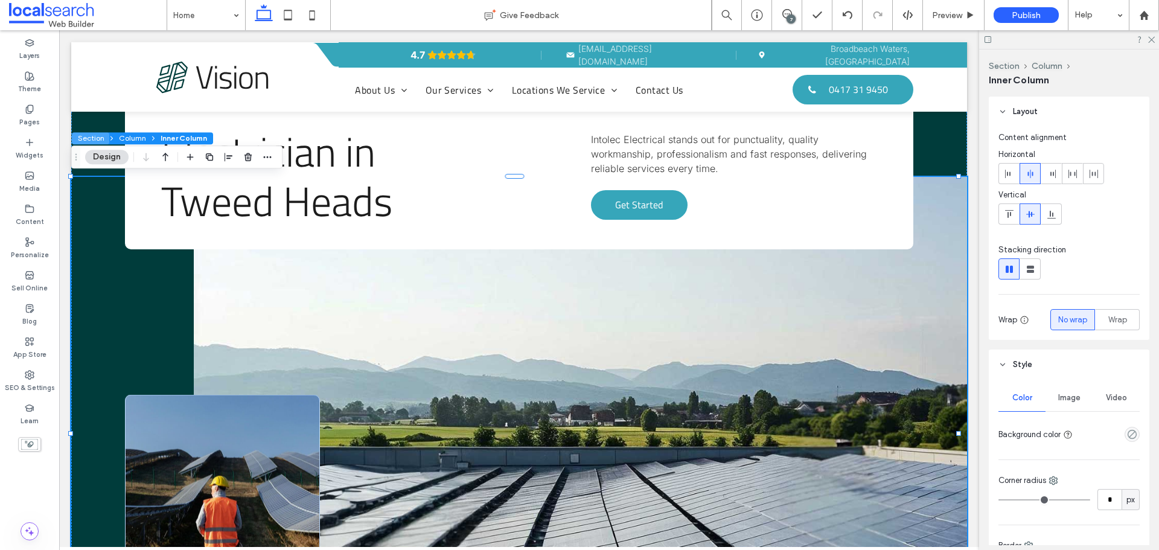
click at [101, 139] on button "Section" at bounding box center [90, 138] width 37 height 12
drag, startPoint x: 125, startPoint y: 139, endPoint x: 92, endPoint y: 110, distance: 43.2
click at [125, 139] on button "Column" at bounding box center [132, 138] width 37 height 12
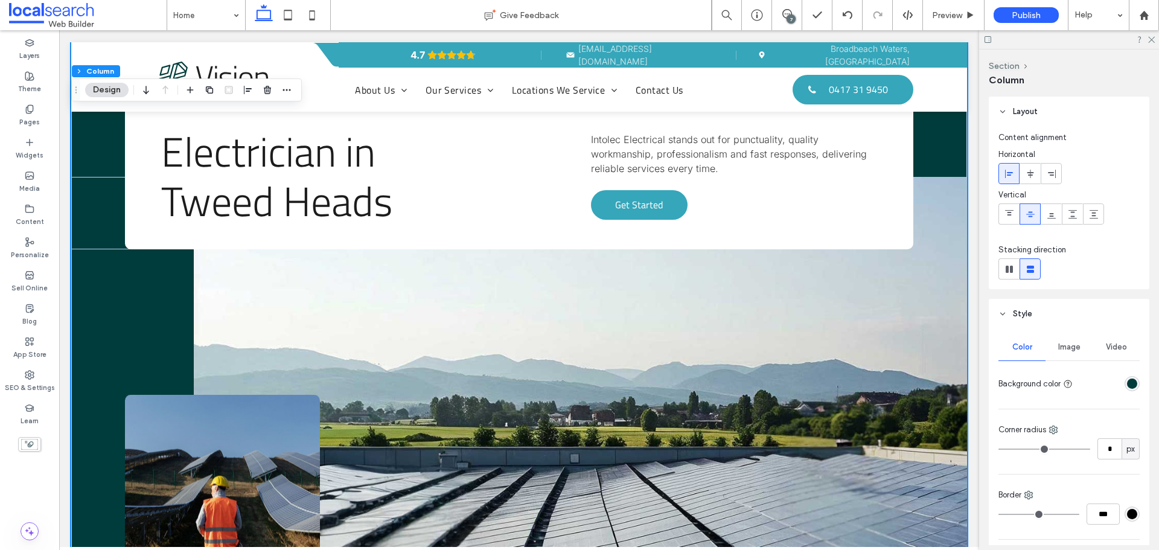
click at [1127, 387] on div "rgba(0, 60, 59, 1)" at bounding box center [1132, 383] width 10 height 10
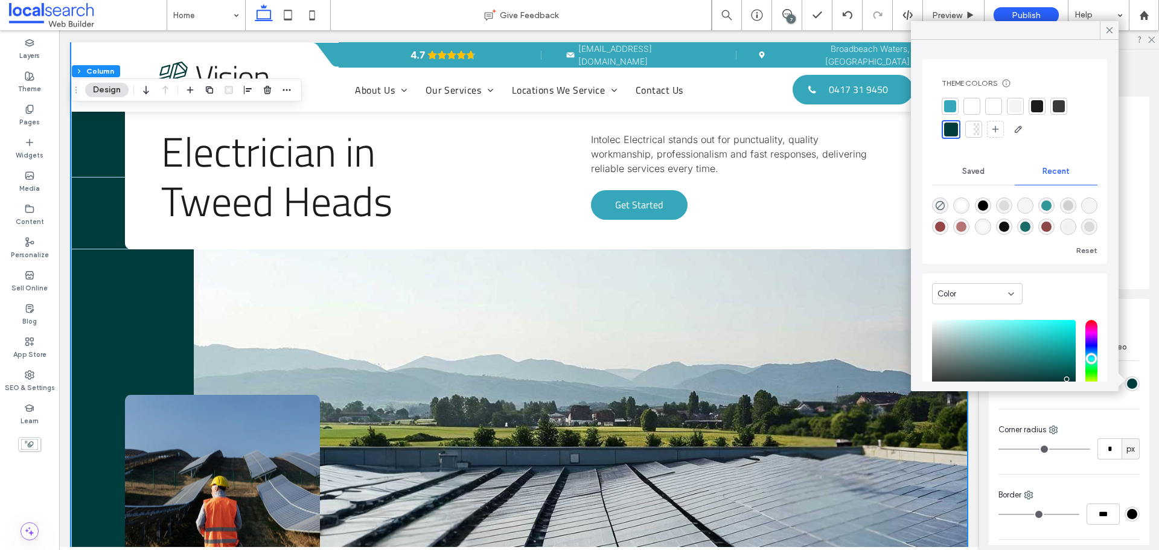
click at [950, 104] on div at bounding box center [950, 106] width 12 height 12
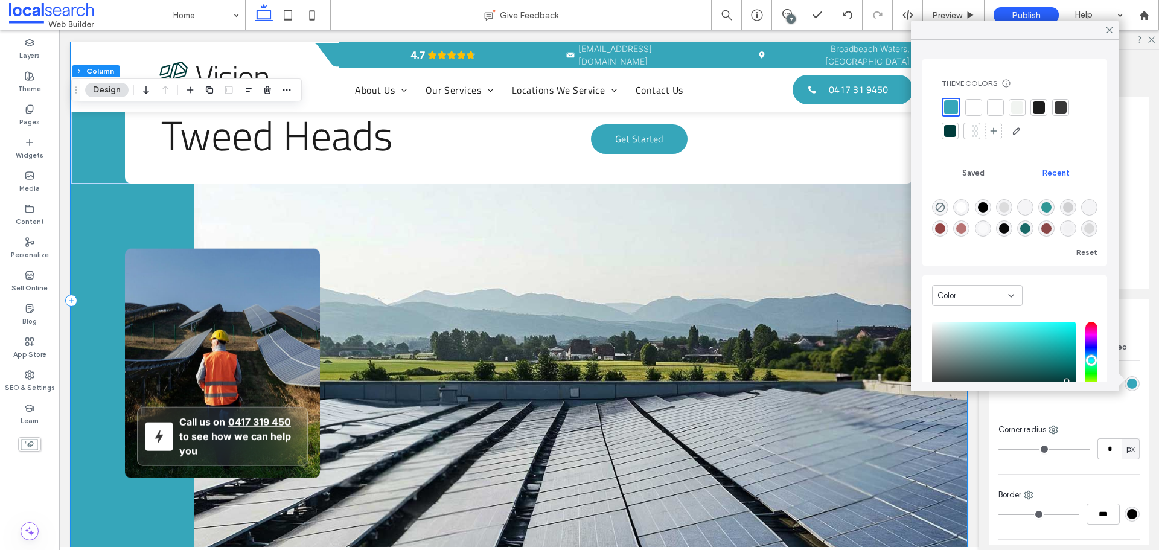
scroll to position [0, 0]
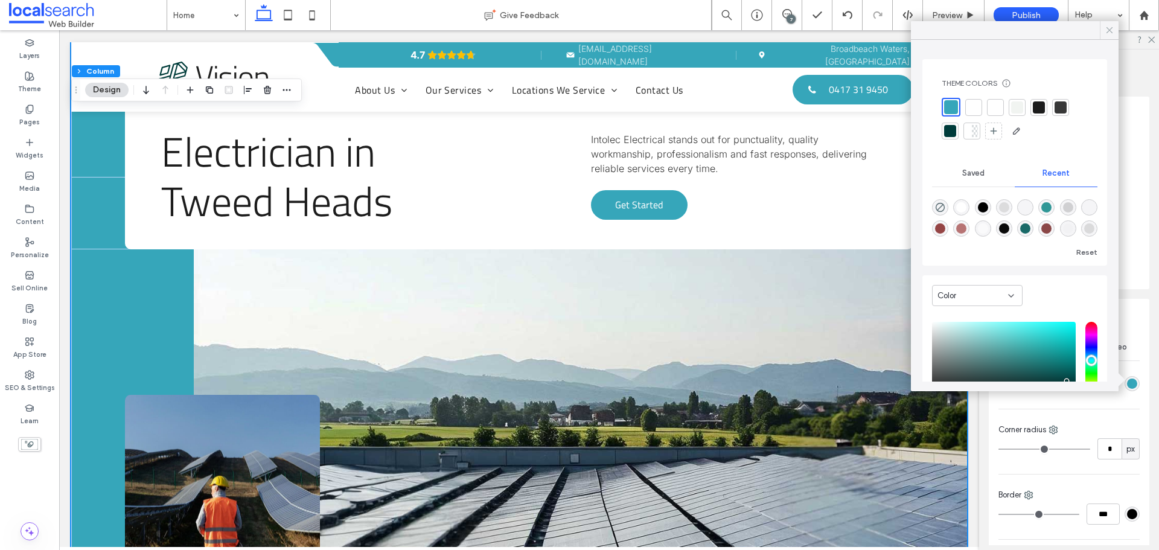
click at [1107, 26] on icon at bounding box center [1109, 30] width 11 height 11
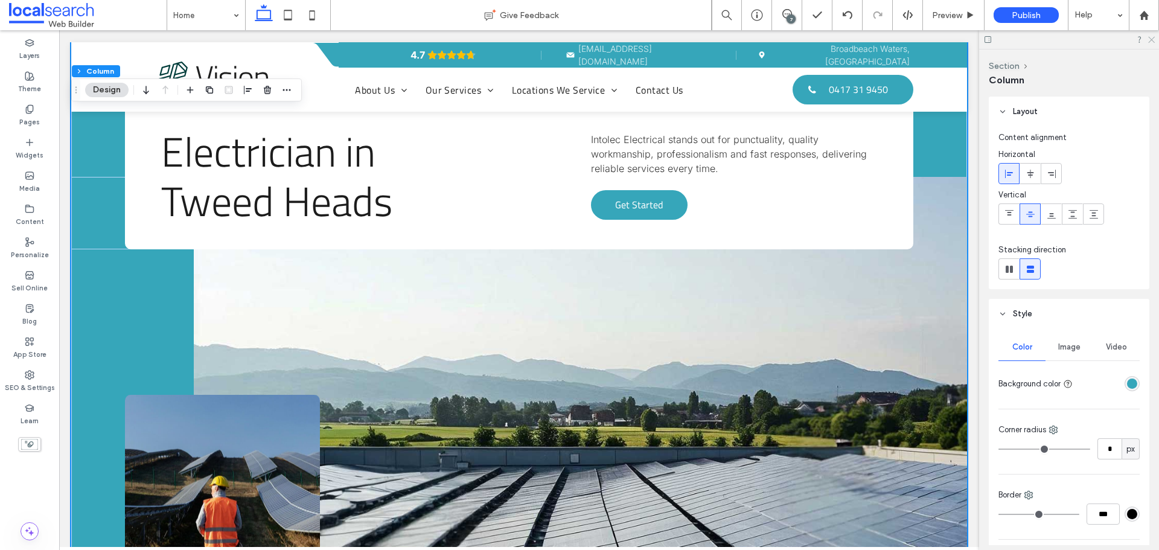
drag, startPoint x: 1152, startPoint y: 40, endPoint x: 994, endPoint y: 88, distance: 165.1
click at [1152, 40] on use at bounding box center [1151, 40] width 7 height 7
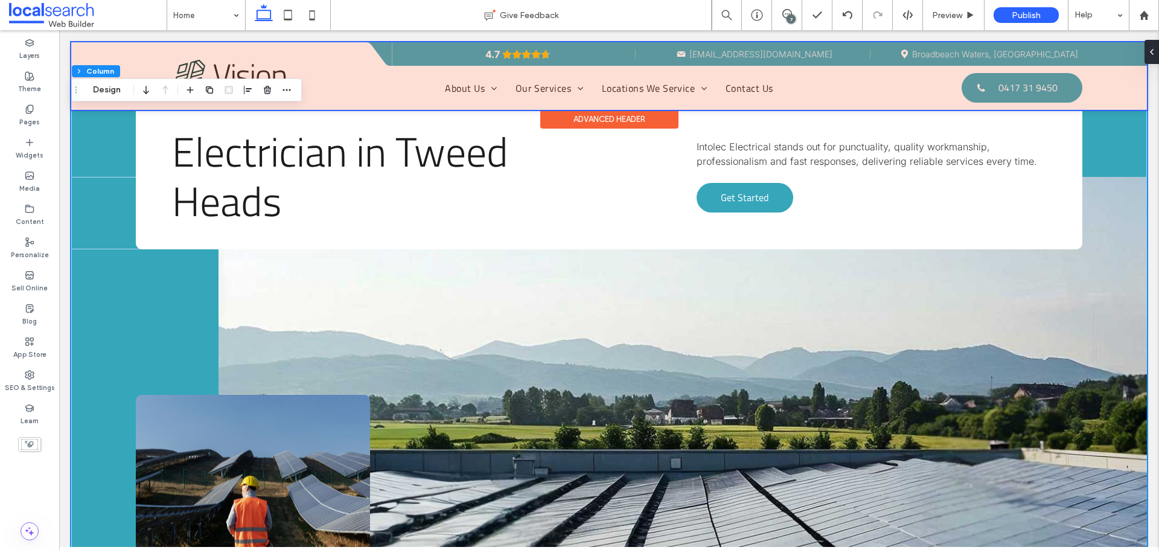
click at [967, 45] on div at bounding box center [608, 76] width 1075 height 68
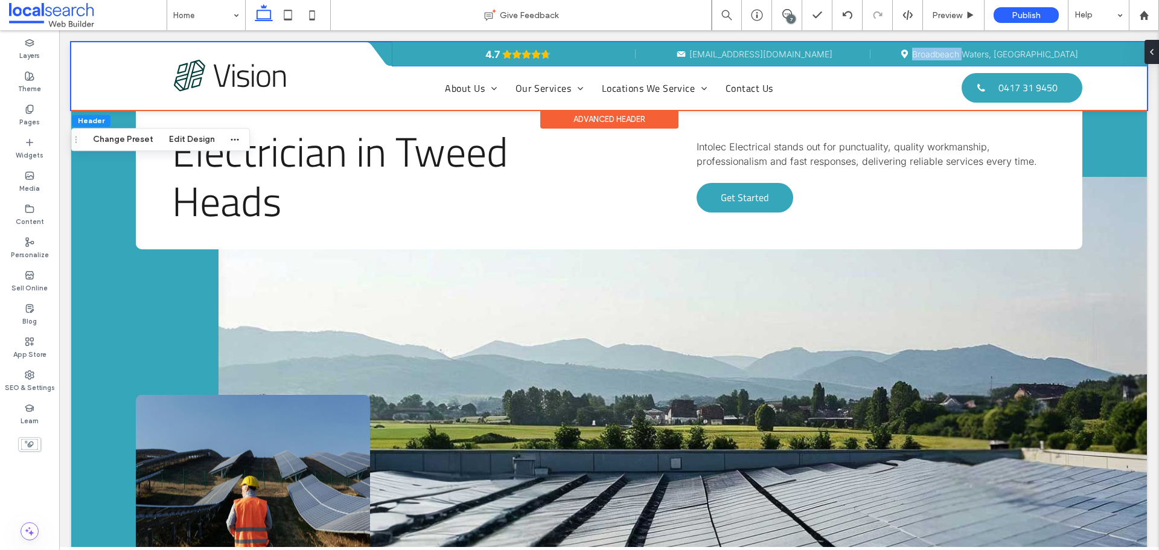
click at [967, 45] on div "4.7 Mail icon mail service@intolec.com Map icon Broadbeach Waters, Gold Coast" at bounding box center [769, 54] width 754 height 24
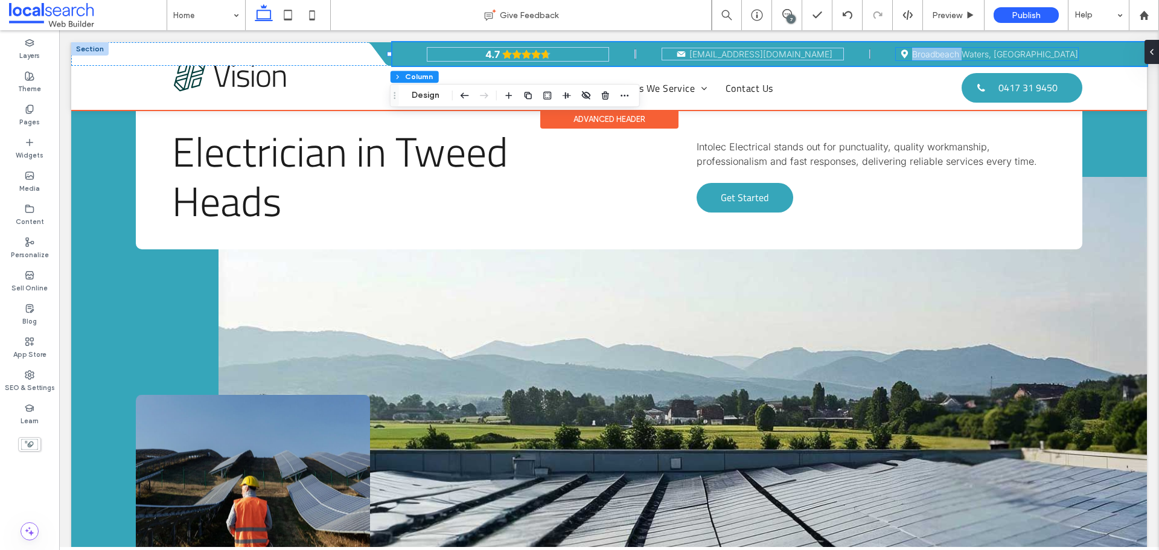
click at [969, 54] on link "Broadbeach Waters, Gold Coast" at bounding box center [995, 54] width 166 height 10
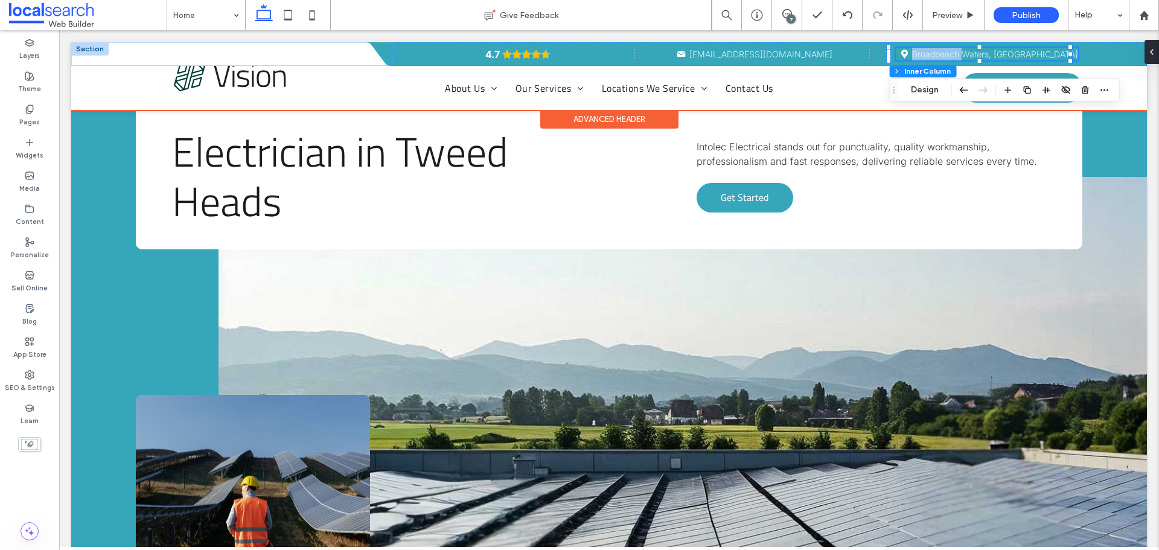
click at [969, 54] on link "Broadbeach Waters, Gold Coast" at bounding box center [995, 54] width 166 height 10
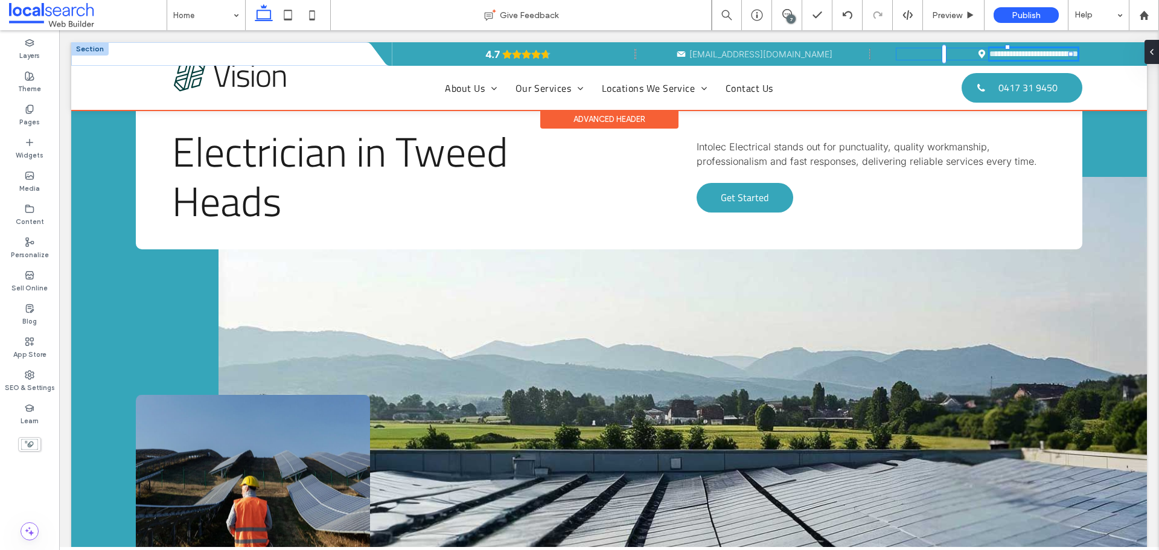
type input "*****"
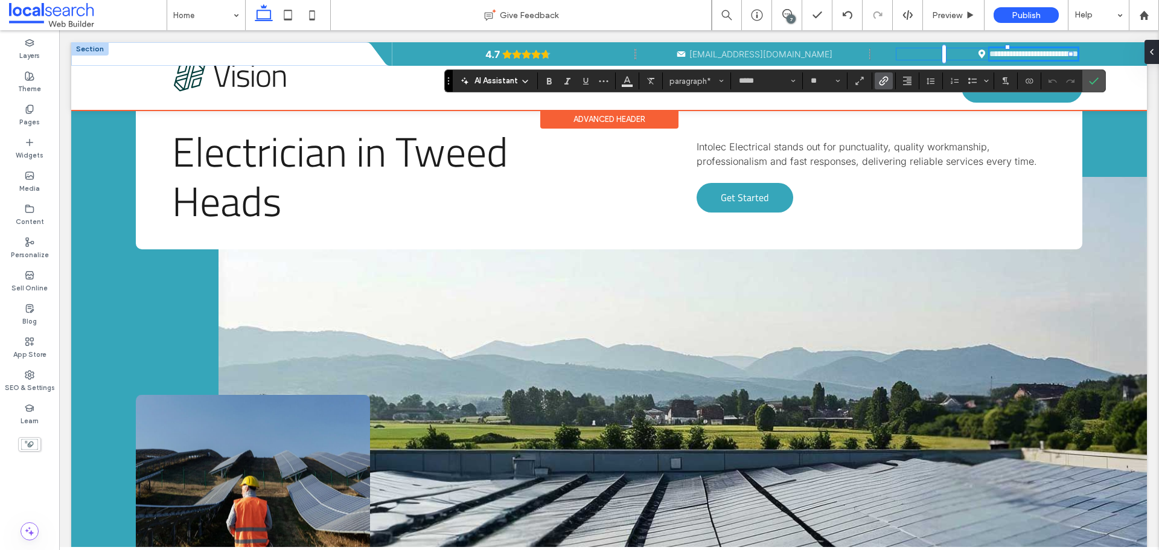
type input "**"
click at [776, 49] on div "**********" at bounding box center [769, 54] width 754 height 24
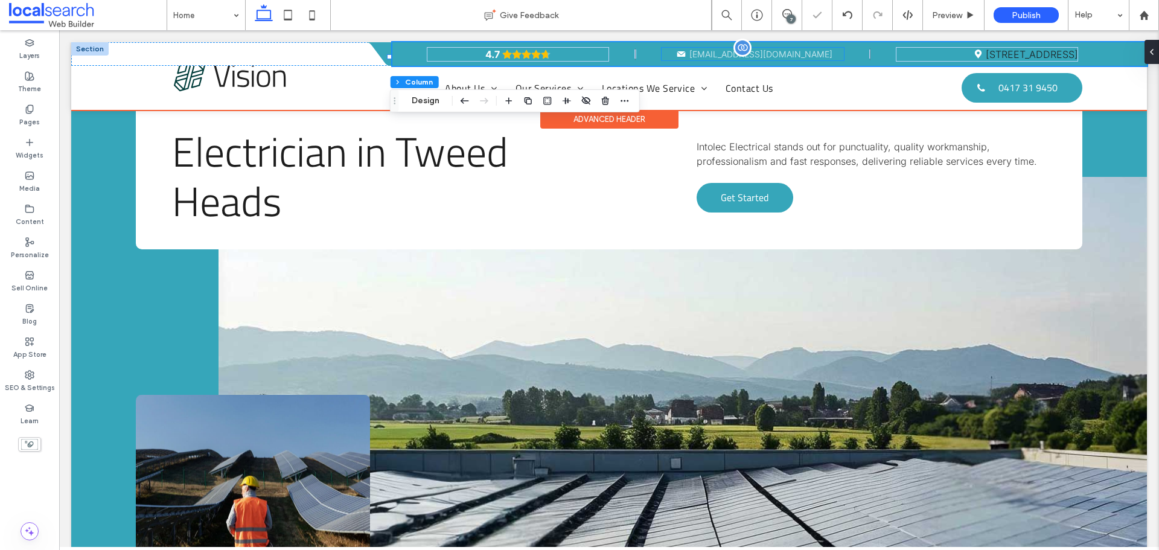
click at [776, 54] on span "service@intolec.com" at bounding box center [760, 54] width 143 height 10
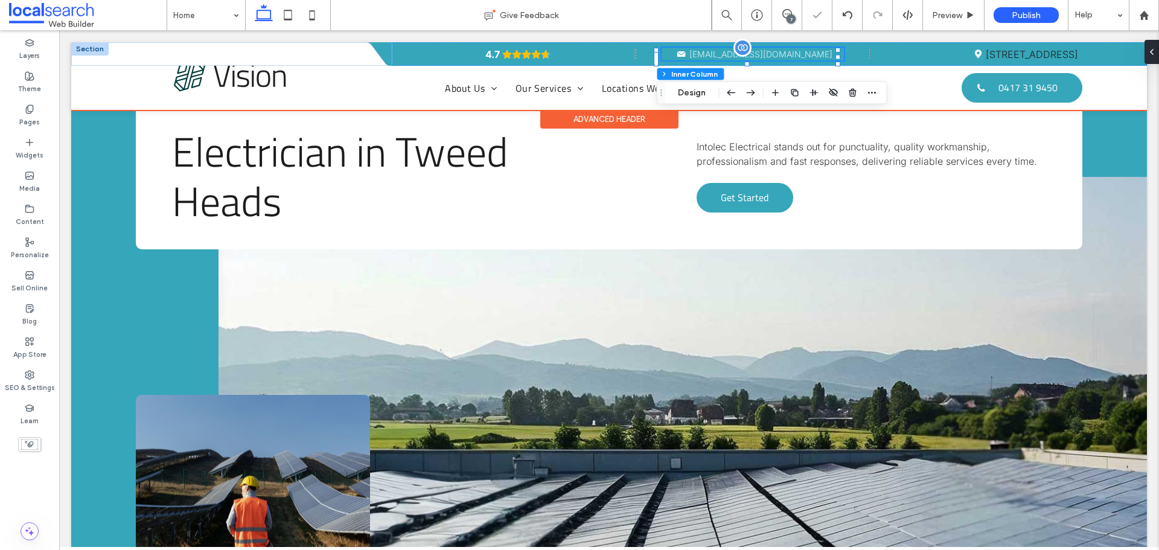
click at [776, 54] on span "service@intolec.com" at bounding box center [760, 54] width 143 height 10
type input "*****"
type input "**"
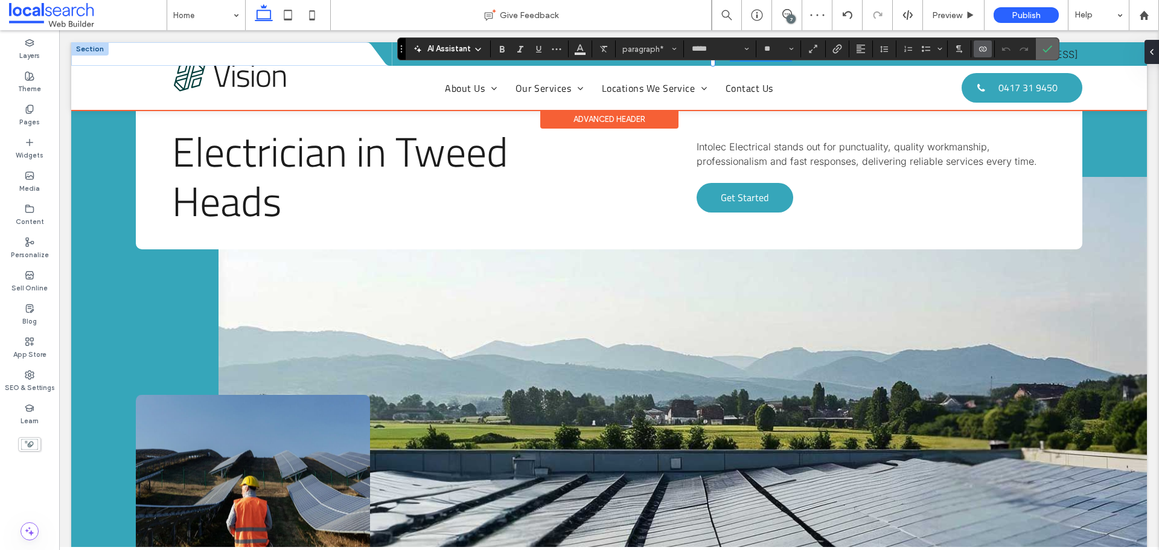
click at [1047, 48] on icon "Confirm" at bounding box center [1047, 49] width 10 height 10
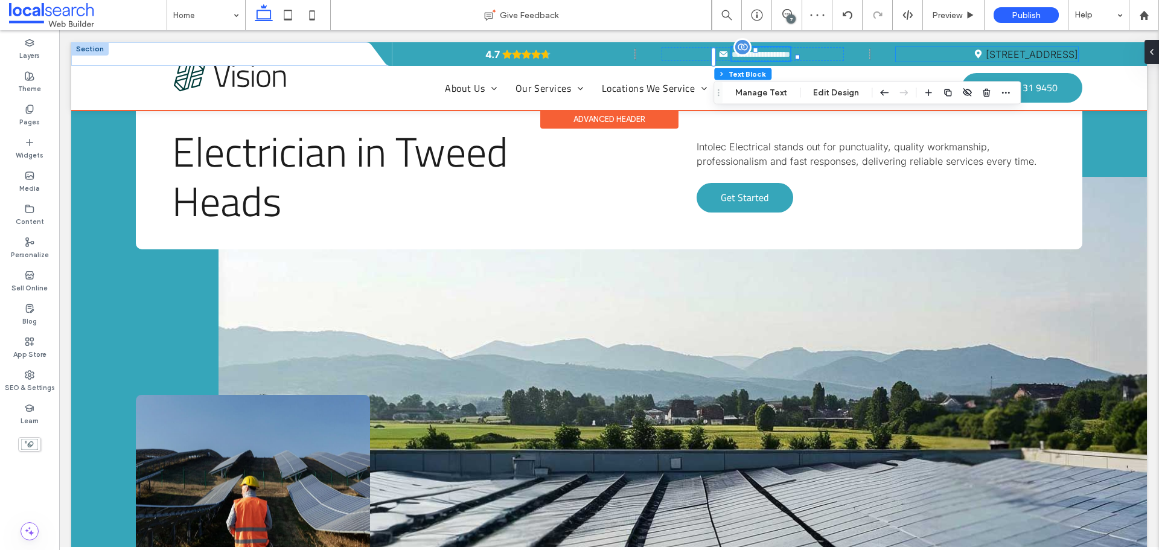
click at [1007, 50] on link "[STREET_ADDRESS]" at bounding box center [1031, 54] width 92 height 12
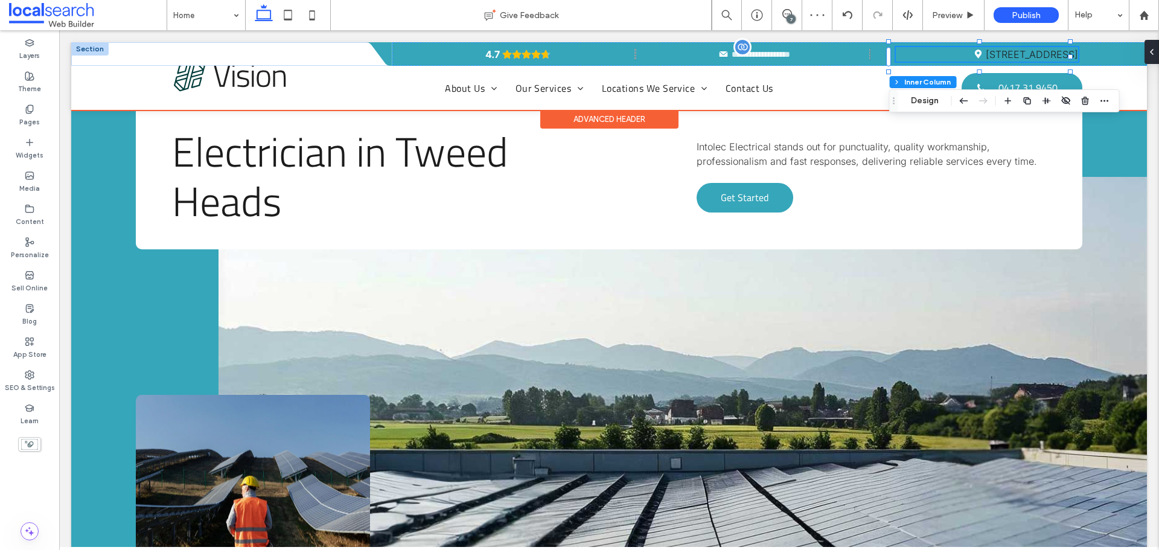
click at [1007, 50] on link "[STREET_ADDRESS]" at bounding box center [1031, 54] width 92 height 12
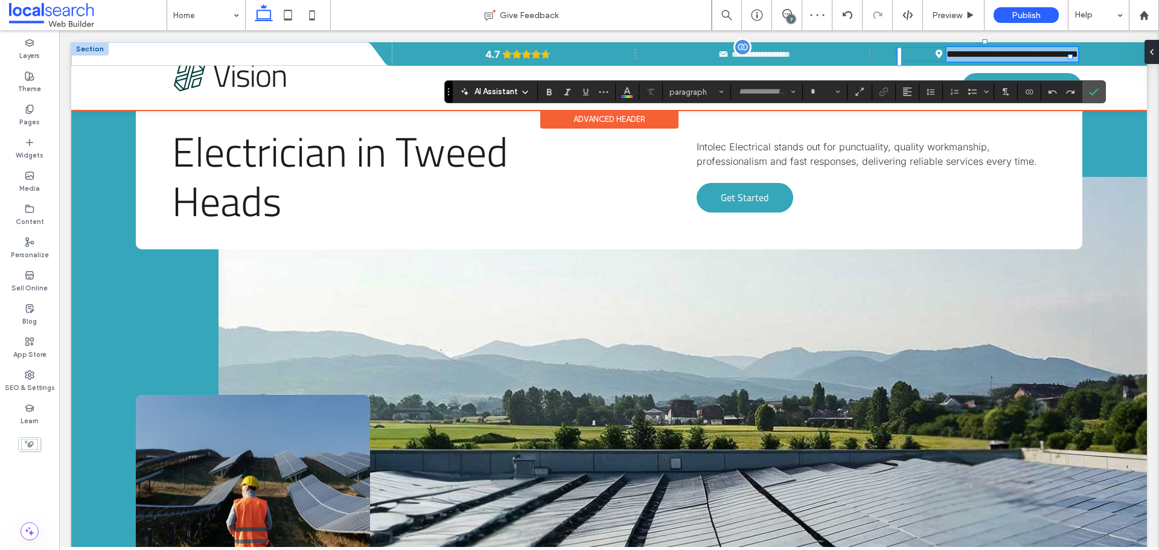
type input "*****"
type input "**"
click at [821, 89] on input "**" at bounding box center [821, 92] width 24 height 10
type input "**"
click at [882, 92] on icon "Link" at bounding box center [884, 92] width 10 height 10
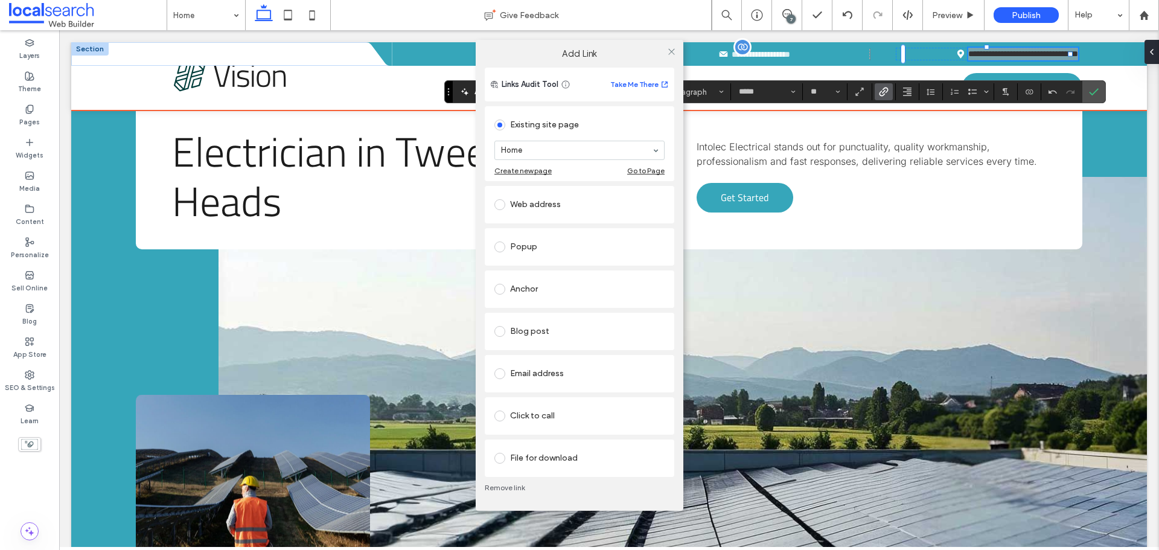
click at [626, 207] on div "Web address" at bounding box center [579, 204] width 170 height 19
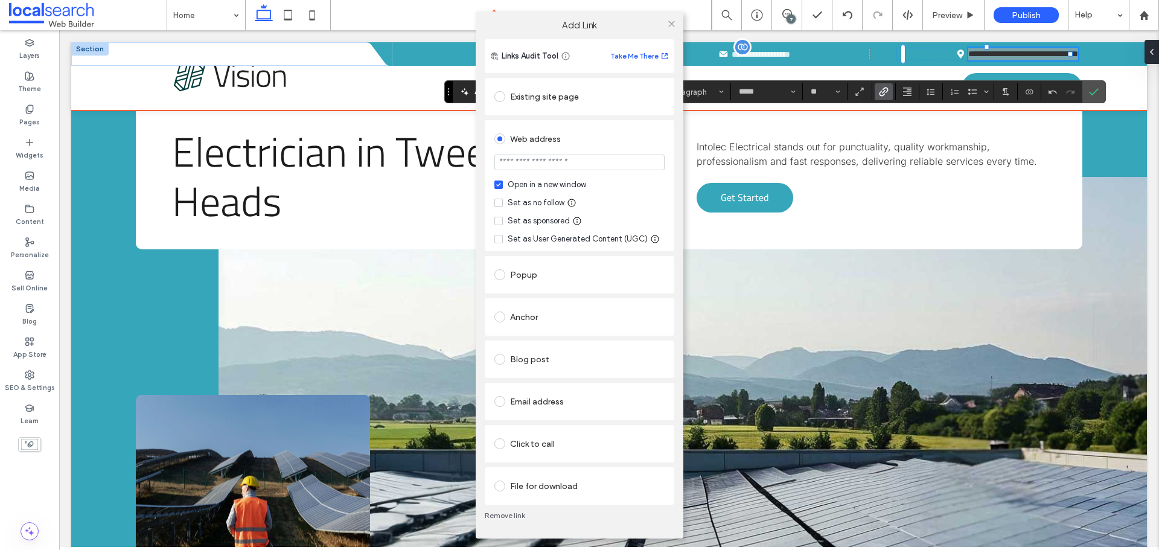
click at [585, 164] on input "url" at bounding box center [579, 162] width 170 height 16
paste input "**********"
type input "**********"
click at [546, 201] on div "Set as no follow" at bounding box center [536, 203] width 57 height 12
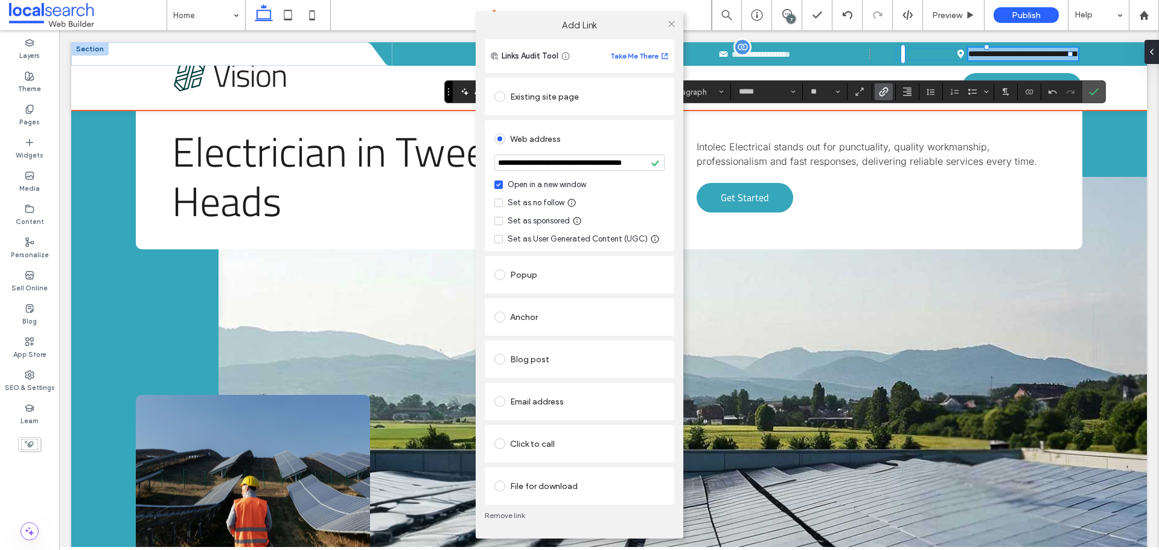
scroll to position [0, 0]
click at [673, 24] on icon at bounding box center [671, 23] width 9 height 9
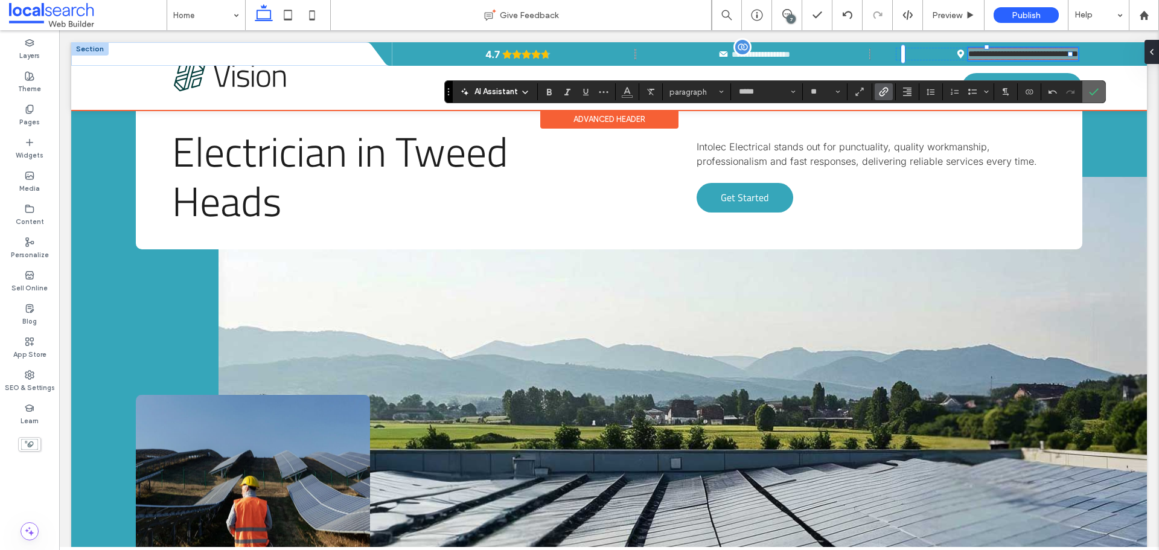
click at [1099, 95] on label "Confirm" at bounding box center [1093, 92] width 18 height 22
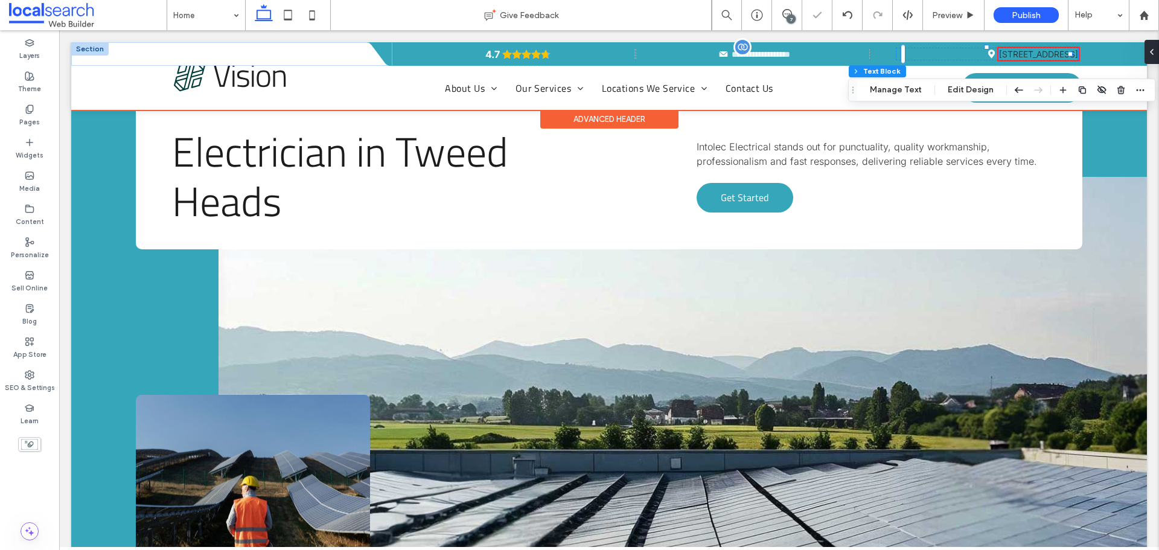
click at [1002, 49] on link "[STREET_ADDRESS]" at bounding box center [1038, 54] width 79 height 10
click at [1002, 49] on link "**********" at bounding box center [1023, 53] width 110 height 8
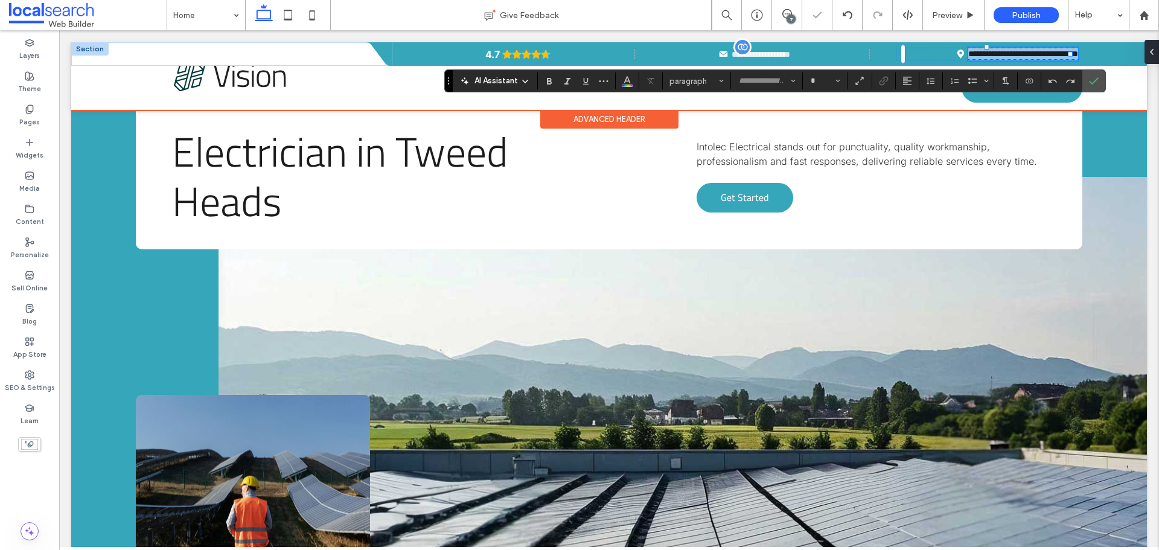
type input "*****"
type input "**"
click at [628, 88] on span "Color" at bounding box center [627, 80] width 10 height 16
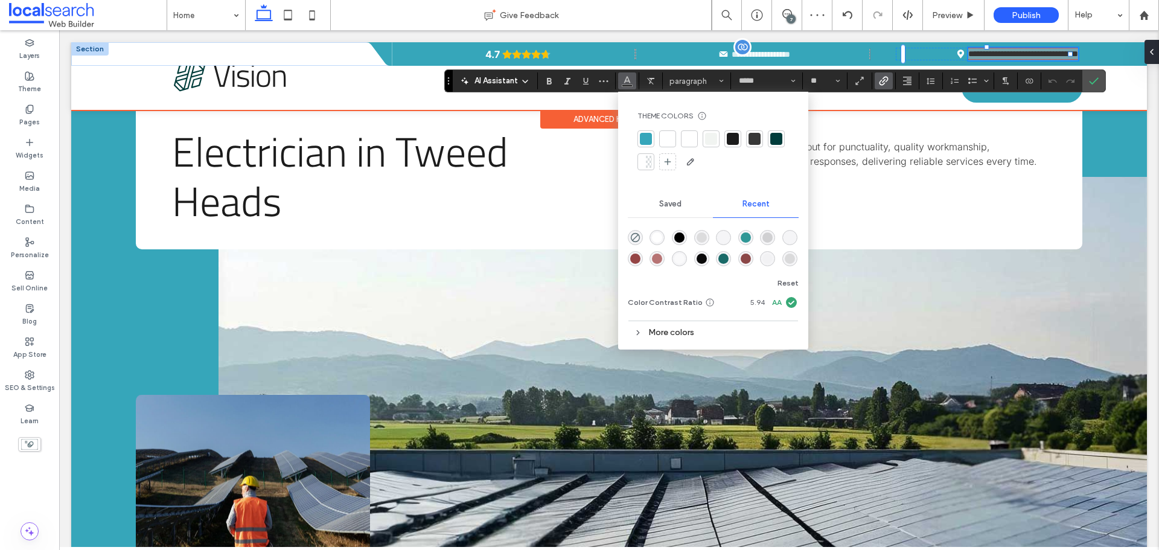
click at [661, 141] on div at bounding box center [667, 139] width 12 height 12
click at [1091, 83] on use "Confirm" at bounding box center [1094, 80] width 10 height 7
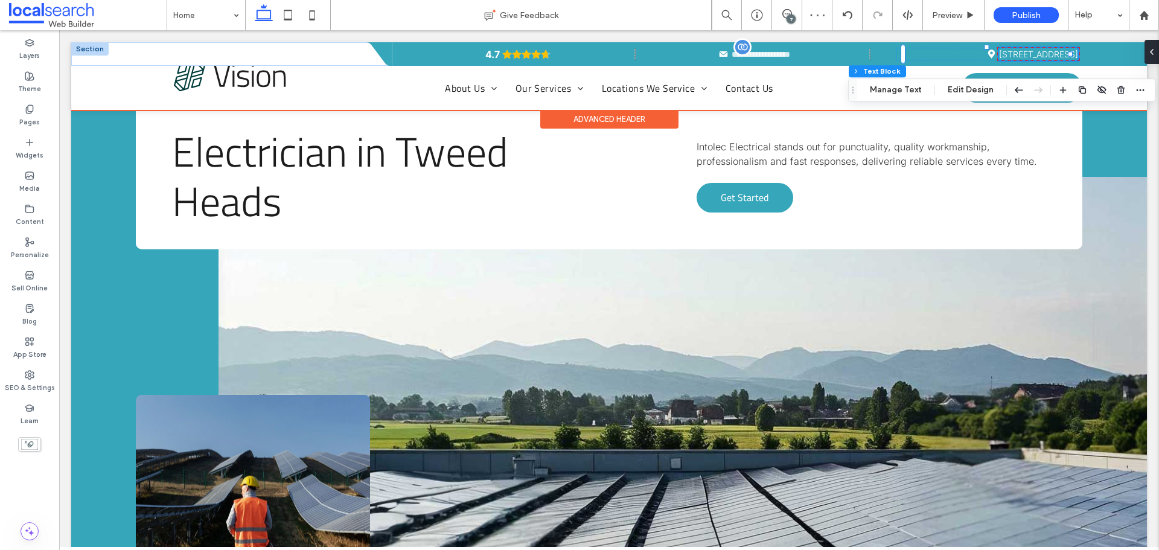
click at [999, 57] on link "[STREET_ADDRESS]" at bounding box center [1038, 54] width 79 height 10
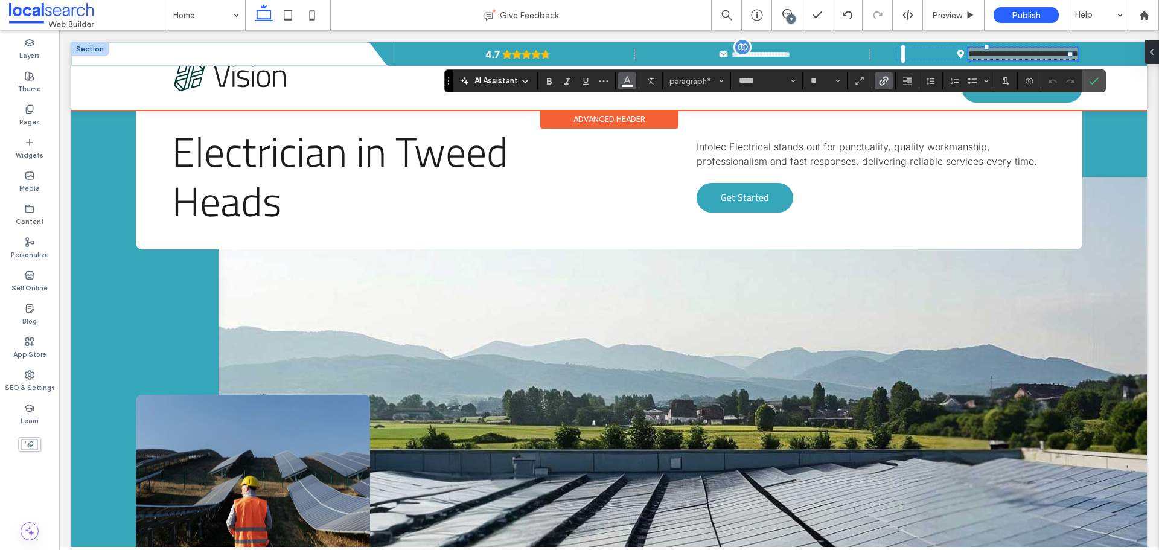
click at [621, 84] on button "Color" at bounding box center [627, 80] width 18 height 17
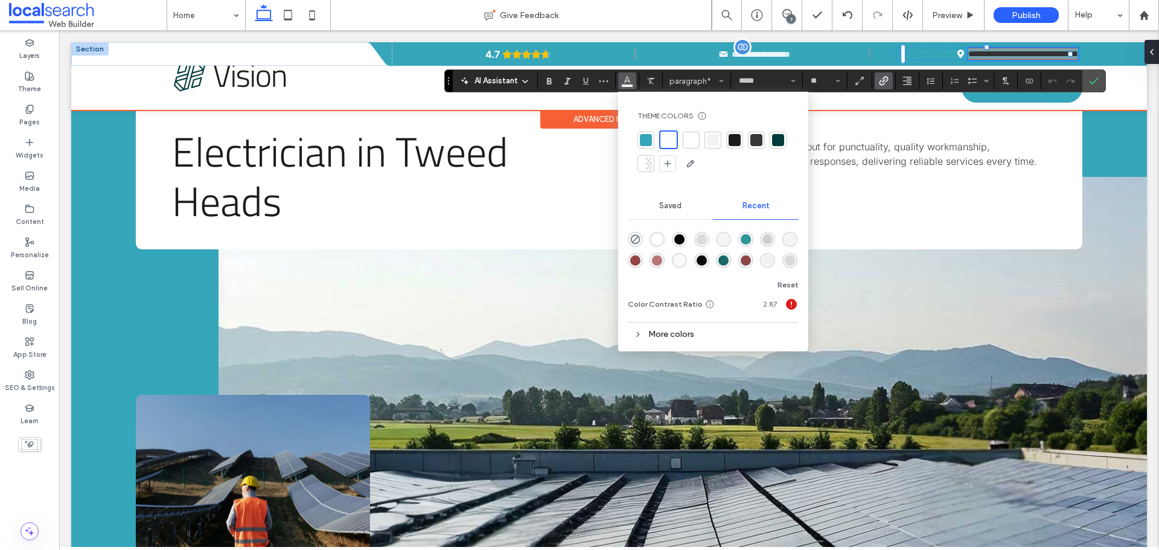
click at [657, 240] on div "rgba(255, 255, 255, 1)" at bounding box center [657, 239] width 10 height 10
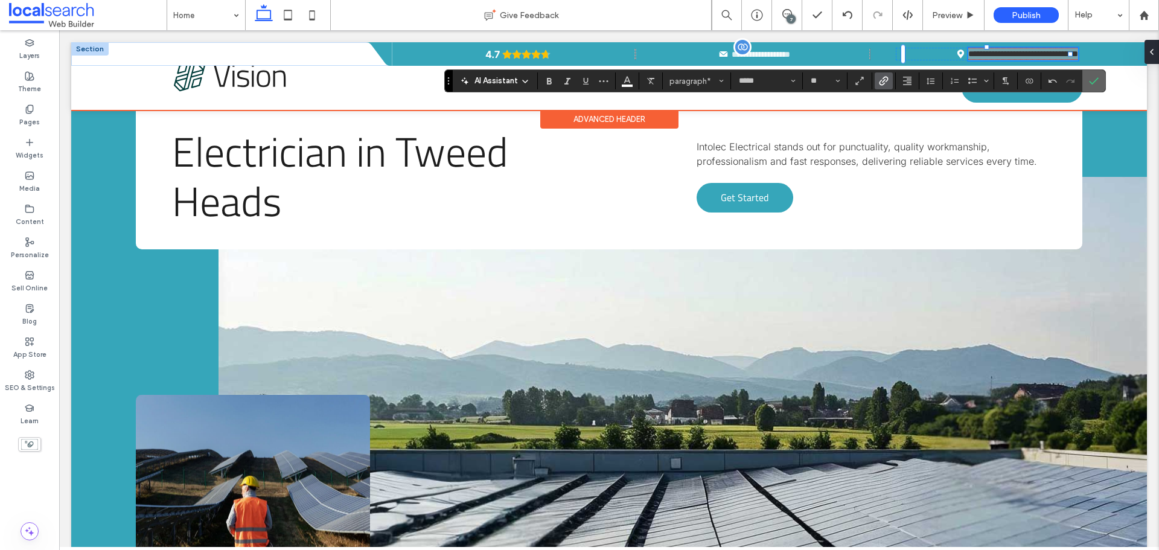
click at [1092, 81] on icon "Confirm" at bounding box center [1094, 81] width 10 height 10
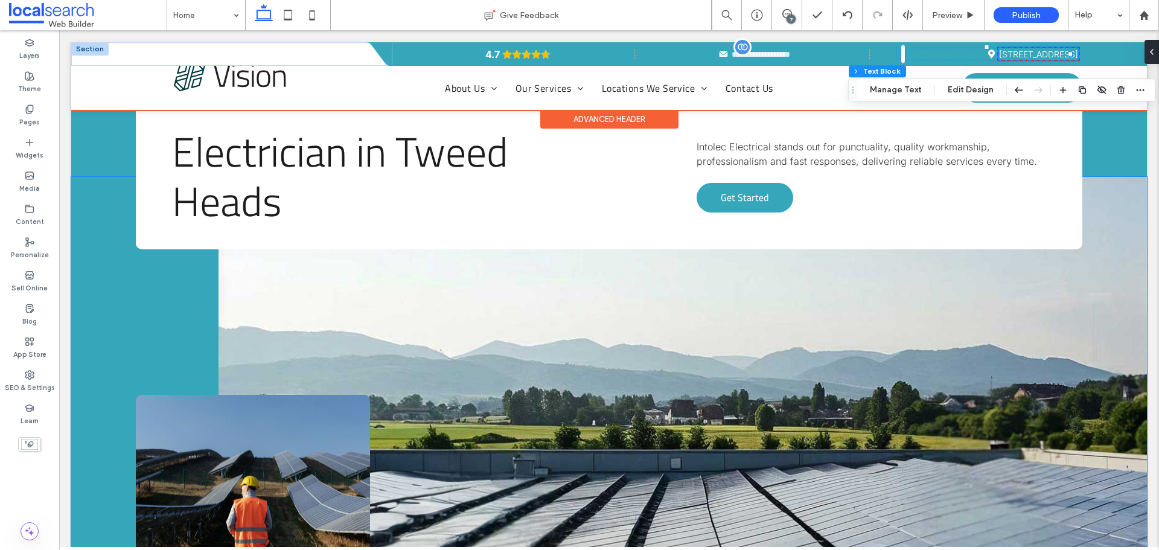
click at [270, 296] on link at bounding box center [682, 433] width 928 height 513
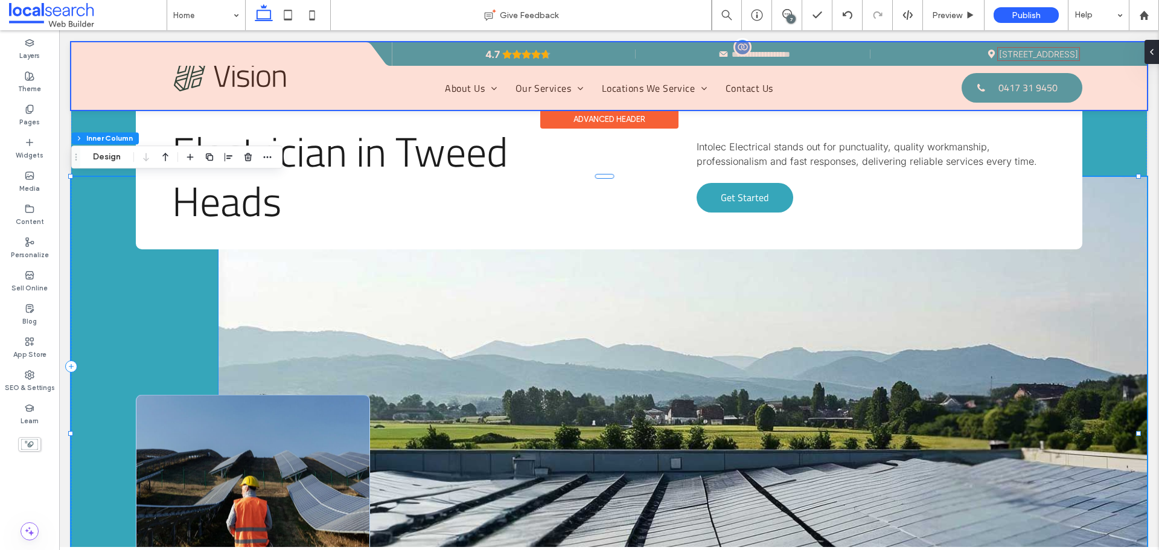
click at [366, 310] on link at bounding box center [682, 433] width 928 height 513
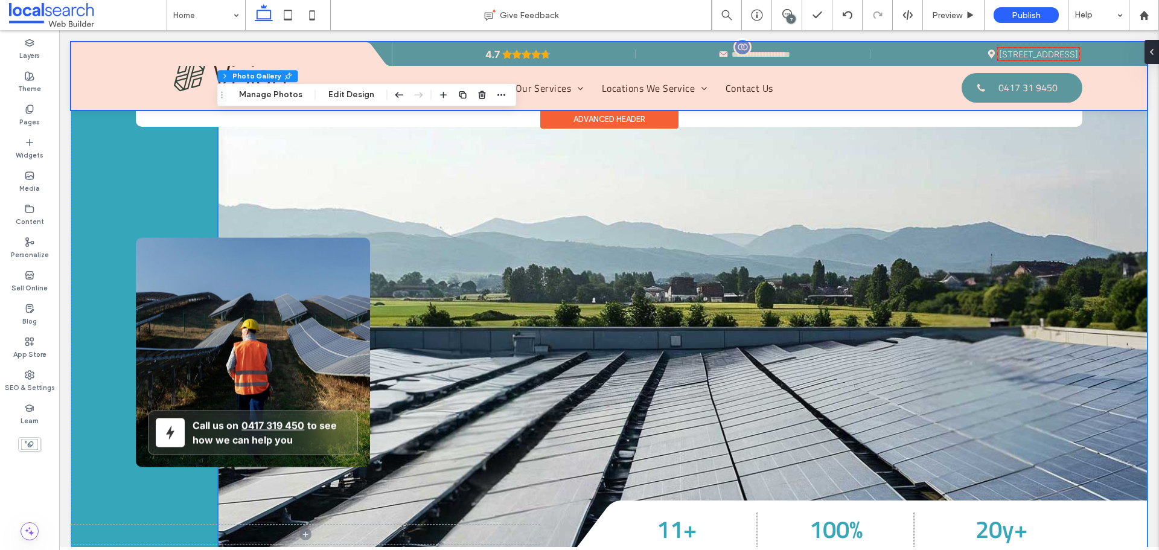
scroll to position [60, 0]
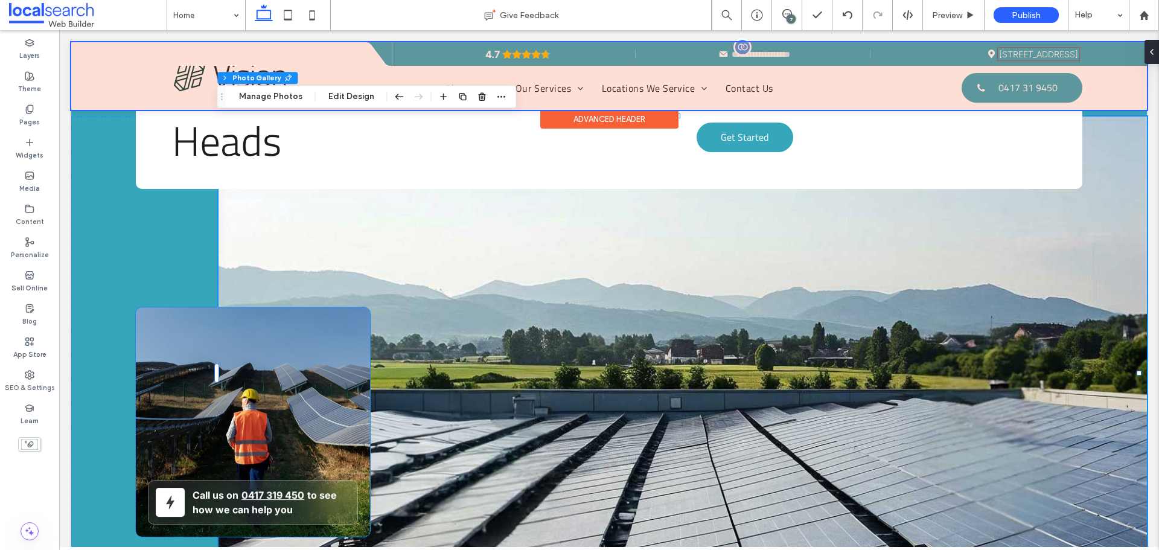
click at [301, 349] on div "Call us on 0417 319 450 to see how we can help you" at bounding box center [253, 421] width 234 height 229
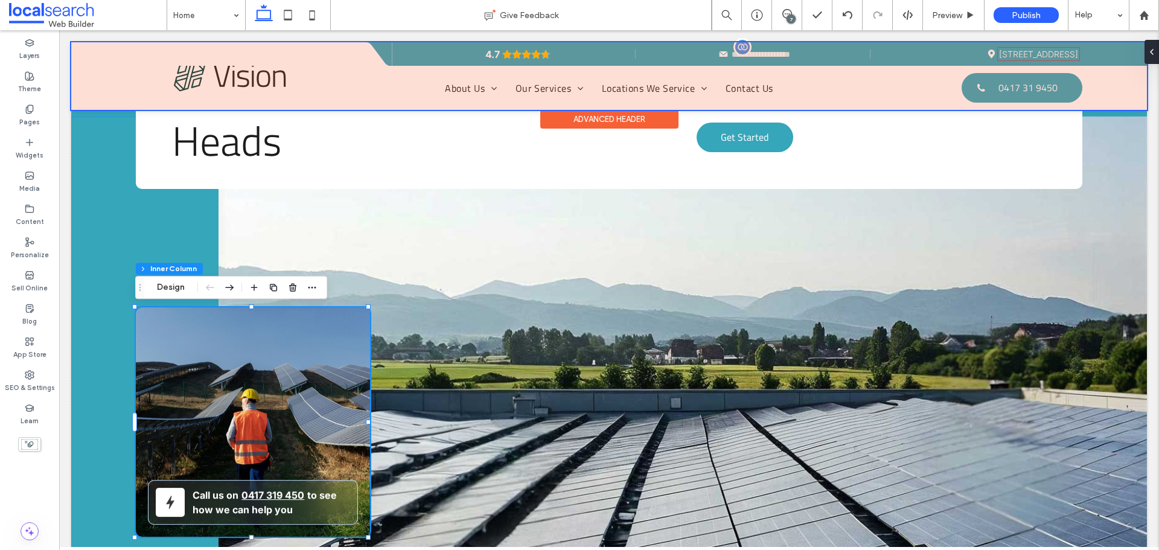
click at [301, 349] on div "Call us on 0417 319 450 to see how we can help you" at bounding box center [253, 421] width 234 height 229
click at [194, 314] on div "Call us on 0417 319 450 to see how we can help you" at bounding box center [253, 421] width 234 height 229
click at [194, 319] on div "Call us on 0417 319 450 to see how we can help you" at bounding box center [253, 421] width 234 height 229
click at [286, 375] on div "Call us on 0417 319 450 to see how we can help you" at bounding box center [253, 421] width 234 height 229
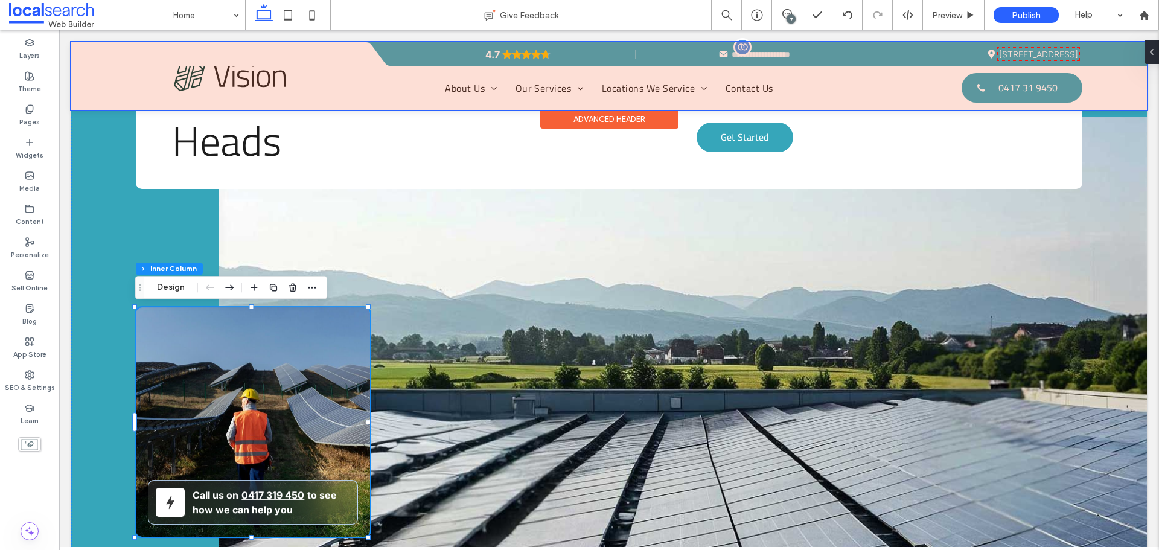
click at [286, 375] on div "Call us on 0417 319 450 to see how we can help you" at bounding box center [253, 421] width 234 height 229
click at [172, 284] on button "Design" at bounding box center [170, 287] width 43 height 14
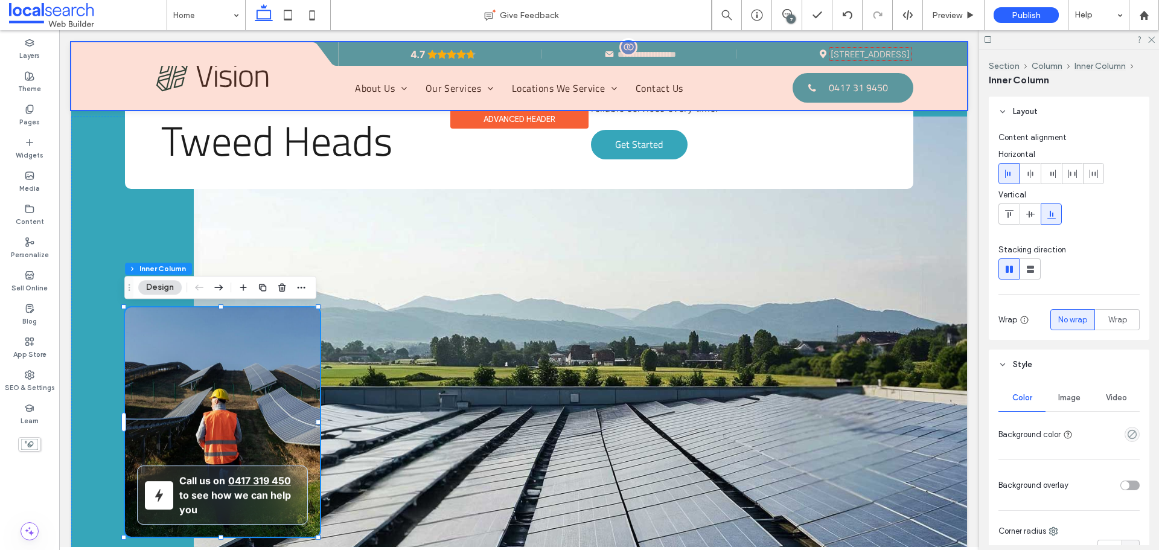
scroll to position [181, 0]
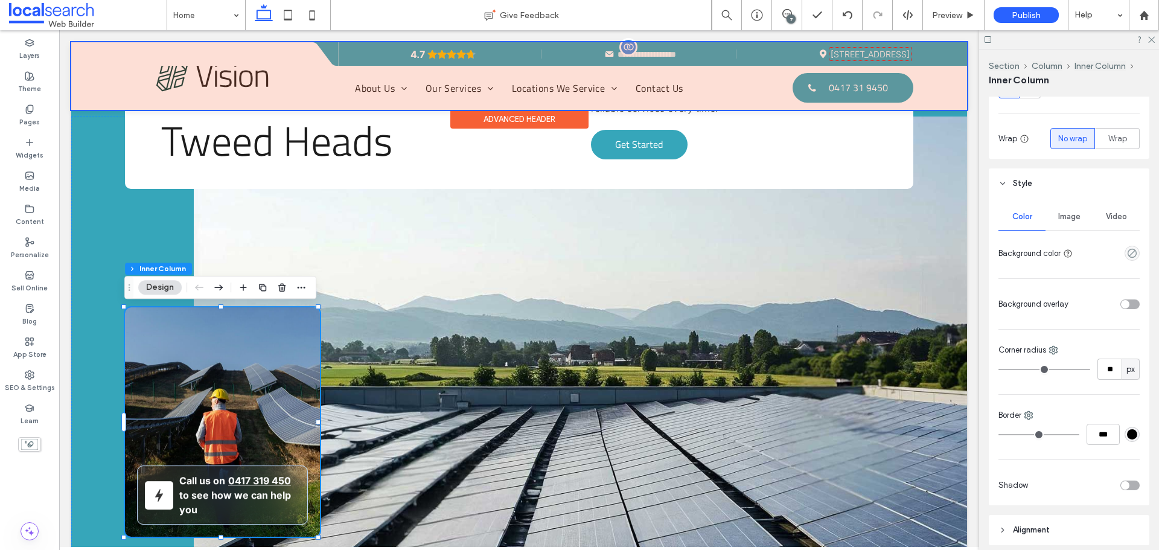
click at [1155, 40] on div at bounding box center [1069, 39] width 180 height 19
click at [1152, 39] on use at bounding box center [1151, 40] width 7 height 7
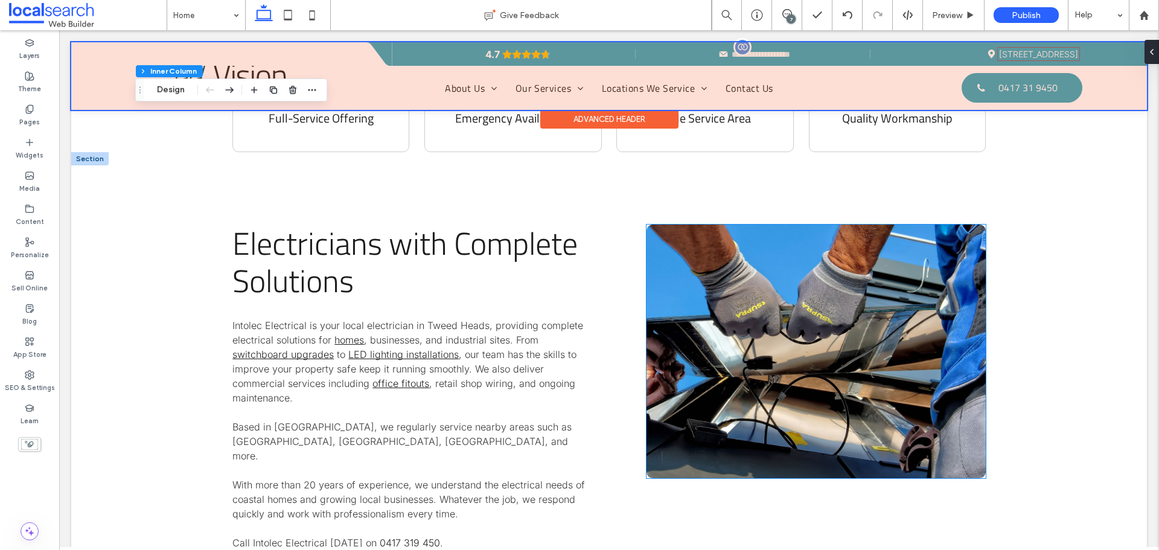
scroll to position [724, 0]
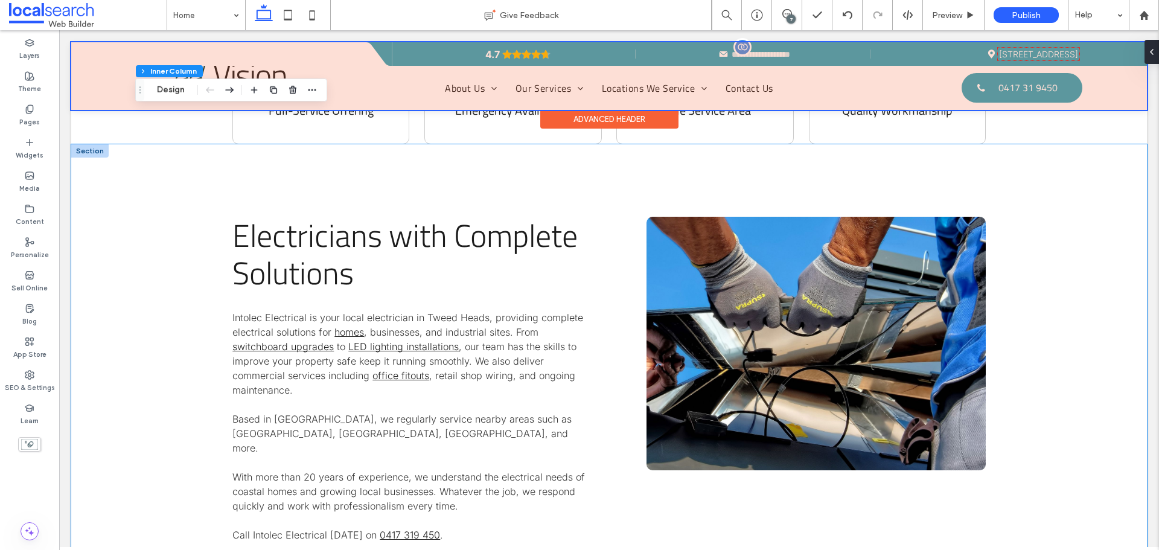
click at [171, 250] on div "Electricians with Complete Solutions Intolec Electrical is your local electrici…" at bounding box center [608, 403] width 1075 height 518
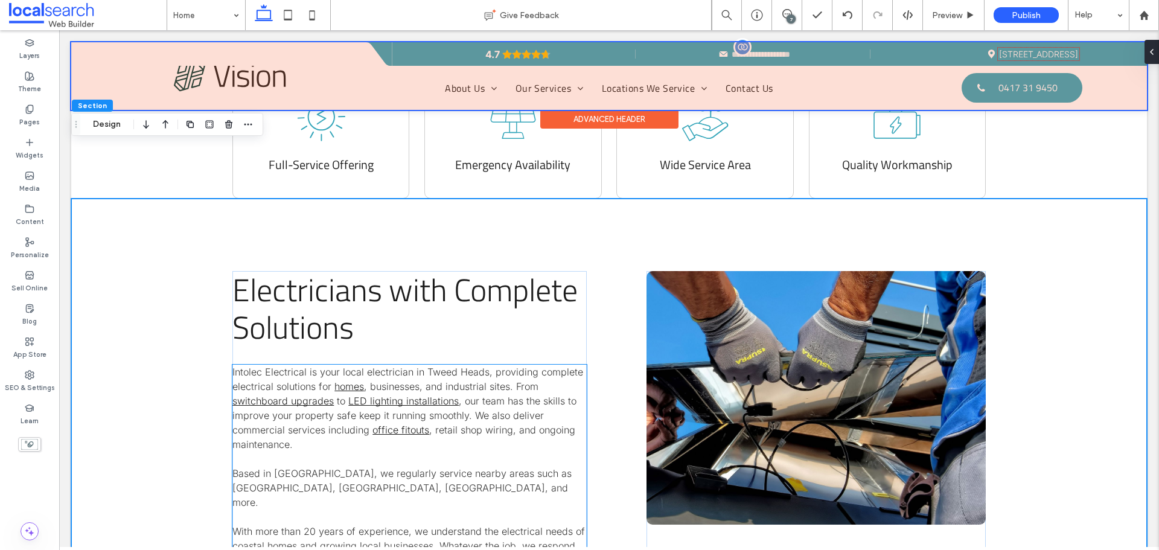
scroll to position [664, 0]
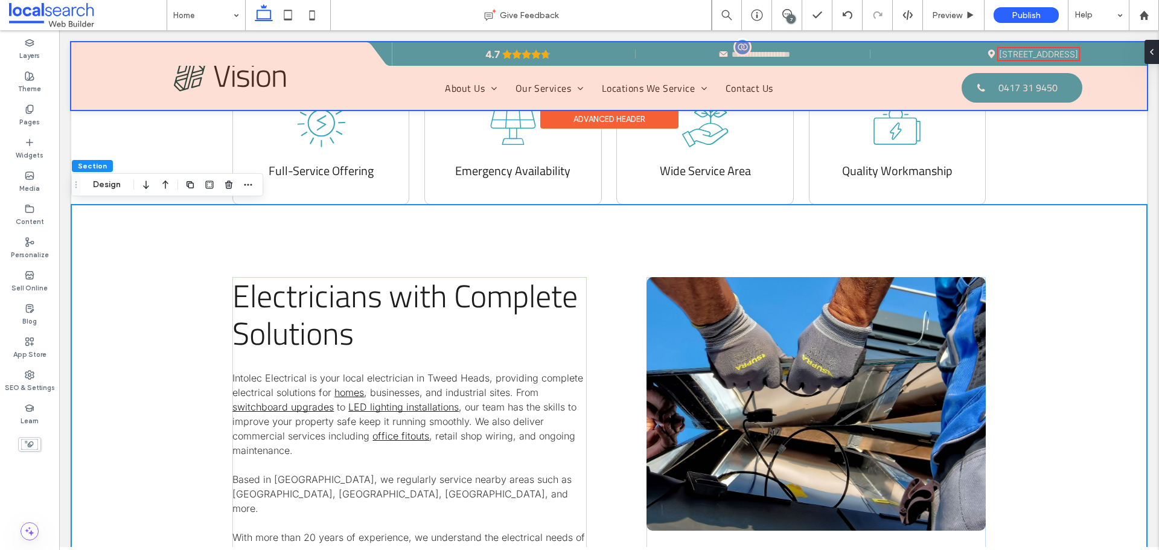
click at [191, 383] on div "Electricians with Complete Solutions Intolec Electrical is your local electrici…" at bounding box center [608, 464] width 1075 height 518
click at [266, 221] on div "Electricians with Complete Solutions Intolec Electrical is your local electrici…" at bounding box center [608, 464] width 1075 height 518
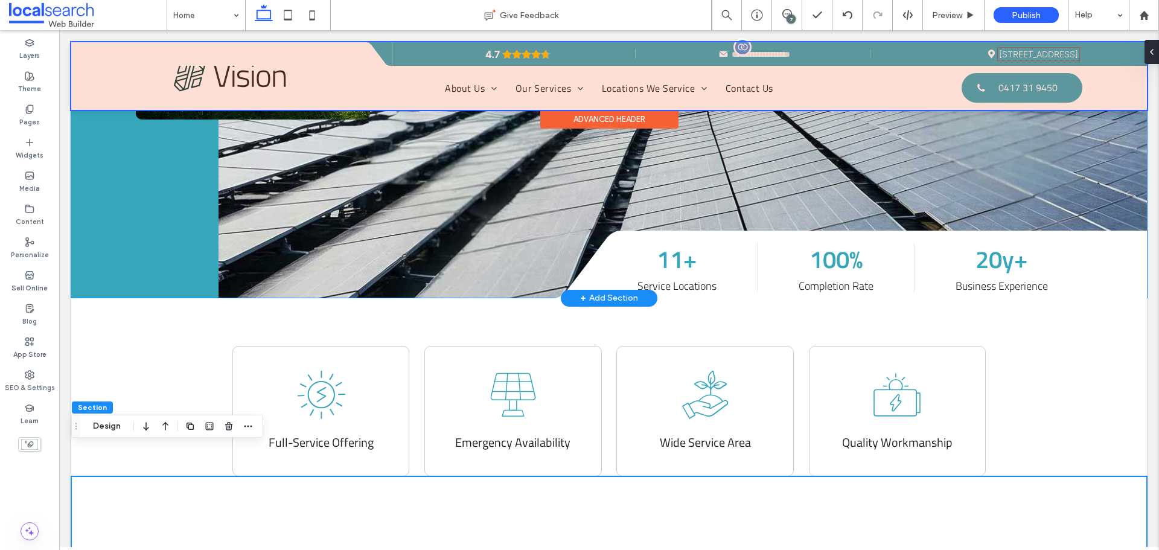
scroll to position [483, 0]
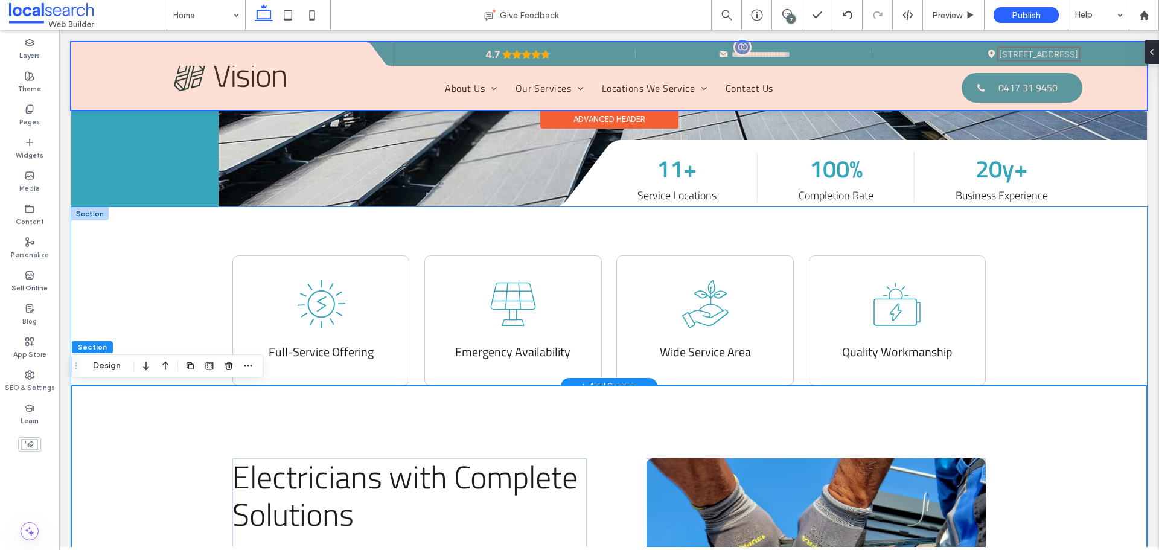
click at [173, 309] on div "Full-Service Offering Emergency Availability .cls-1-1330527609-1330527609 { fil…" at bounding box center [608, 296] width 1075 height 179
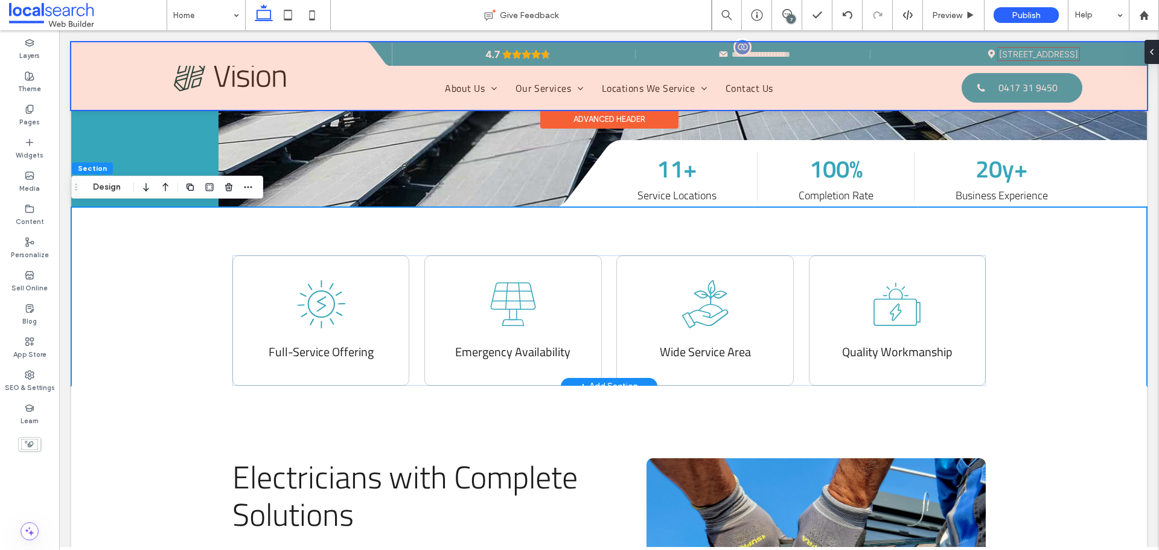
click at [180, 273] on div "Full-Service Offering Emergency Availability .cls-1-1330527609-1330527609 { fil…" at bounding box center [608, 296] width 1075 height 179
click at [146, 337] on div "Full-Service Offering Emergency Availability .cls-1-1330527609-1330527609 { fil…" at bounding box center [608, 296] width 1075 height 179
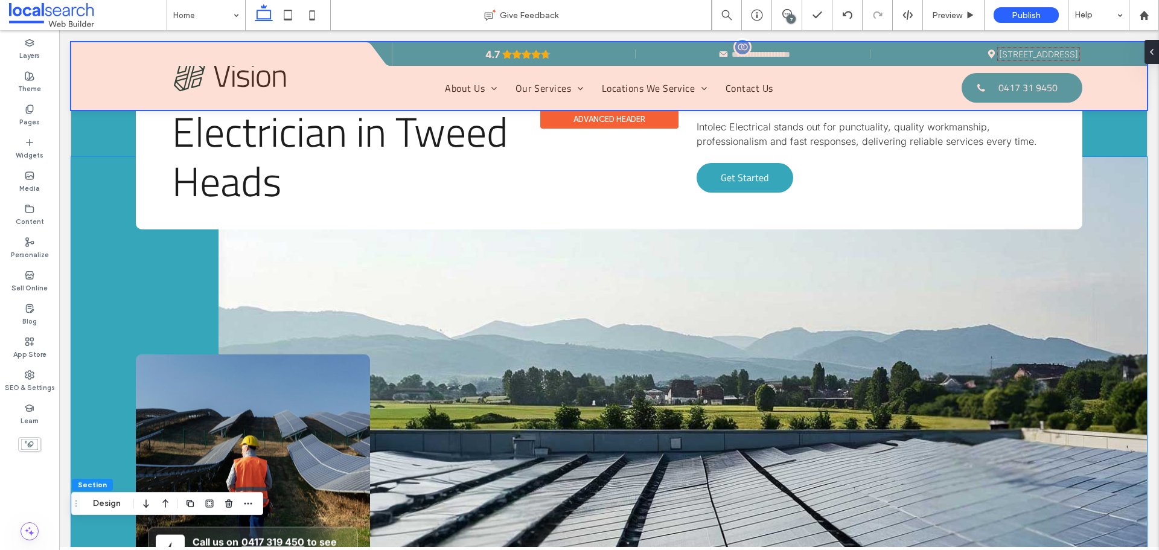
scroll to position [0, 0]
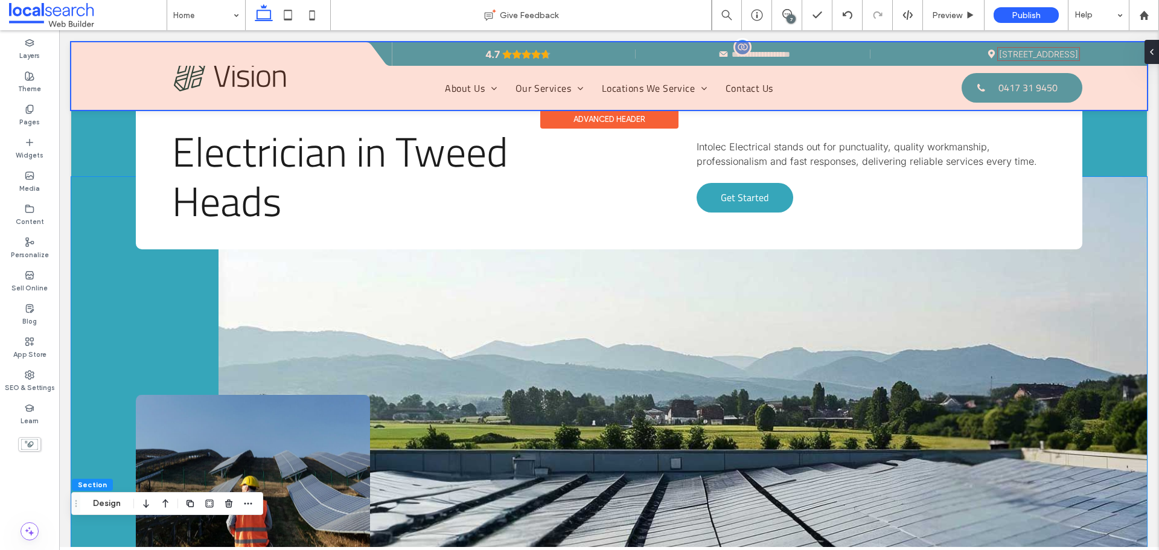
click at [316, 343] on link at bounding box center [682, 433] width 928 height 513
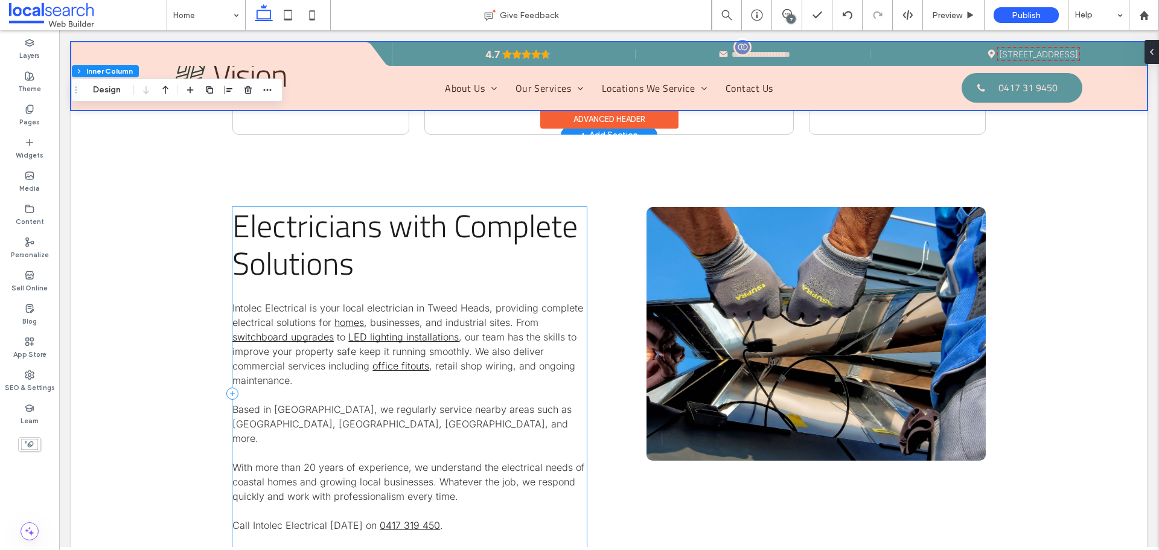
scroll to position [845, 0]
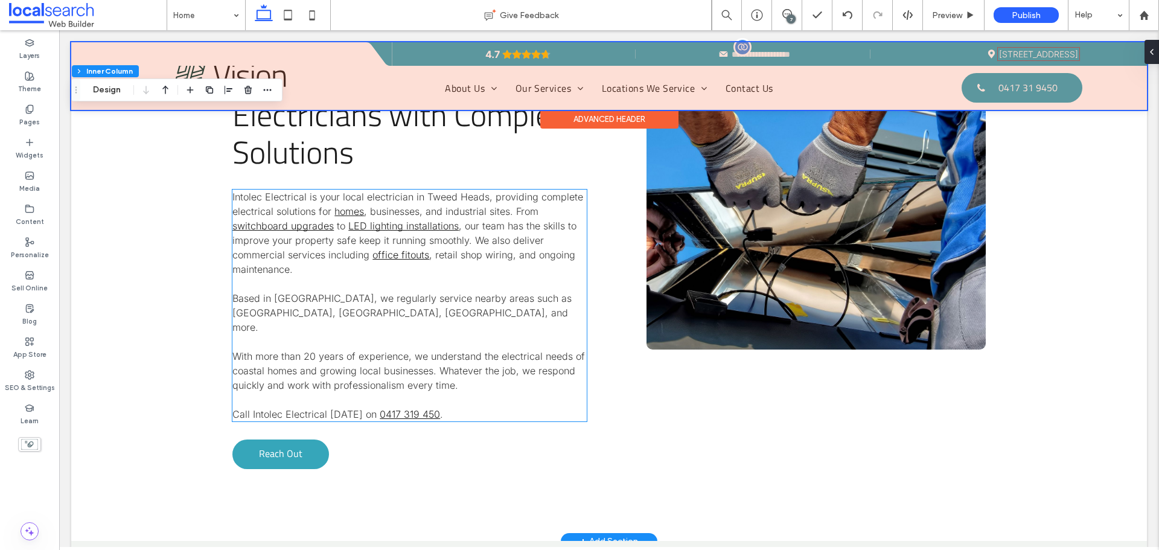
click at [389, 308] on span "Based in [GEOGRAPHIC_DATA], we regularly service nearby areas such as [GEOGRAPH…" at bounding box center [401, 312] width 339 height 41
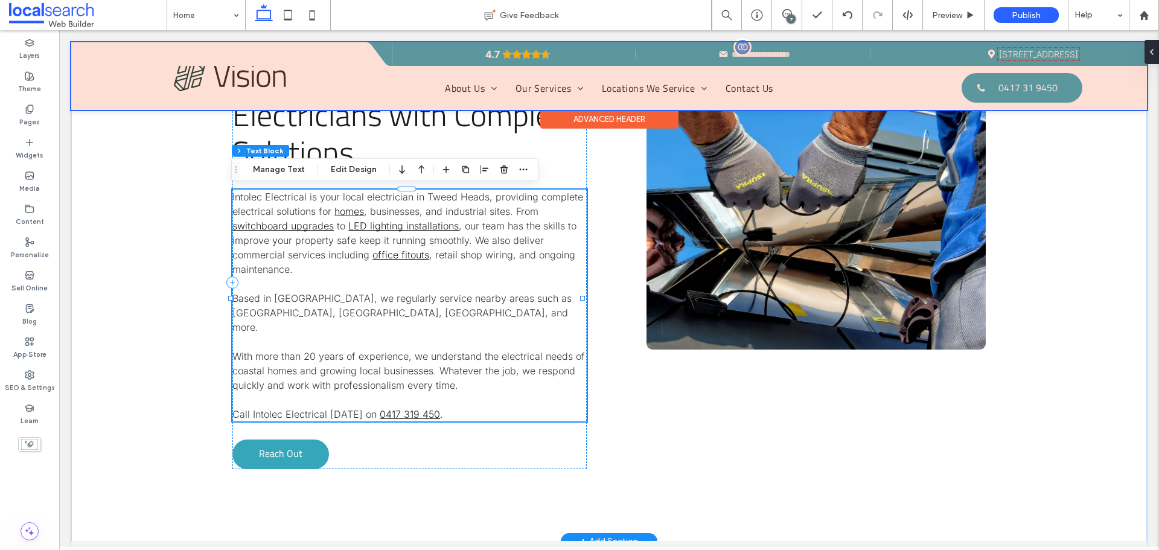
click at [389, 308] on div "Intolec Electrical is your local electrician in Tweed Heads, providing complete…" at bounding box center [409, 305] width 354 height 232
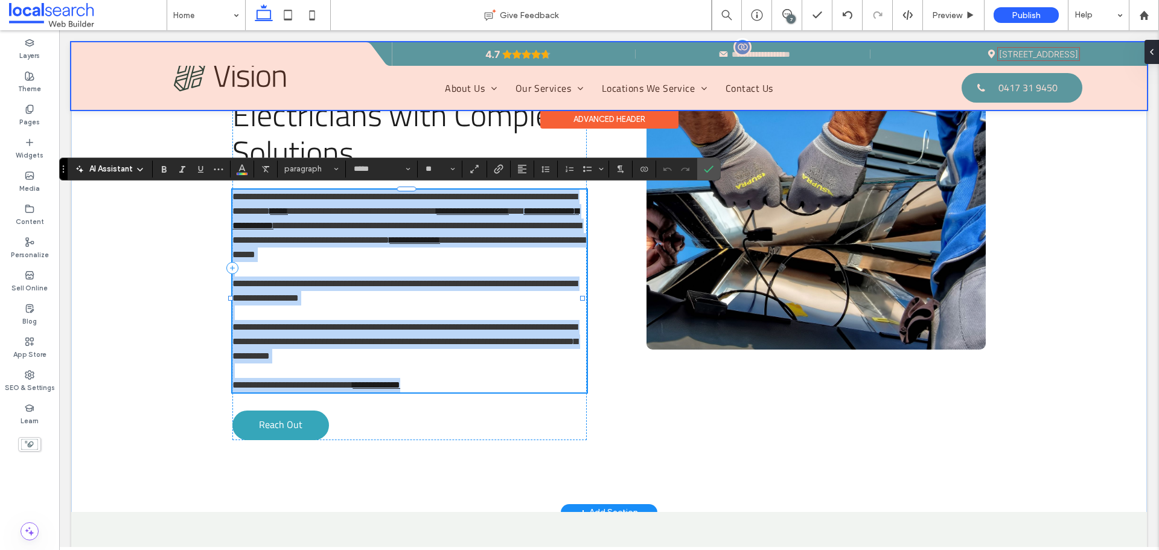
click at [387, 302] on span "**********" at bounding box center [404, 291] width 345 height 24
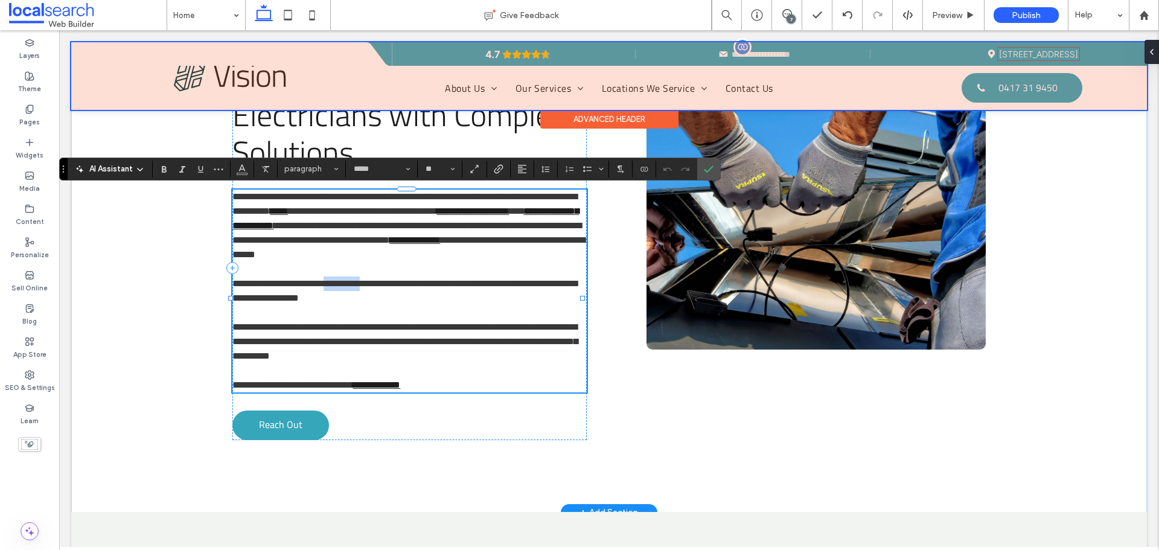
click at [387, 302] on span "**********" at bounding box center [404, 291] width 345 height 24
click at [243, 167] on use "Color" at bounding box center [242, 167] width 7 height 7
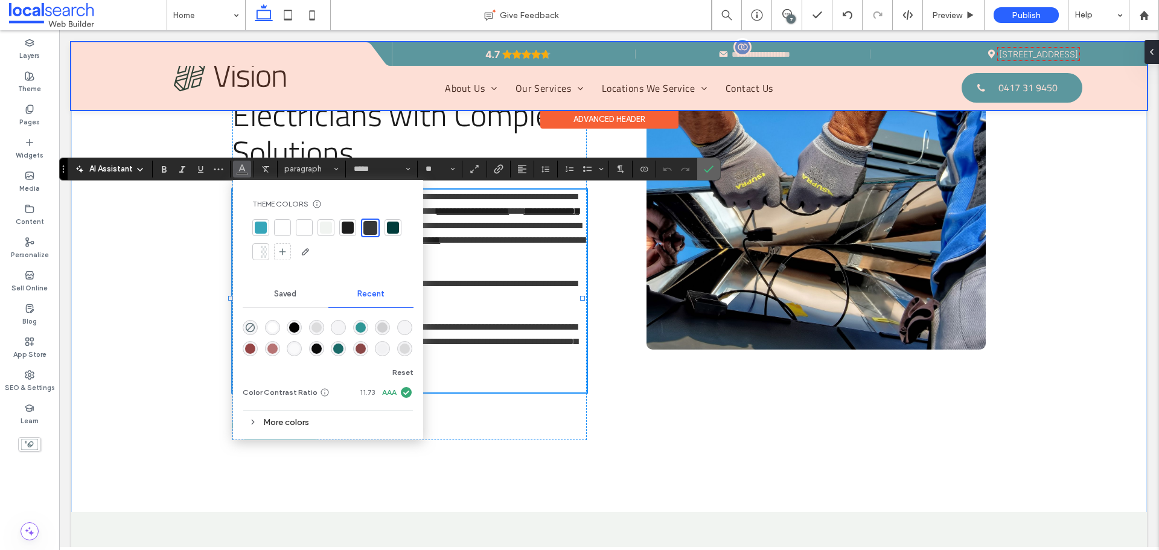
click at [708, 168] on icon "Confirm" at bounding box center [709, 169] width 10 height 10
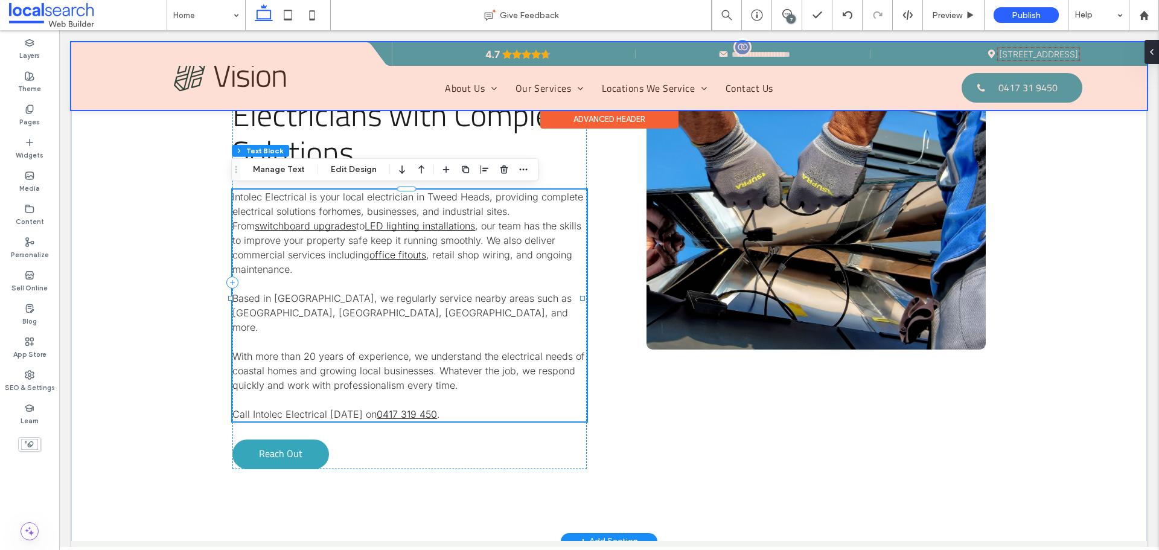
click at [345, 212] on link "homes" at bounding box center [346, 211] width 30 height 12
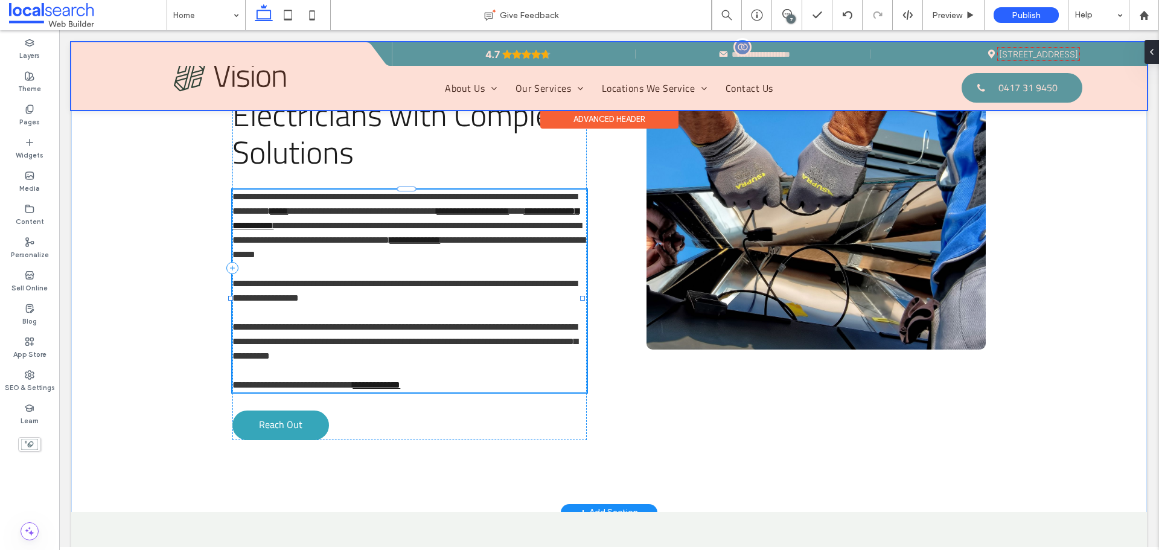
type input "*****"
type input "**"
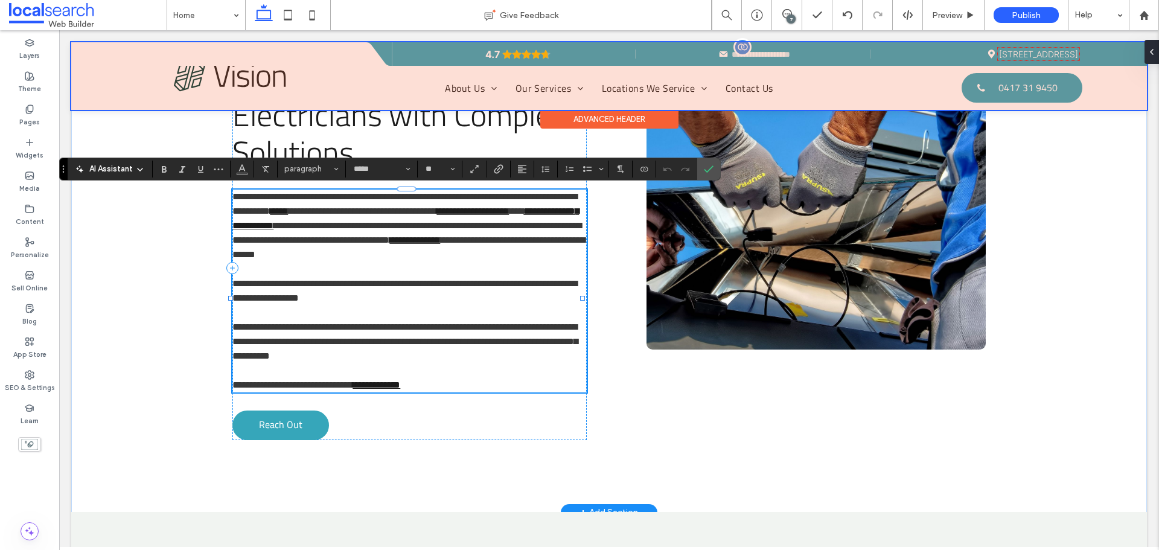
click at [288, 212] on link "*****" at bounding box center [279, 210] width 18 height 9
click at [246, 170] on icon "Color" at bounding box center [242, 168] width 10 height 10
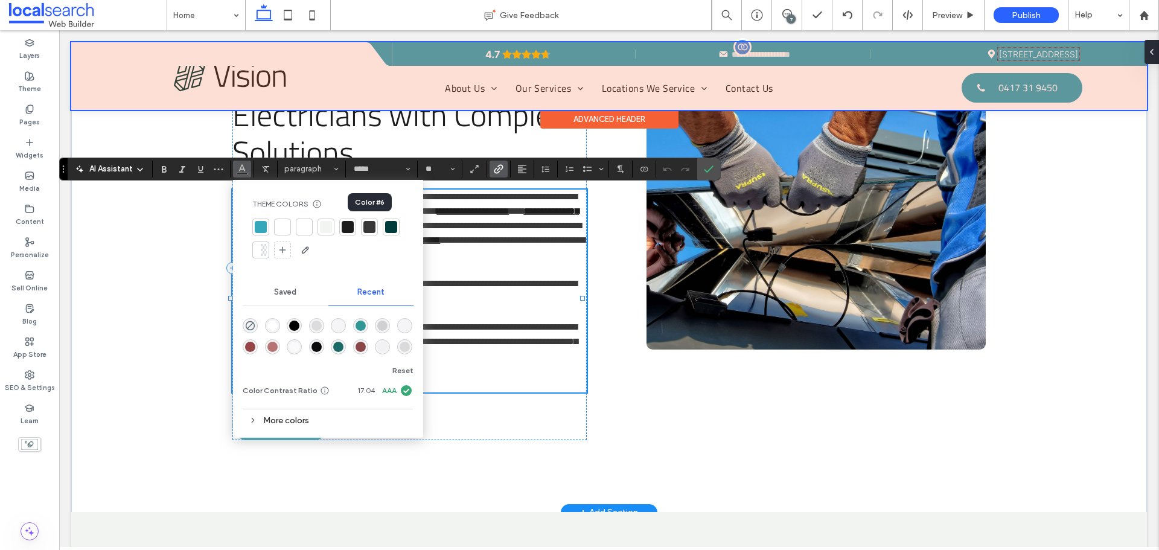
click at [374, 225] on div at bounding box center [369, 227] width 12 height 12
click at [553, 320] on p at bounding box center [409, 312] width 354 height 14
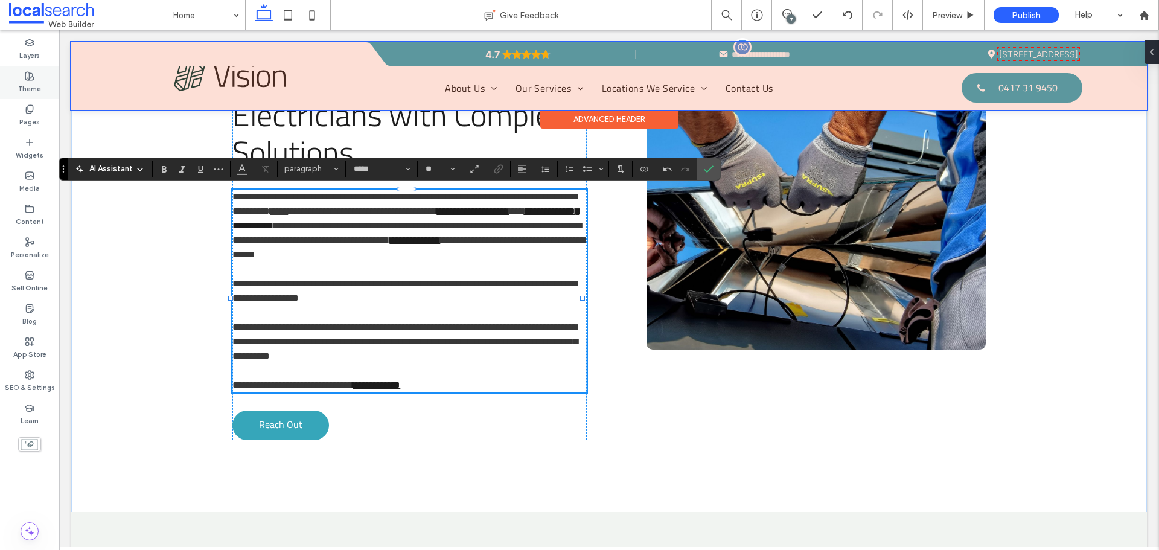
click at [28, 81] on label "Theme" at bounding box center [29, 87] width 23 height 13
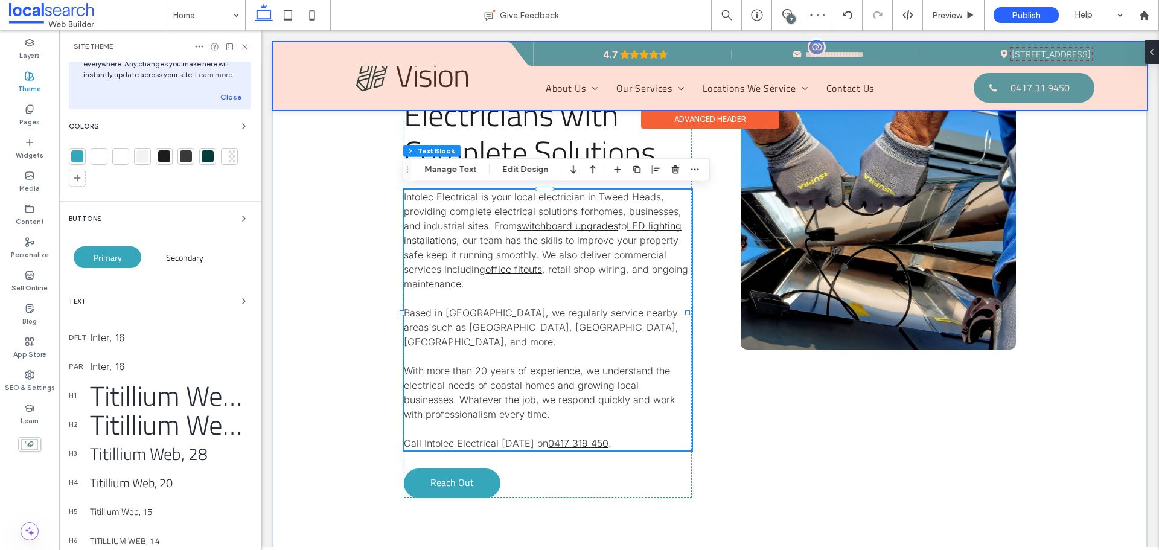
scroll to position [121, 0]
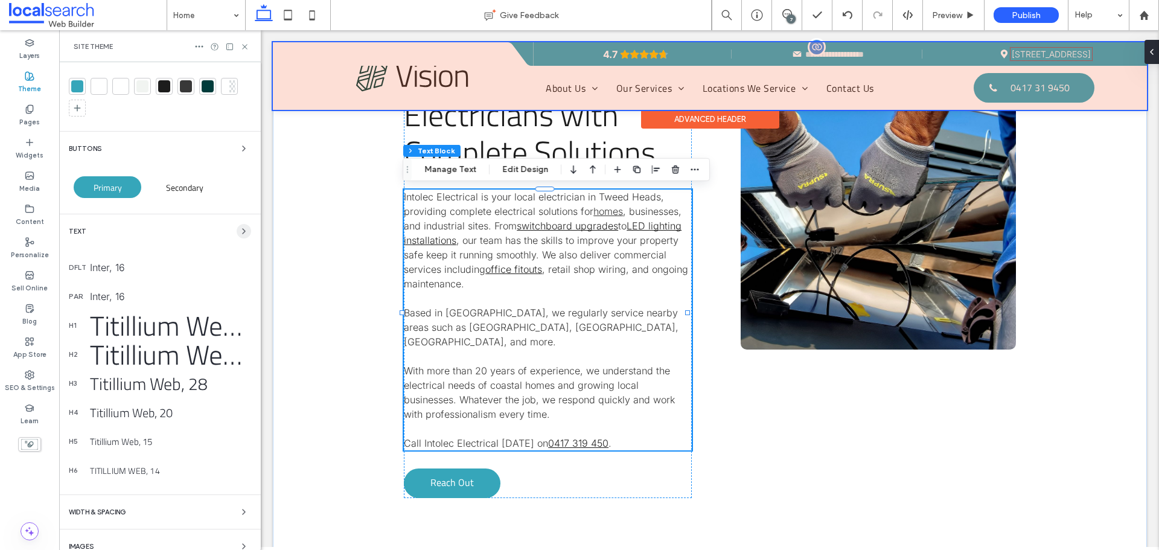
click at [239, 234] on icon "button" at bounding box center [244, 231] width 10 height 10
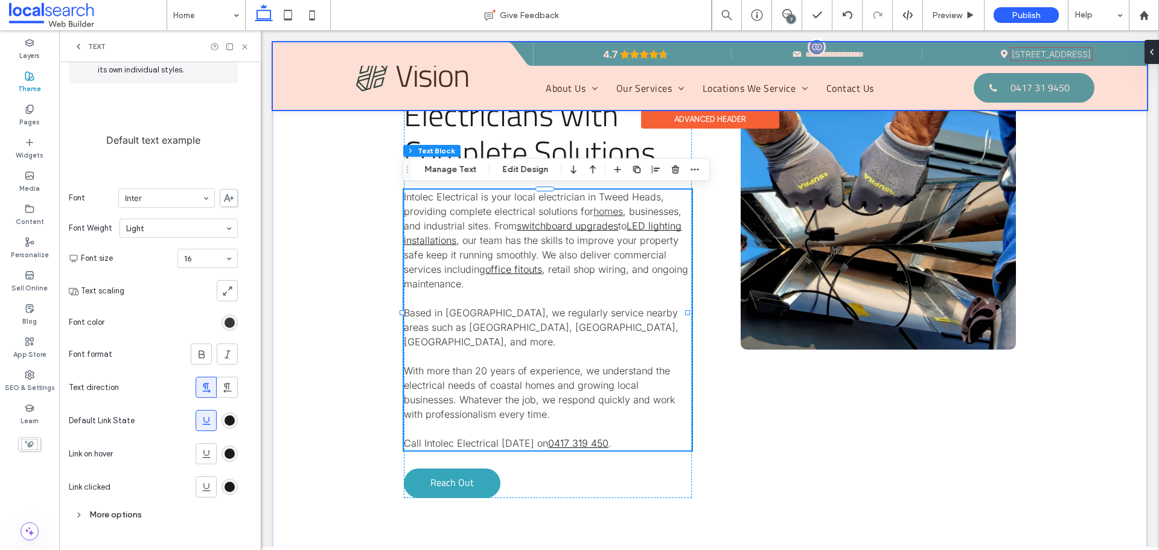
scroll to position [83, 0]
click at [229, 424] on div "rgb(28, 28, 28)" at bounding box center [229, 420] width 10 height 10
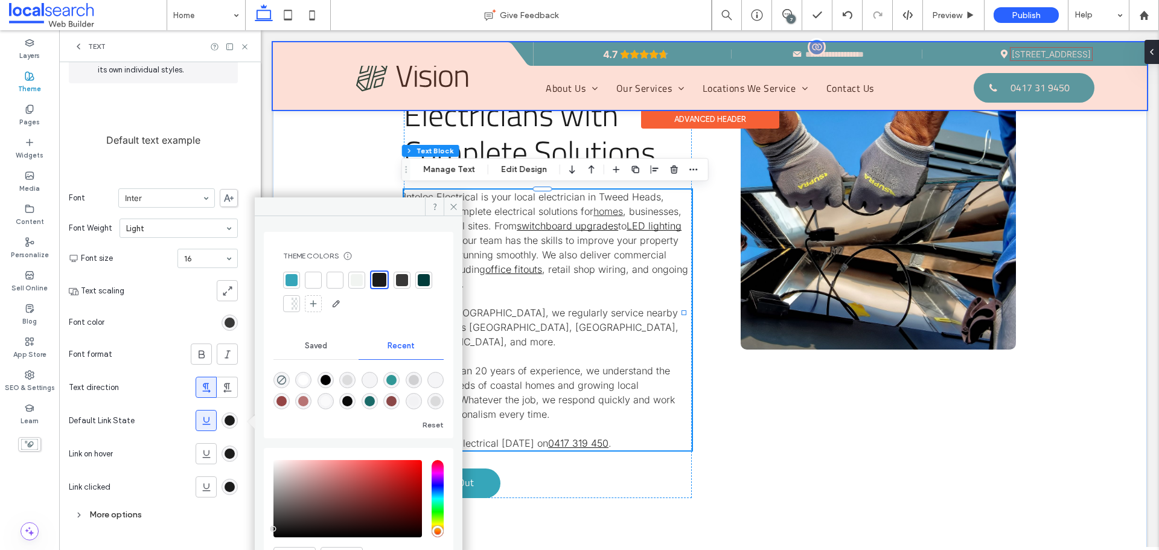
click at [404, 281] on div at bounding box center [402, 280] width 12 height 12
click at [231, 454] on div "rgb(28, 28, 28)" at bounding box center [229, 453] width 10 height 10
click at [398, 280] on div at bounding box center [400, 279] width 12 height 12
click at [228, 489] on div "rgb(28, 28, 28)" at bounding box center [229, 487] width 10 height 10
click at [406, 279] on div at bounding box center [400, 279] width 12 height 12
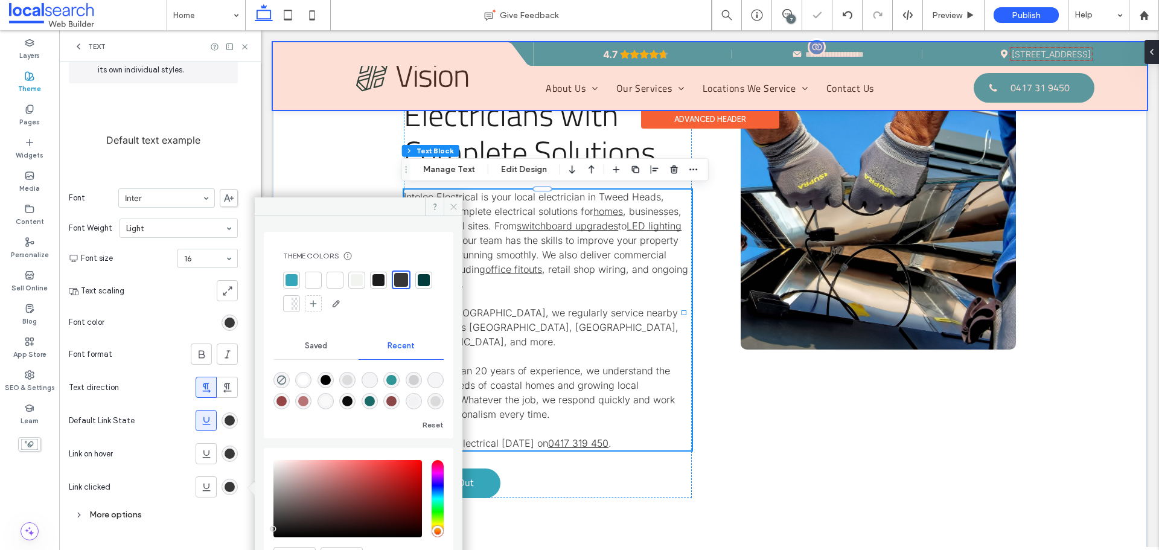
click at [460, 208] on span at bounding box center [453, 206] width 19 height 18
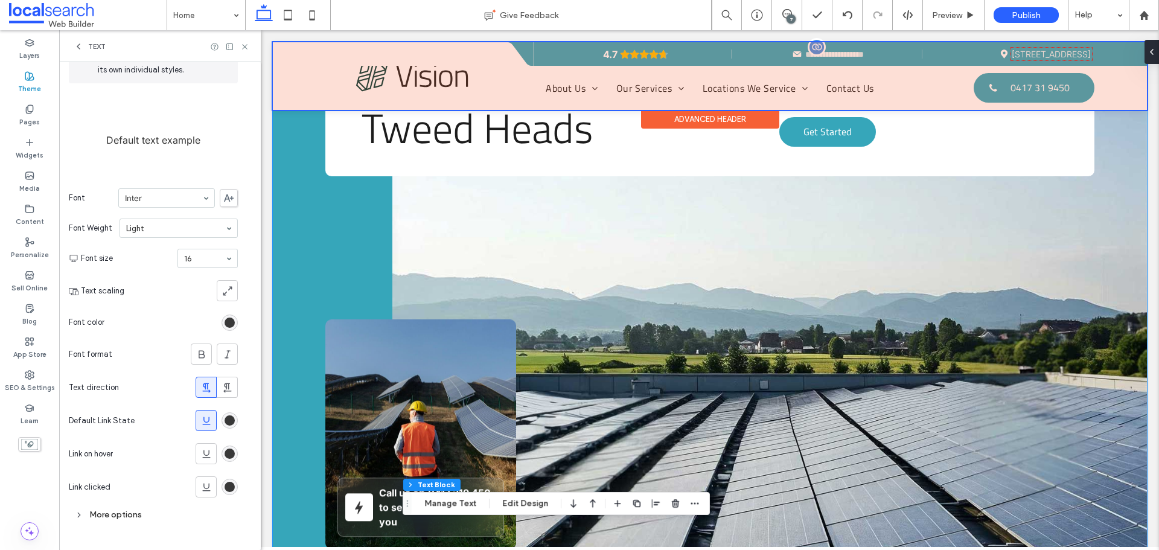
scroll to position [0, 0]
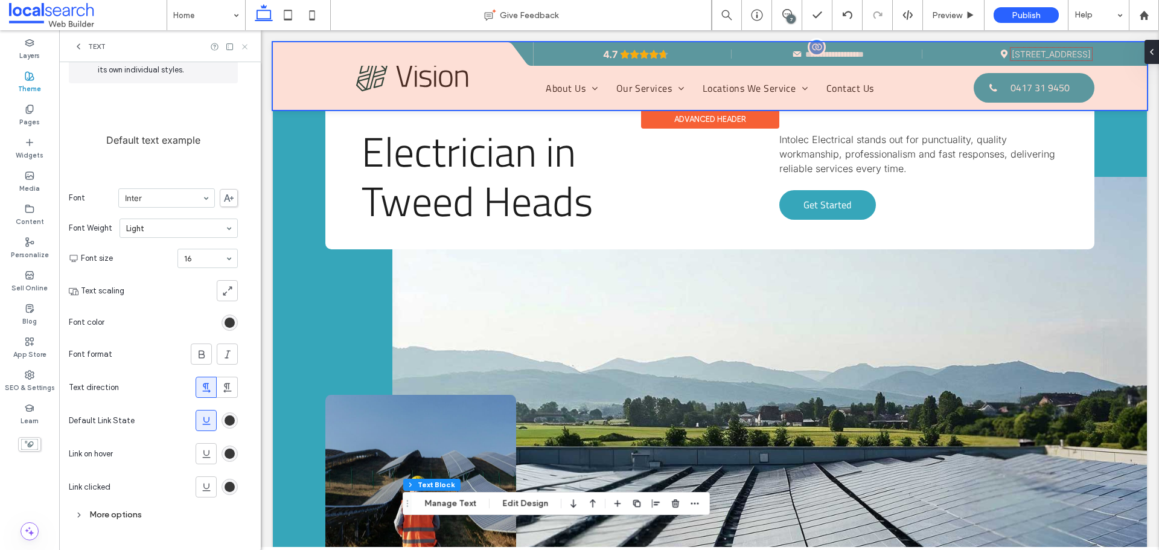
click at [244, 46] on icon at bounding box center [244, 46] width 9 height 9
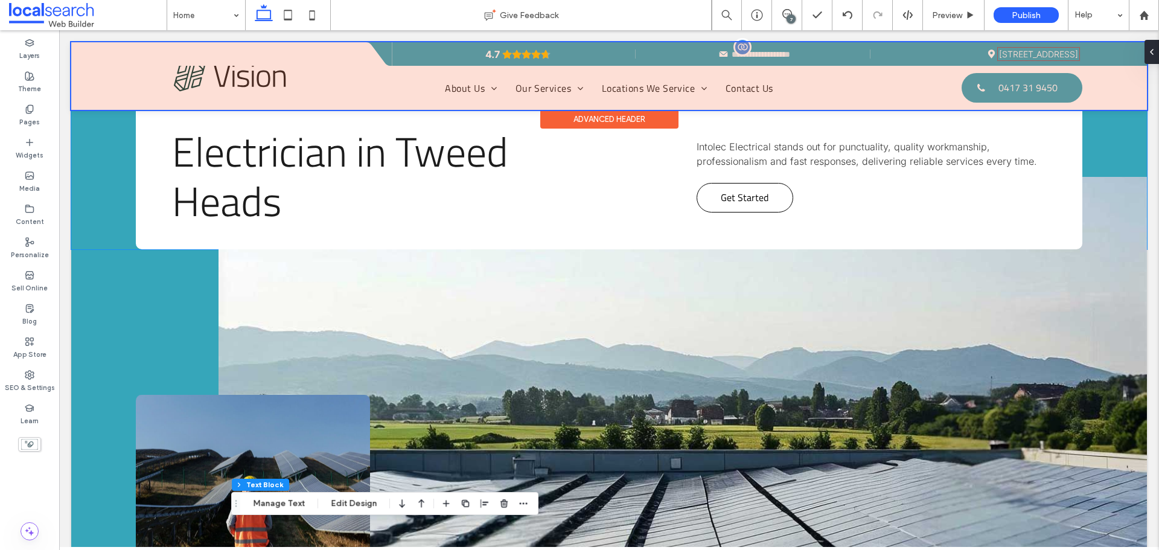
click at [739, 201] on span "Get Started" at bounding box center [745, 197] width 48 height 27
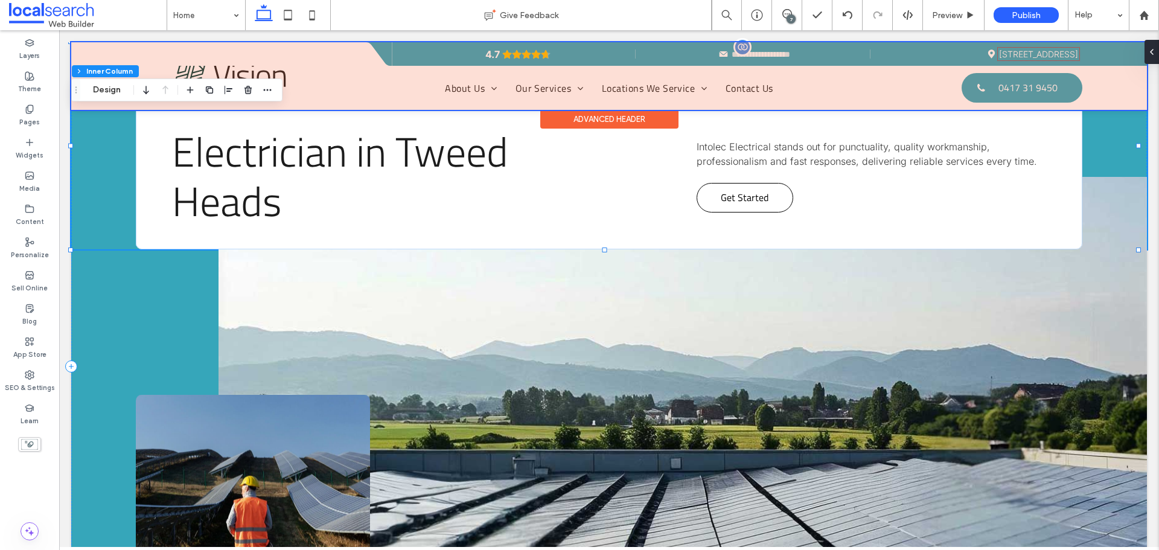
click at [739, 201] on span "Get Started" at bounding box center [745, 197] width 48 height 27
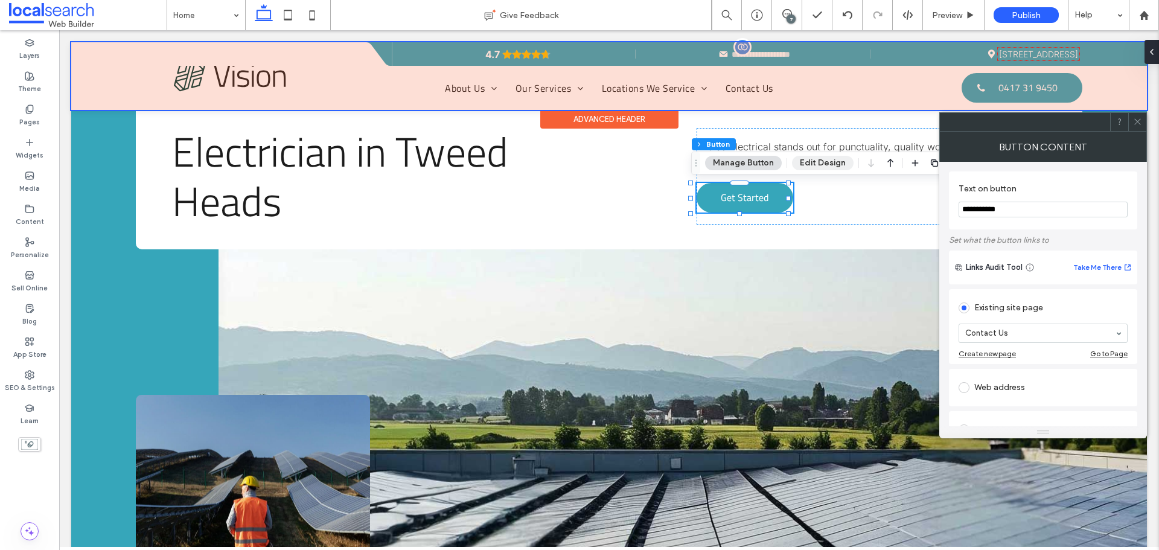
click at [804, 165] on button "Edit Design" at bounding box center [823, 163] width 62 height 14
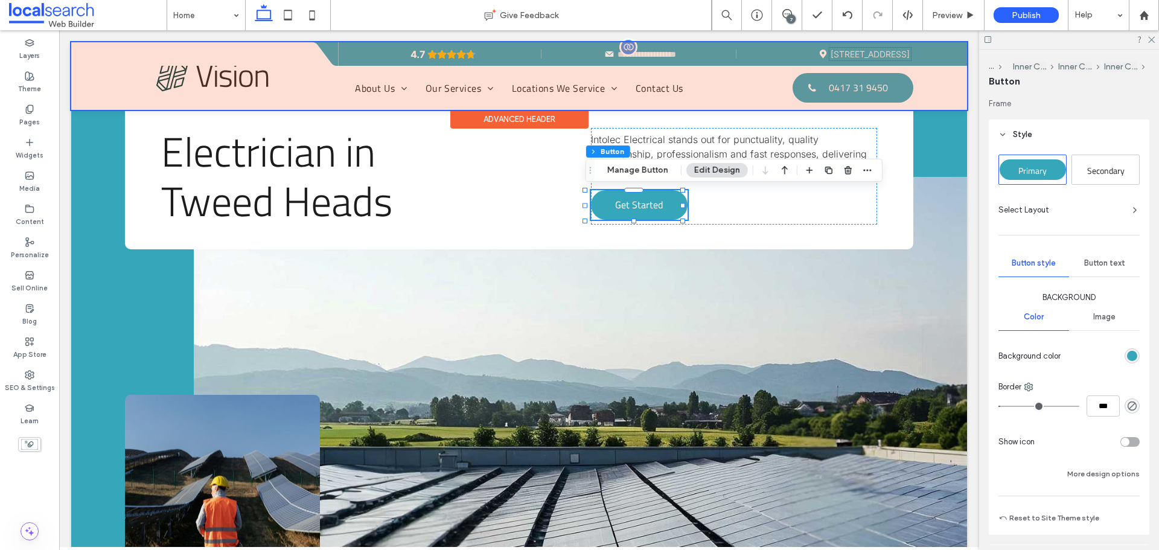
click at [1127, 356] on div "rgb(54, 166, 186)" at bounding box center [1132, 356] width 10 height 10
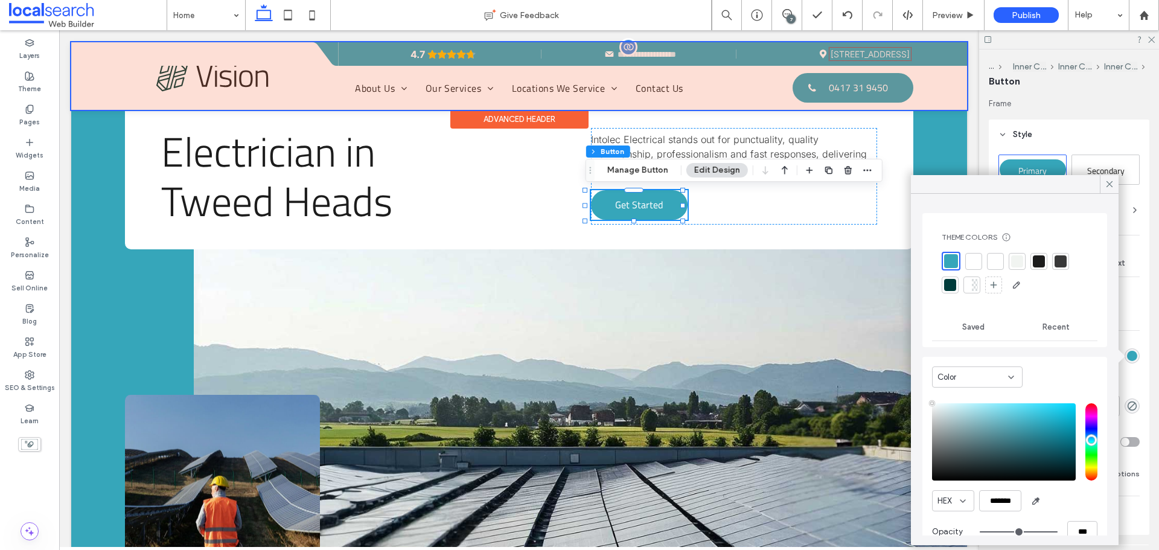
type input "****"
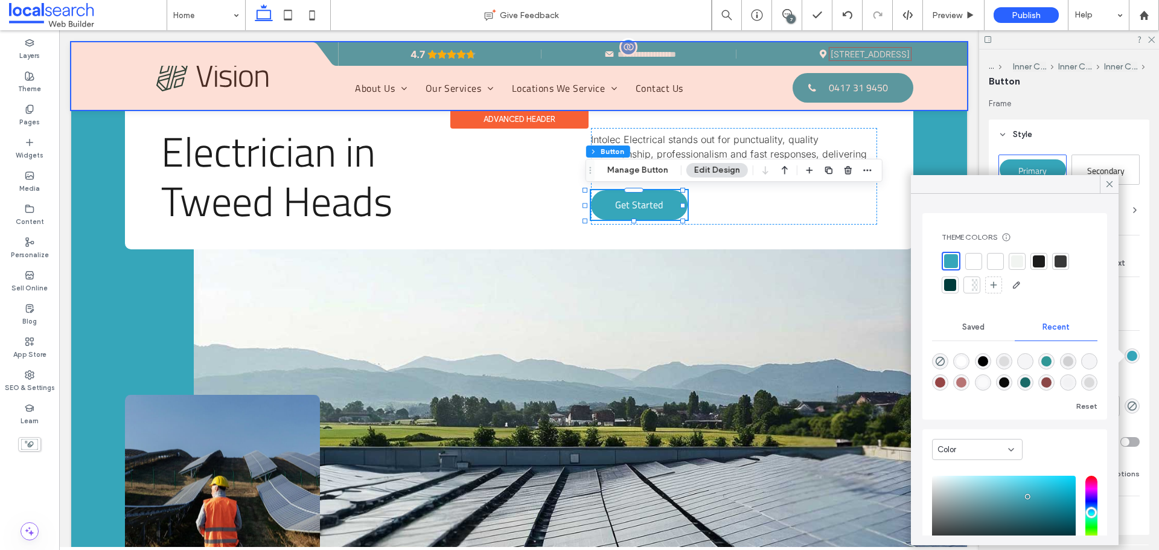
click at [973, 263] on div at bounding box center [973, 261] width 12 height 12
click at [1109, 180] on icon at bounding box center [1109, 184] width 11 height 11
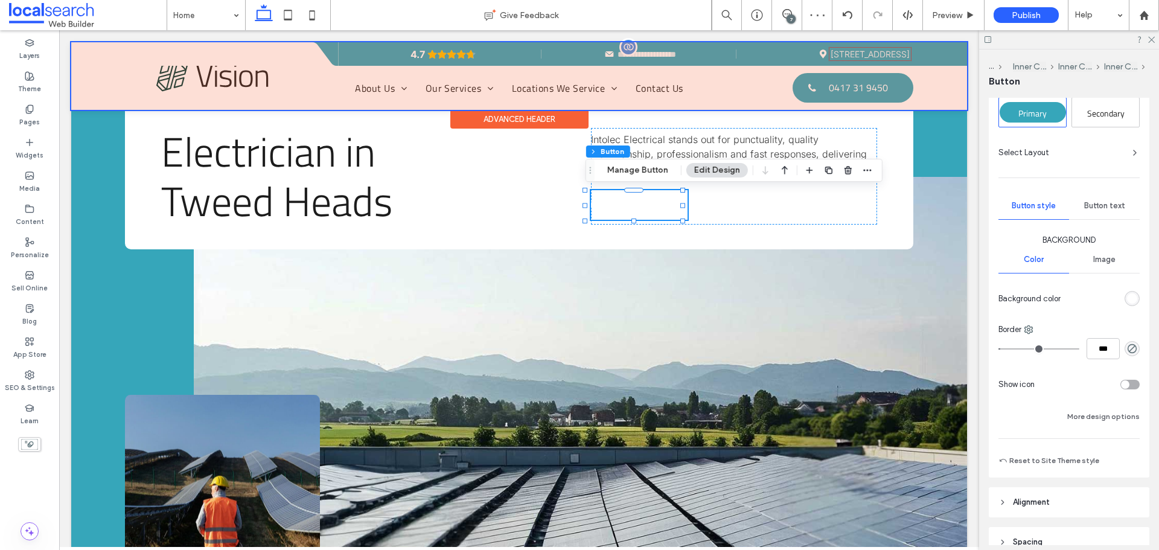
scroll to position [60, 0]
click at [1122, 337] on div "***" at bounding box center [1068, 345] width 141 height 21
click at [1127, 344] on icon "rgba(0, 0, 0, 0)" at bounding box center [1132, 345] width 10 height 10
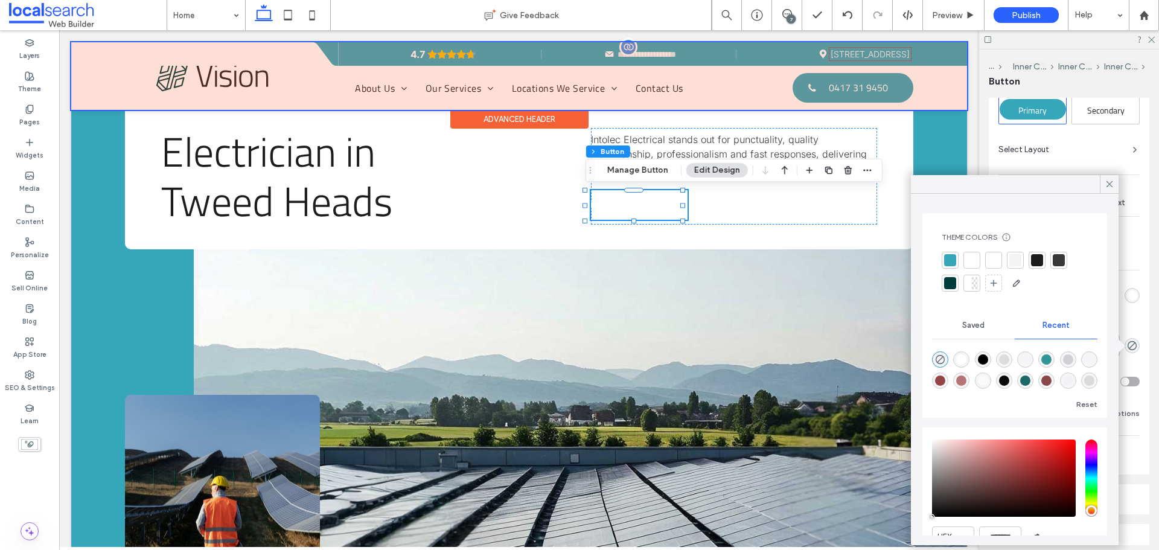
click at [988, 360] on div "rgba(0, 0, 0, 1)" at bounding box center [983, 359] width 10 height 10
type input "***"
type input "****"
click at [1109, 188] on icon at bounding box center [1109, 184] width 11 height 11
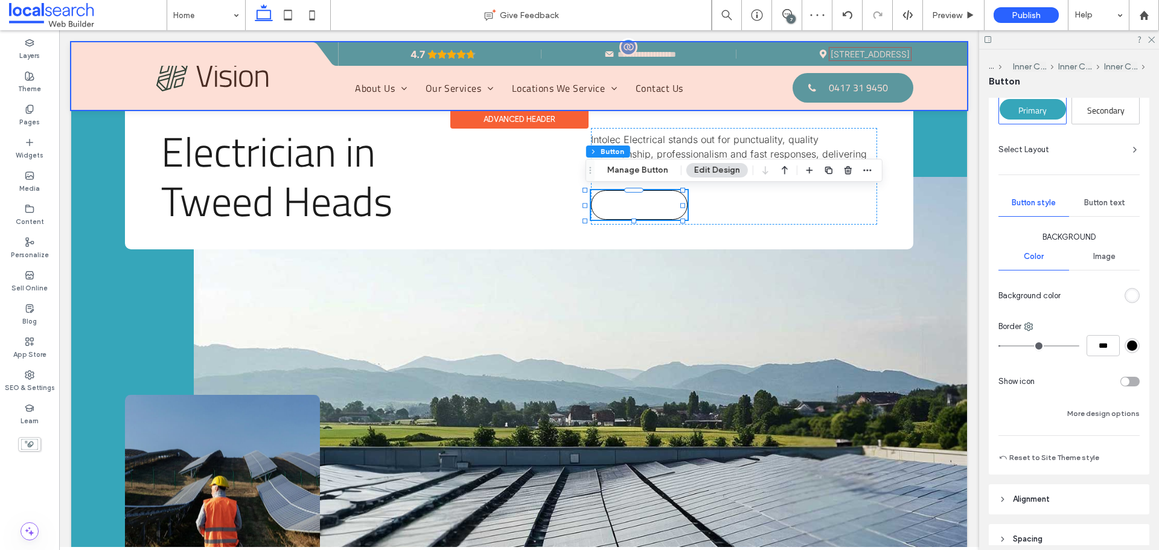
click at [1105, 200] on span "Button text" at bounding box center [1104, 203] width 41 height 10
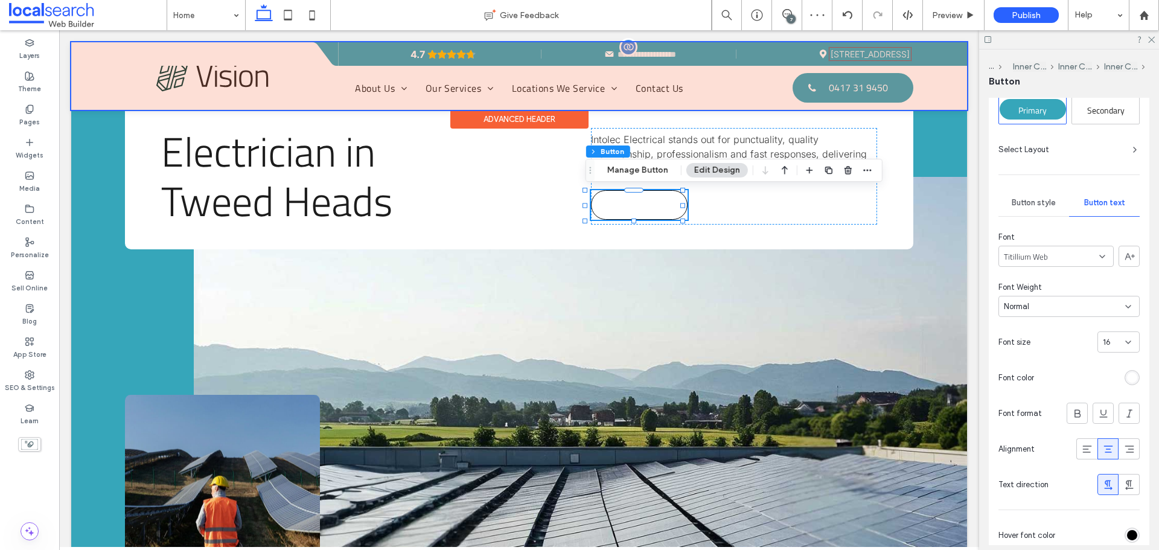
click at [1128, 379] on div "rgb(255, 255, 255)" at bounding box center [1132, 377] width 10 height 10
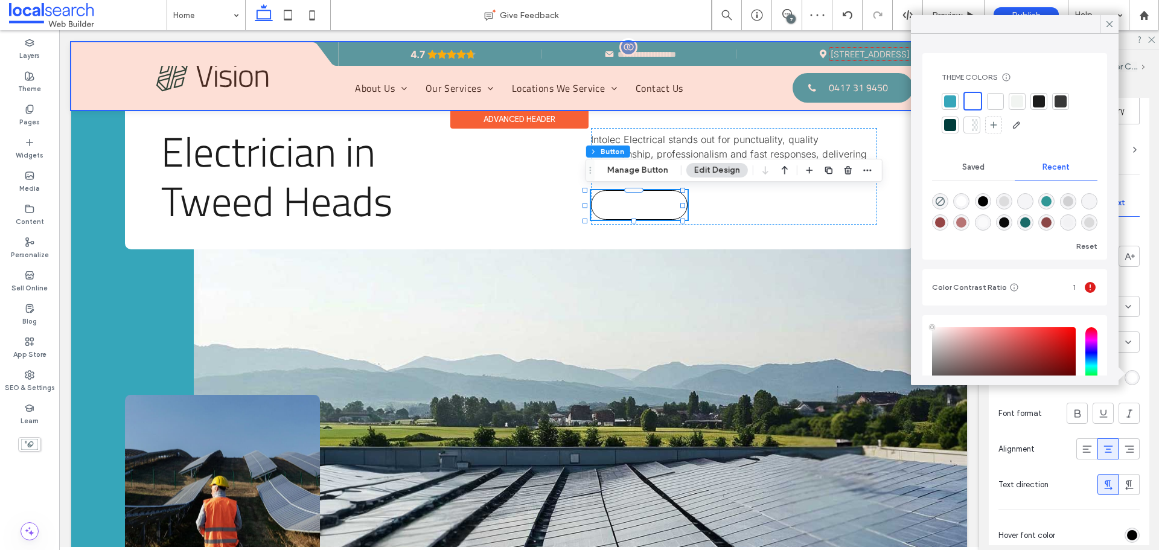
click at [982, 200] on div "rgba(0, 0, 0, 1)" at bounding box center [983, 201] width 10 height 10
type input "*******"
click at [1109, 27] on icon at bounding box center [1109, 24] width 11 height 11
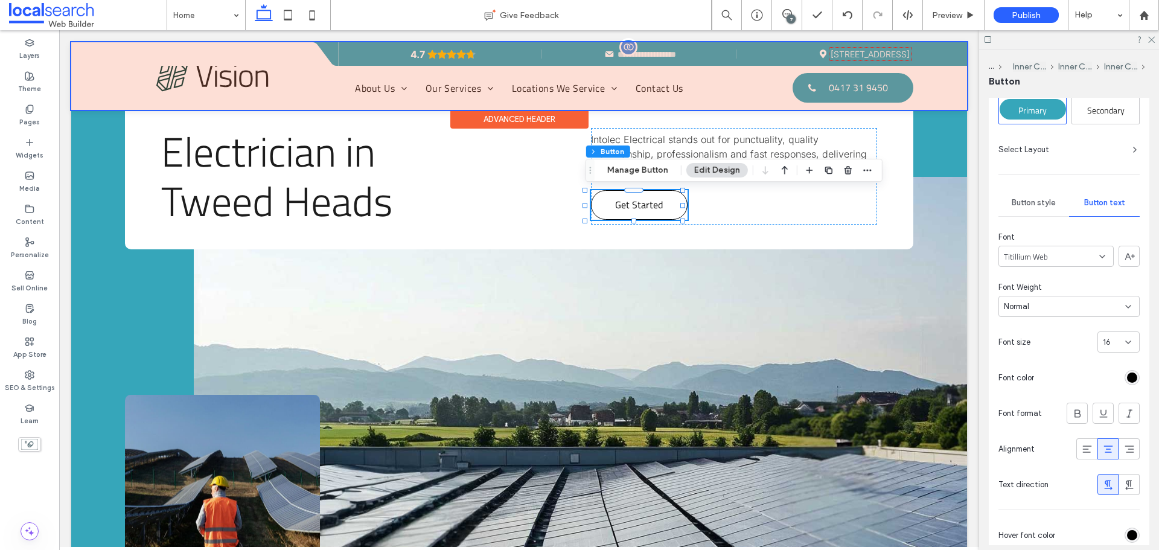
click at [1045, 203] on span "Button style" at bounding box center [1033, 203] width 44 height 10
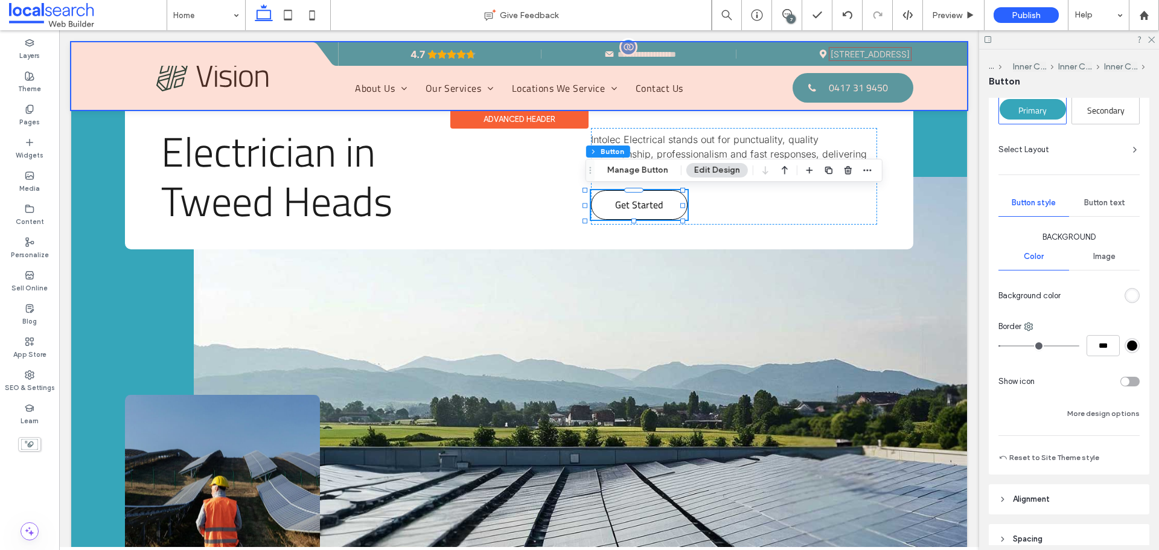
click at [1127, 302] on div "rgb(255, 255, 255)" at bounding box center [1131, 295] width 15 height 15
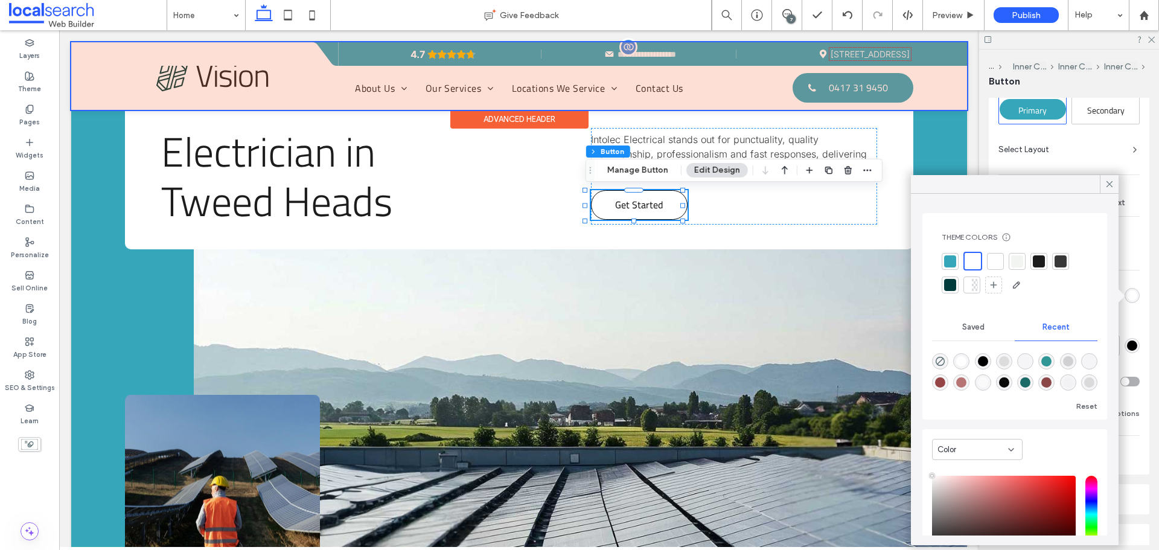
click at [1040, 265] on div at bounding box center [1039, 261] width 12 height 12
click at [1066, 264] on div at bounding box center [1060, 261] width 12 height 12
click at [1037, 263] on div at bounding box center [1037, 261] width 12 height 12
click at [1106, 182] on icon at bounding box center [1109, 184] width 11 height 11
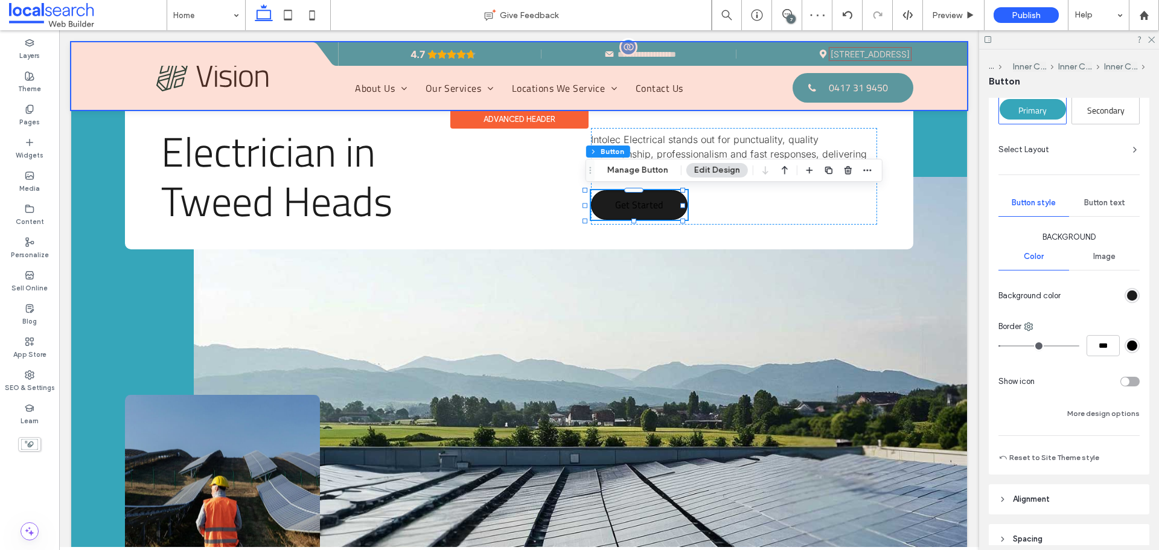
click at [1102, 196] on div "Button text" at bounding box center [1104, 202] width 71 height 27
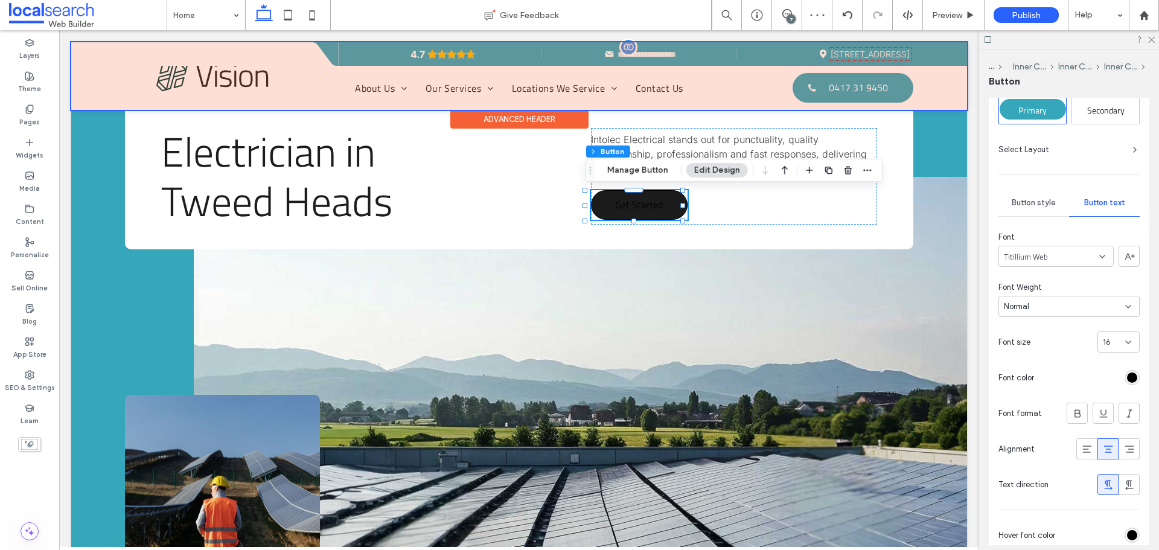
click at [1127, 382] on div "rgb(0, 0, 0)" at bounding box center [1132, 377] width 10 height 10
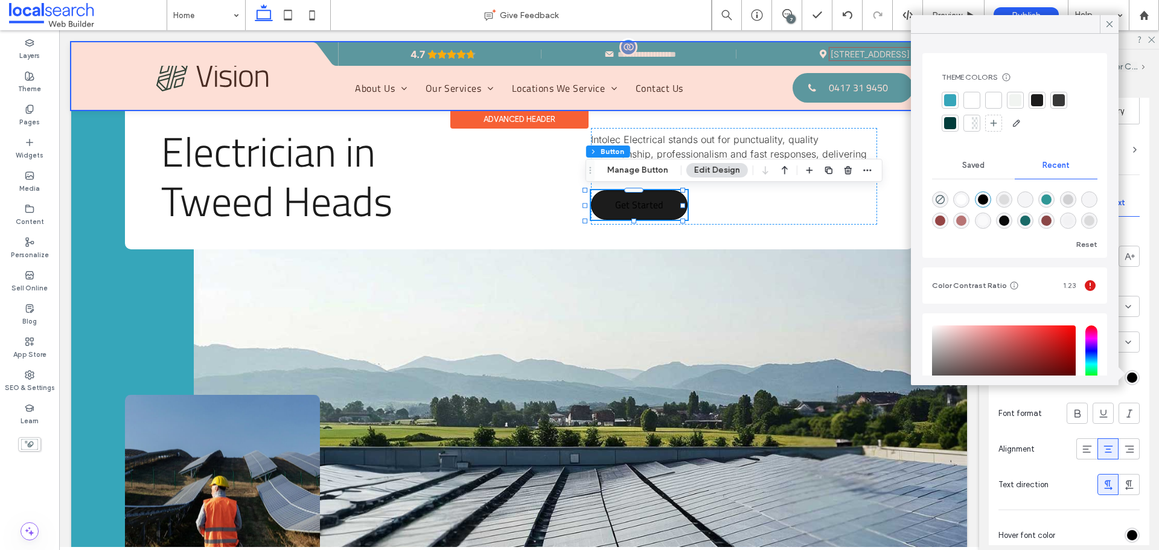
click at [964, 201] on div "rgba(255, 255, 255, 1)" at bounding box center [961, 199] width 10 height 10
type input "*******"
click at [1111, 14] on div "Help" at bounding box center [1098, 15] width 60 height 30
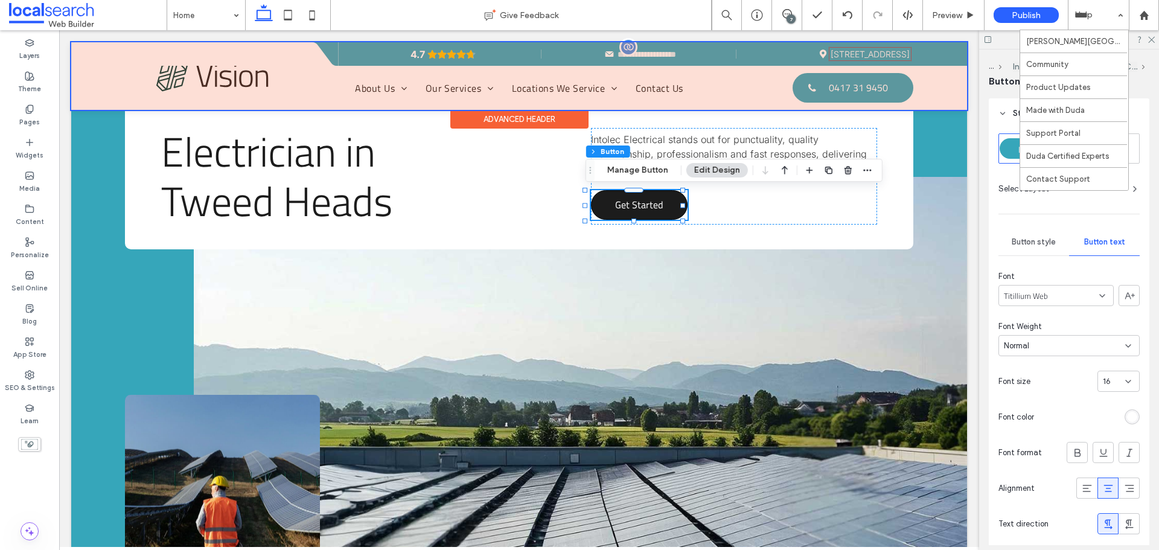
scroll to position [0, 0]
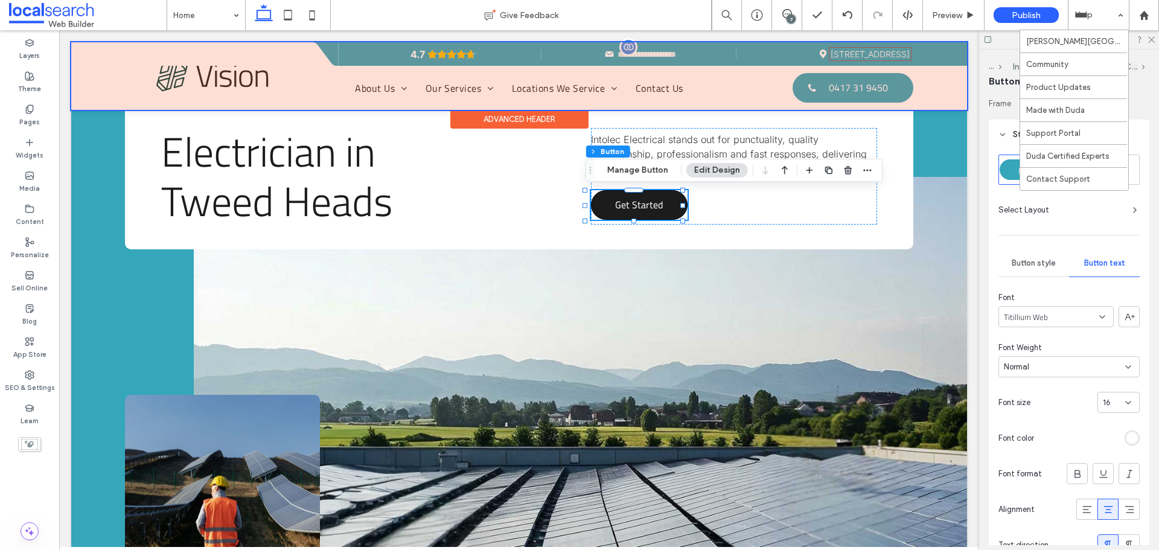
click at [1028, 258] on div "Button style" at bounding box center [1033, 263] width 71 height 27
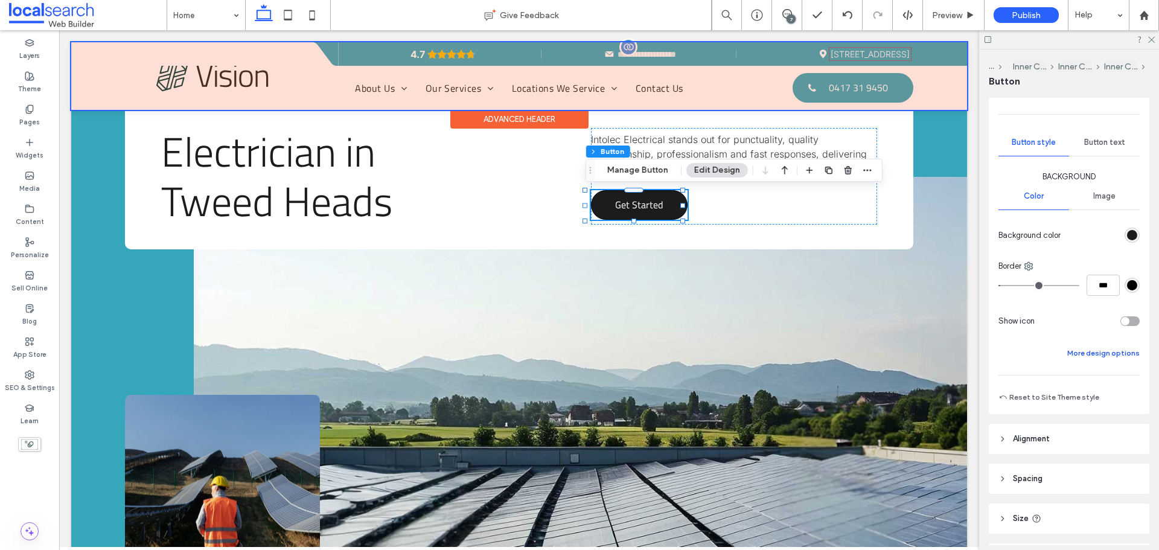
click at [1104, 353] on button "More design options" at bounding box center [1103, 353] width 72 height 14
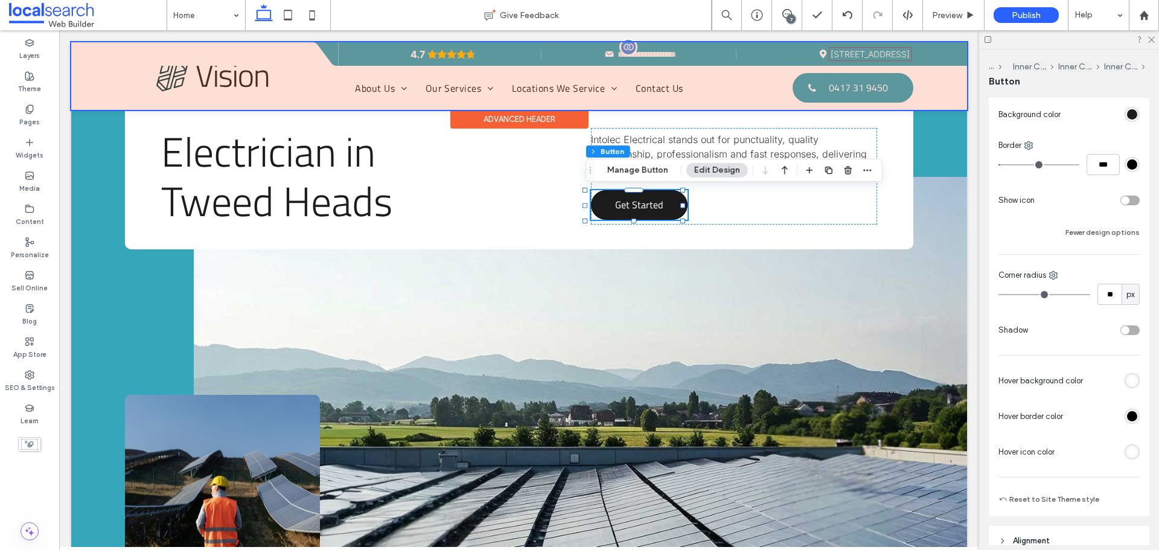
click at [1128, 380] on div "rgb(255, 255, 255)" at bounding box center [1132, 380] width 10 height 10
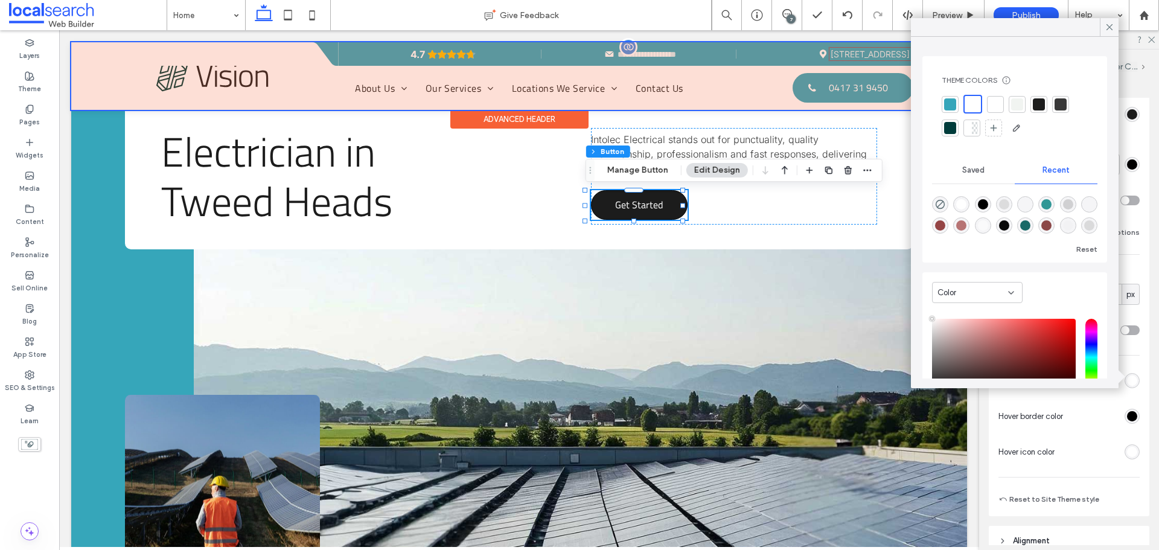
click at [951, 103] on div at bounding box center [950, 104] width 12 height 12
drag, startPoint x: 1113, startPoint y: 26, endPoint x: 604, endPoint y: 180, distance: 532.1
click at [1113, 26] on icon at bounding box center [1109, 27] width 11 height 11
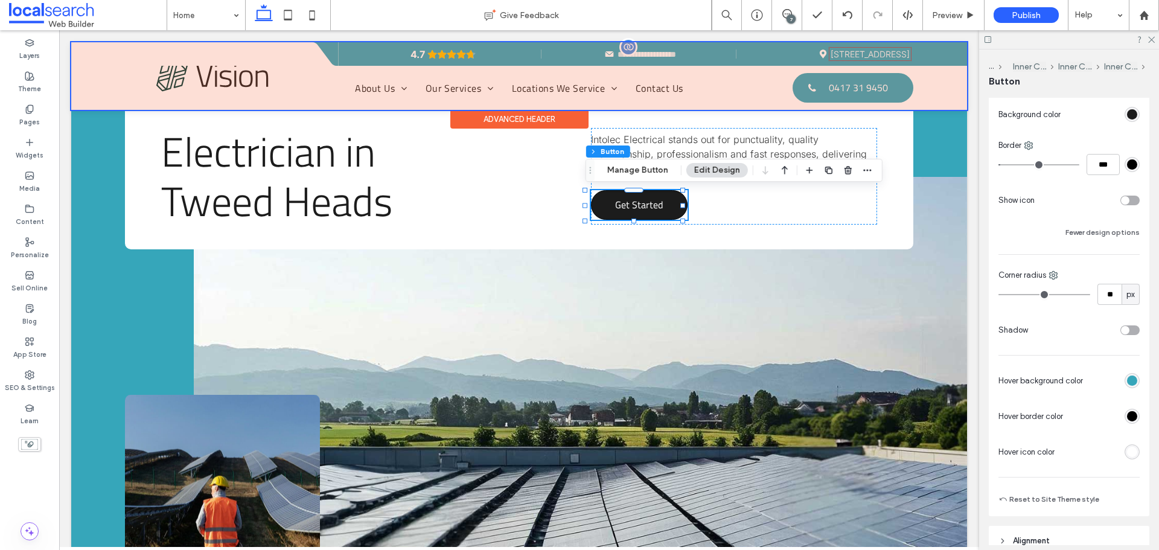
scroll to position [121, 0]
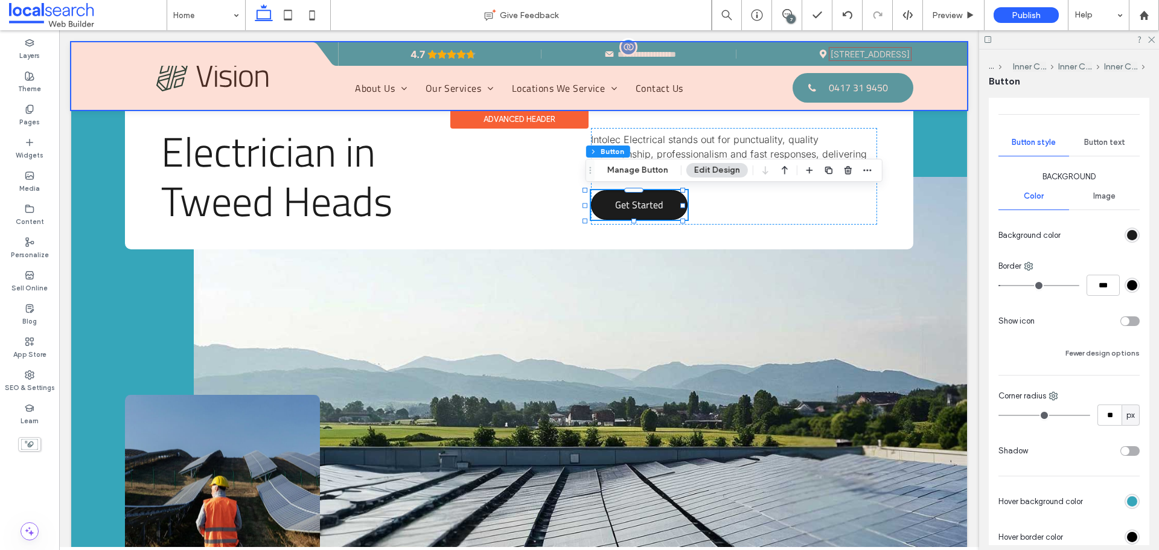
click at [1127, 287] on div "rgb(0, 0, 0)" at bounding box center [1132, 285] width 10 height 10
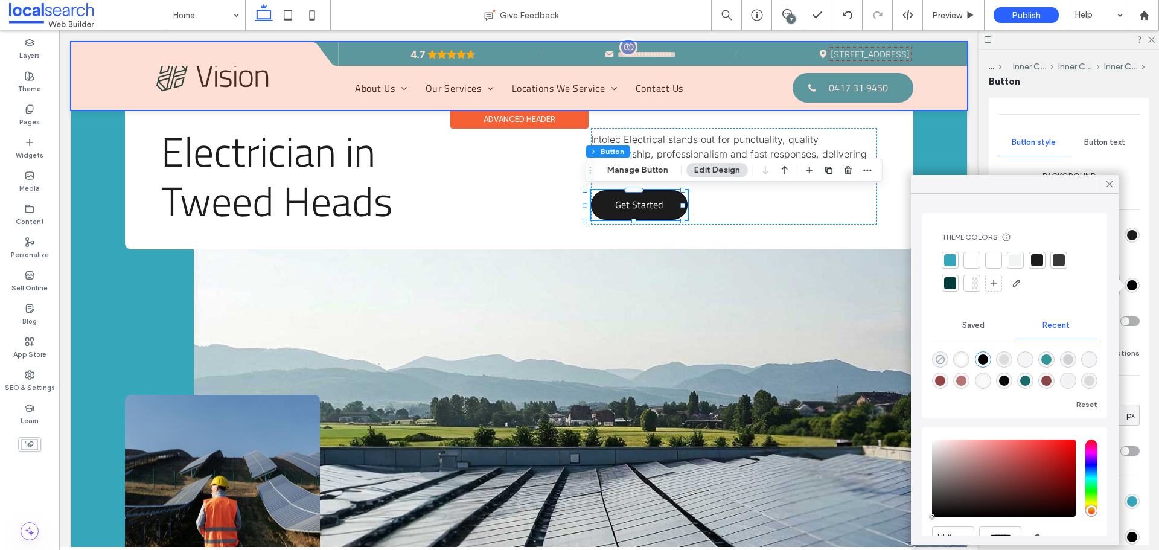
click at [937, 356] on use "rgba(0, 0, 0, 0)" at bounding box center [939, 359] width 9 height 9
type input "*"
type input "**"
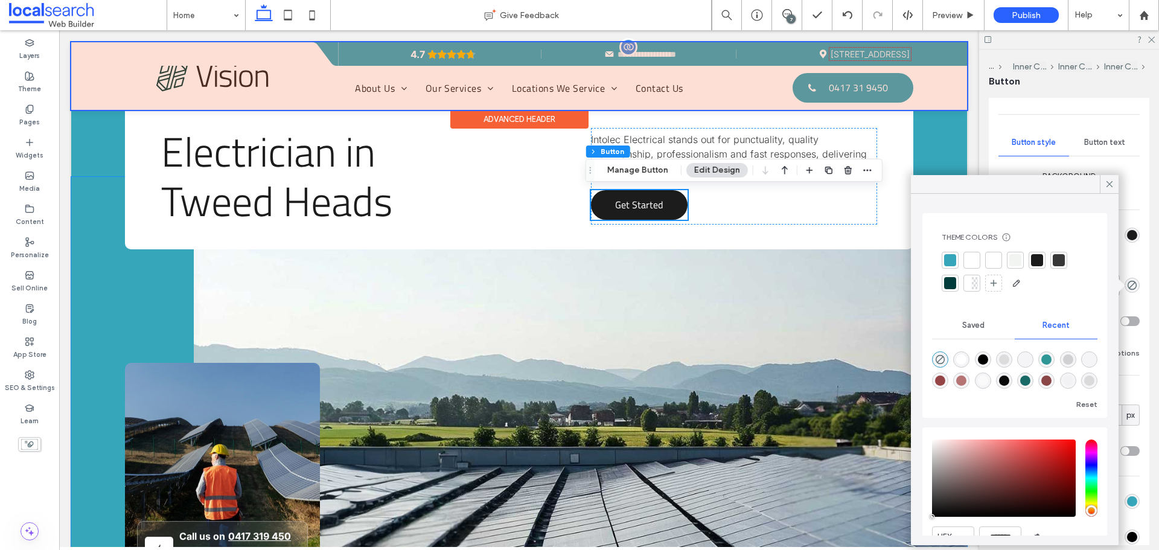
scroll to position [302, 0]
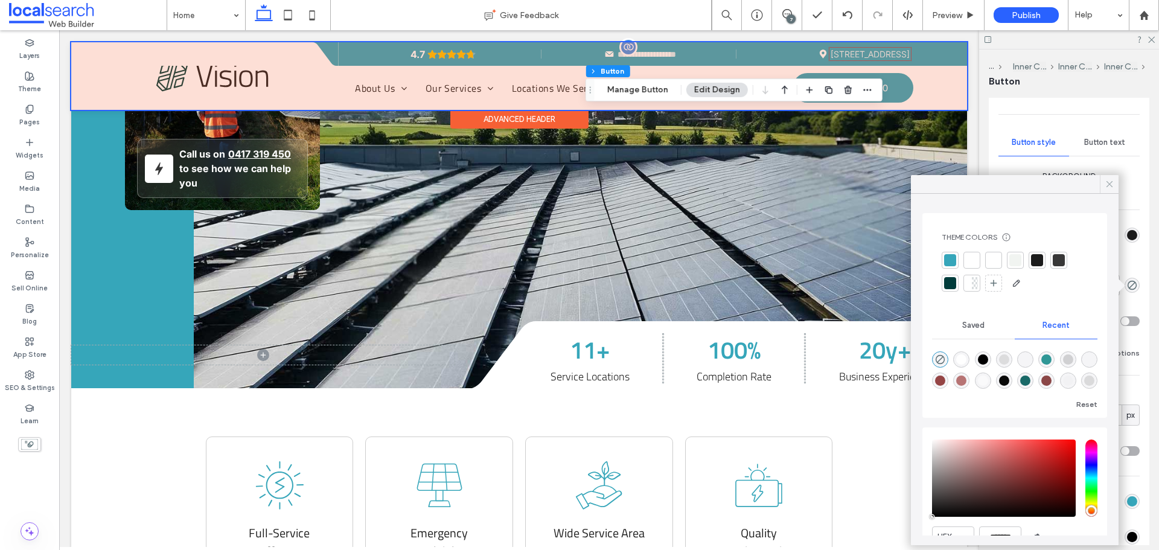
click at [1106, 183] on icon at bounding box center [1109, 184] width 11 height 11
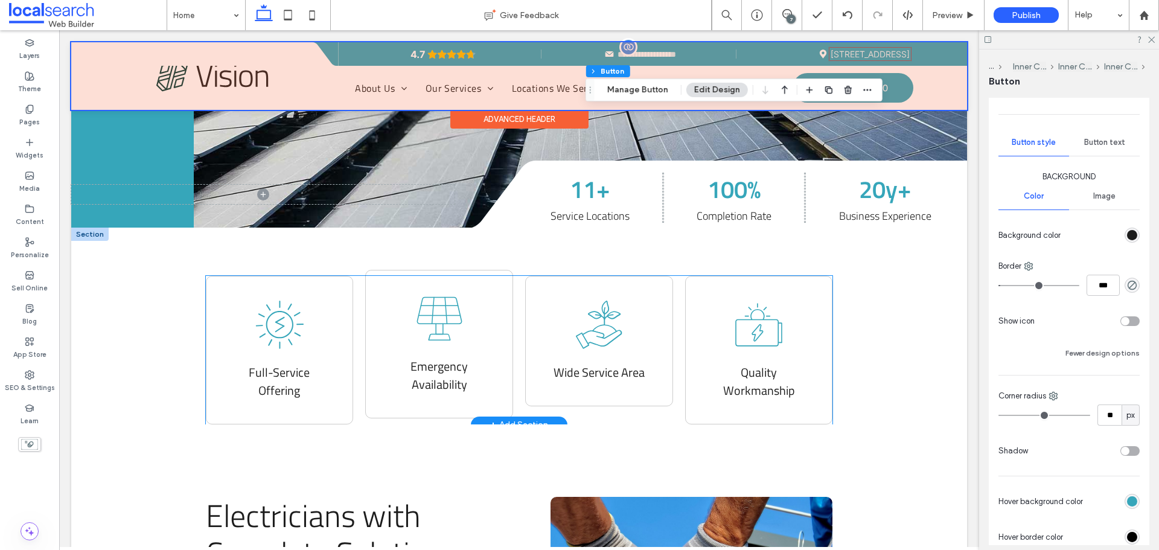
scroll to position [483, 0]
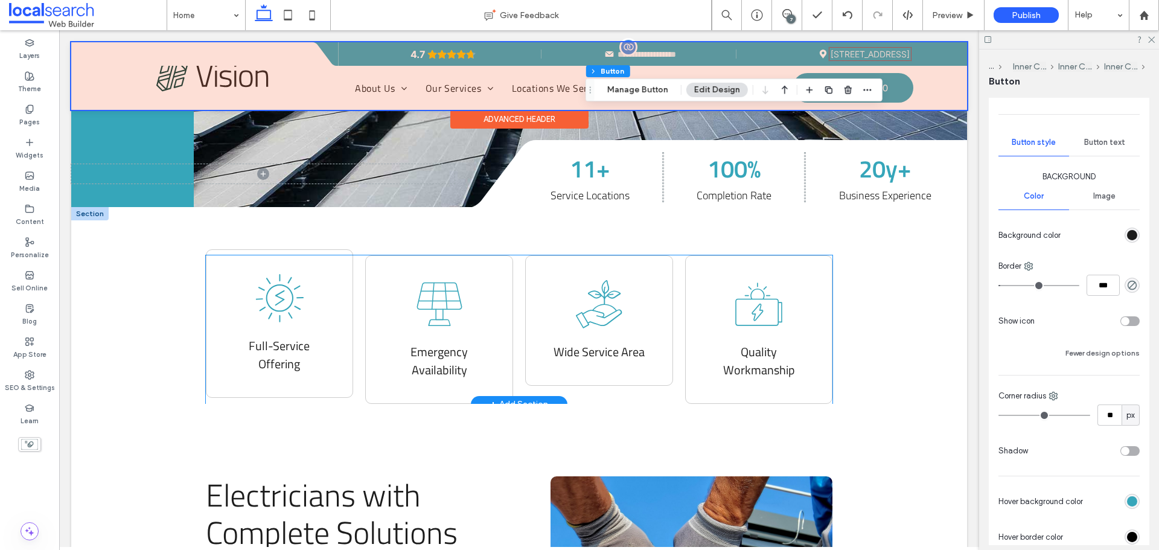
click at [276, 306] on icon at bounding box center [279, 298] width 48 height 48
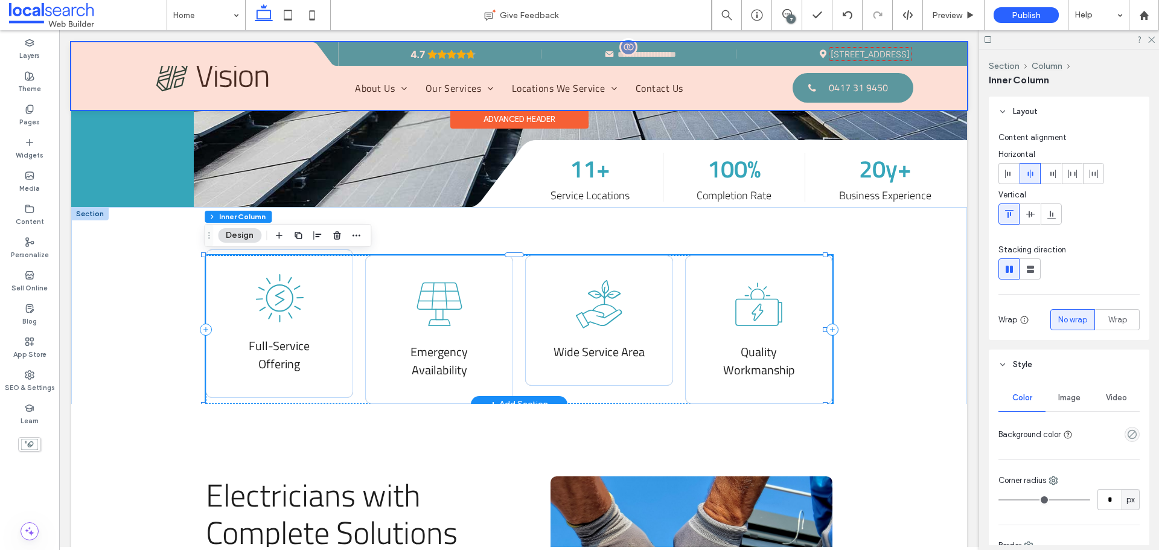
click at [276, 306] on icon at bounding box center [279, 298] width 48 height 48
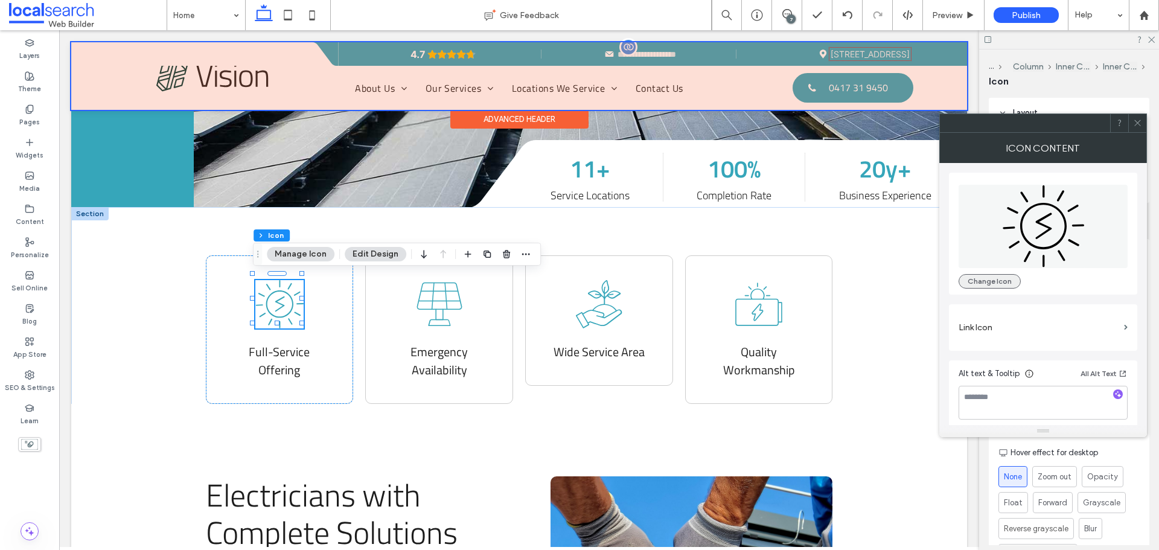
click at [964, 275] on button "Change Icon" at bounding box center [989, 281] width 62 height 14
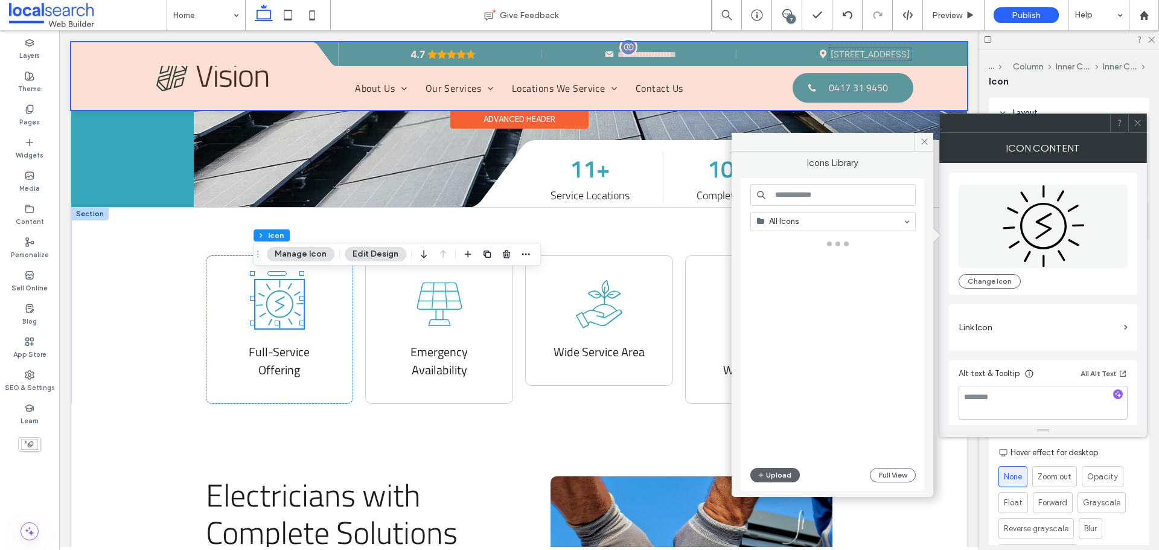
click at [794, 191] on input at bounding box center [832, 195] width 165 height 22
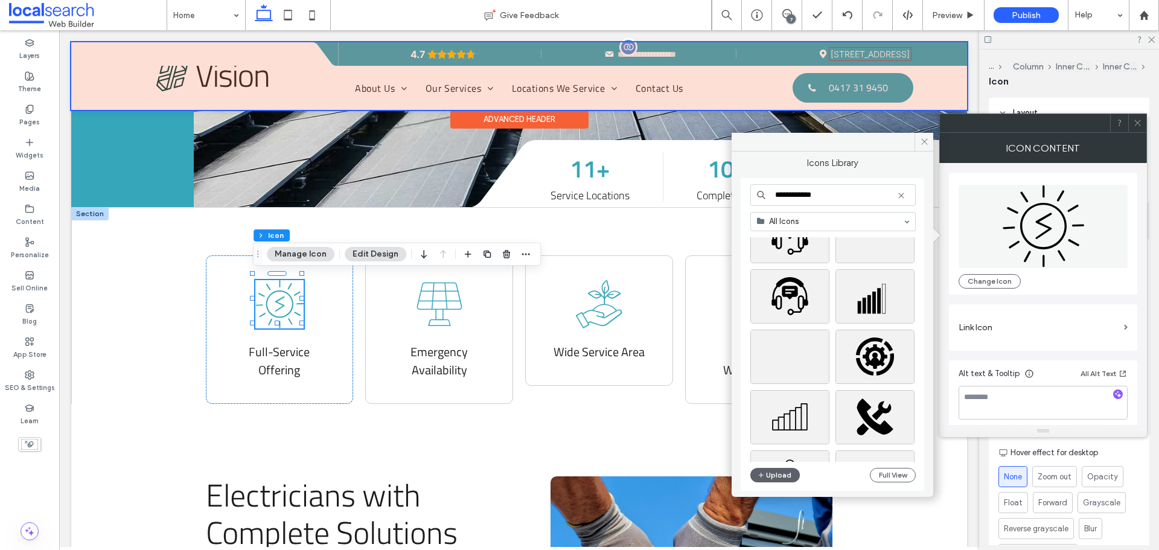
scroll to position [1267, 0]
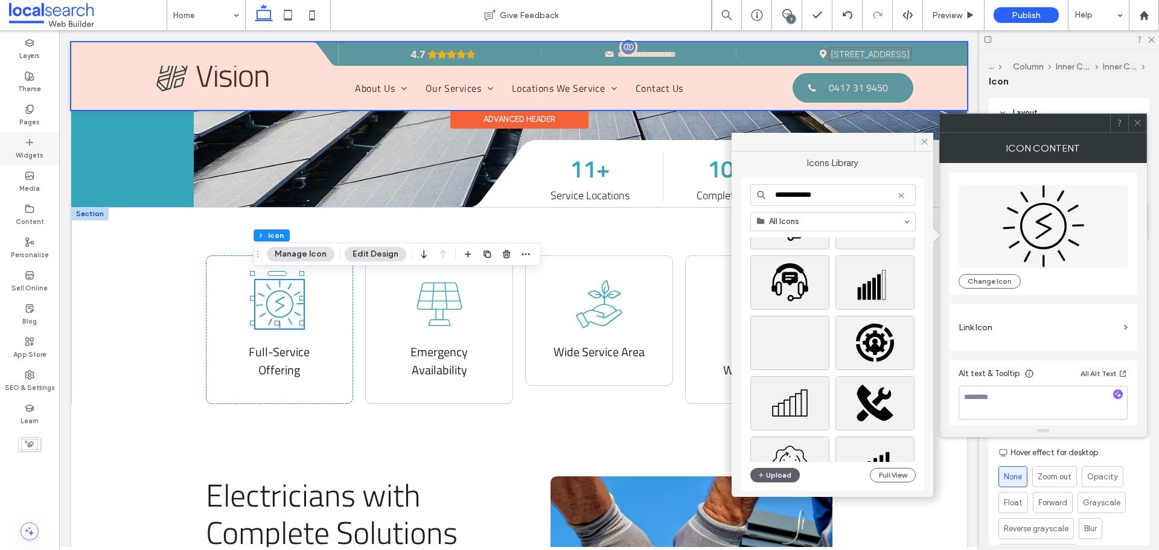
type input "**********"
click at [135, 313] on div "Full-Service Offering Emergency Availability .cls-1-1330527609-1330527609 { fil…" at bounding box center [519, 305] width 896 height 197
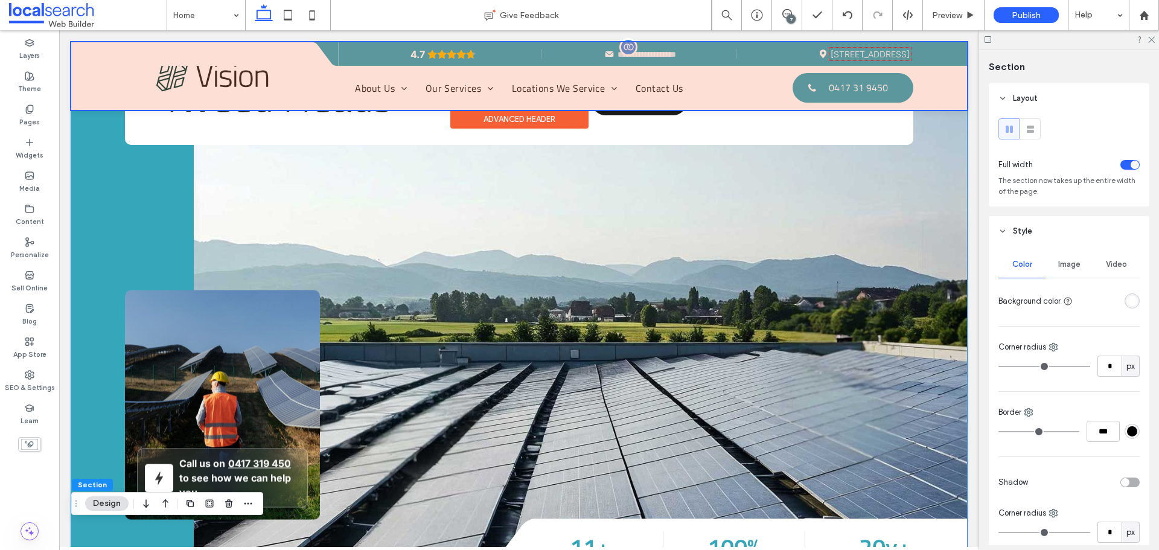
scroll to position [0, 0]
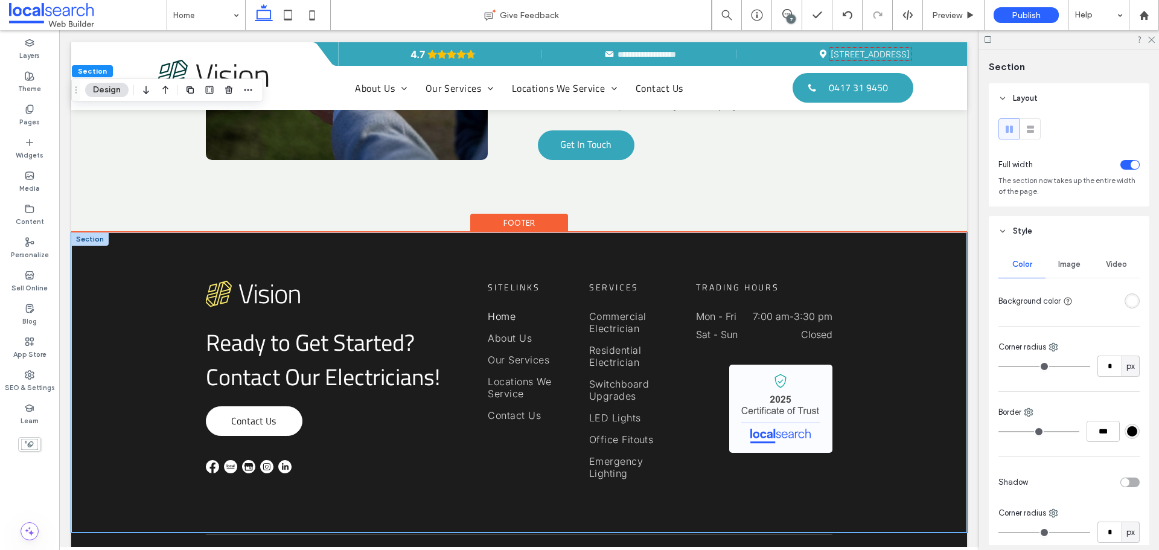
scroll to position [3918, 0]
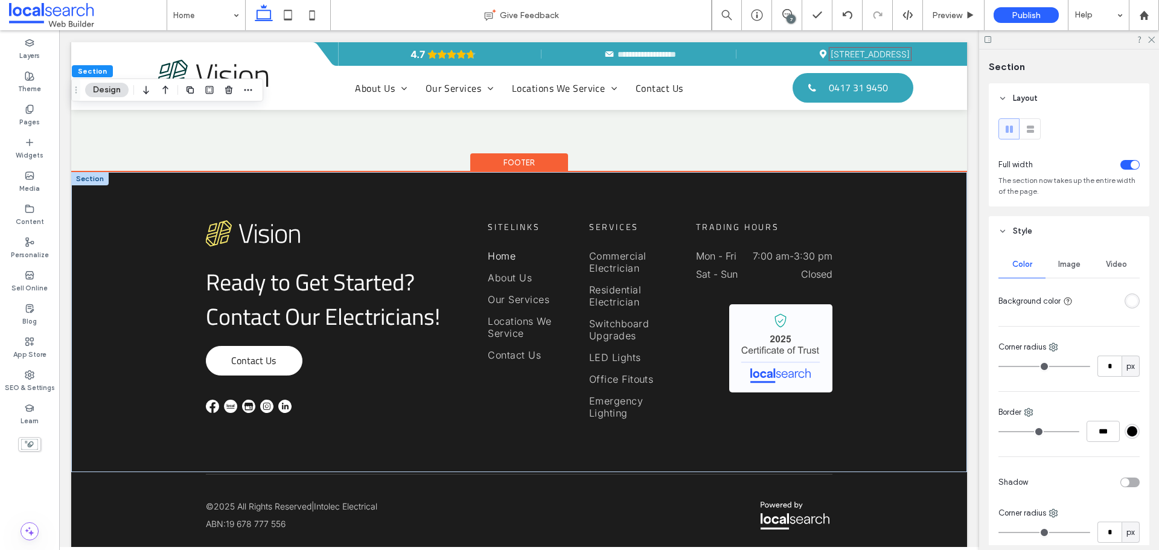
click at [96, 172] on div at bounding box center [89, 178] width 37 height 13
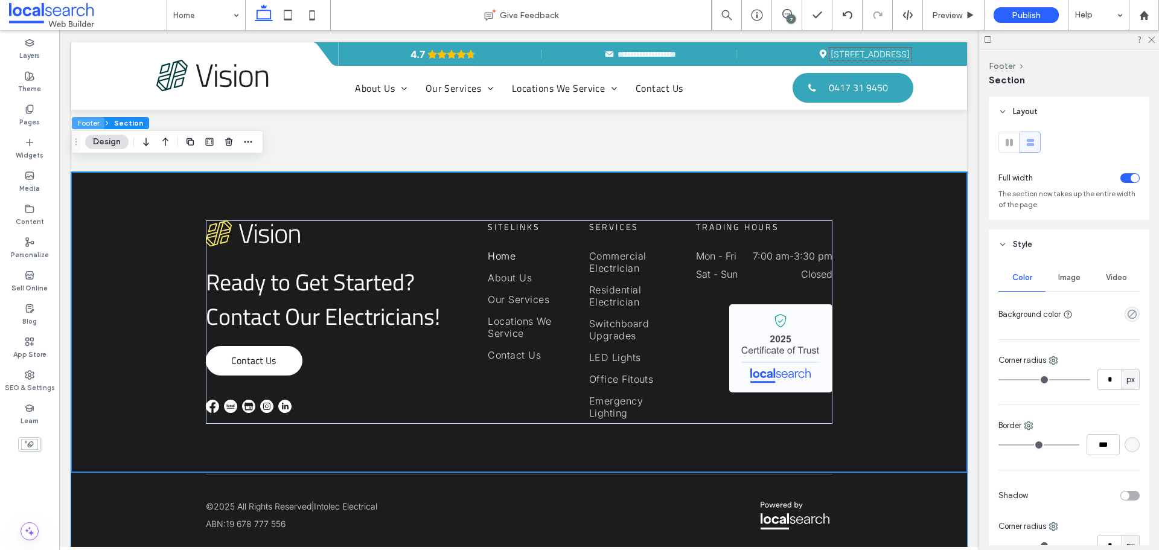
click at [89, 125] on button "Footer" at bounding box center [88, 123] width 33 height 12
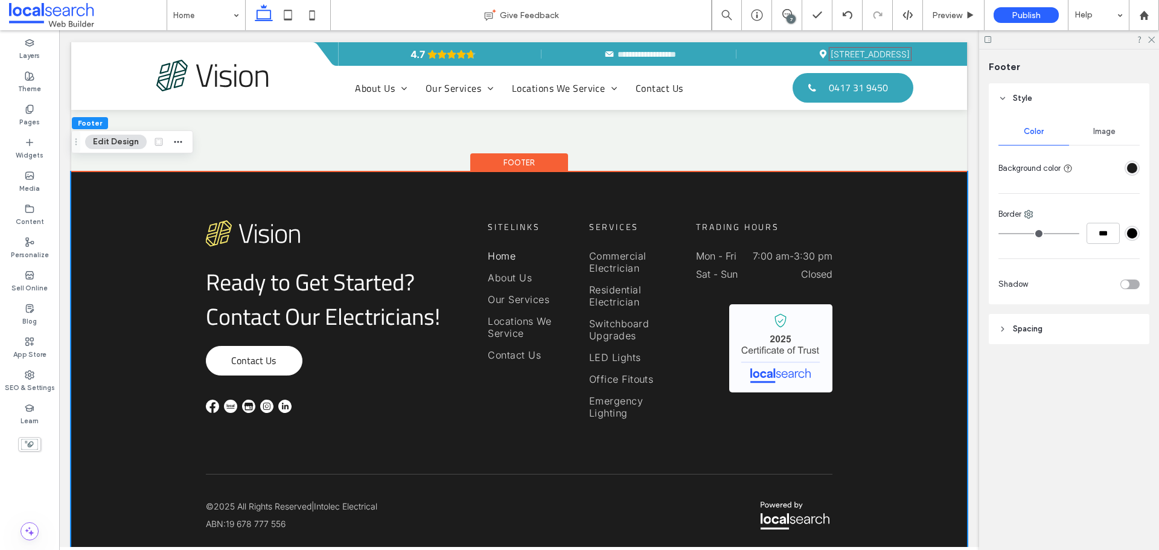
click at [1129, 173] on div "rgba(28, 28, 28, 1)" at bounding box center [1132, 168] width 10 height 10
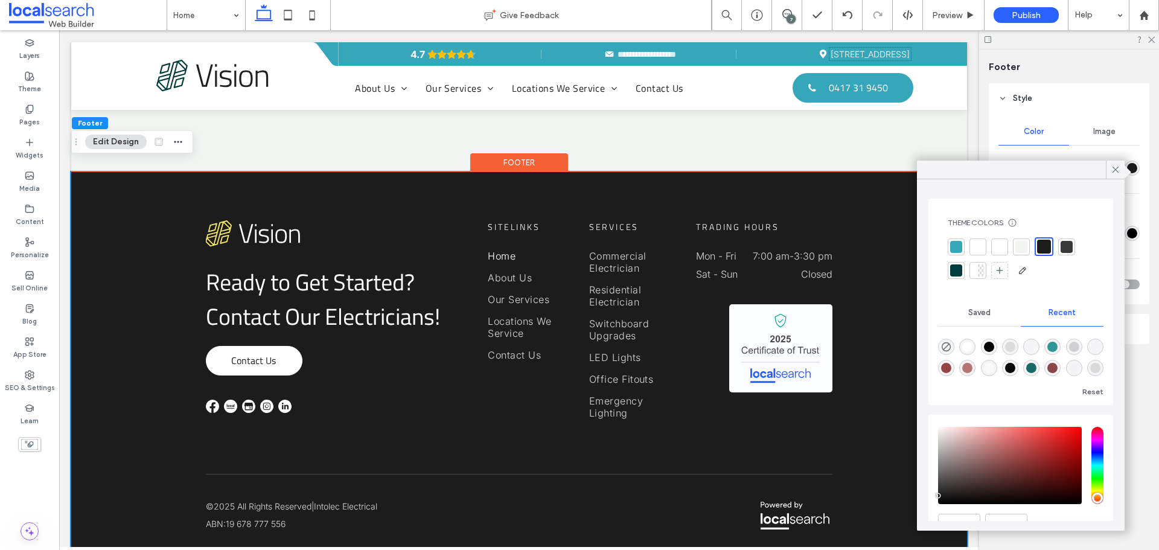
click at [953, 241] on div at bounding box center [956, 247] width 12 height 12
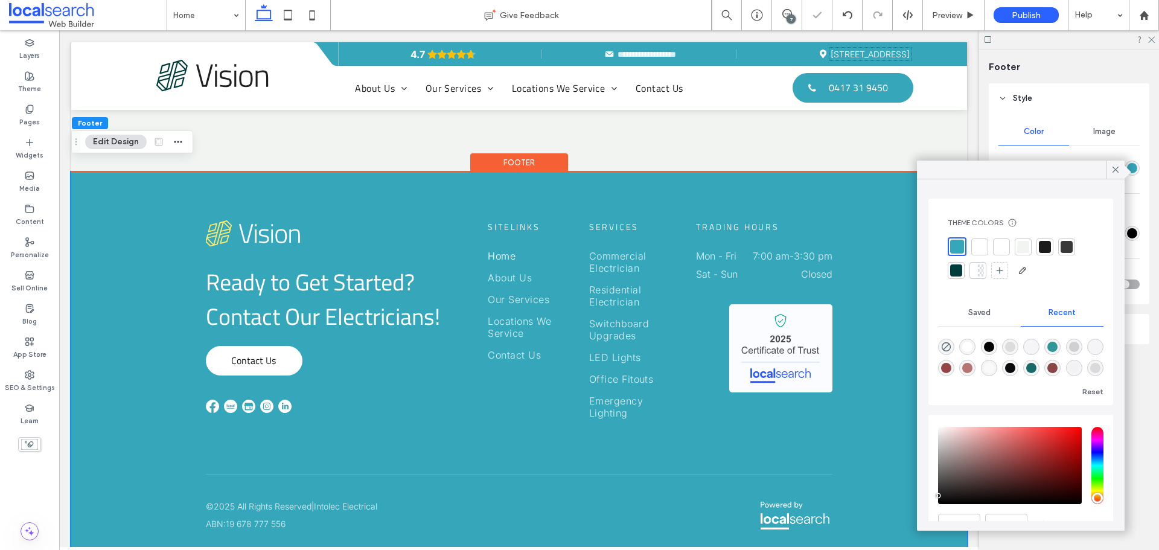
click at [1120, 168] on icon at bounding box center [1115, 169] width 11 height 11
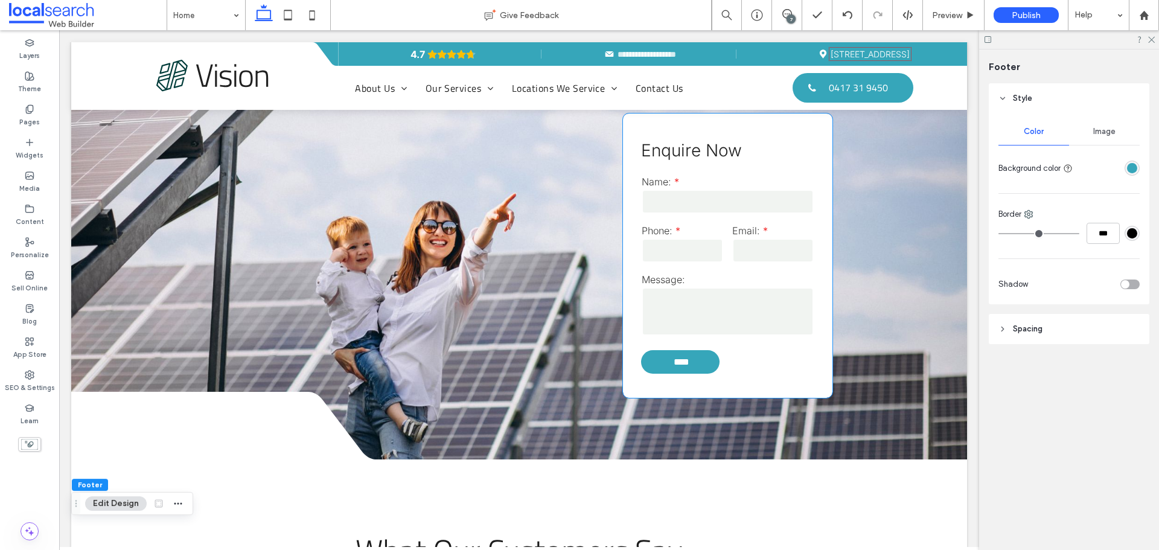
scroll to position [2410, 0]
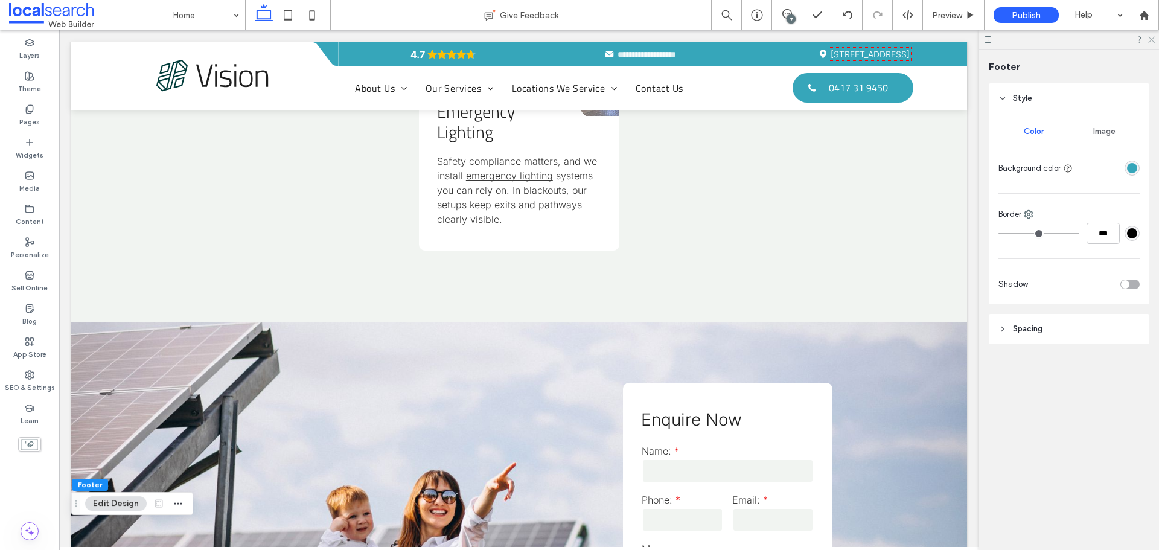
click at [1151, 40] on icon at bounding box center [1151, 39] width 8 height 8
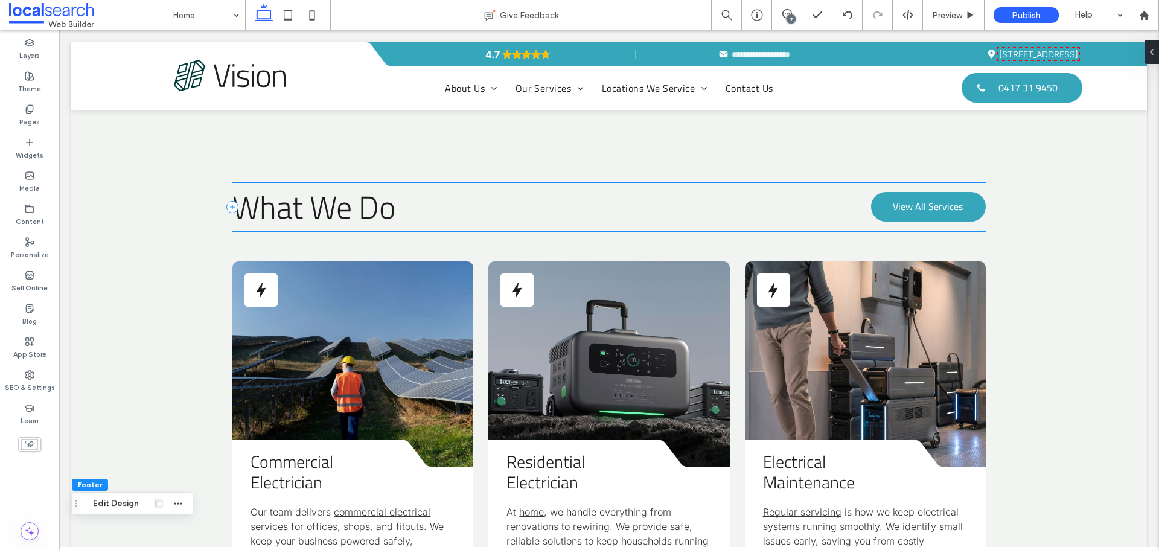
scroll to position [1388, 0]
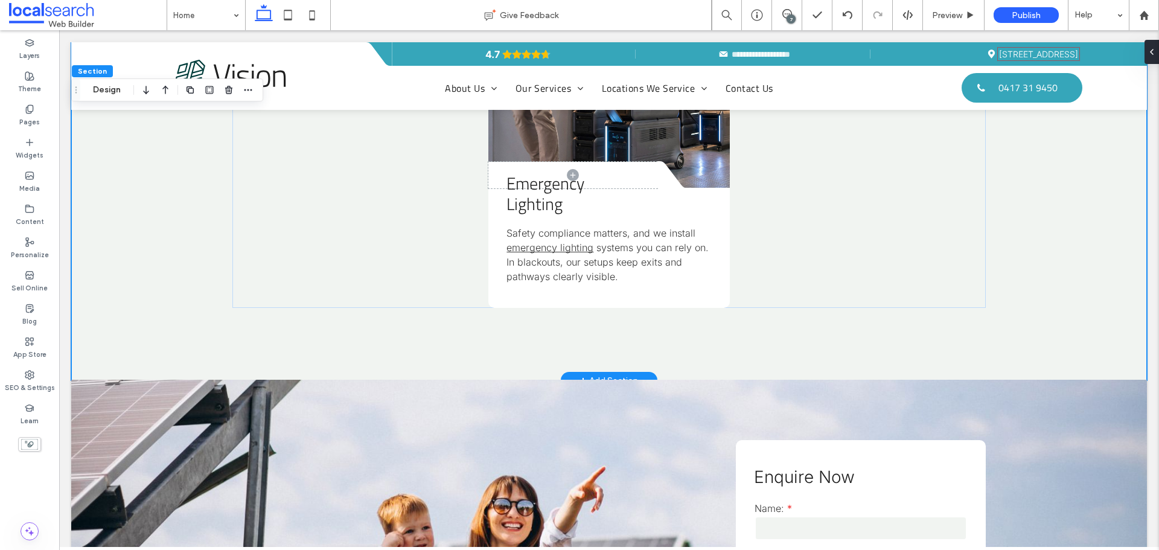
scroll to position [2112, 0]
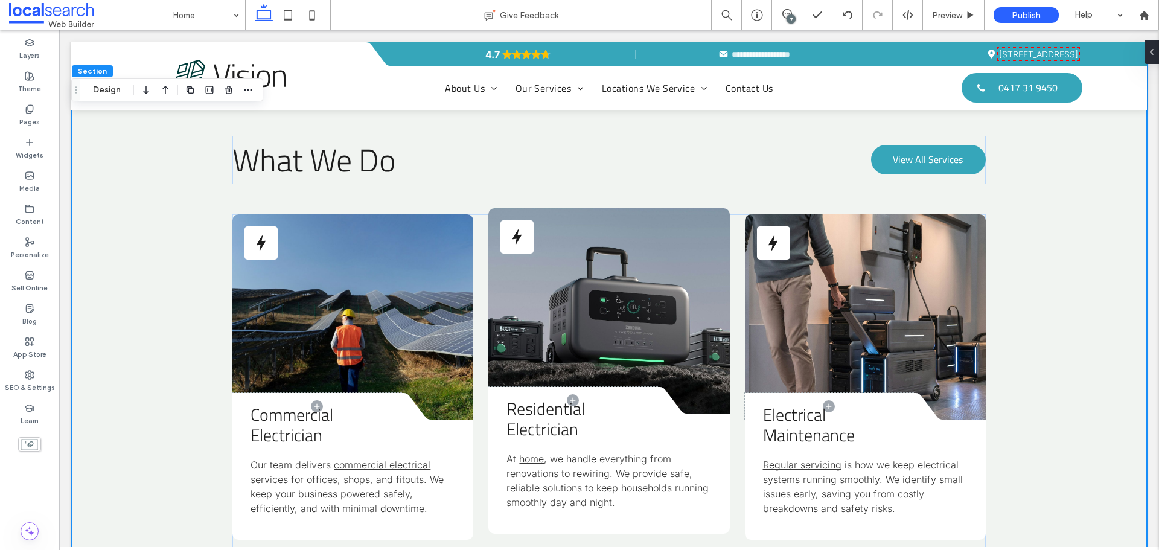
scroll to position [1388, 0]
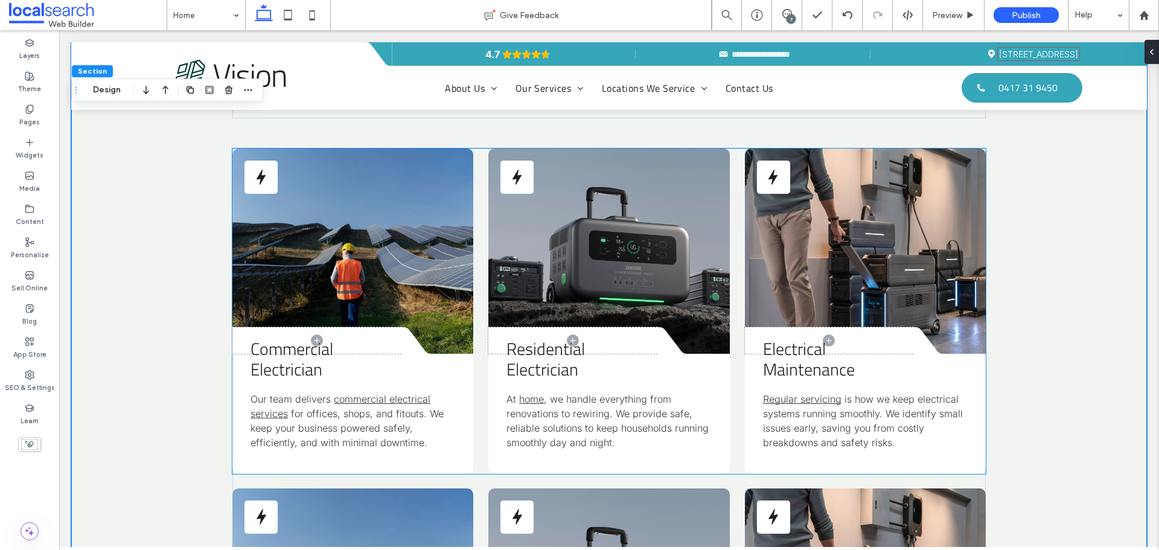
scroll to position [1207, 0]
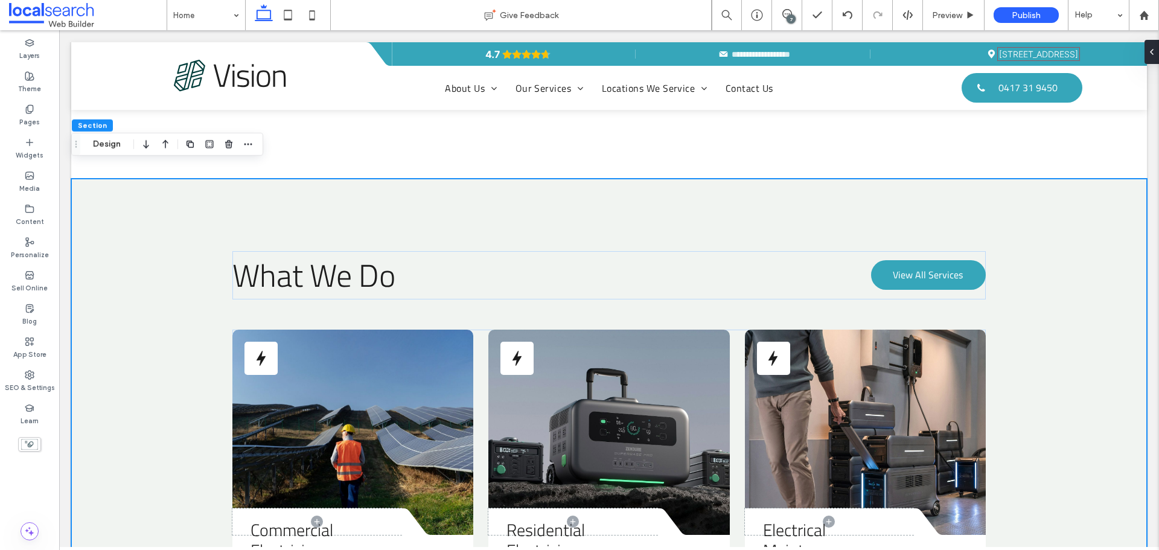
drag, startPoint x: 116, startPoint y: 146, endPoint x: 151, endPoint y: 150, distance: 35.2
click at [116, 146] on button "Design" at bounding box center [106, 144] width 43 height 14
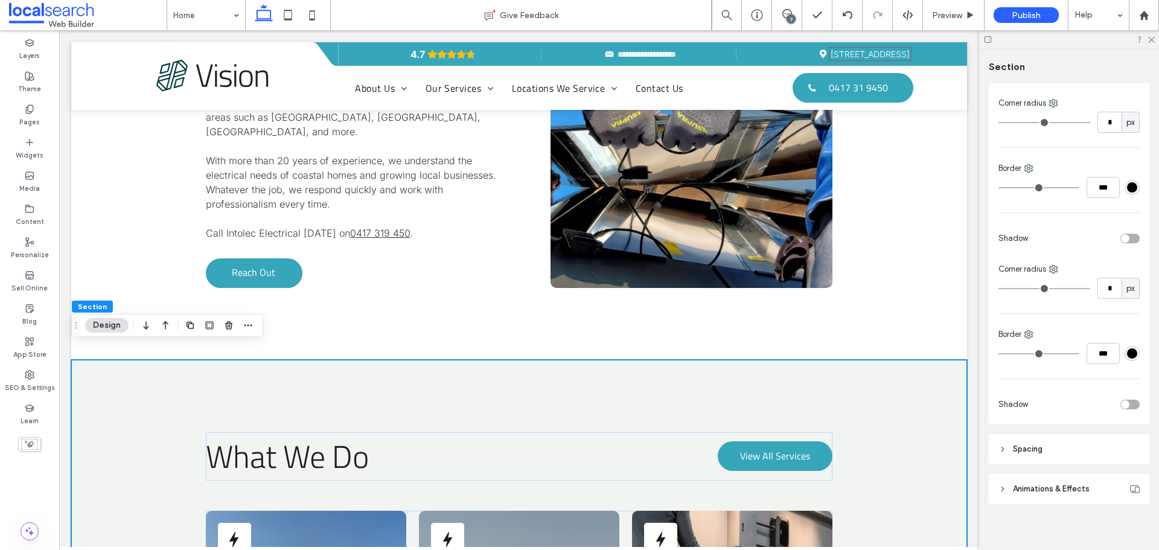
scroll to position [251, 0]
click at [1092, 444] on header "Spacing" at bounding box center [1068, 442] width 161 height 30
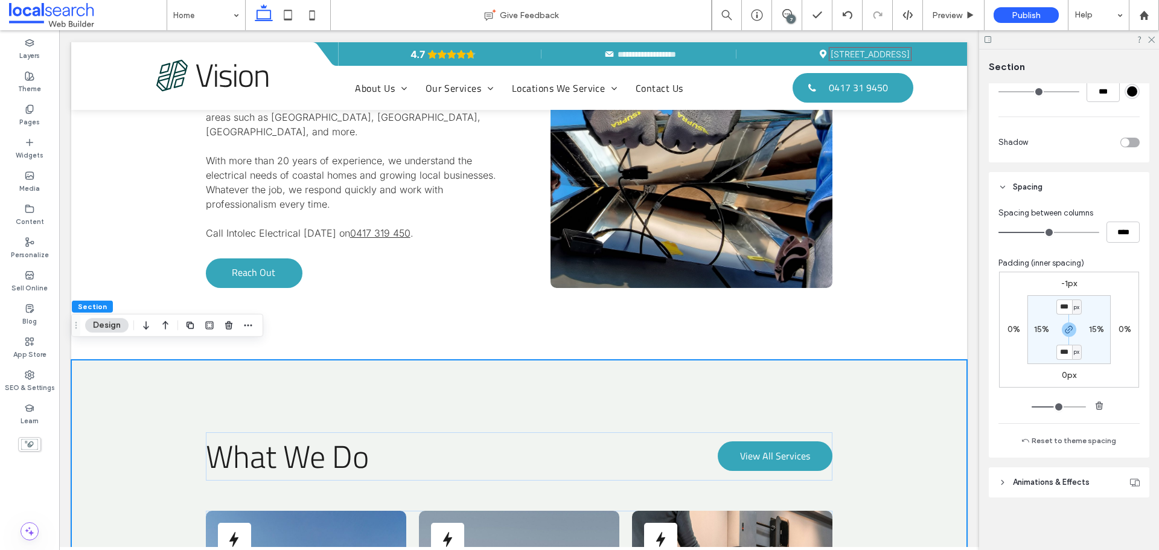
scroll to position [506, 0]
click at [1070, 329] on icon "button" at bounding box center [1069, 329] width 10 height 10
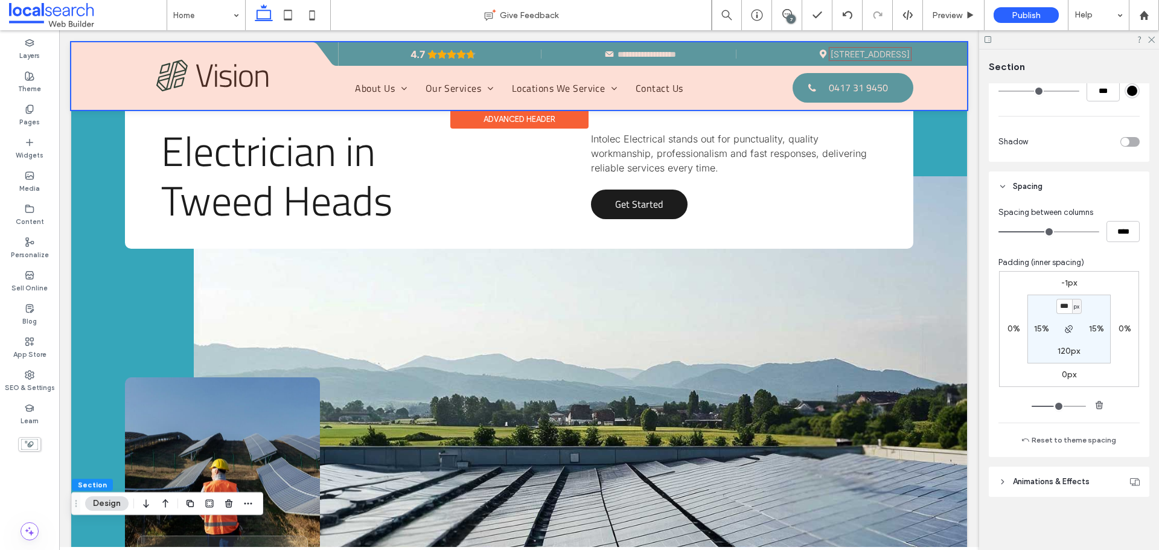
scroll to position [0, 0]
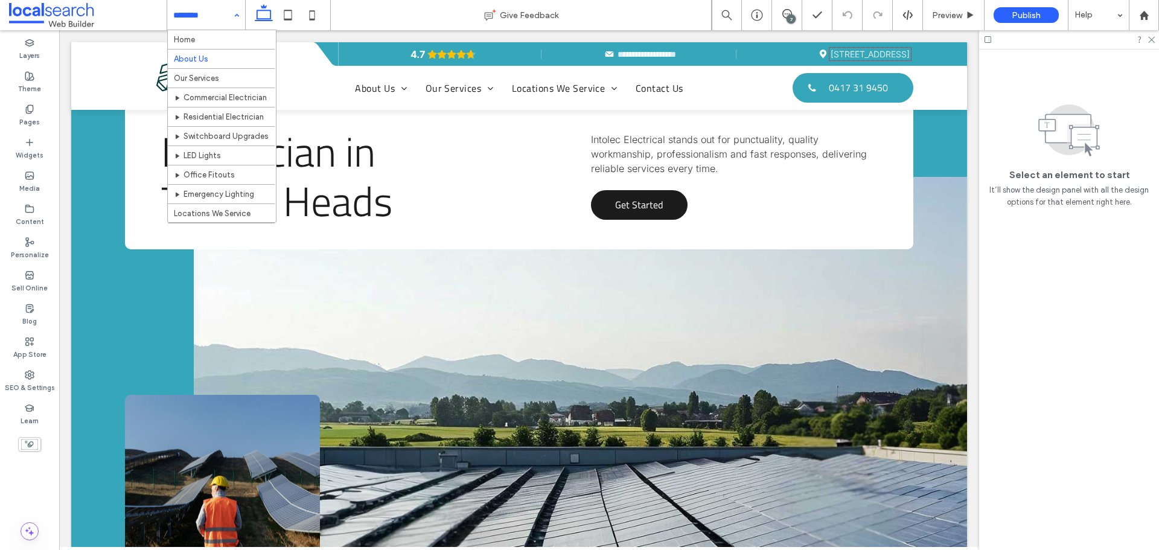
click at [237, 14] on div "Home About Us Our Services Commercial Electrician Residential Electrician Switc…" at bounding box center [206, 15] width 78 height 30
